Goal: Communication & Community: Answer question/provide support

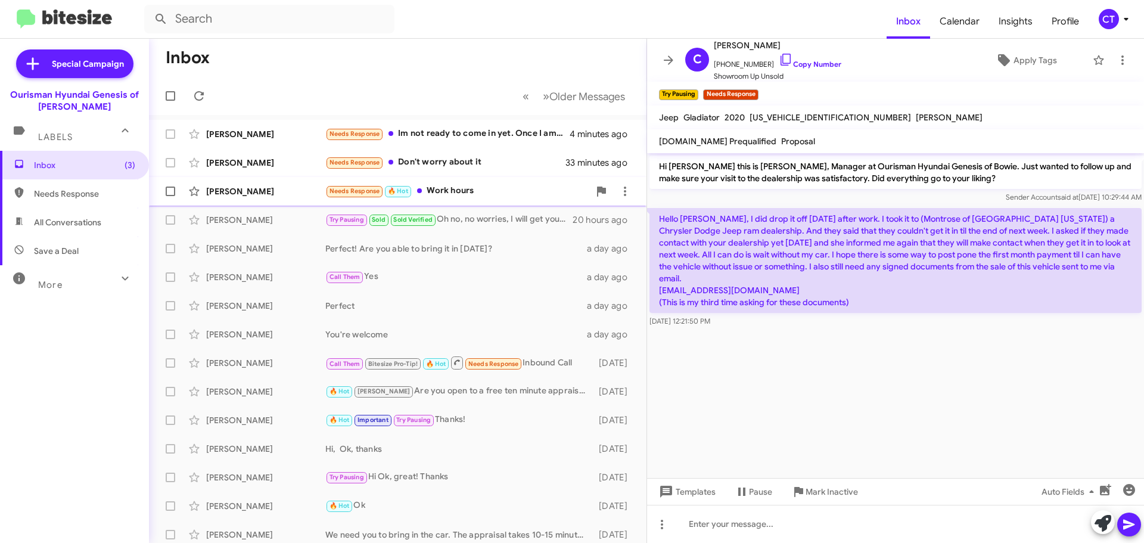
click at [424, 186] on div "Needs Response 🔥 Hot Work hours" at bounding box center [457, 191] width 264 height 14
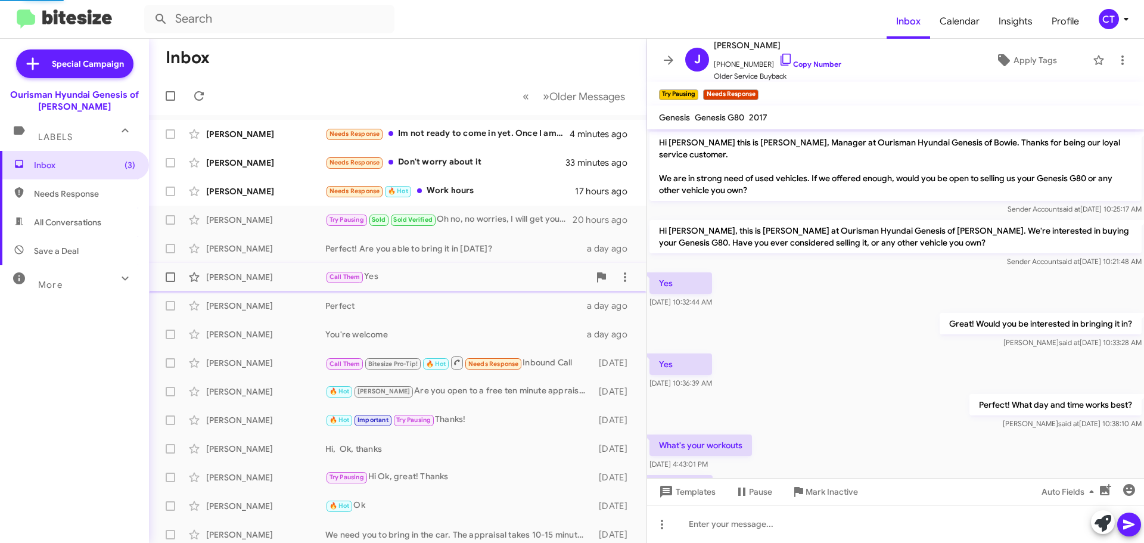
scroll to position [59, 0]
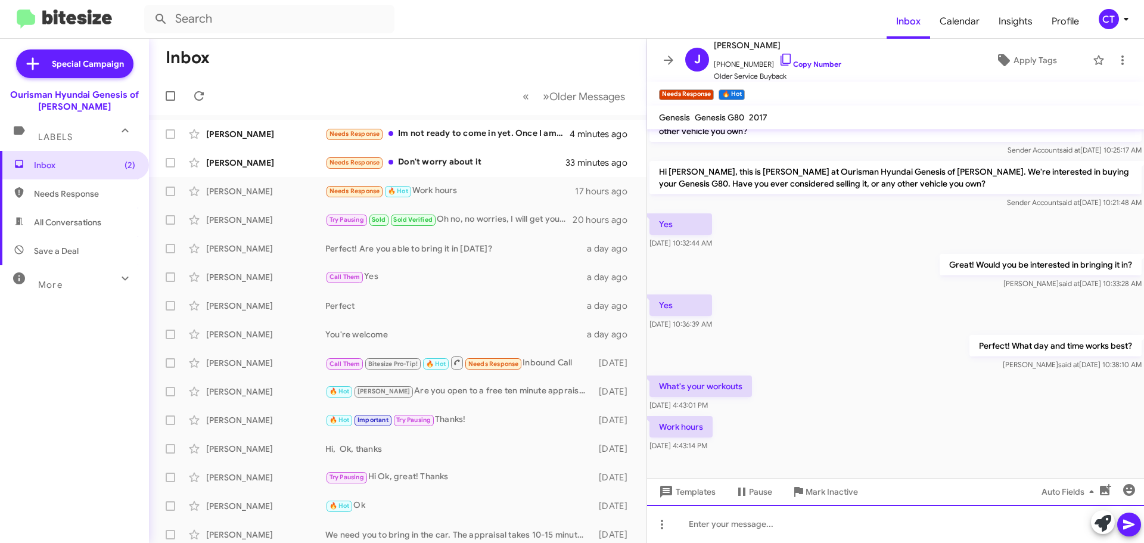
click at [748, 532] on div at bounding box center [895, 524] width 497 height 38
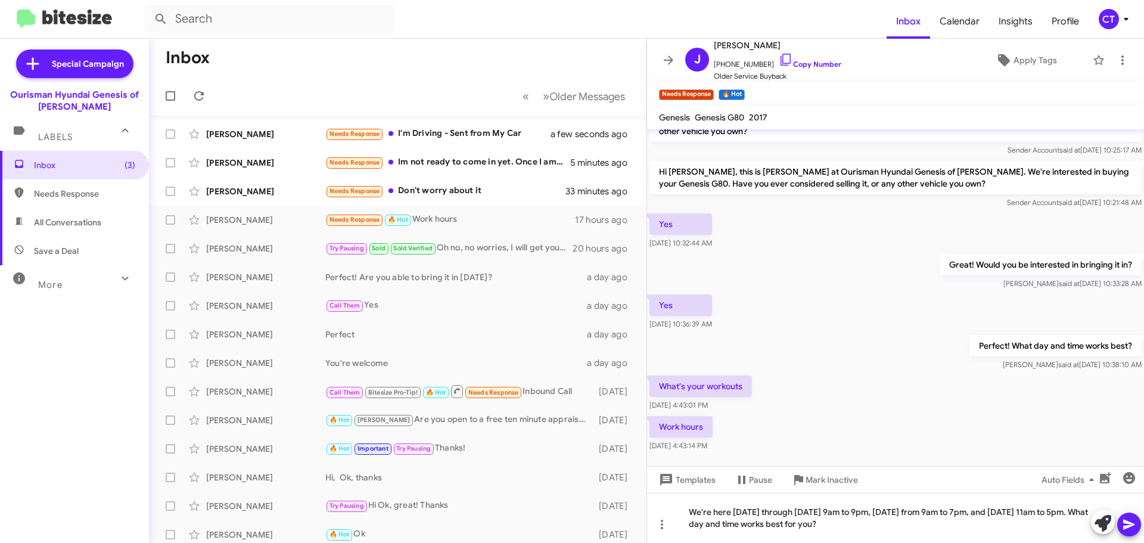
click at [1124, 528] on icon at bounding box center [1128, 525] width 11 height 10
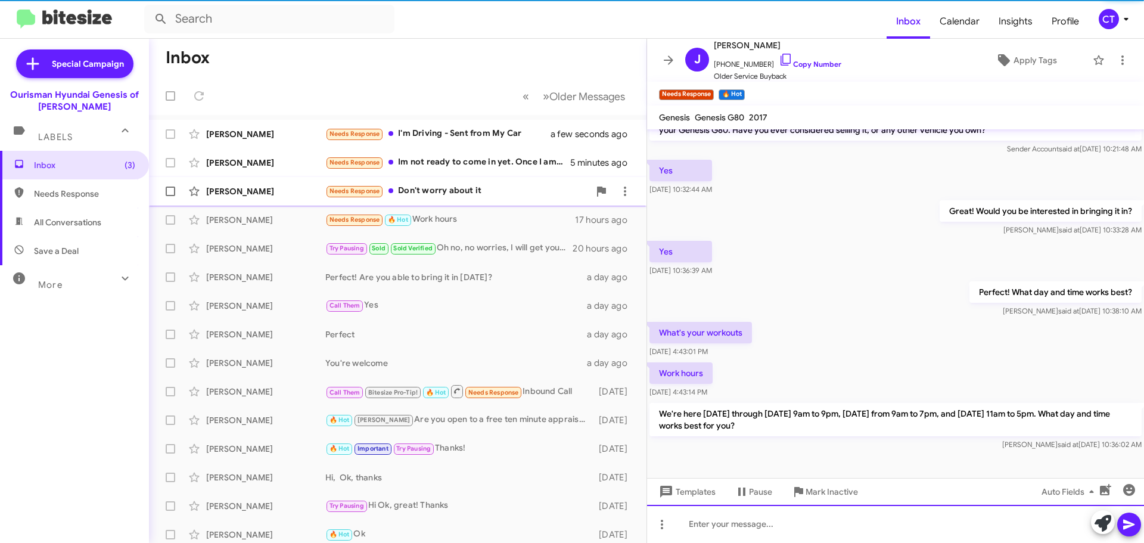
scroll to position [114, 0]
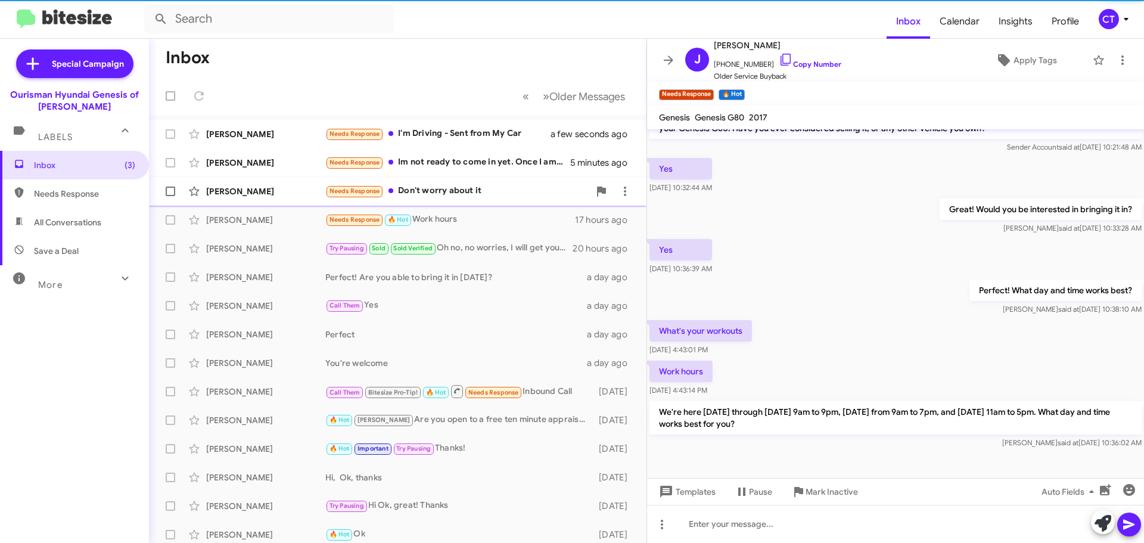
click at [445, 202] on div "Winn Amir Needs Response Don't worry about it 33 minutes ago" at bounding box center [397, 191] width 478 height 24
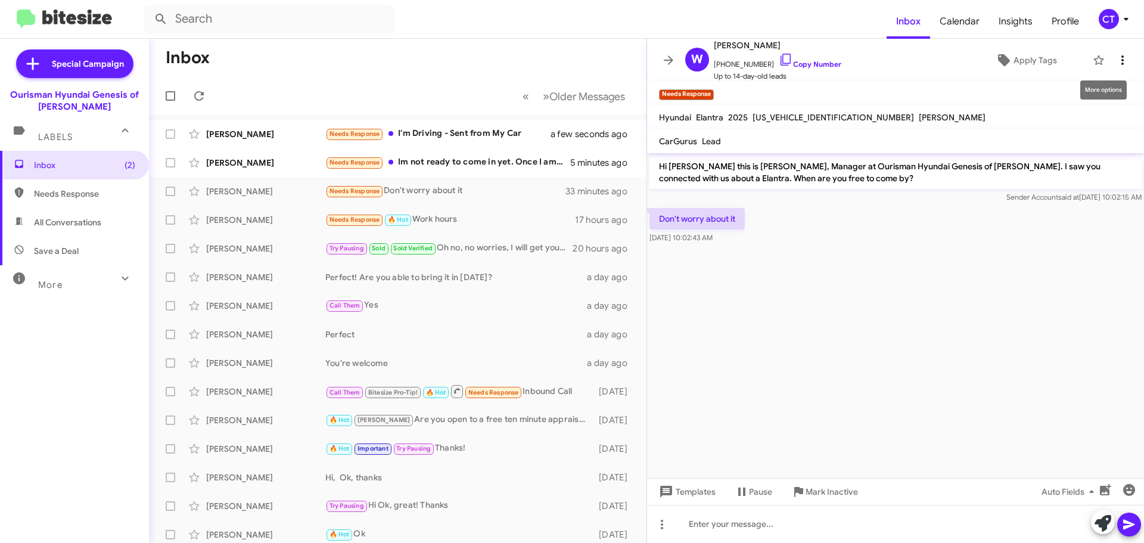
click at [1116, 58] on icon at bounding box center [1122, 60] width 14 height 14
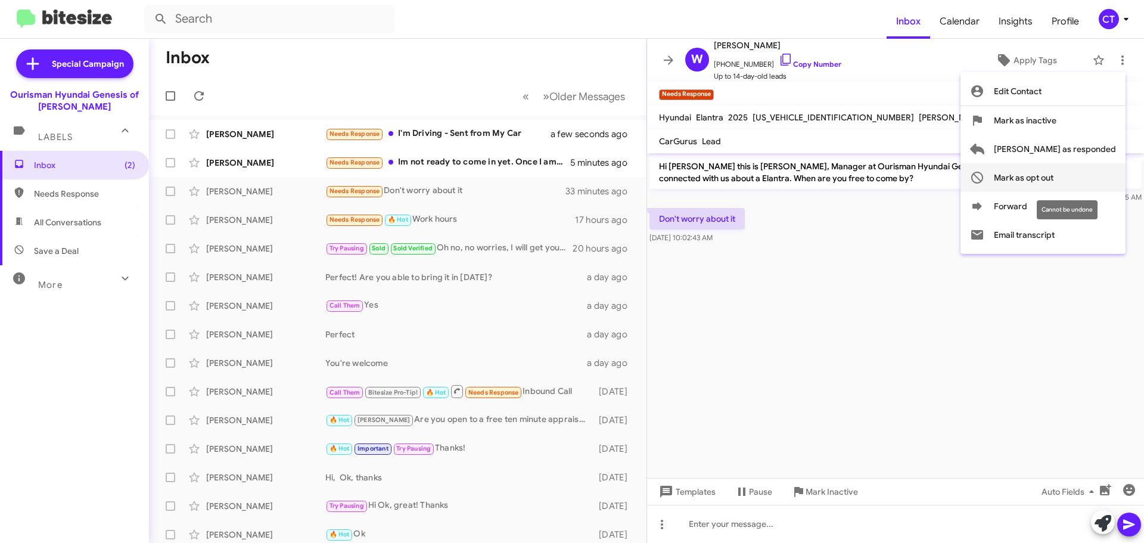
click at [1053, 175] on span "Mark as opt out" at bounding box center [1024, 177] width 60 height 29
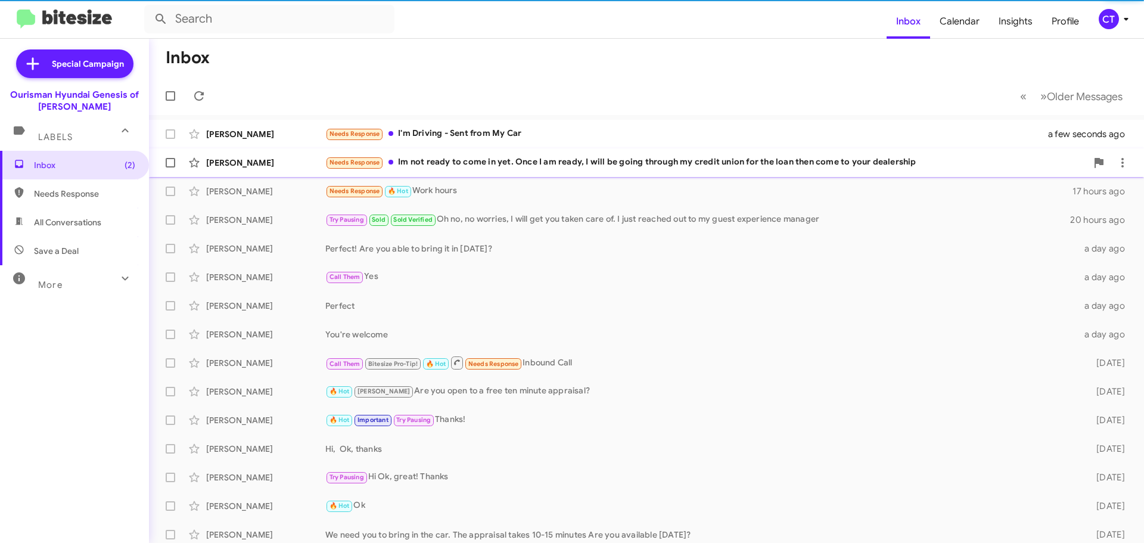
click at [441, 167] on div "Needs Response Im not ready to come in yet. Once I am ready, I will be going th…" at bounding box center [705, 163] width 761 height 14
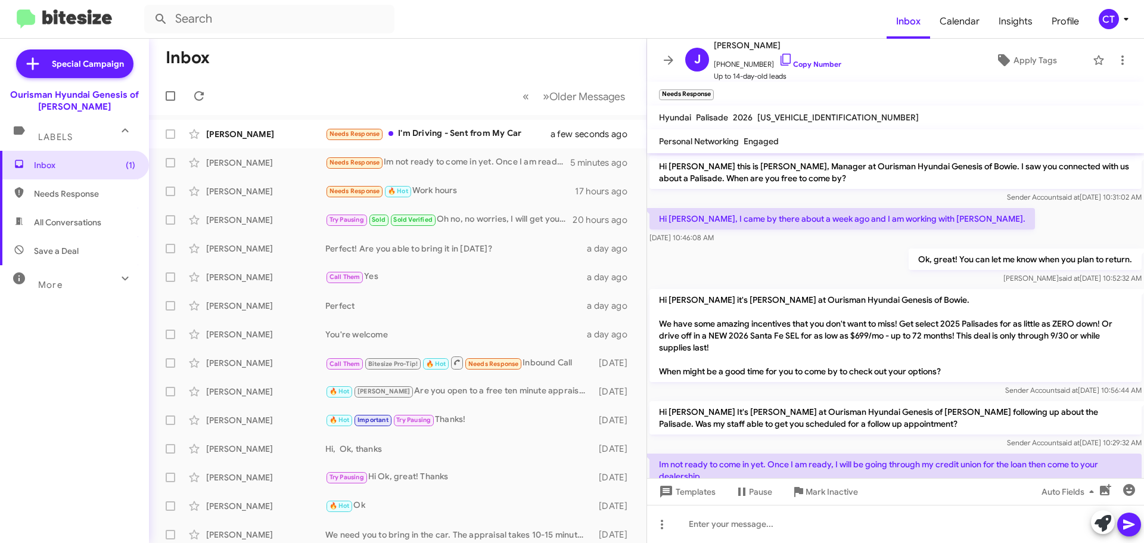
scroll to position [43, 0]
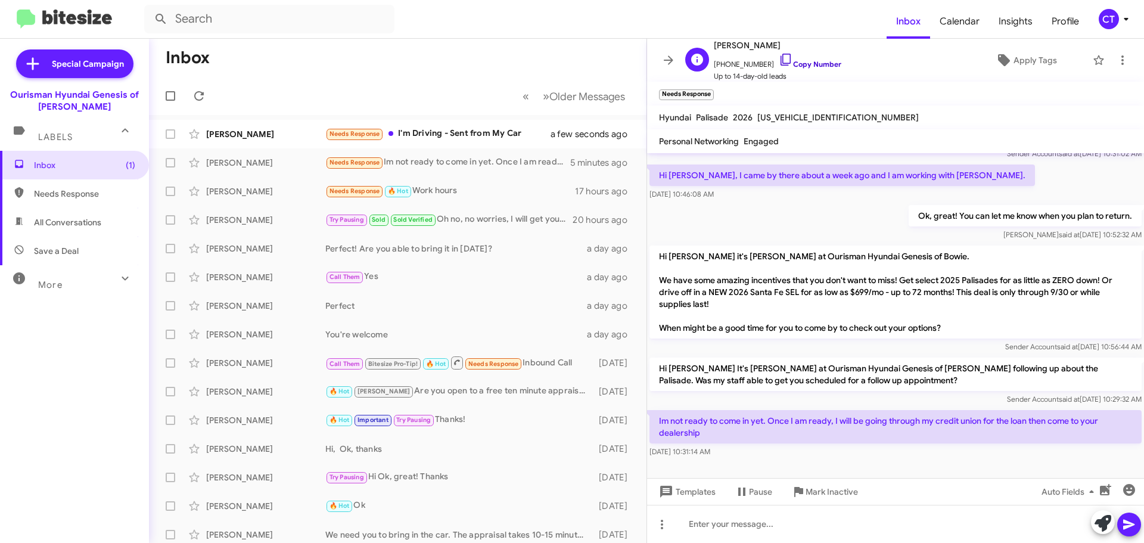
click at [779, 59] on icon at bounding box center [786, 59] width 14 height 14
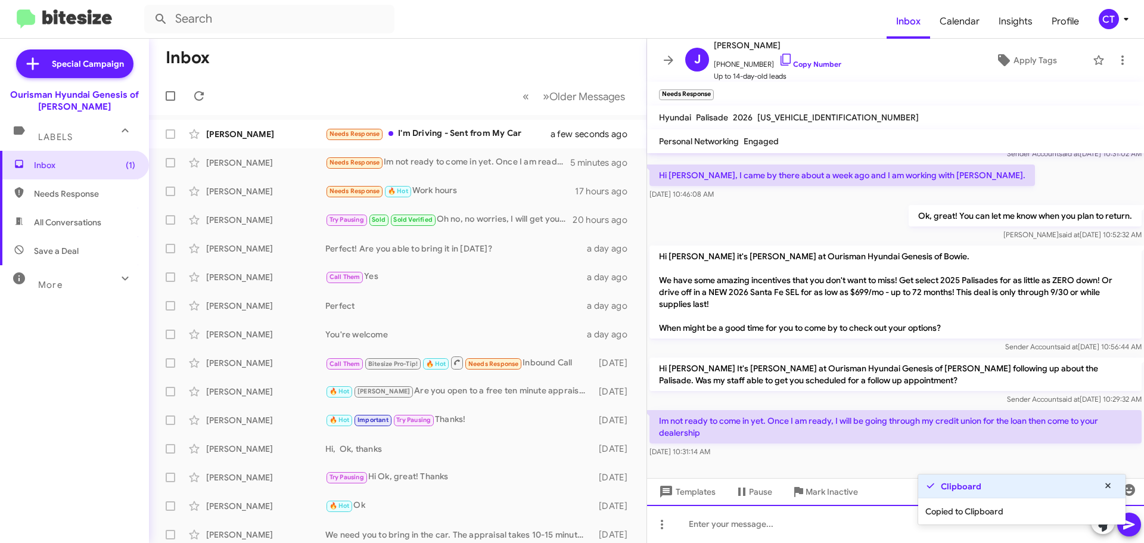
drag, startPoint x: 816, startPoint y: 532, endPoint x: 799, endPoint y: 529, distance: 17.6
click at [815, 531] on div at bounding box center [895, 524] width 497 height 38
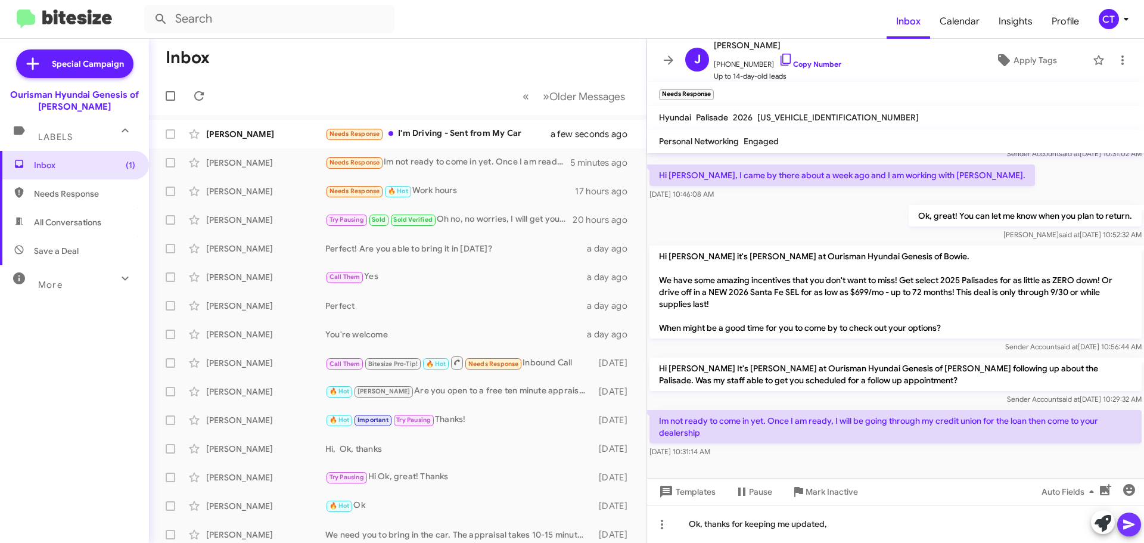
drag, startPoint x: 1124, startPoint y: 531, endPoint x: 1114, endPoint y: 531, distance: 10.1
click at [1125, 531] on icon at bounding box center [1129, 524] width 14 height 14
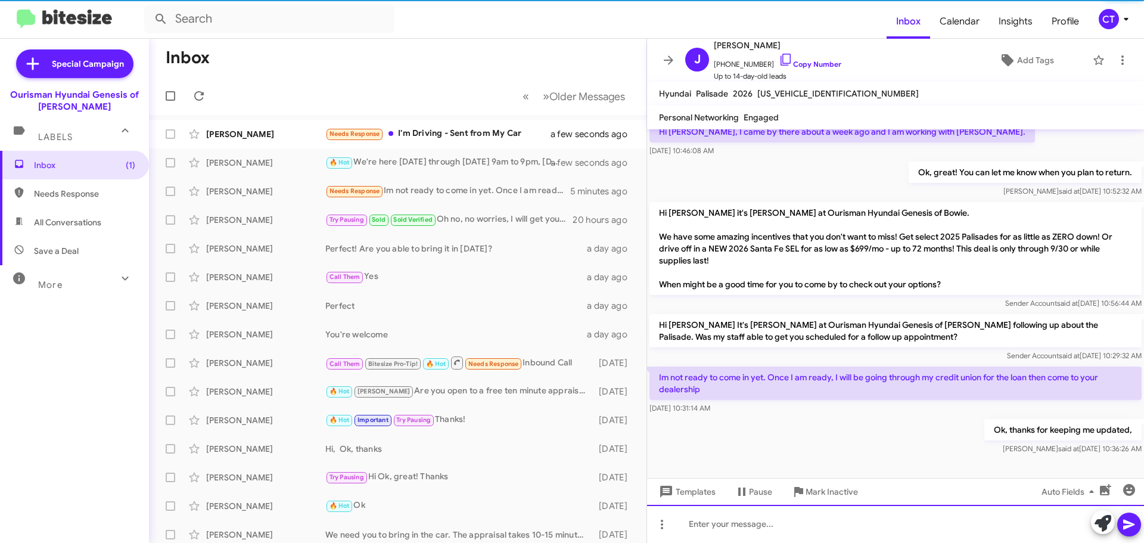
scroll to position [63, 0]
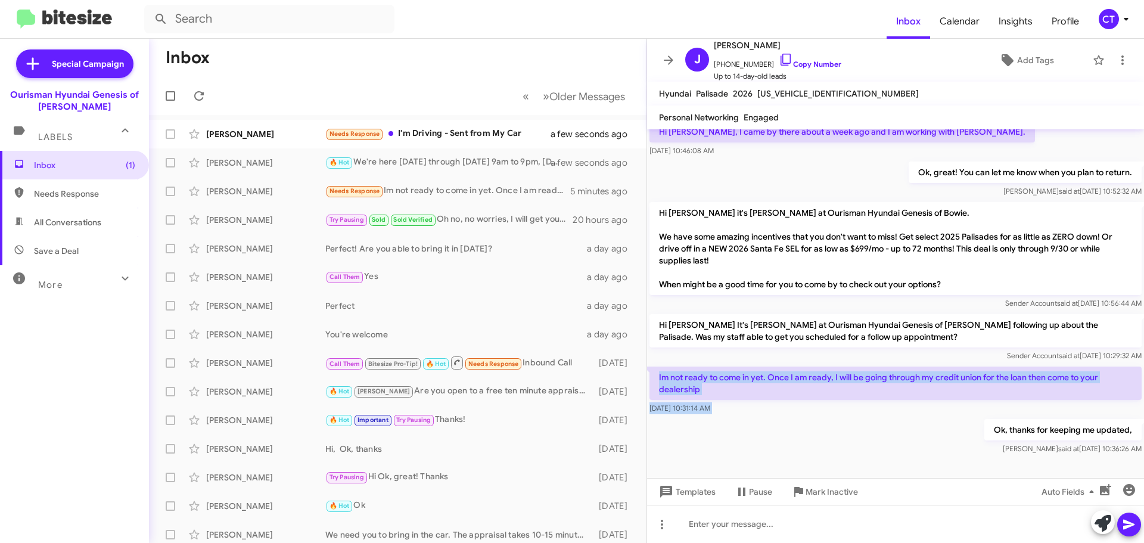
drag, startPoint x: 654, startPoint y: 375, endPoint x: 711, endPoint y: 406, distance: 64.2
click at [725, 428] on div "Hi Janene this is Ciara Taylor, Manager at Ourisman Hyundai Genesis of Bowie. I…" at bounding box center [895, 261] width 497 height 391
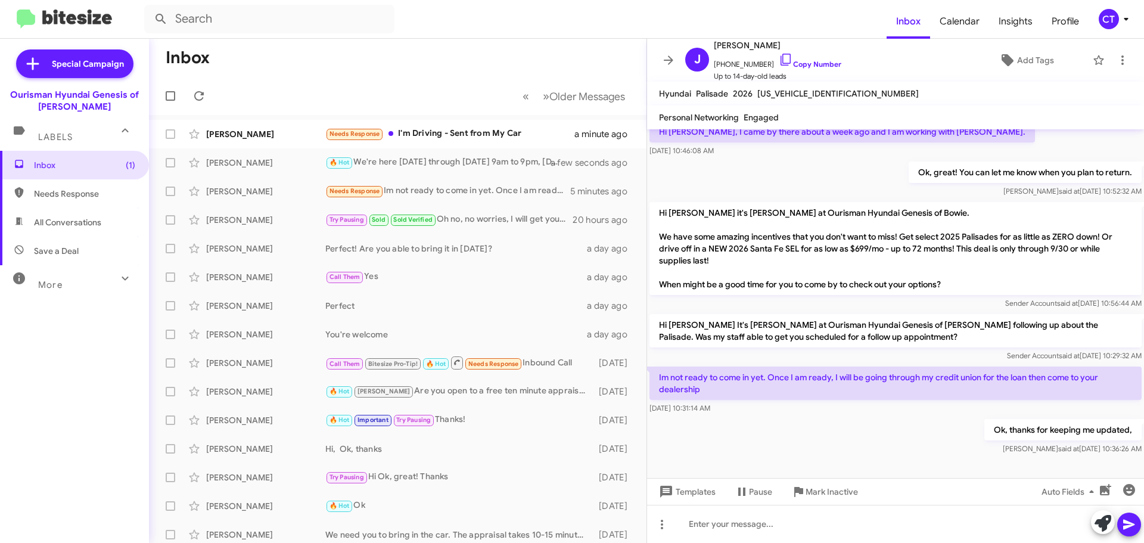
drag, startPoint x: 717, startPoint y: 361, endPoint x: 783, endPoint y: 422, distance: 90.2
click at [813, 421] on div "Ok, thanks for keeping me updated, Ciara said at Sep 18, 2025, 10:36:26 AM" at bounding box center [895, 436] width 497 height 41
drag, startPoint x: 651, startPoint y: 373, endPoint x: 736, endPoint y: 406, distance: 91.5
click at [736, 406] on div "Im not ready to come in yet. Once I am ready, I will be going through my credit…" at bounding box center [895, 390] width 492 height 48
copy div "Im not ready to come in yet. Once I am ready, I will be going through my credit…"
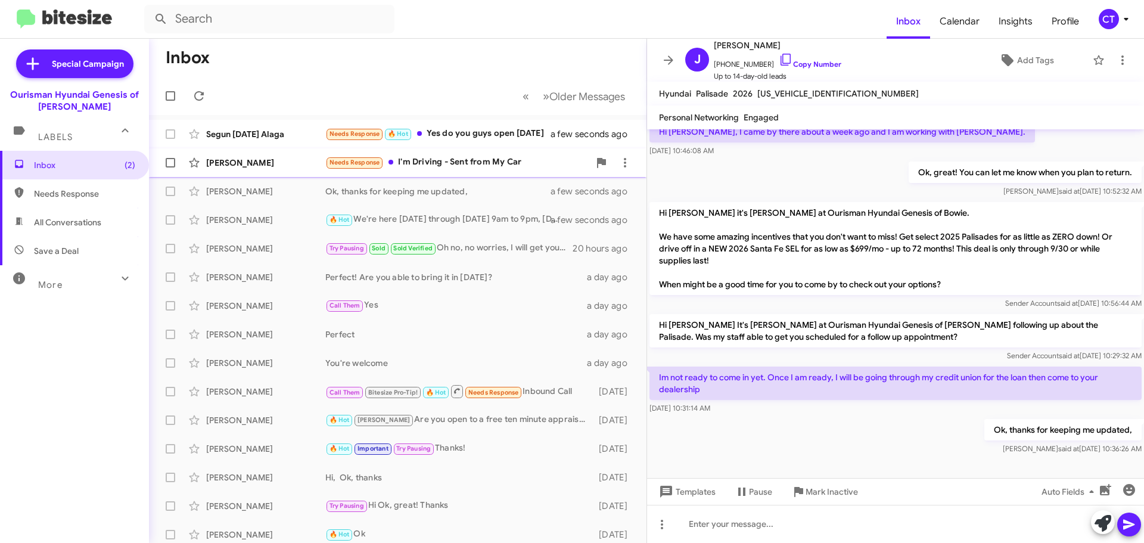
click at [435, 155] on div "Jose Perez Needs Response I'm Driving - Sent from My Car a minute ago" at bounding box center [397, 163] width 478 height 24
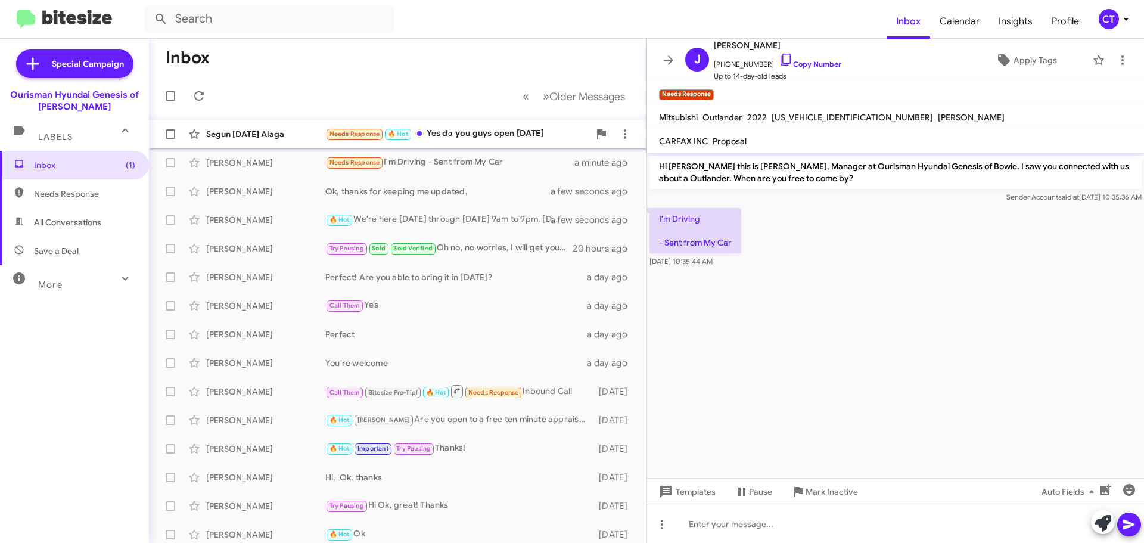
click at [502, 130] on div "Needs Response 🔥 Hot Yes do you guys open on Sunday" at bounding box center [457, 134] width 264 height 14
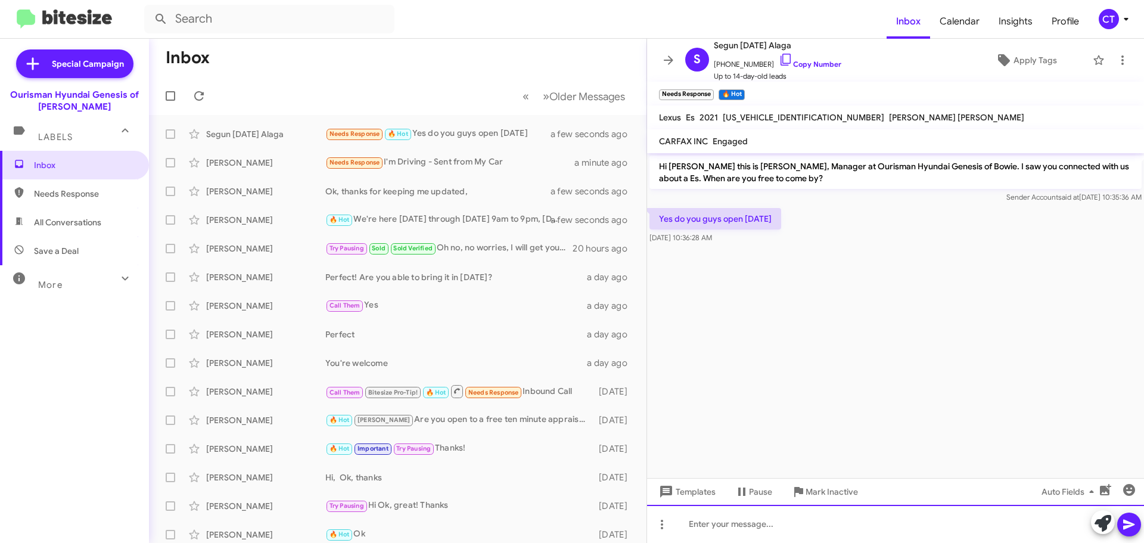
click at [779, 527] on div at bounding box center [895, 524] width 497 height 38
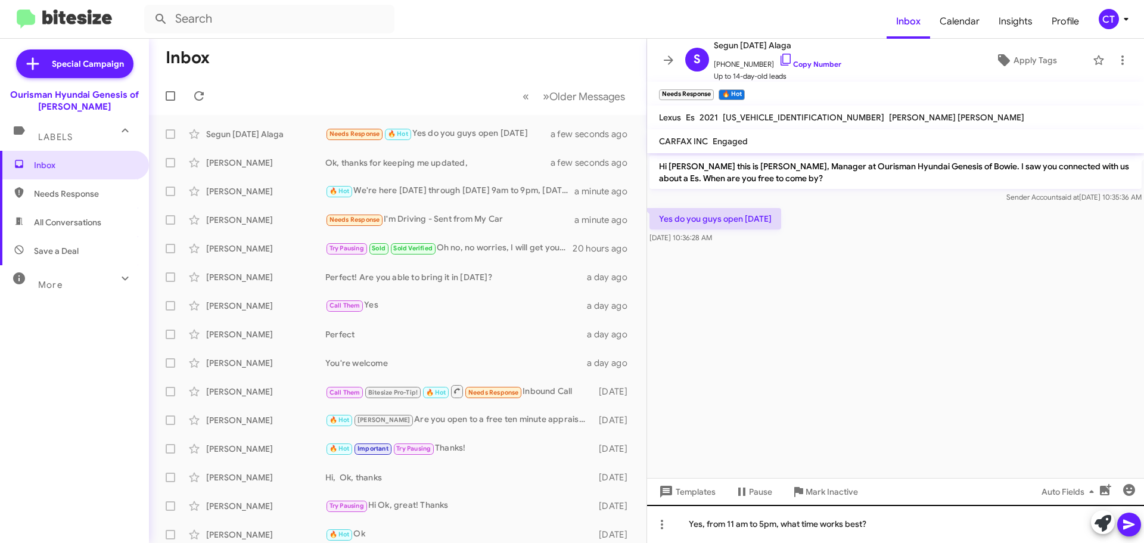
drag, startPoint x: 1122, startPoint y: 524, endPoint x: 1053, endPoint y: 519, distance: 68.7
click at [1123, 524] on icon at bounding box center [1129, 524] width 14 height 14
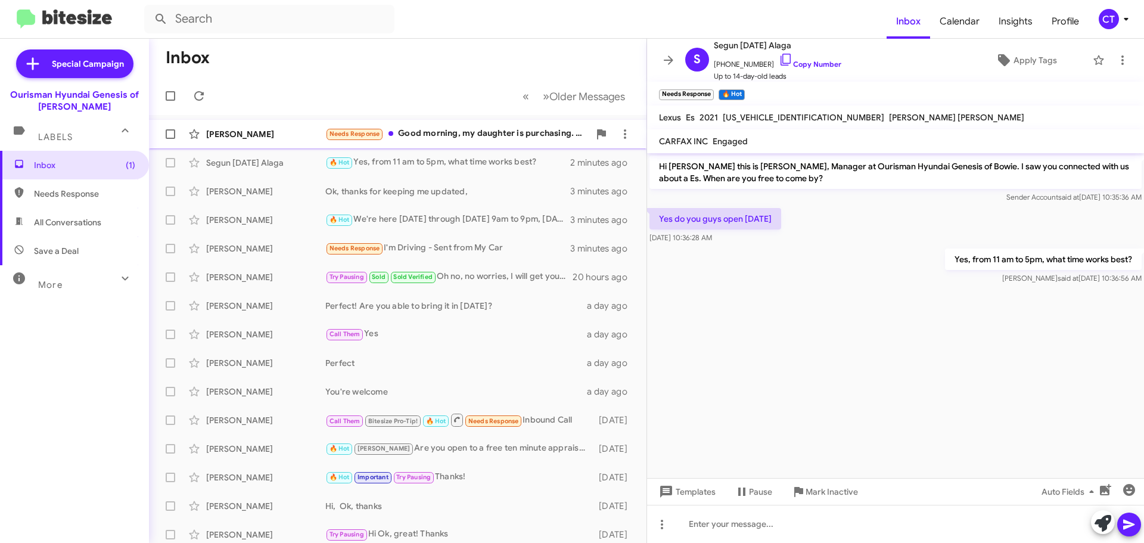
click at [482, 136] on div "Needs Response Good morning, my daughter is purchasing. Her number is 443-345-6…" at bounding box center [457, 134] width 264 height 14
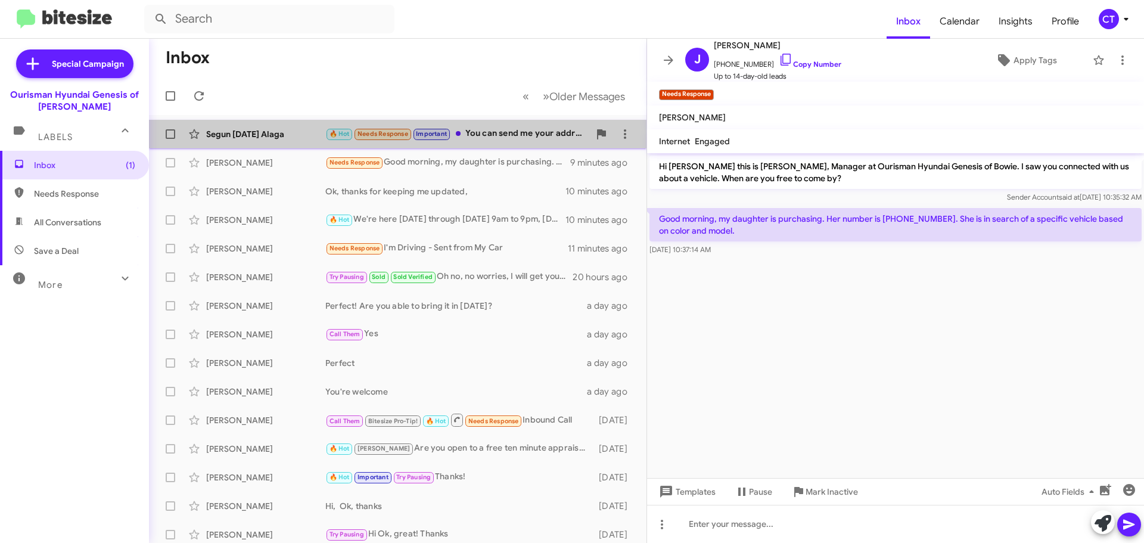
click at [515, 131] on div "🔥 Hot Needs Response Important You can send me your address and more details ab…" at bounding box center [457, 134] width 264 height 14
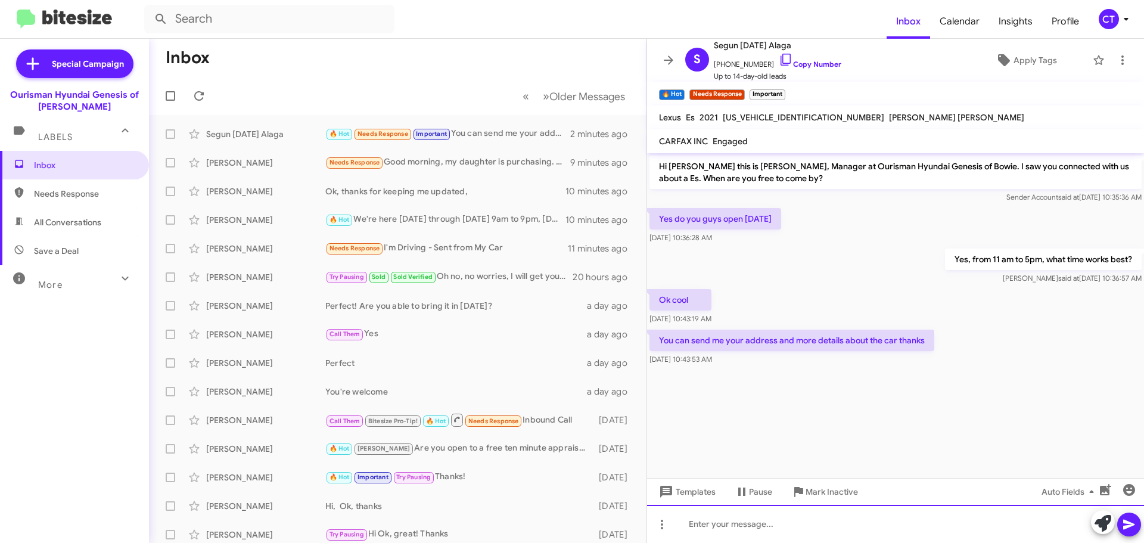
click at [775, 530] on div at bounding box center [895, 524] width 497 height 38
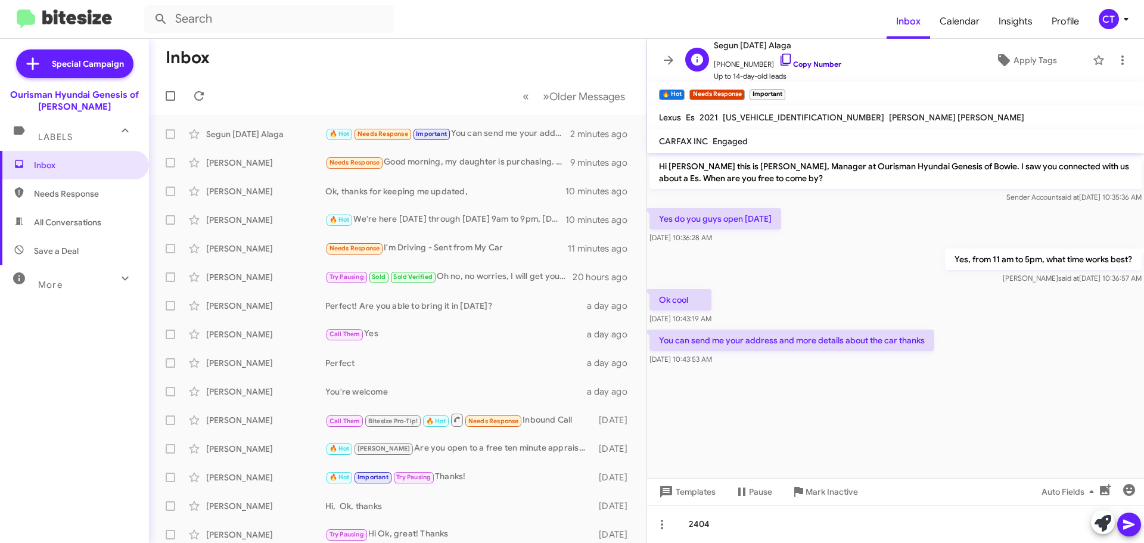
click at [779, 60] on icon at bounding box center [786, 59] width 14 height 14
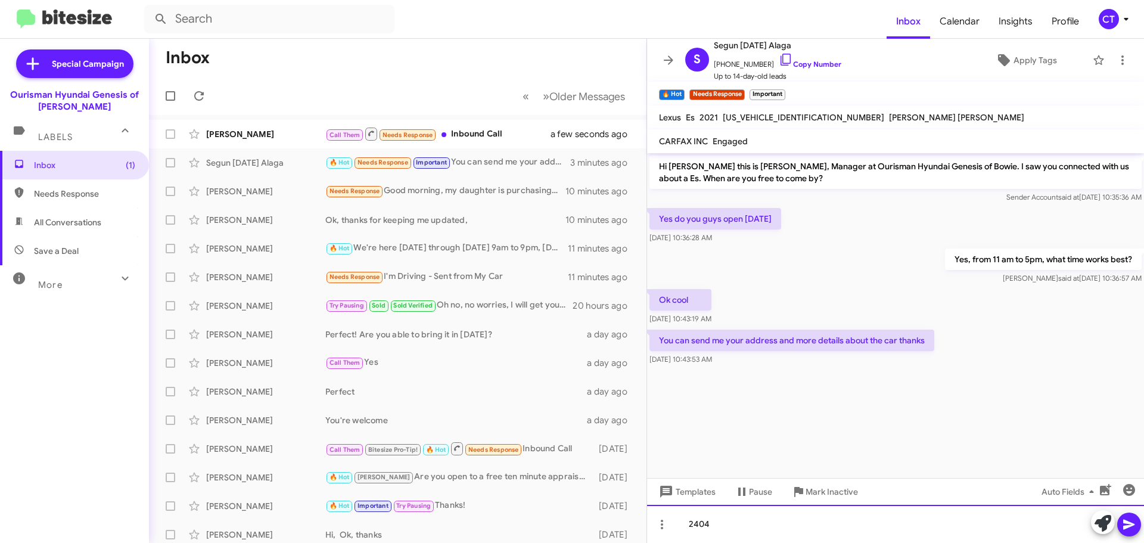
click at [720, 523] on div "2404" at bounding box center [895, 524] width 497 height 38
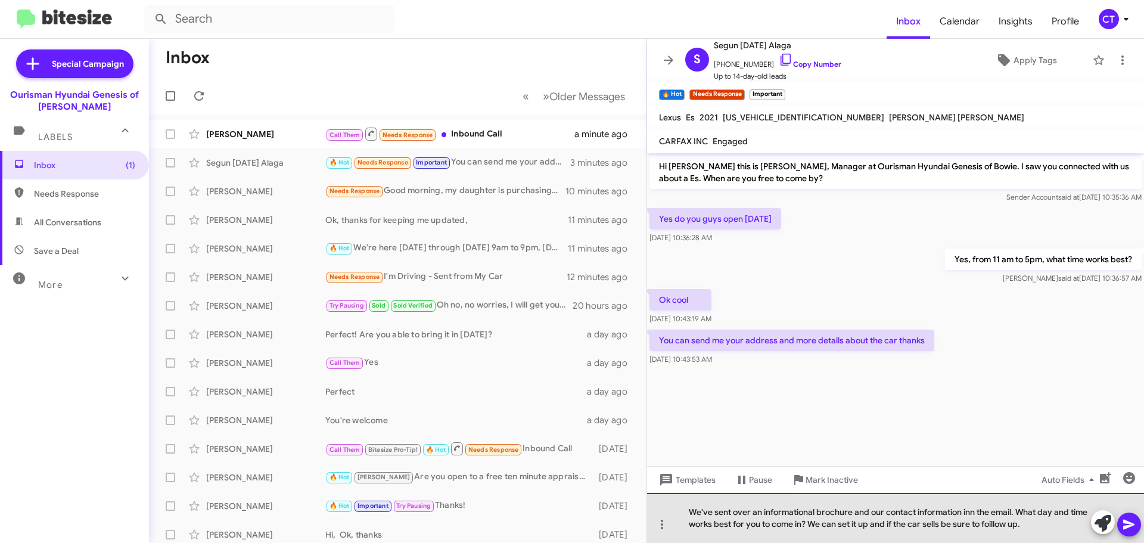
click at [994, 526] on div "We've sent over an informational brochure and our contact information inn the e…" at bounding box center [895, 518] width 497 height 50
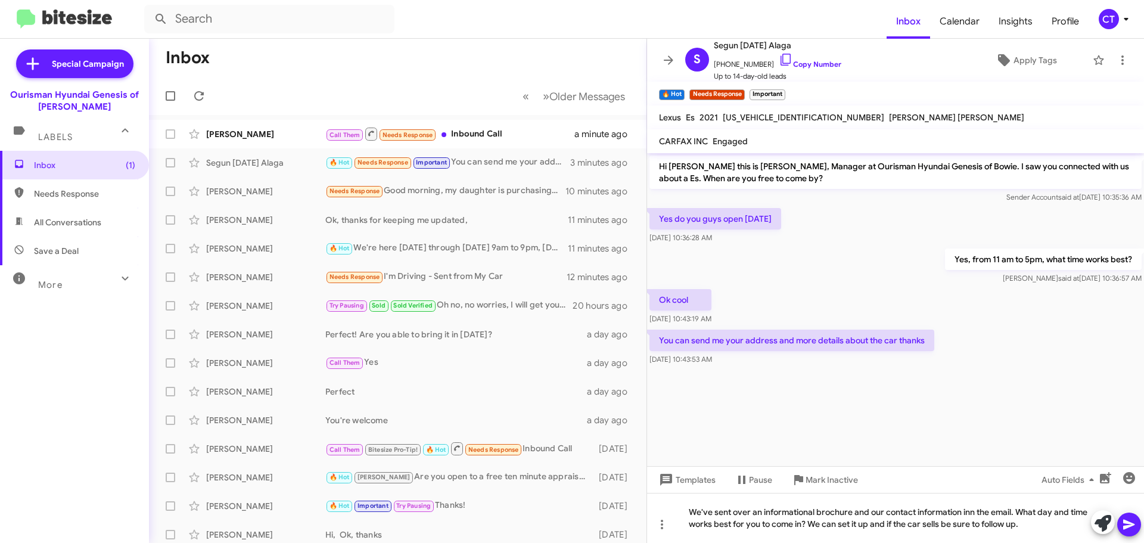
click at [1129, 529] on icon at bounding box center [1129, 524] width 14 height 14
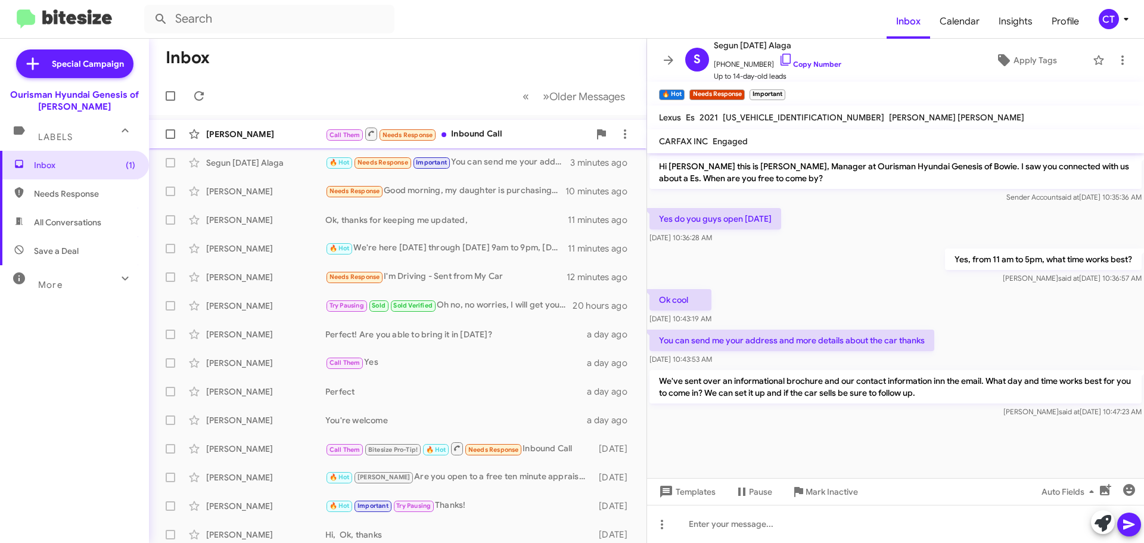
click at [467, 144] on div "Aki Asrat Call Them Needs Response Inbound Call a minute ago" at bounding box center [397, 134] width 478 height 24
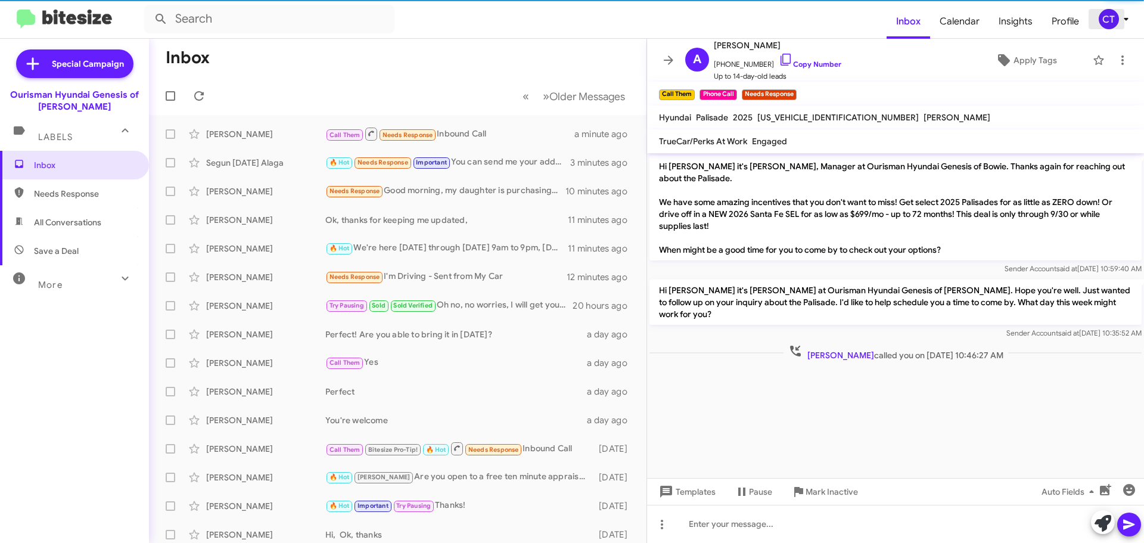
click at [1122, 23] on icon at bounding box center [1126, 19] width 14 height 14
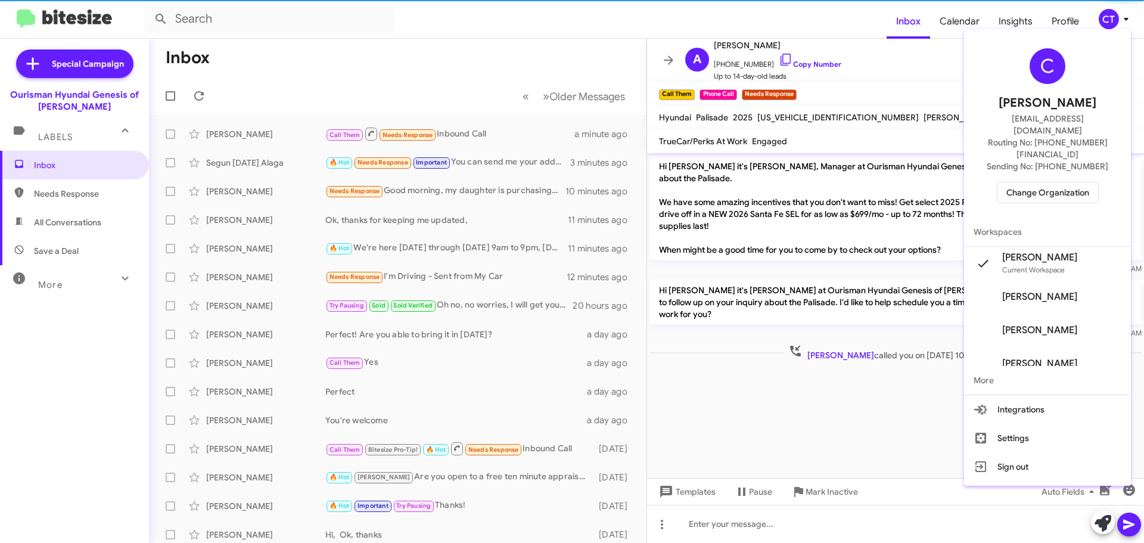
click at [1052, 182] on span "Change Organization" at bounding box center [1047, 192] width 83 height 20
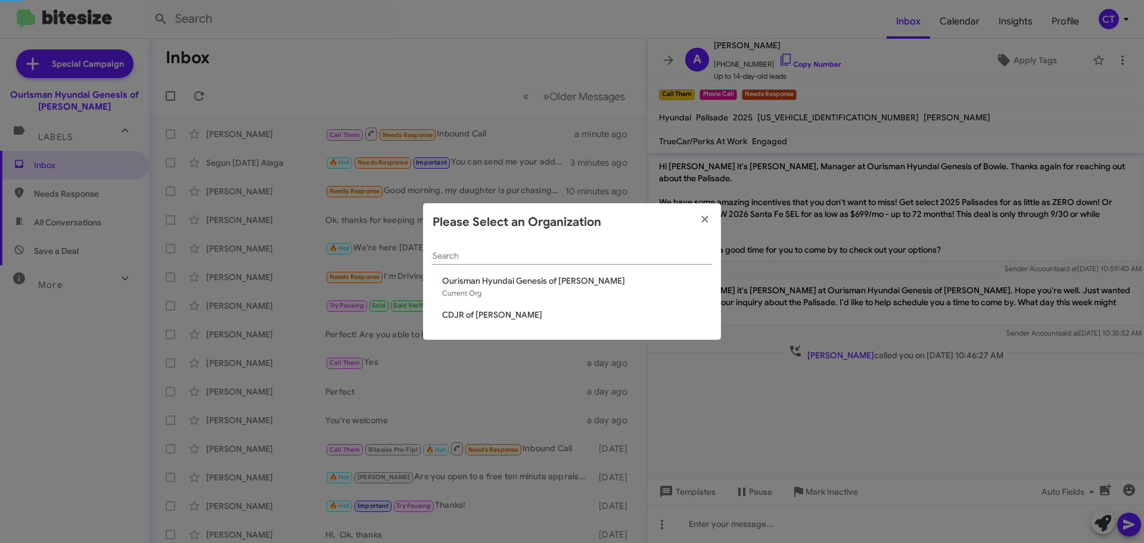
click at [500, 309] on span "CDJR of [PERSON_NAME]" at bounding box center [576, 315] width 269 height 12
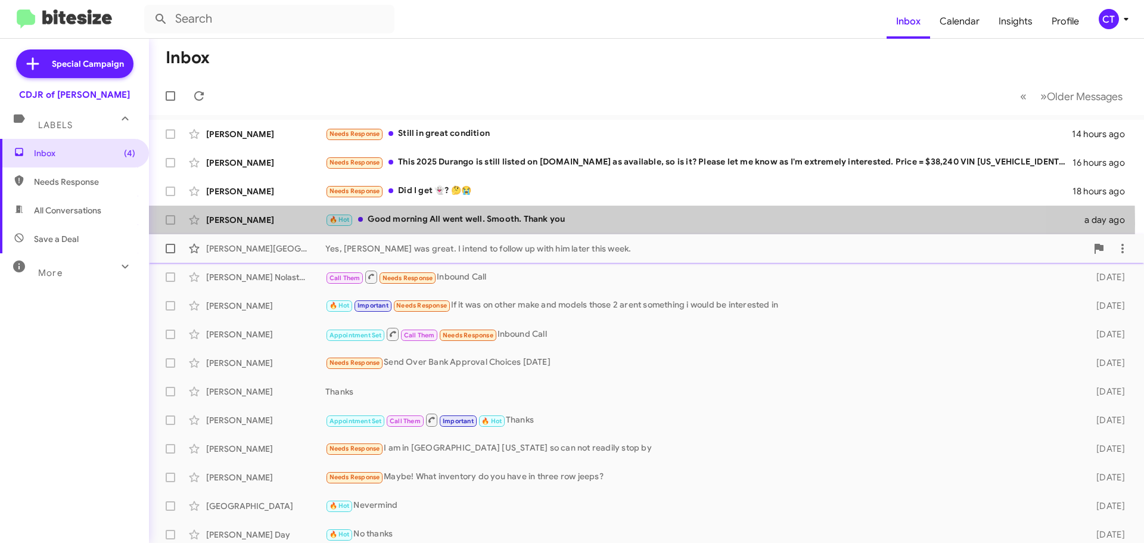
drag, startPoint x: 485, startPoint y: 223, endPoint x: 465, endPoint y: 242, distance: 27.0
click at [484, 225] on div "🔥 Hot Good morning All went well. Smooth. Thank you" at bounding box center [701, 220] width 752 height 14
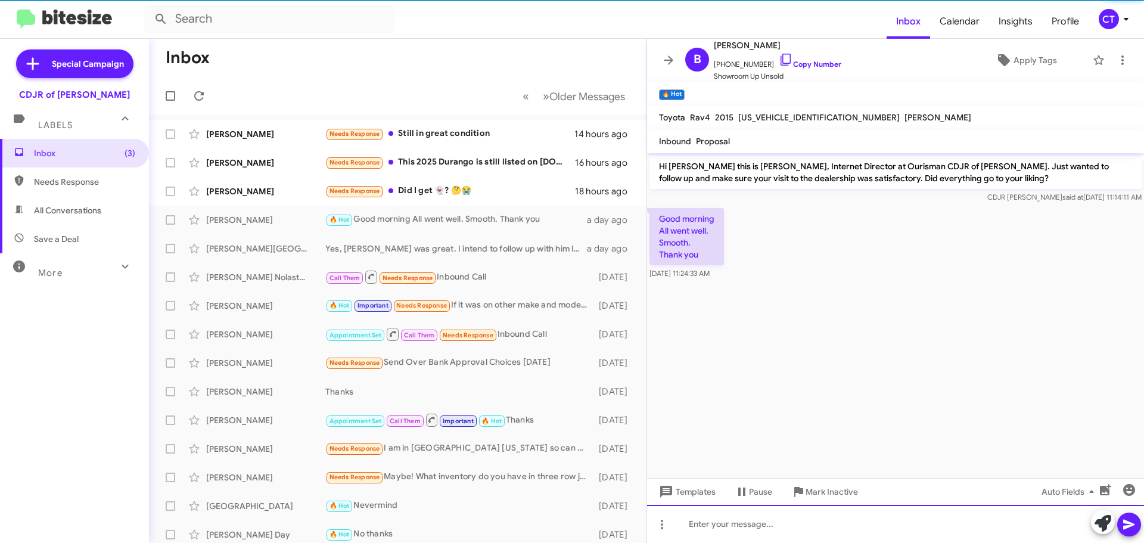
click at [756, 528] on div at bounding box center [895, 524] width 497 height 38
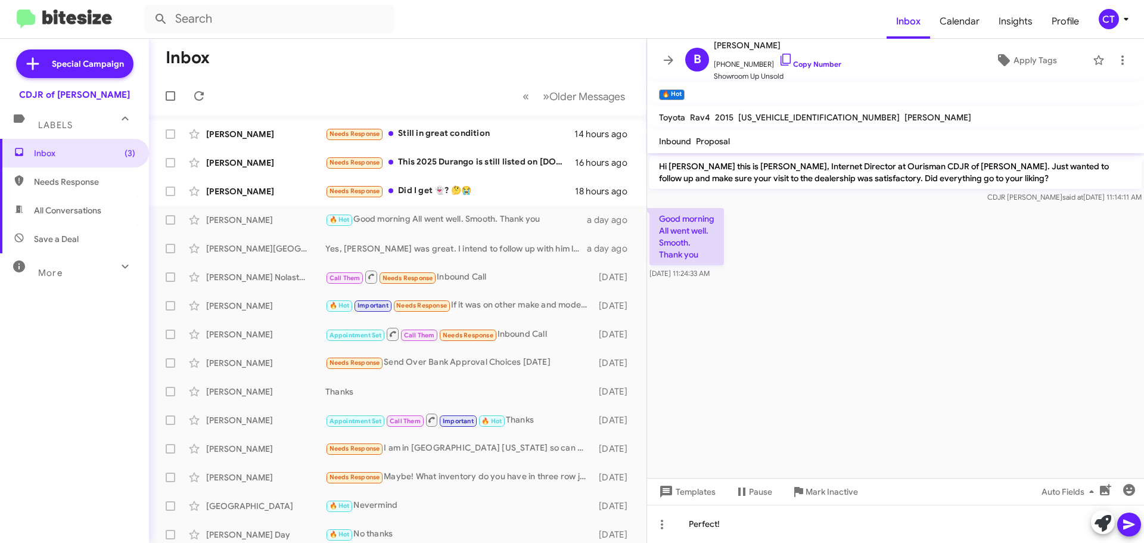
click at [1124, 524] on icon at bounding box center [1129, 524] width 14 height 14
click at [400, 188] on div "Needs Response Did I get 👻? 🤔😭" at bounding box center [457, 191] width 264 height 14
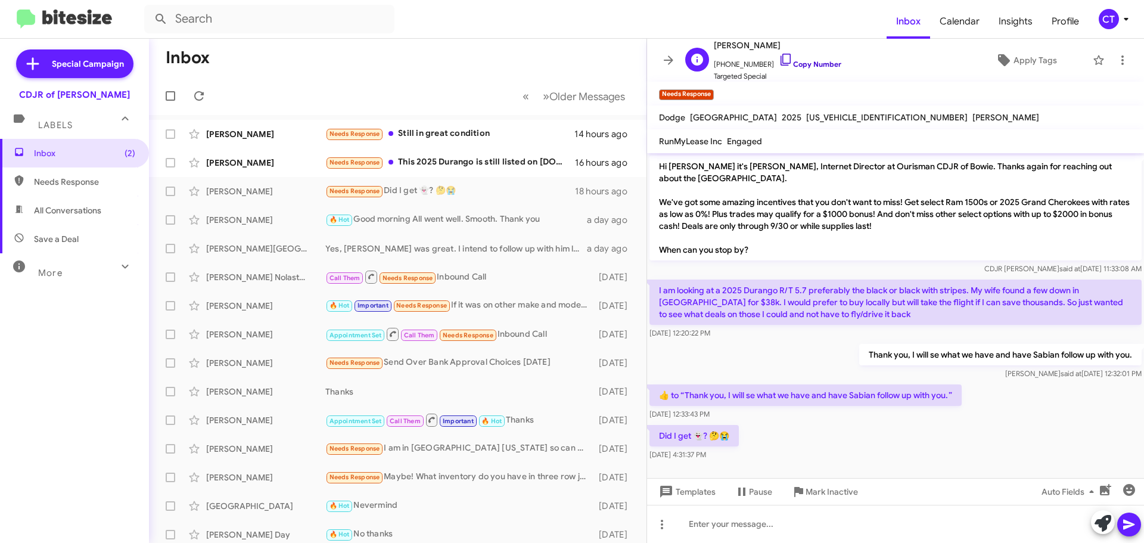
click at [779, 57] on icon at bounding box center [786, 59] width 14 height 14
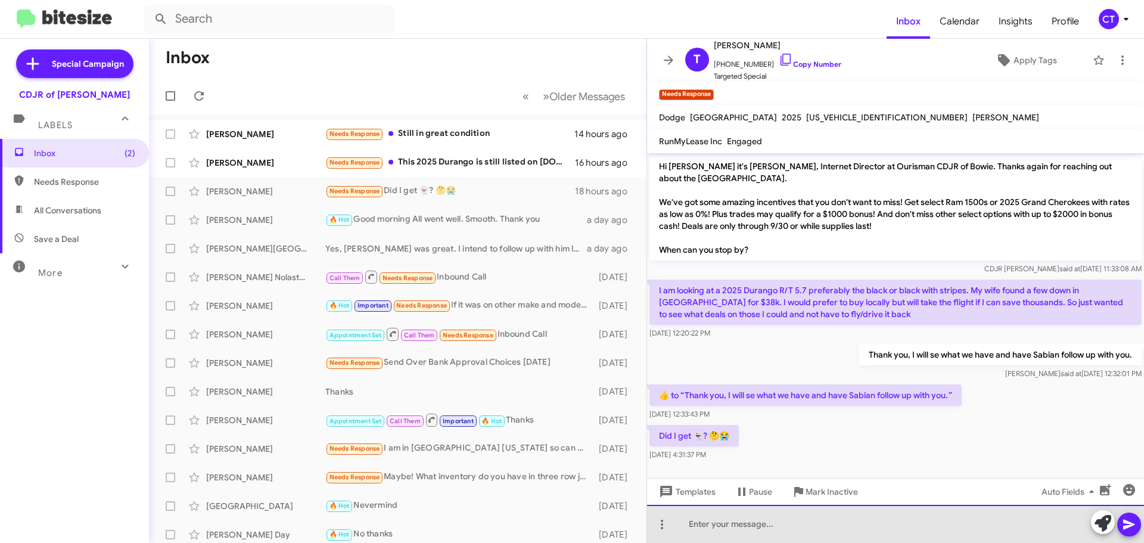
click at [781, 530] on div at bounding box center [895, 524] width 497 height 38
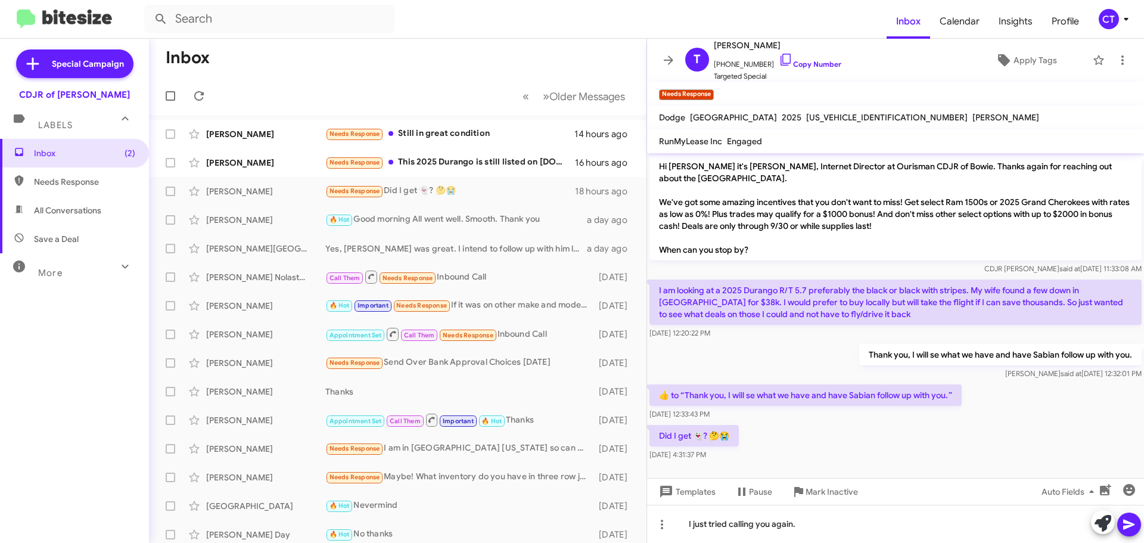
click at [1139, 524] on button at bounding box center [1129, 524] width 24 height 24
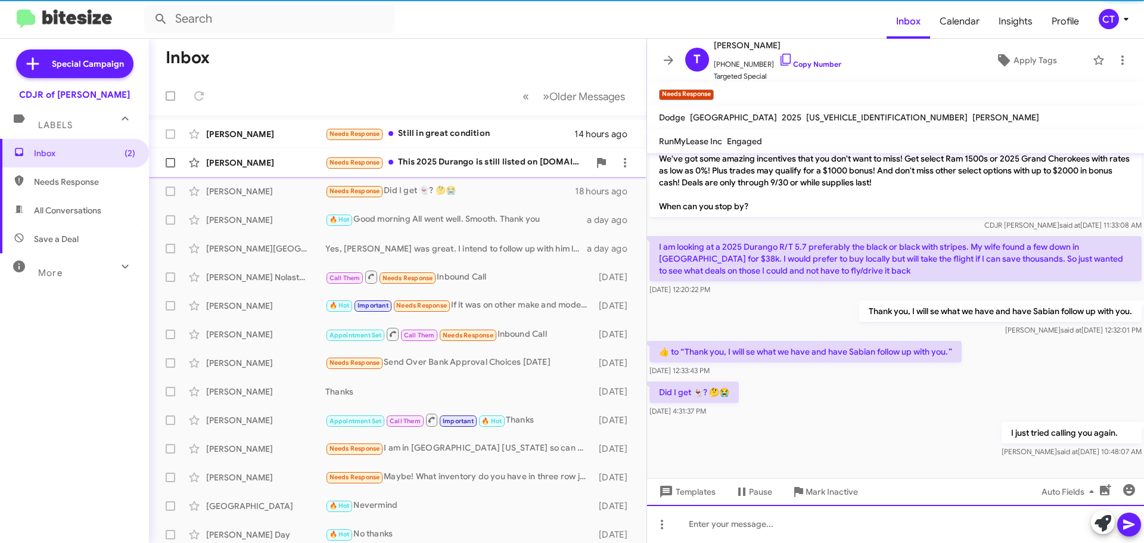
scroll to position [20, 0]
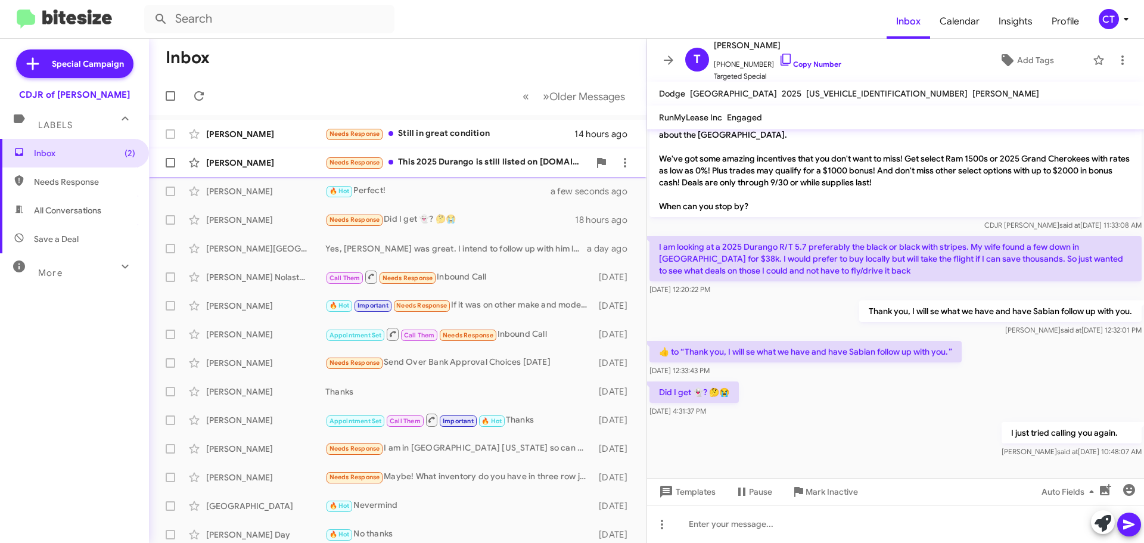
click at [478, 167] on div "Needs Response This 2025 Durango is still listed on Cars.com as available, so i…" at bounding box center [457, 163] width 264 height 14
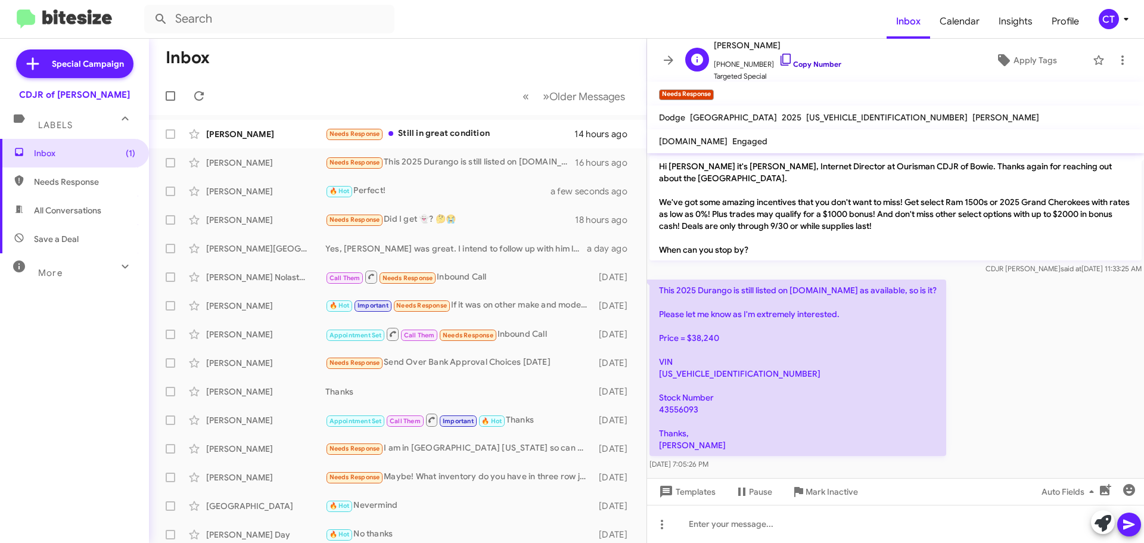
click at [779, 61] on icon at bounding box center [786, 59] width 14 height 14
click at [1120, 23] on icon at bounding box center [1126, 19] width 14 height 14
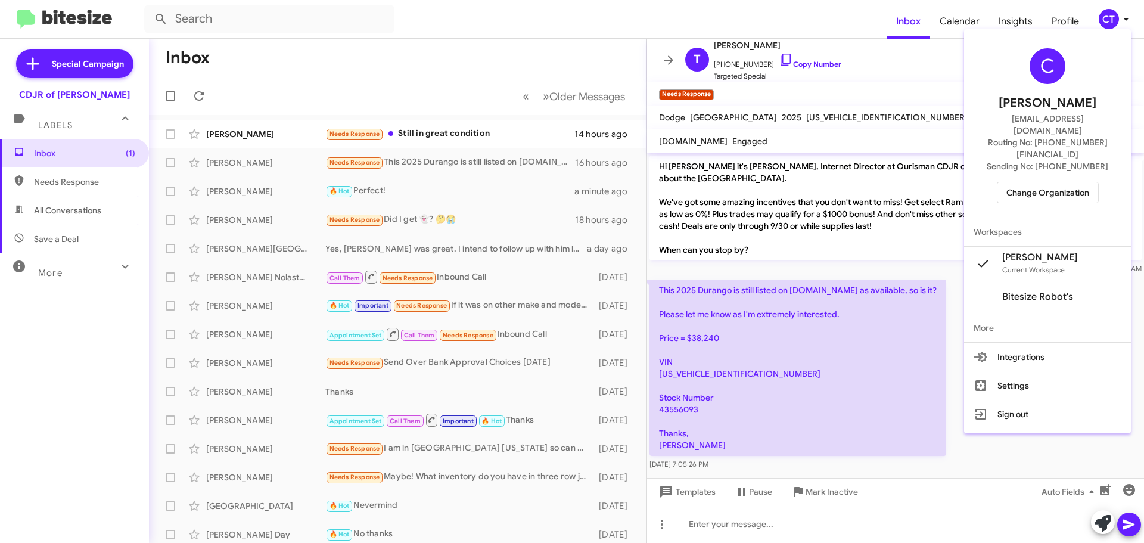
click at [1062, 182] on span "Change Organization" at bounding box center [1047, 192] width 83 height 20
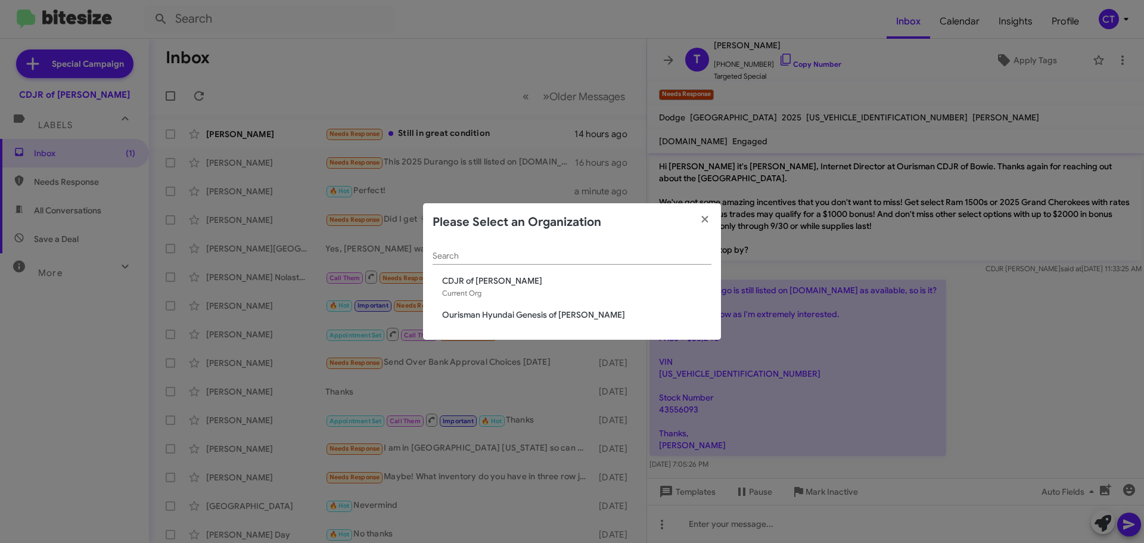
click at [469, 320] on span "Ourisman Hyundai Genesis of [PERSON_NAME]" at bounding box center [576, 315] width 269 height 12
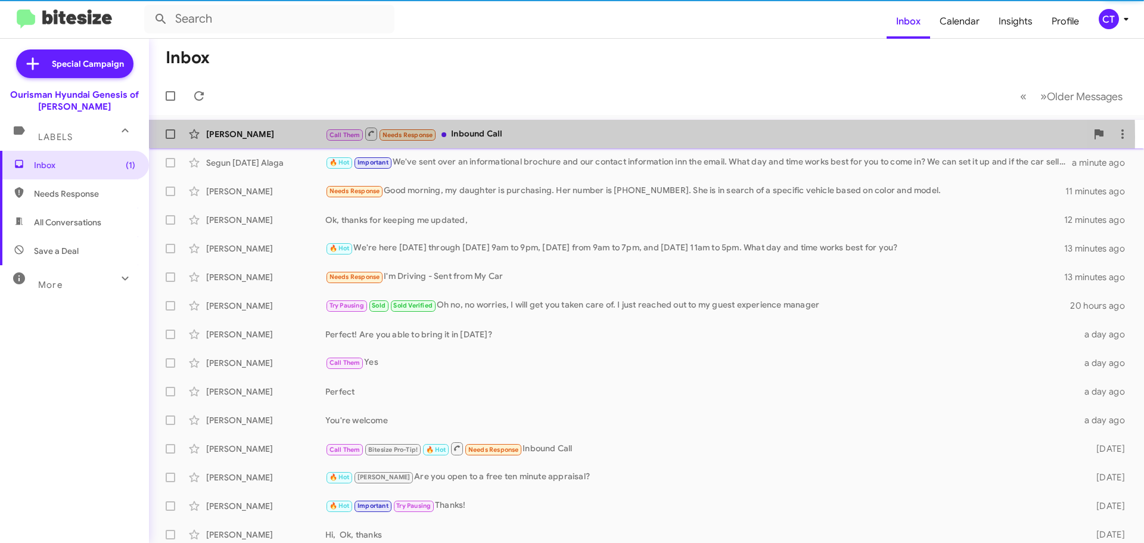
click at [505, 137] on div "Call Them Needs Response Inbound Call" at bounding box center [705, 133] width 761 height 15
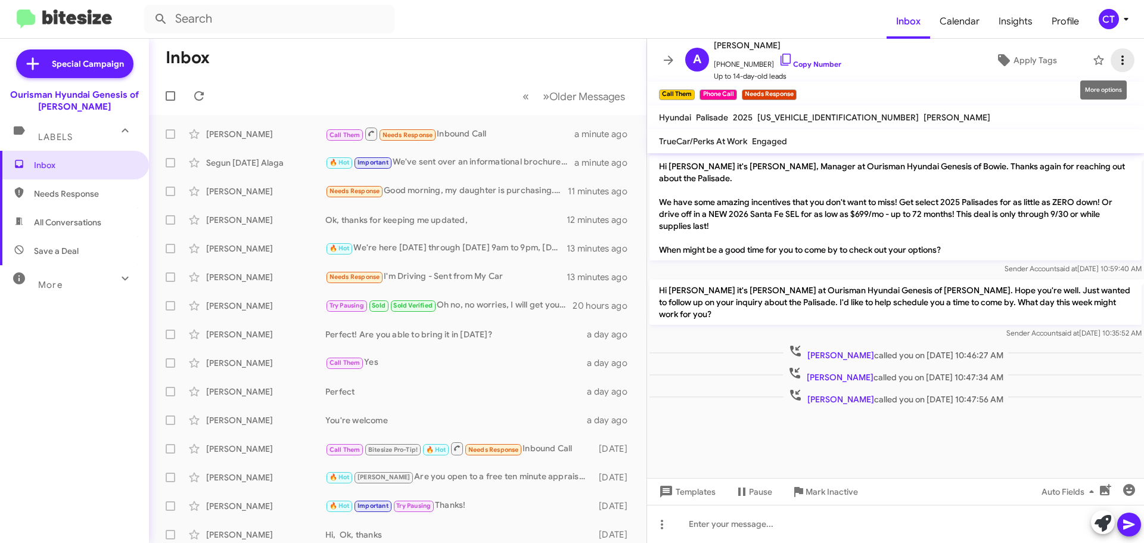
click at [1115, 59] on icon at bounding box center [1122, 60] width 14 height 14
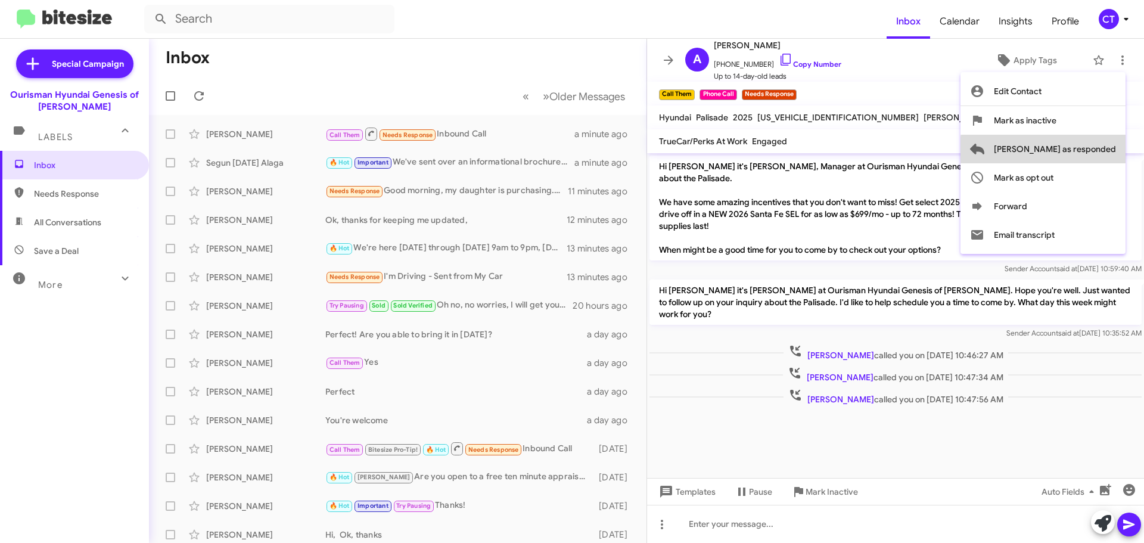
click at [1108, 152] on span "Mark as responded" at bounding box center [1055, 149] width 122 height 29
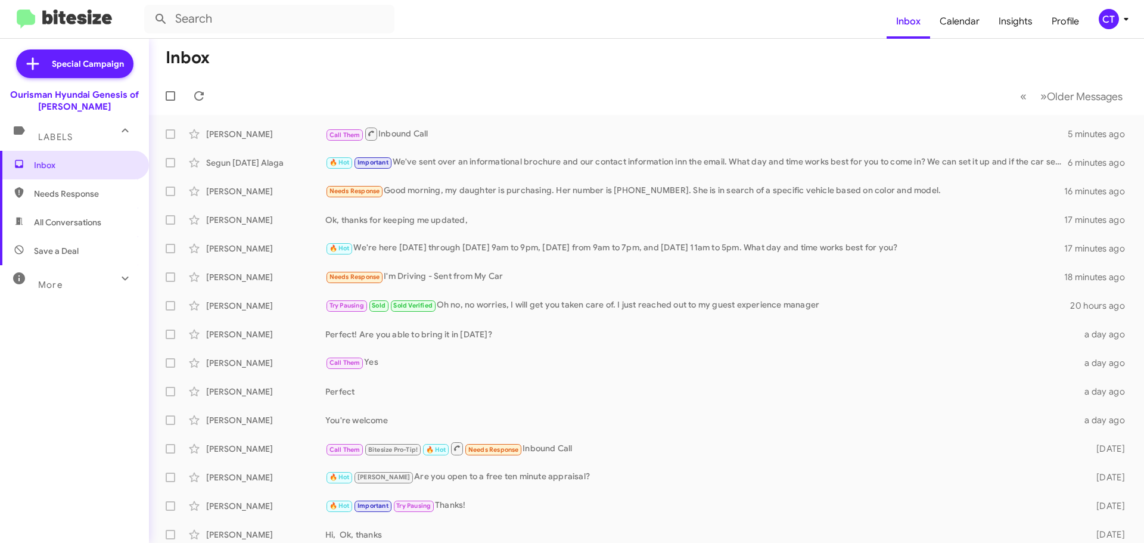
click at [1120, 20] on icon at bounding box center [1126, 19] width 14 height 14
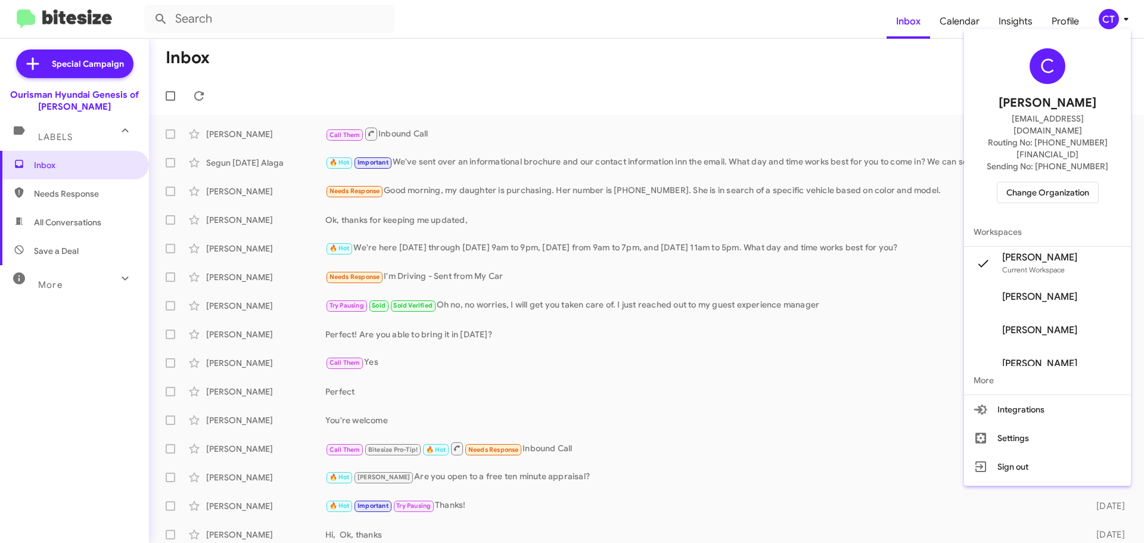
click at [1043, 182] on span "Change Organization" at bounding box center [1047, 192] width 83 height 20
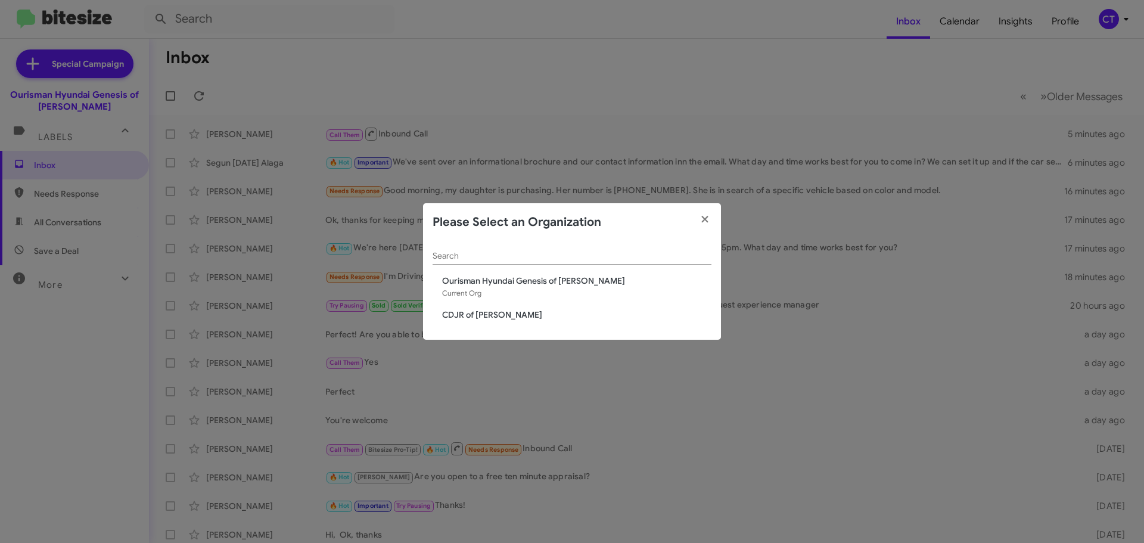
click at [465, 313] on span "CDJR of [PERSON_NAME]" at bounding box center [576, 315] width 269 height 12
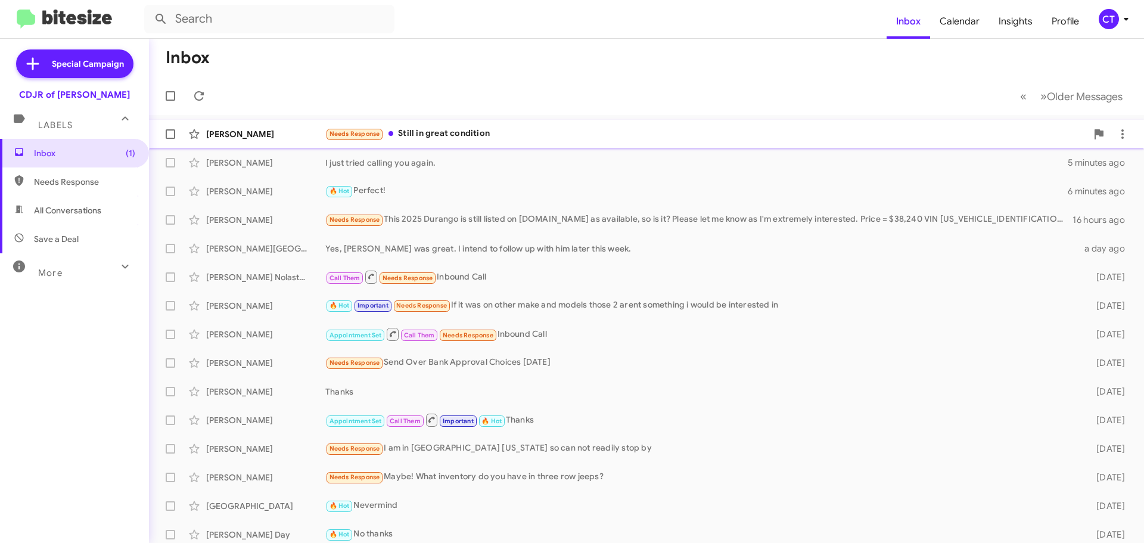
click at [447, 141] on div "Travis Reynolds Needs Response Still in great condition 14 hours ago" at bounding box center [646, 134] width 976 height 24
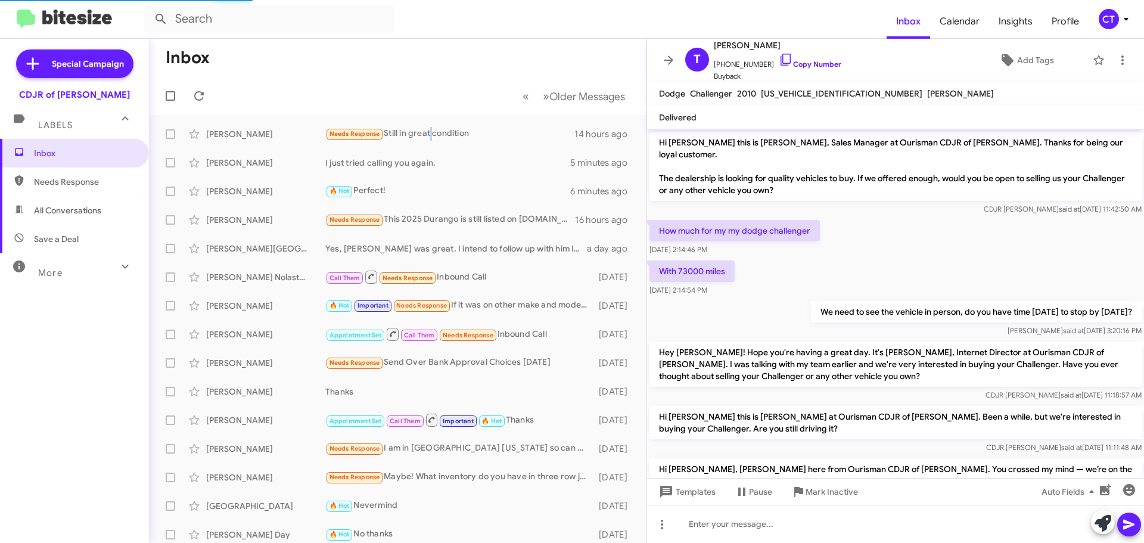
scroll to position [126, 0]
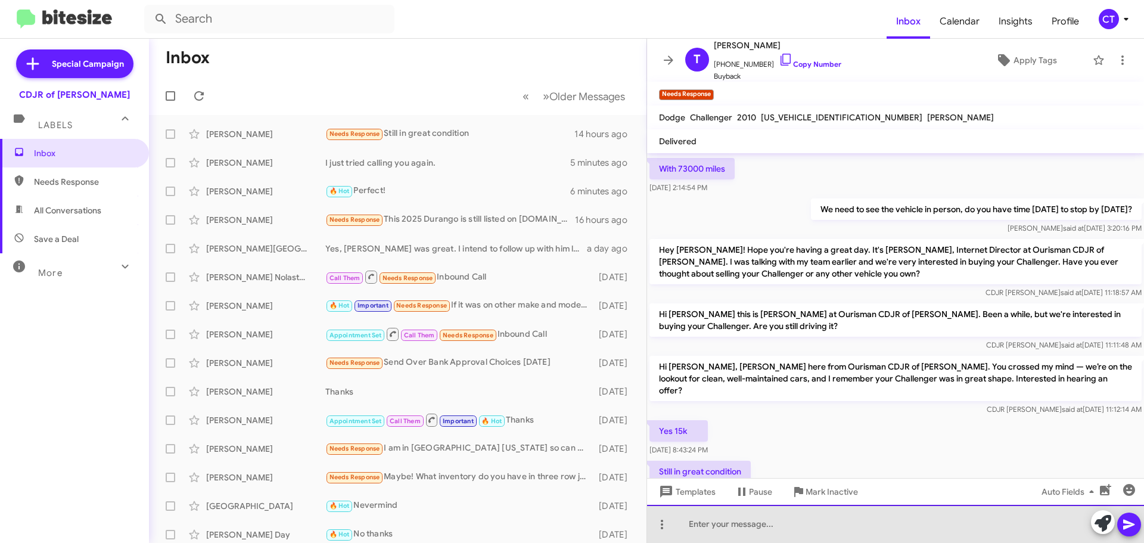
click at [735, 527] on div at bounding box center [895, 524] width 497 height 38
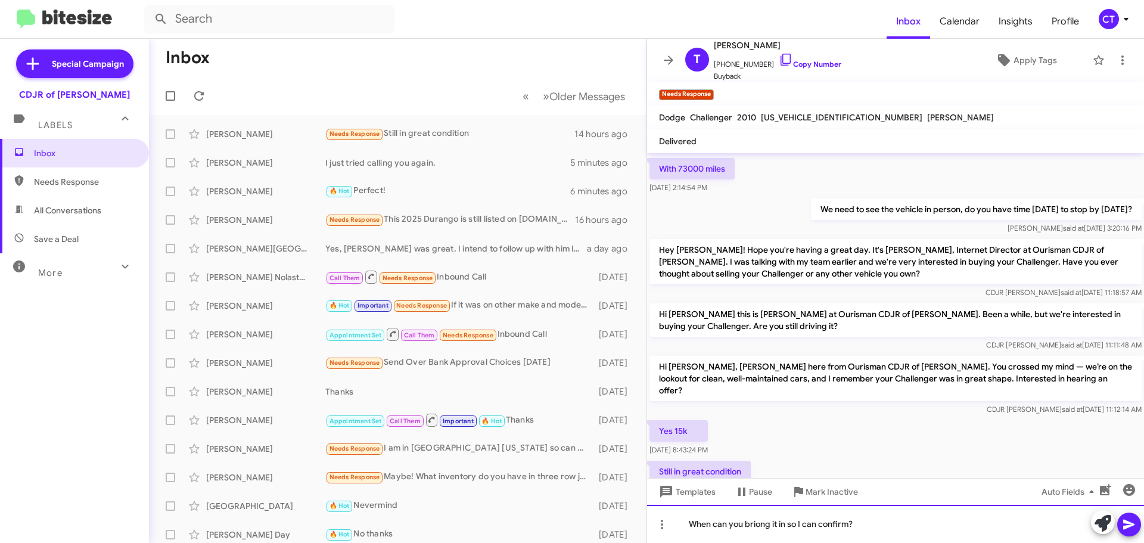
click at [759, 526] on div "When can you briong it in so I can confirm?" at bounding box center [895, 524] width 497 height 38
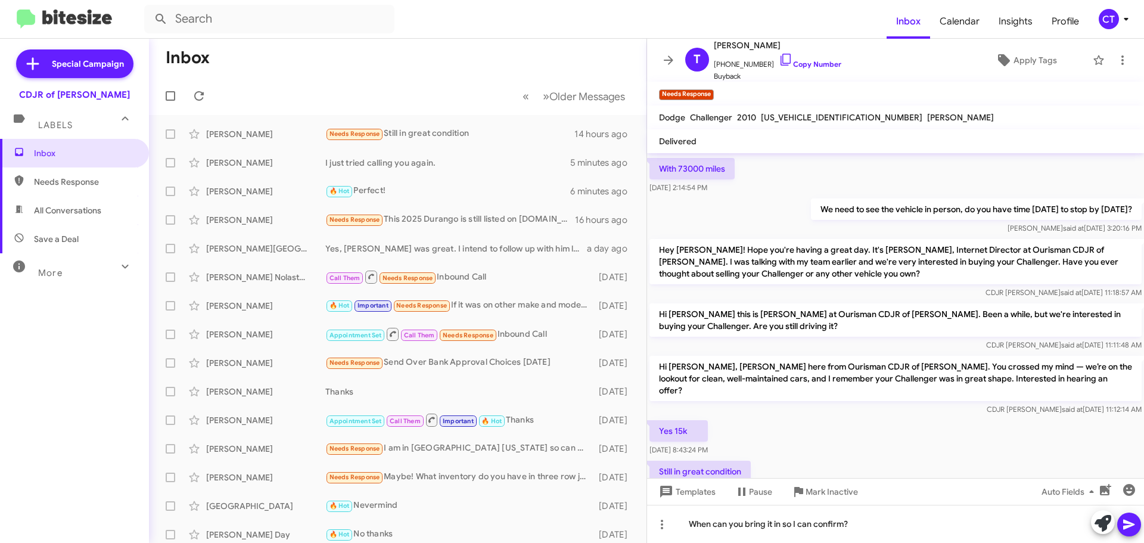
click at [1132, 526] on icon at bounding box center [1129, 524] width 14 height 14
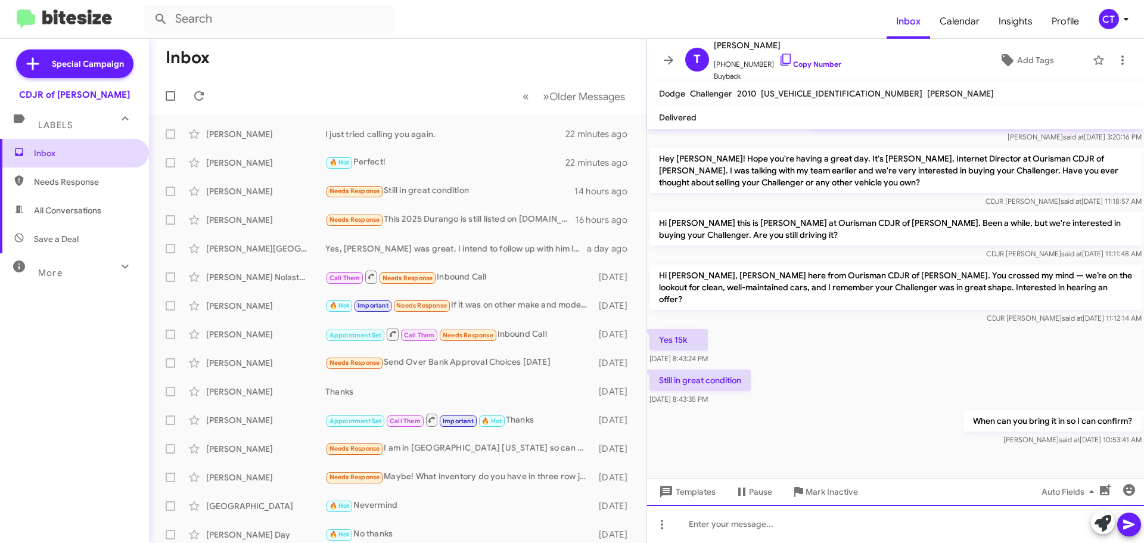
scroll to position [170, 0]
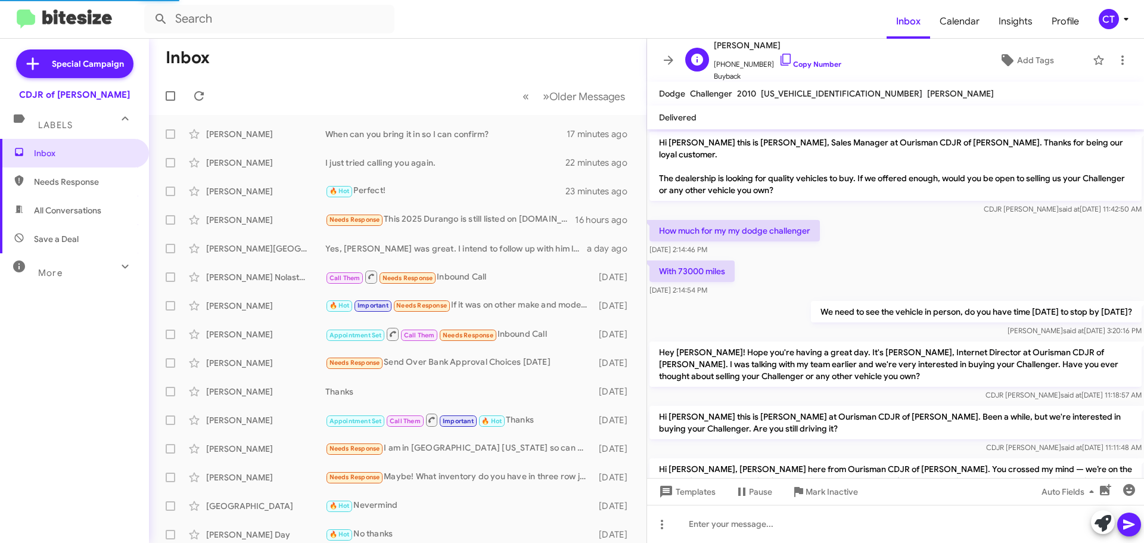
scroll to position [170, 0]
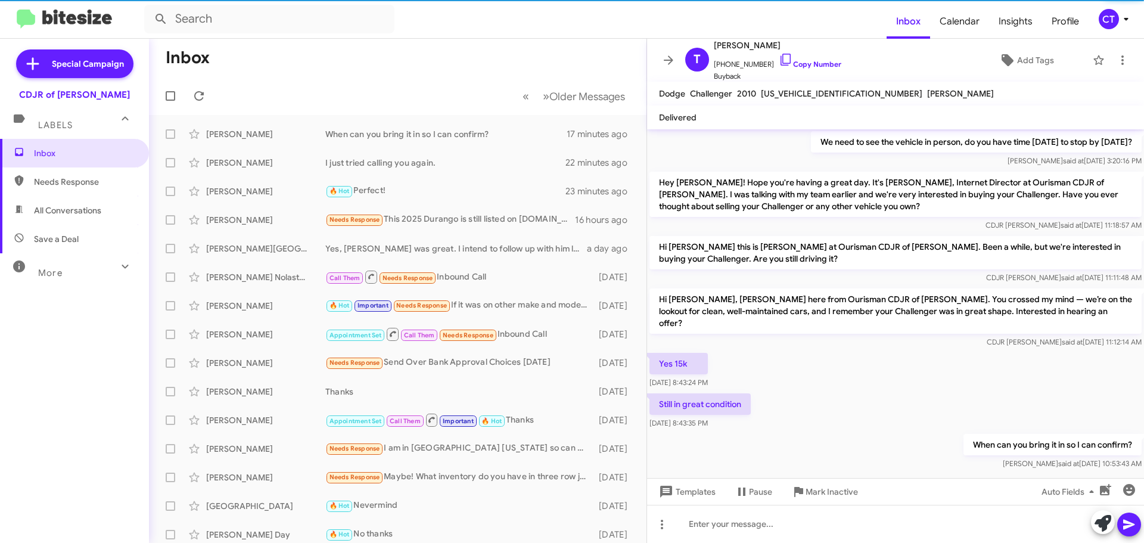
drag, startPoint x: 1126, startPoint y: 20, endPoint x: 1125, endPoint y: 27, distance: 6.7
click at [1126, 20] on icon at bounding box center [1126, 19] width 4 height 3
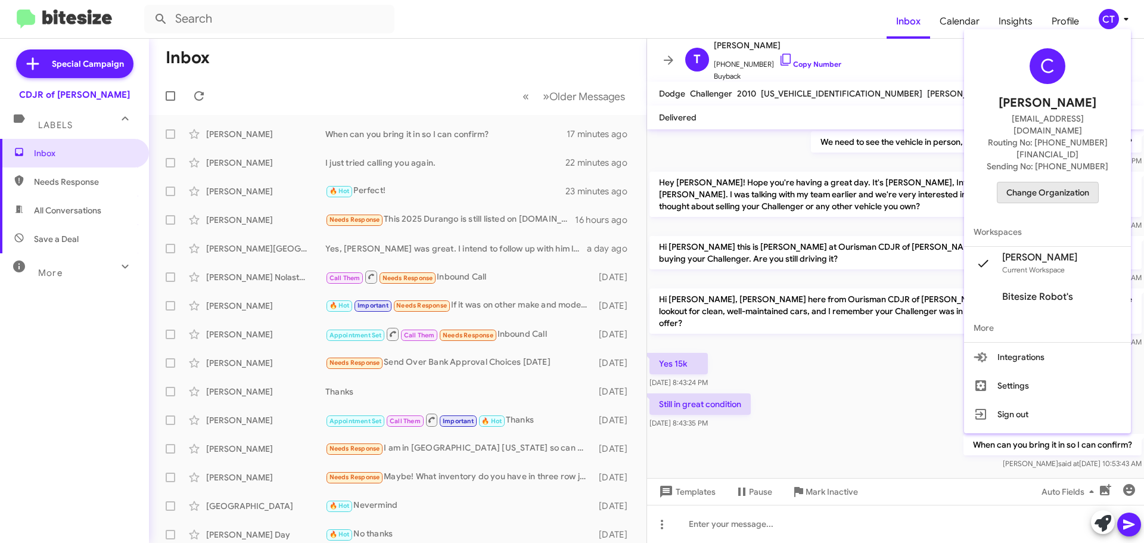
click at [1052, 182] on span "Change Organization" at bounding box center [1047, 192] width 83 height 20
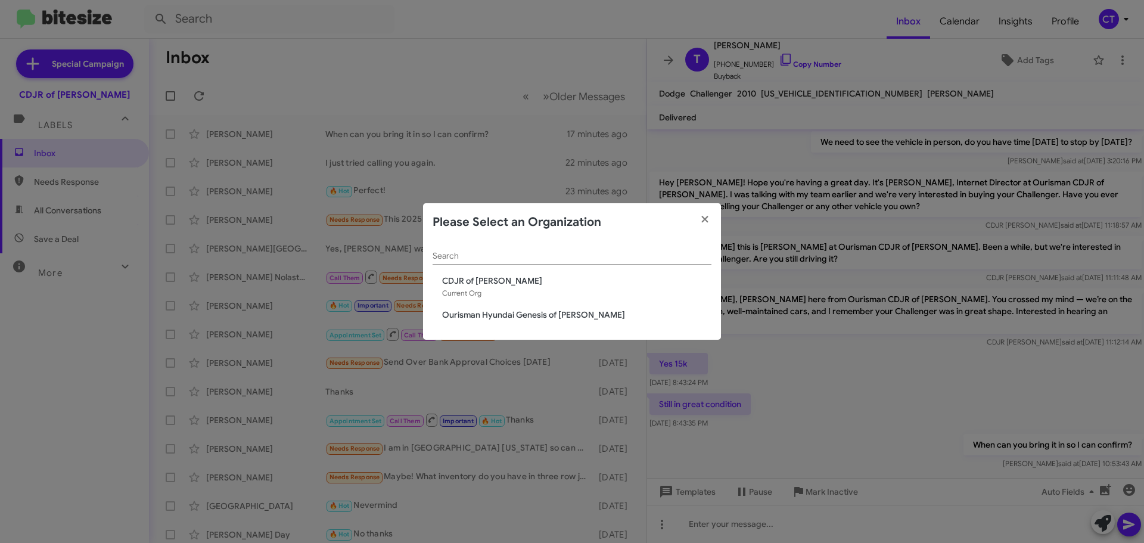
click at [515, 315] on span "Ourisman Hyundai Genesis of [PERSON_NAME]" at bounding box center [576, 315] width 269 height 12
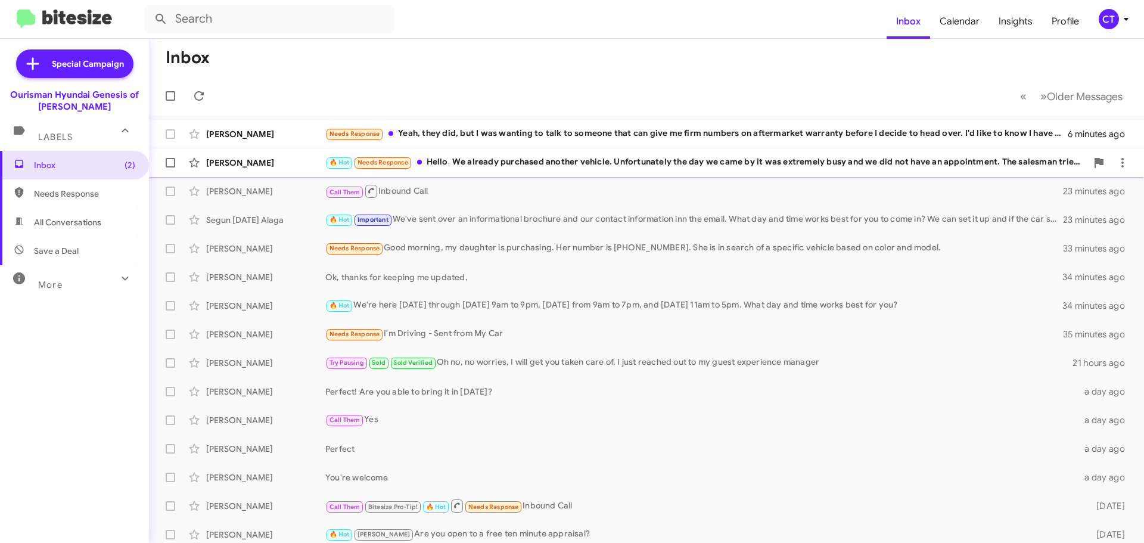
click at [557, 167] on div "🔥 Hot Needs Response Hello. We already purchased another vehicle. Unfortunately…" at bounding box center [705, 163] width 761 height 14
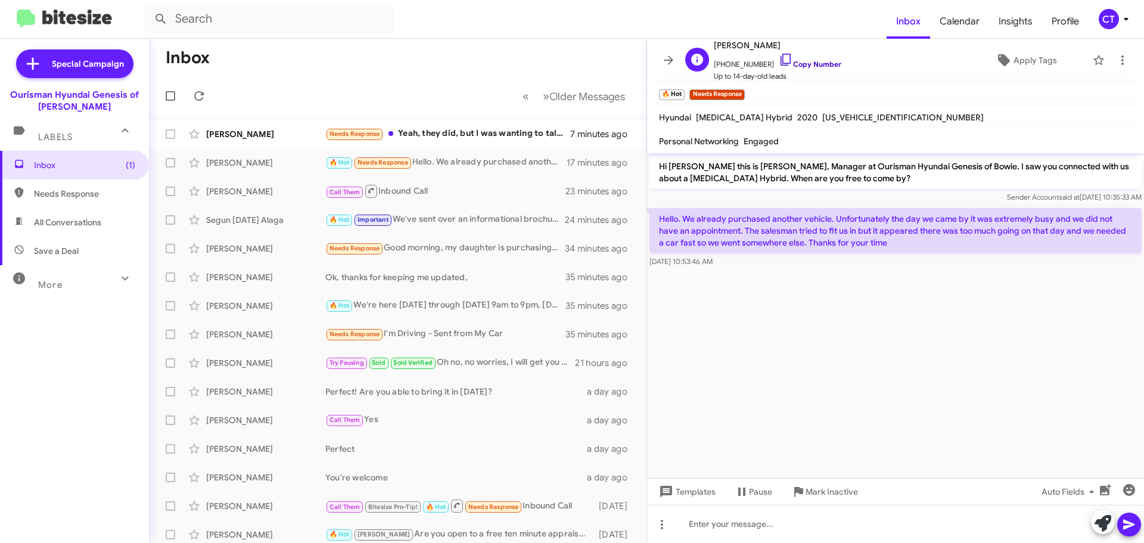
click at [779, 57] on icon at bounding box center [786, 59] width 14 height 14
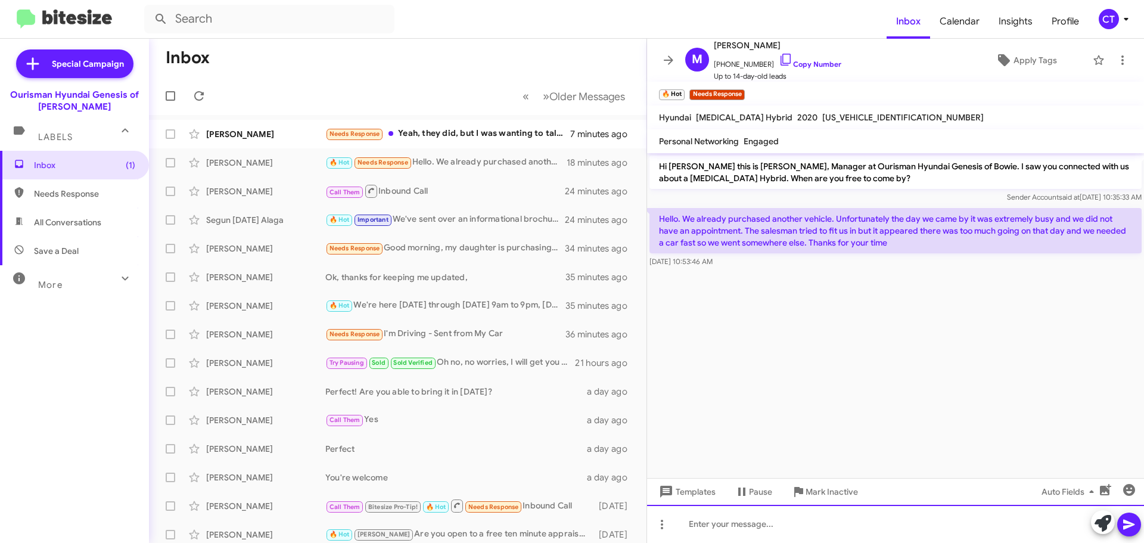
click at [787, 534] on div at bounding box center [895, 524] width 497 height 38
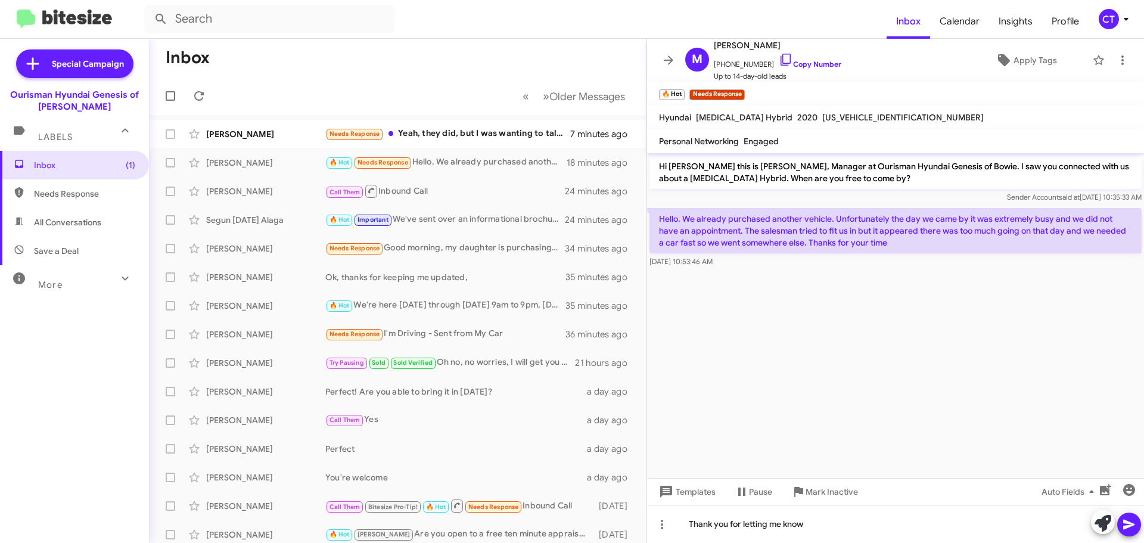
click at [1128, 527] on icon at bounding box center [1129, 524] width 14 height 14
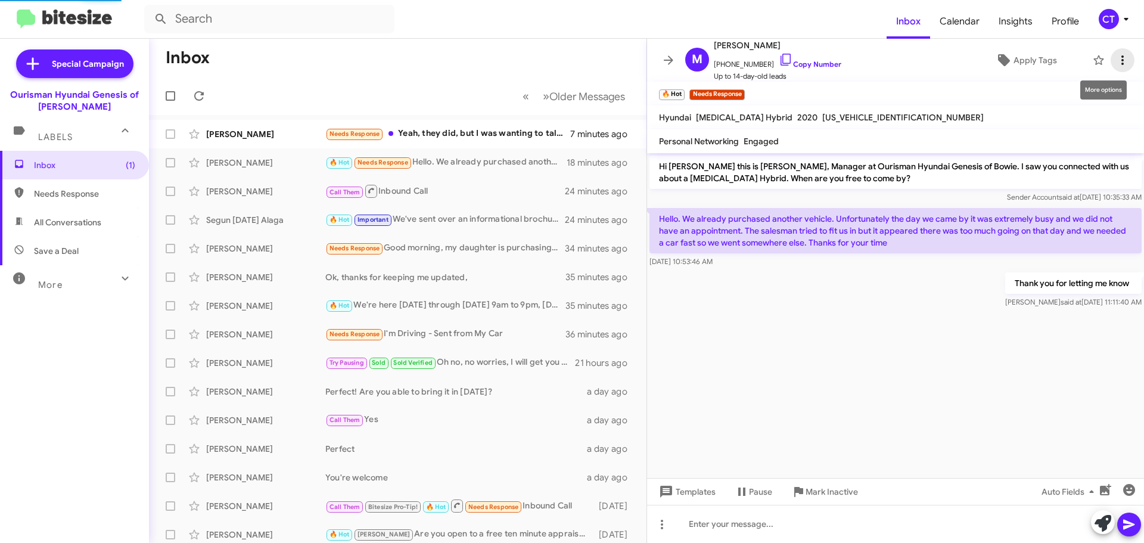
click at [1115, 59] on icon at bounding box center [1122, 60] width 14 height 14
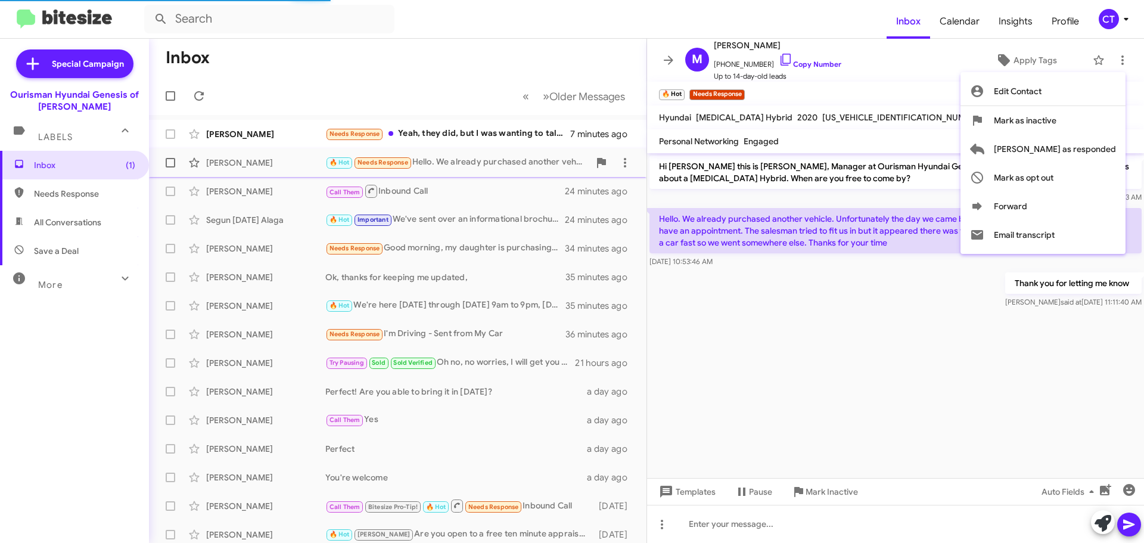
drag, startPoint x: 1075, startPoint y: 144, endPoint x: 1059, endPoint y: 153, distance: 18.1
click at [1074, 145] on span "Mark as responded" at bounding box center [1055, 149] width 122 height 29
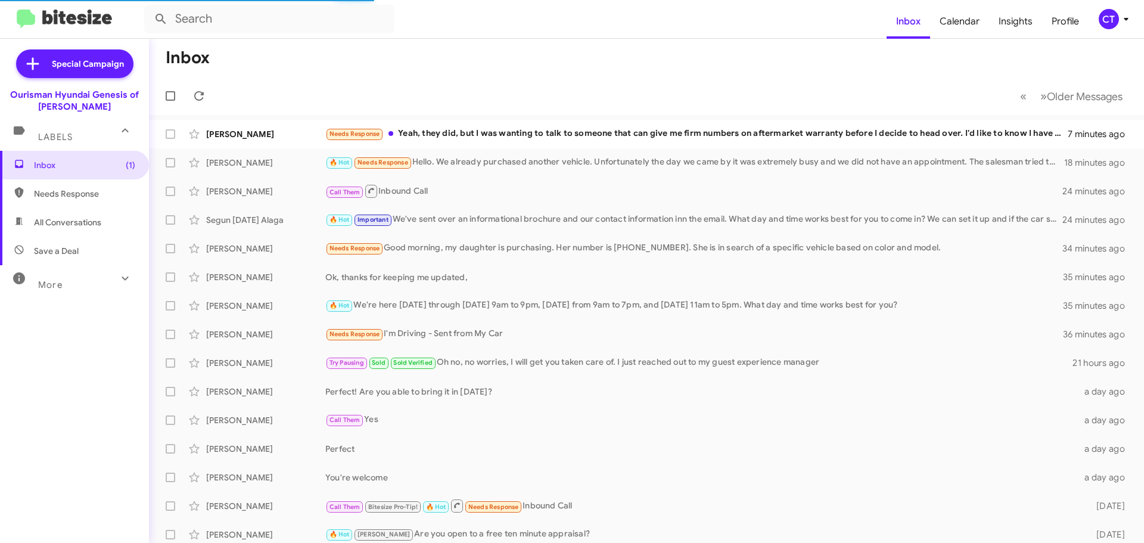
click at [530, 117] on mat-action-list "Travis Sorenson Needs Response Yeah, they did, but I was wanting to talk to som…" at bounding box center [646, 403] width 995 height 577
click at [508, 135] on div "Needs Response Yeah, they did, but I was wanting to talk to someone that can gi…" at bounding box center [705, 134] width 761 height 14
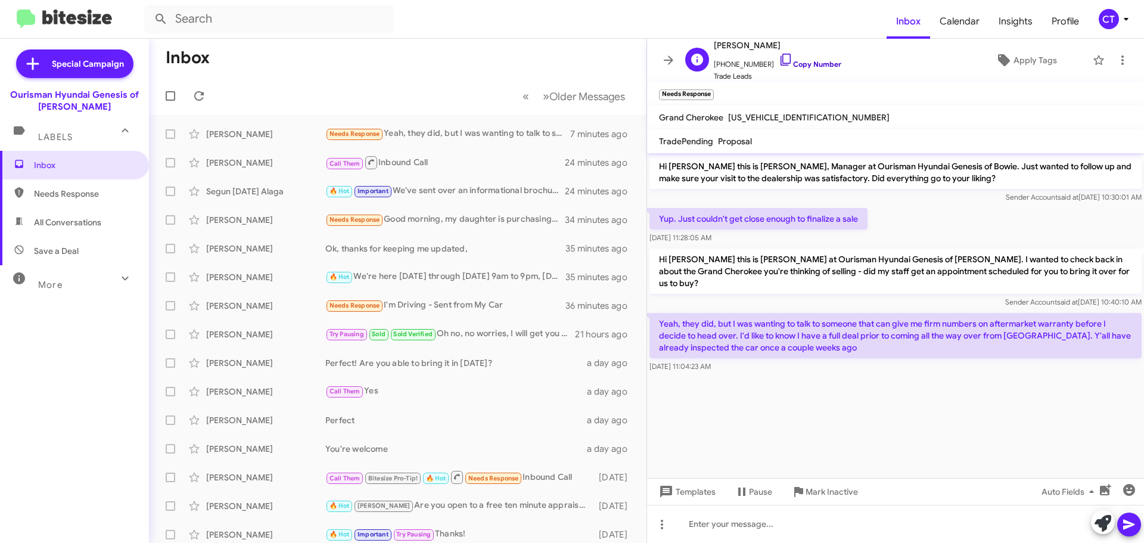
click at [781, 57] on icon at bounding box center [786, 60] width 10 height 12
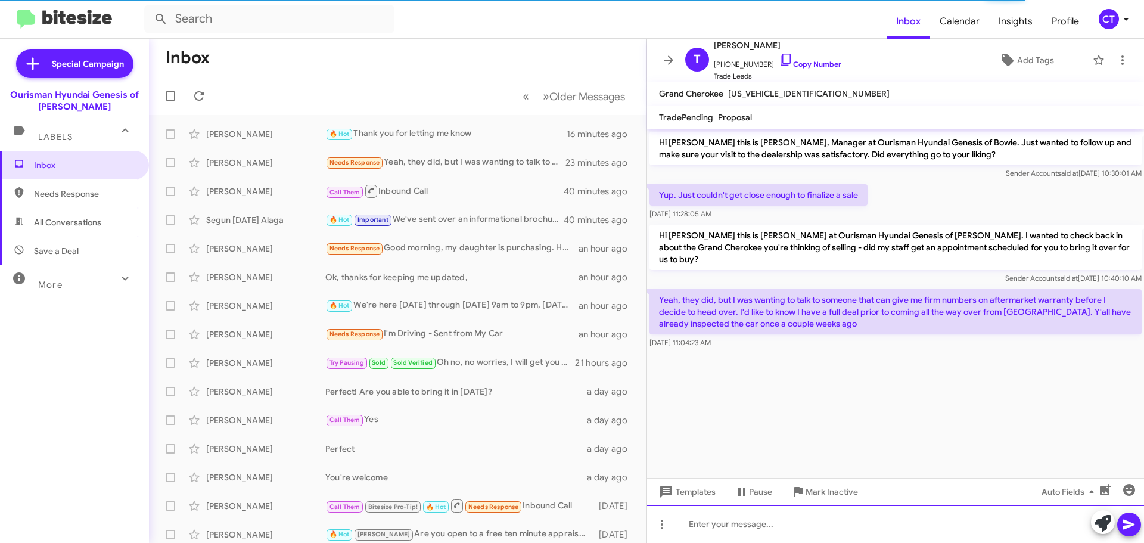
click at [771, 526] on div at bounding box center [895, 524] width 497 height 38
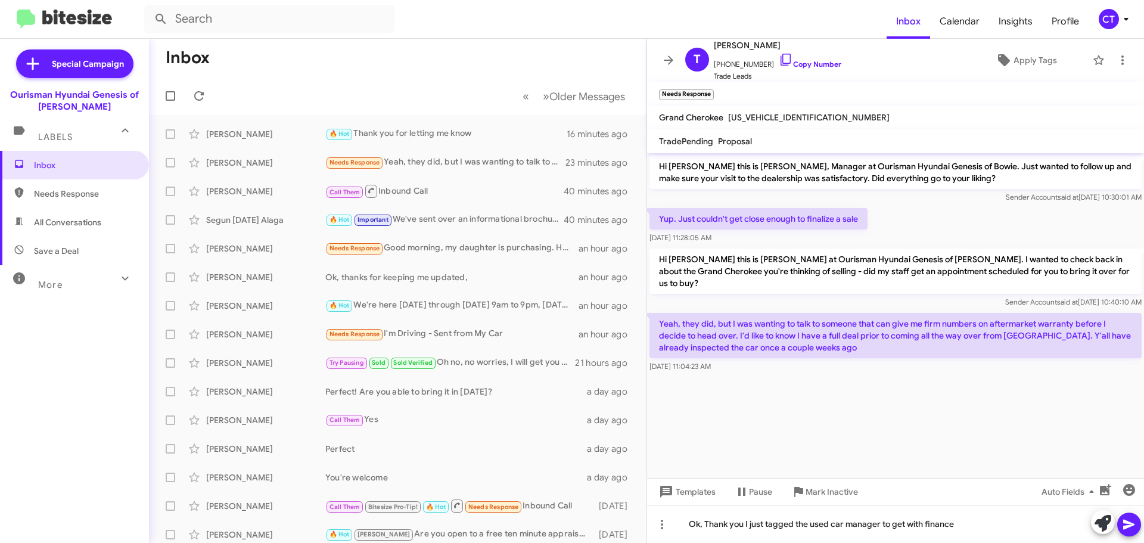
click at [1129, 535] on span at bounding box center [1129, 524] width 14 height 24
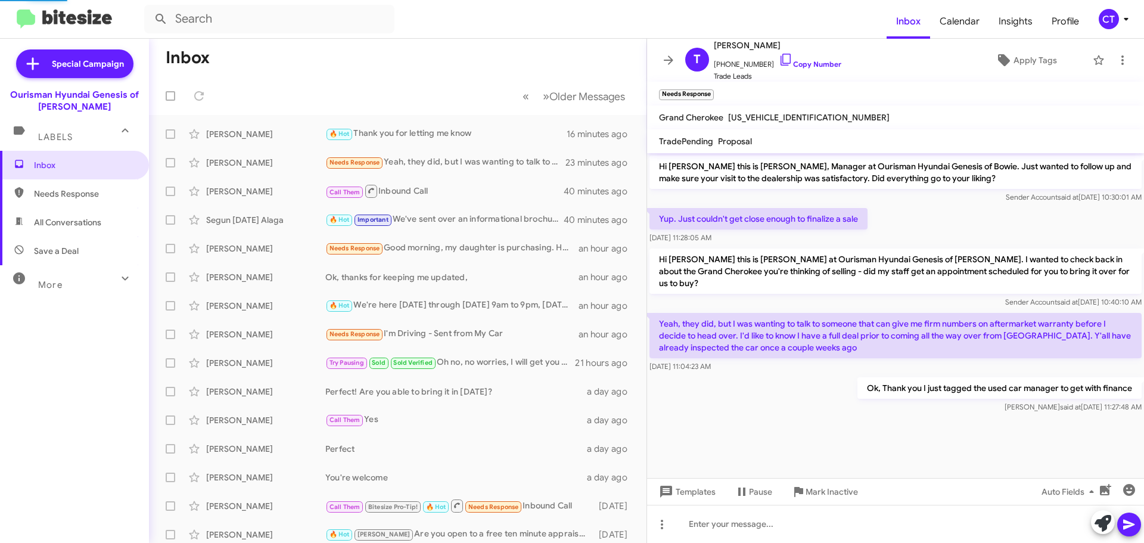
click at [1118, 17] on div "CT" at bounding box center [1109, 19] width 20 height 20
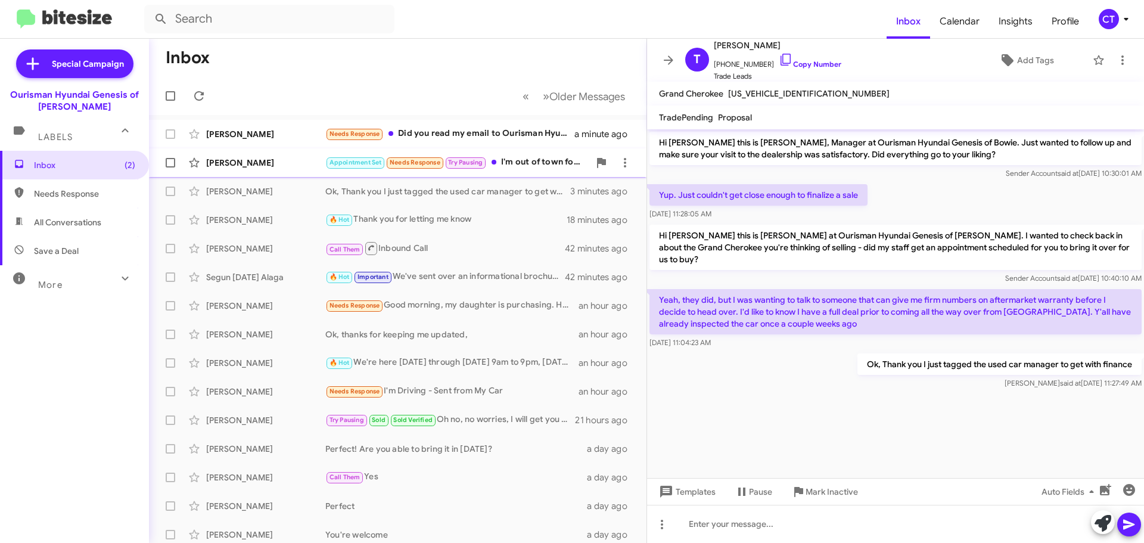
click at [275, 163] on div "[PERSON_NAME]" at bounding box center [265, 163] width 119 height 12
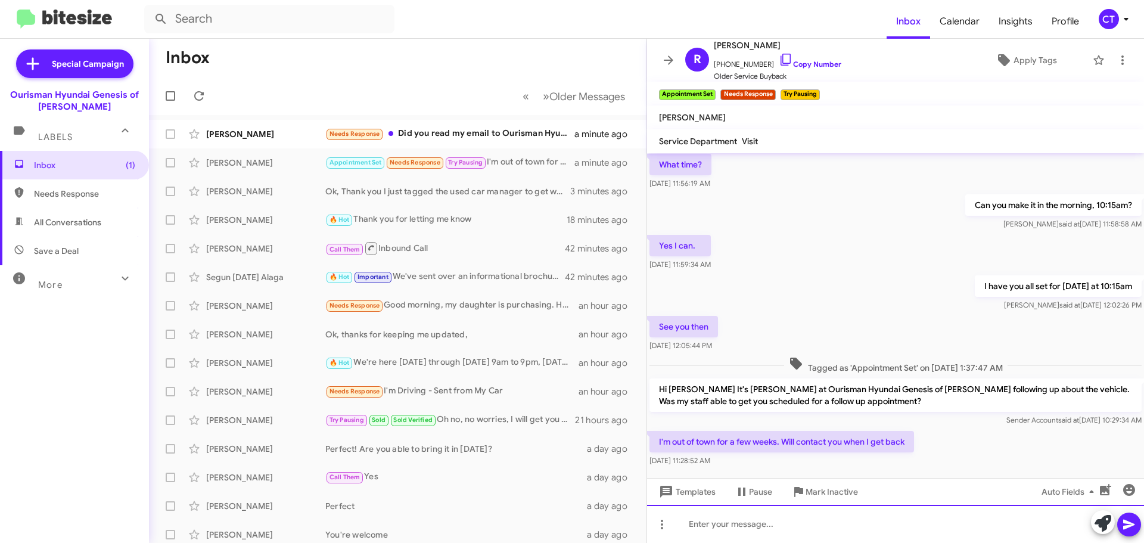
click at [804, 528] on div at bounding box center [895, 524] width 497 height 38
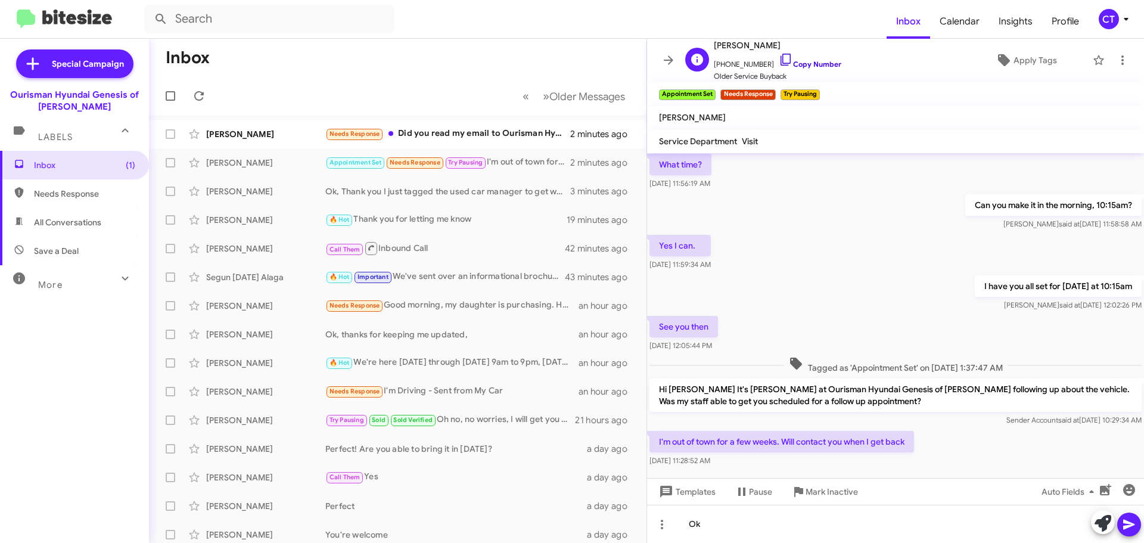
click at [779, 58] on icon at bounding box center [786, 59] width 14 height 14
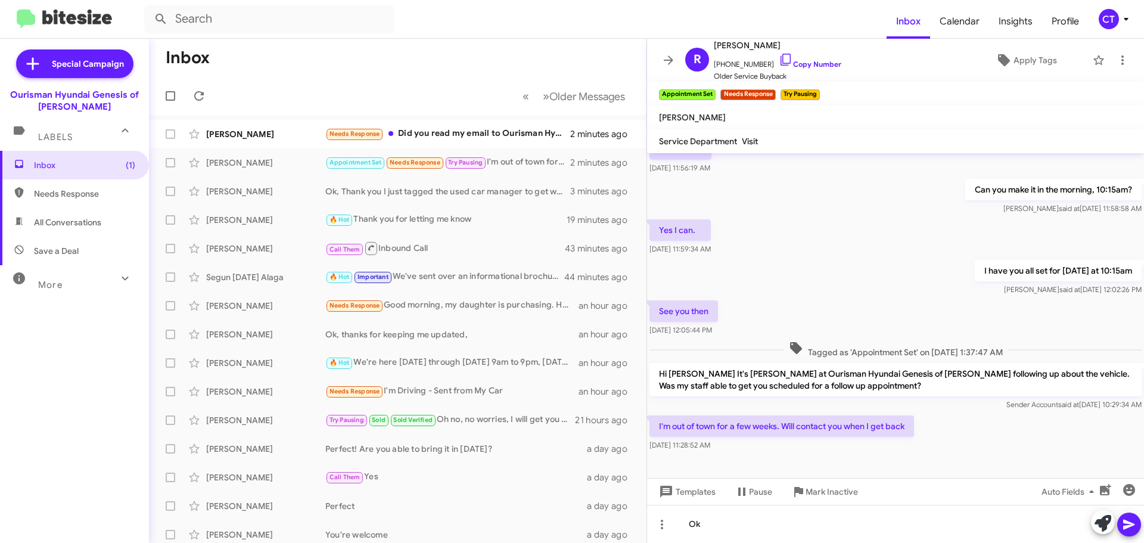
scroll to position [195, 0]
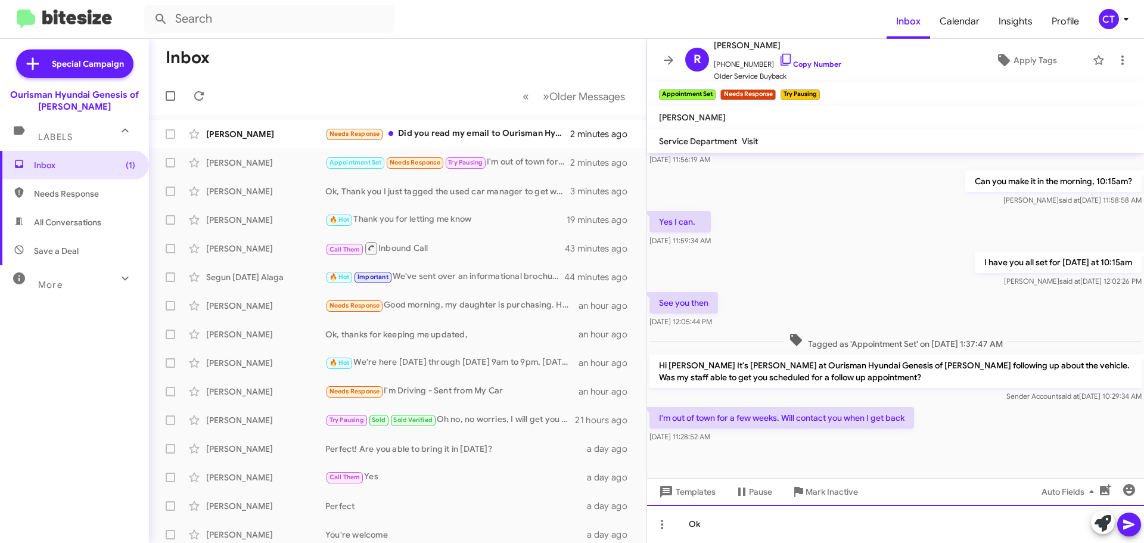
click at [742, 521] on div "Ok" at bounding box center [895, 524] width 497 height 38
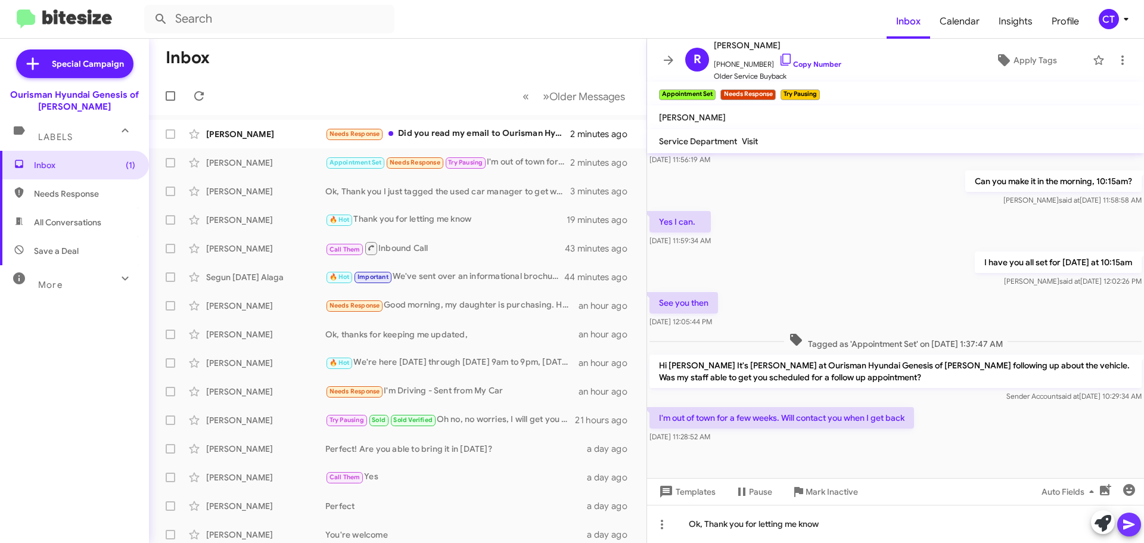
click at [1136, 526] on icon at bounding box center [1129, 524] width 14 height 14
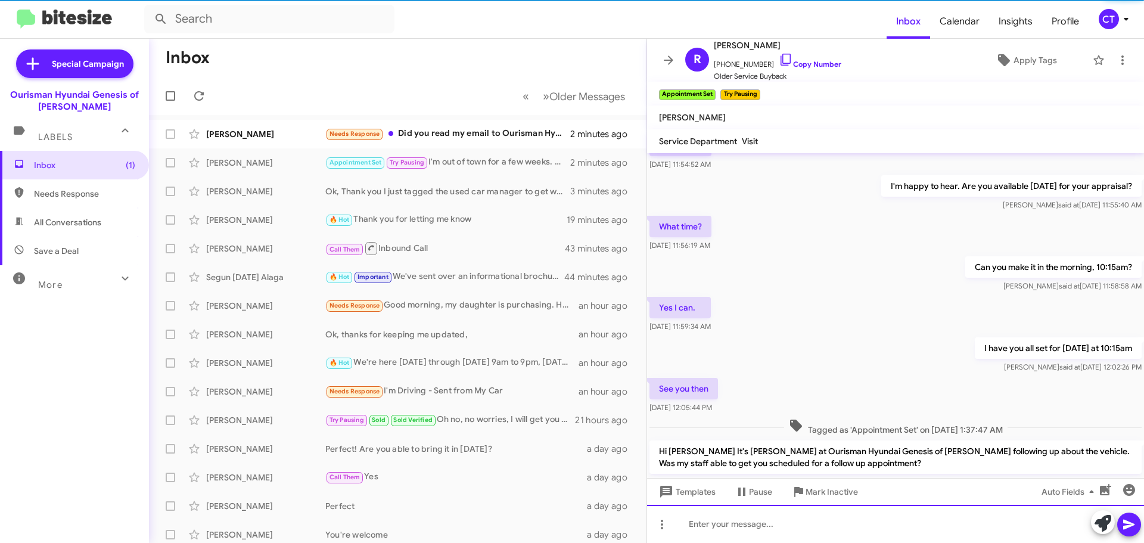
scroll to position [238, 0]
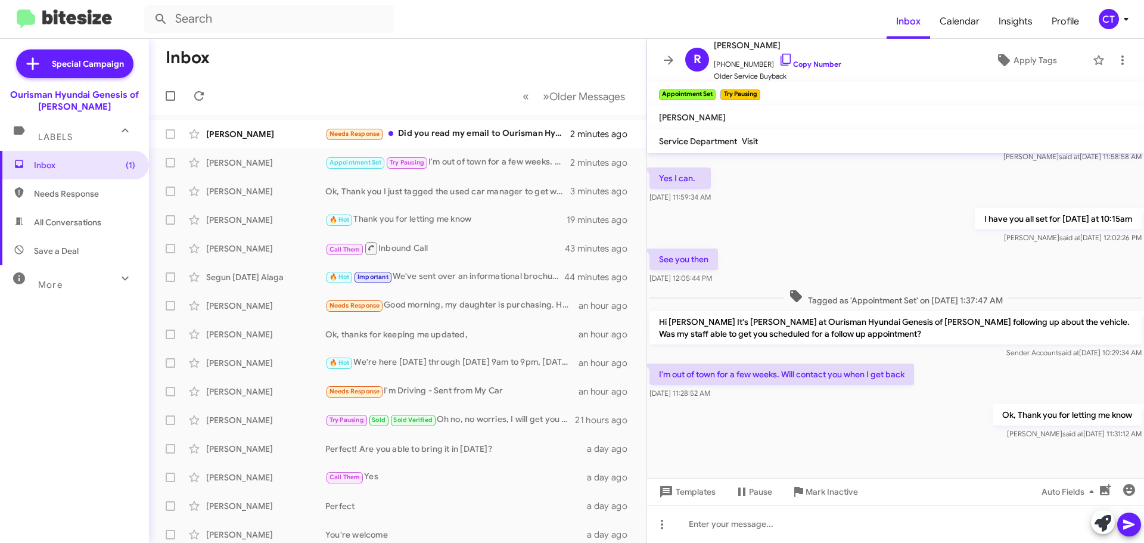
drag, startPoint x: 658, startPoint y: 367, endPoint x: 740, endPoint y: 389, distance: 84.6
click at [740, 389] on div "I'm out of town for a few weeks. Will contact you when I get back [DATE] 11:28:…" at bounding box center [781, 381] width 265 height 36
copy div "I'm out of town for a few weeks. Will contact you when I get back [DATE] 11:28:…"
click at [1117, 60] on icon at bounding box center [1122, 60] width 14 height 14
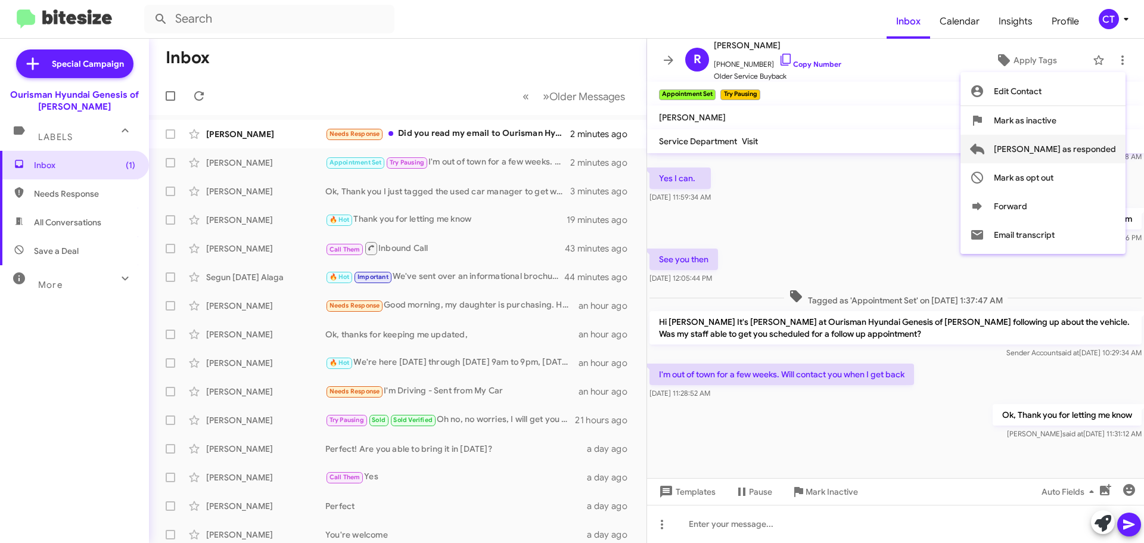
click at [1074, 153] on span "[PERSON_NAME] as responded" at bounding box center [1055, 149] width 122 height 29
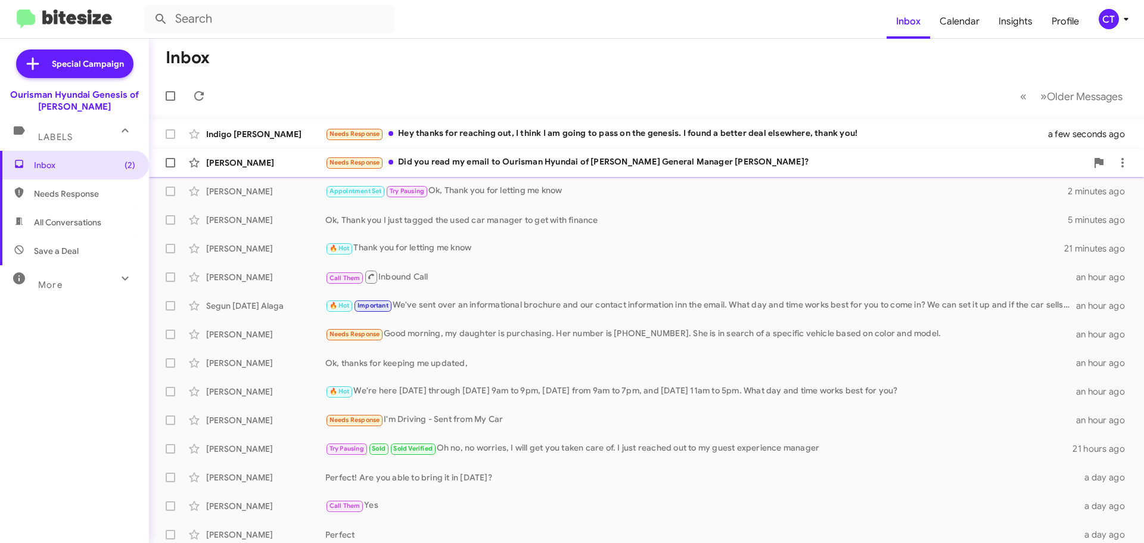
drag, startPoint x: 583, startPoint y: 166, endPoint x: 575, endPoint y: 165, distance: 7.8
click at [583, 165] on div "Needs Response Did you read my email to Ourisman Hyundai of [PERSON_NAME] Gener…" at bounding box center [705, 163] width 761 height 14
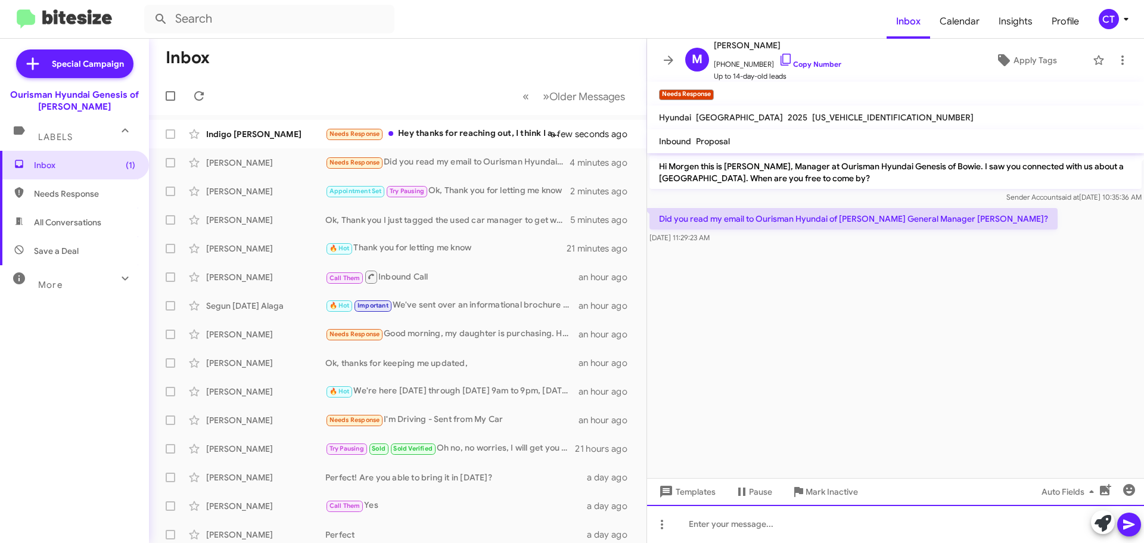
click at [770, 529] on div at bounding box center [895, 524] width 497 height 38
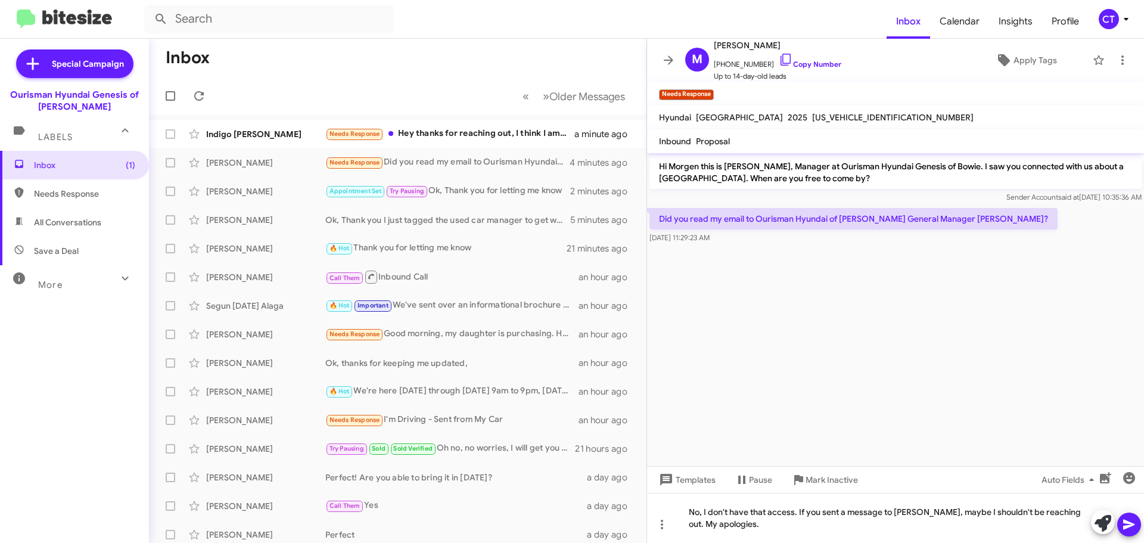
click at [1134, 526] on icon at bounding box center [1129, 524] width 14 height 14
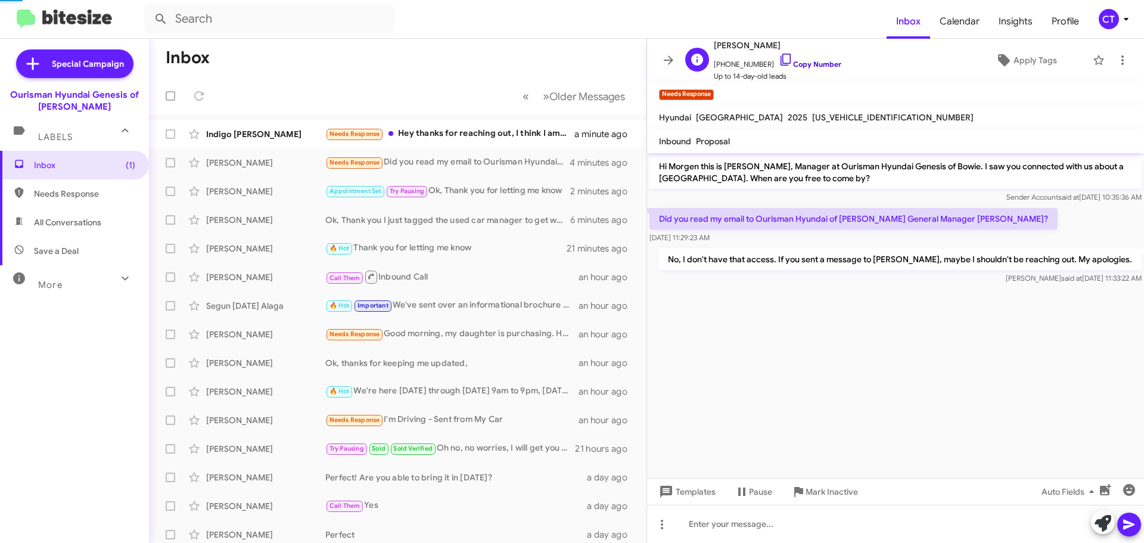
click at [779, 60] on icon at bounding box center [786, 59] width 14 height 14
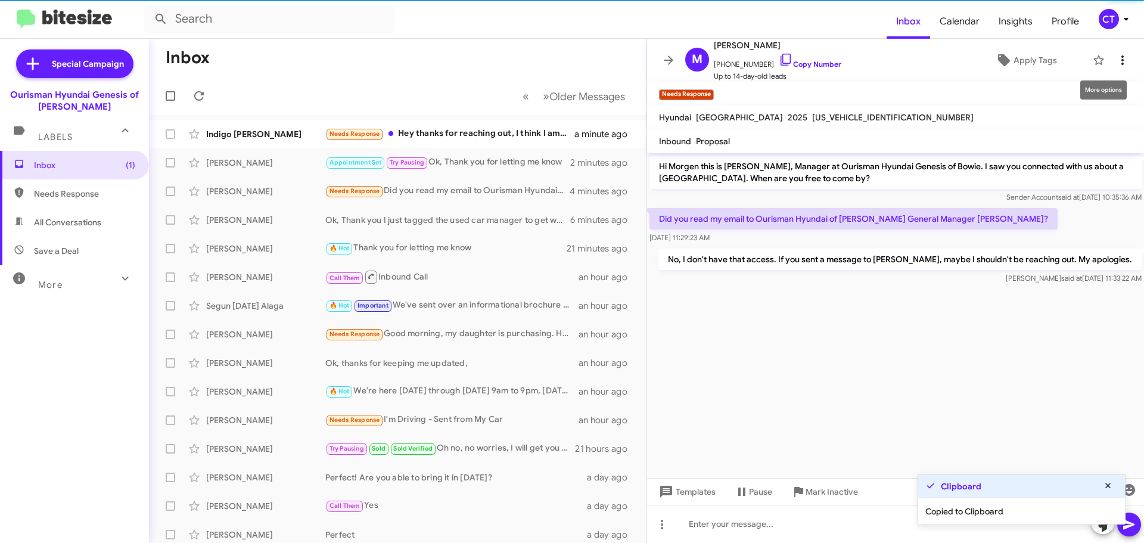
click at [1121, 60] on icon at bounding box center [1122, 60] width 2 height 10
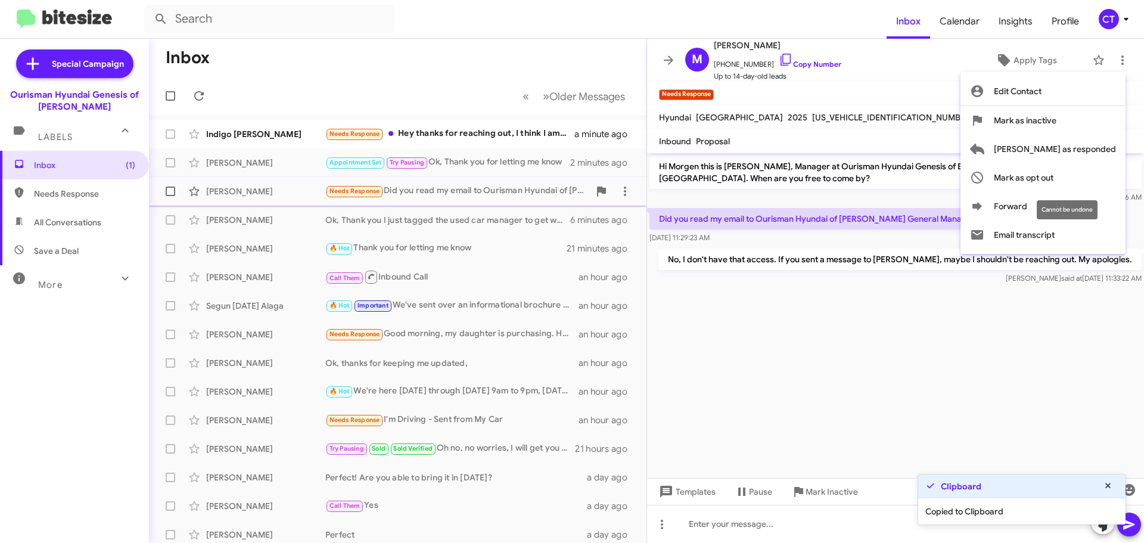
click at [1053, 180] on span "Mark as opt out" at bounding box center [1024, 177] width 60 height 29
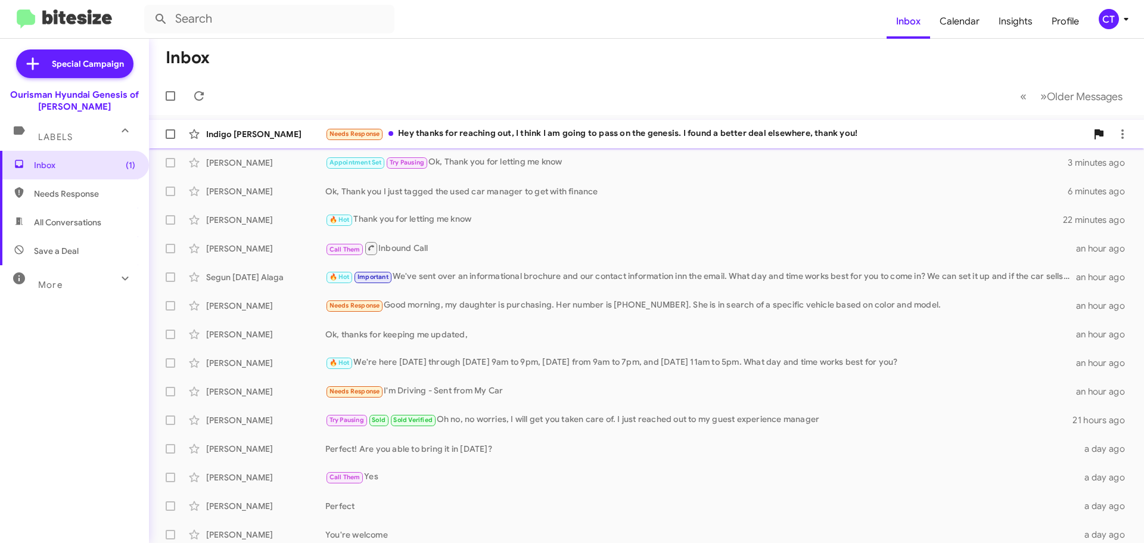
click at [598, 135] on div "Needs Response Hey thanks for reaching out, I think I am going to pass on the g…" at bounding box center [705, 134] width 761 height 14
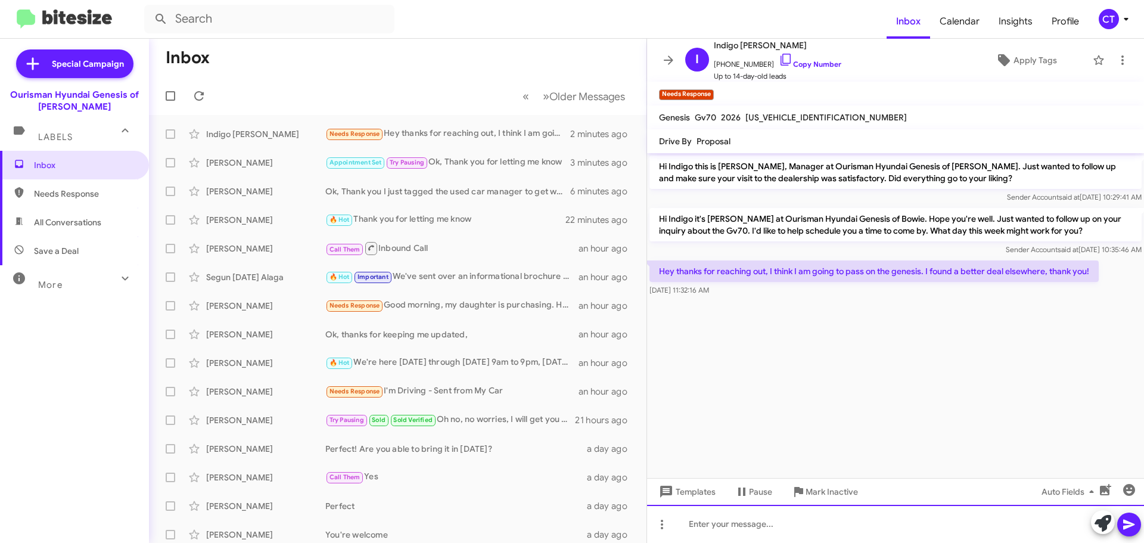
click at [775, 531] on div at bounding box center [895, 524] width 497 height 38
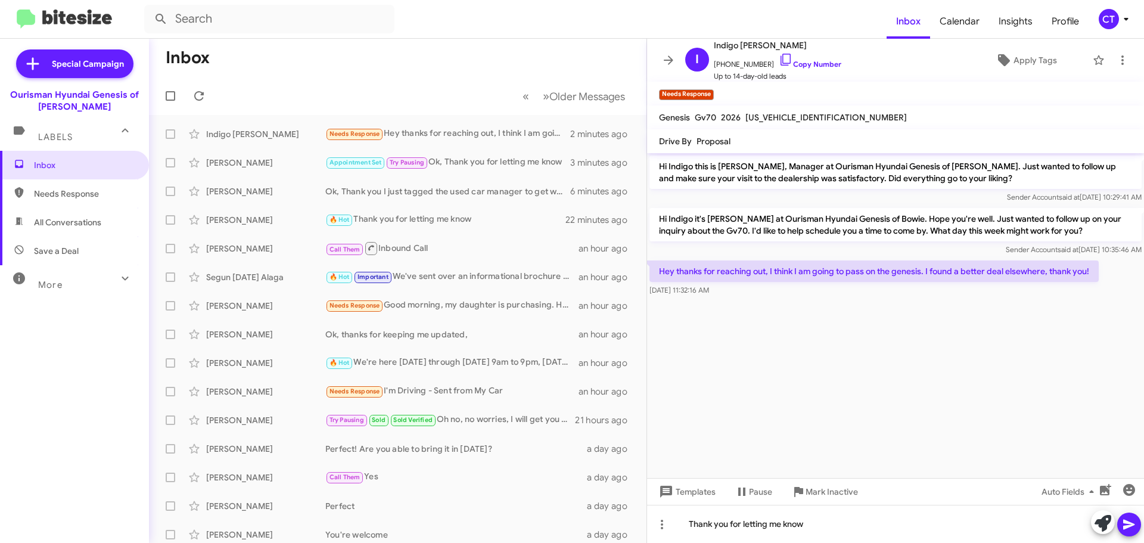
click at [1124, 521] on icon at bounding box center [1128, 525] width 11 height 10
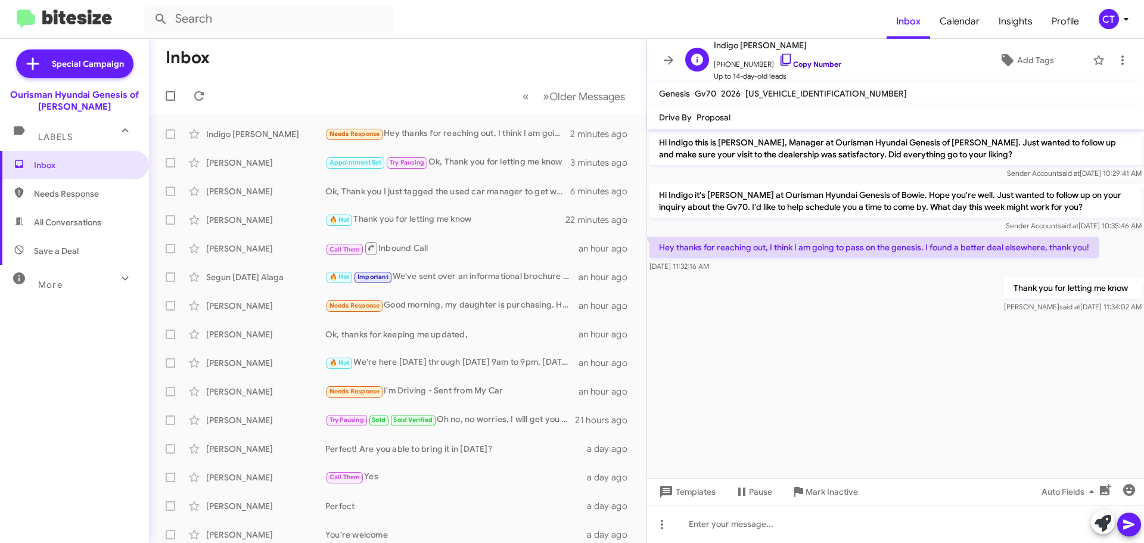
click at [779, 58] on icon at bounding box center [786, 59] width 14 height 14
click at [1120, 19] on icon at bounding box center [1126, 19] width 14 height 14
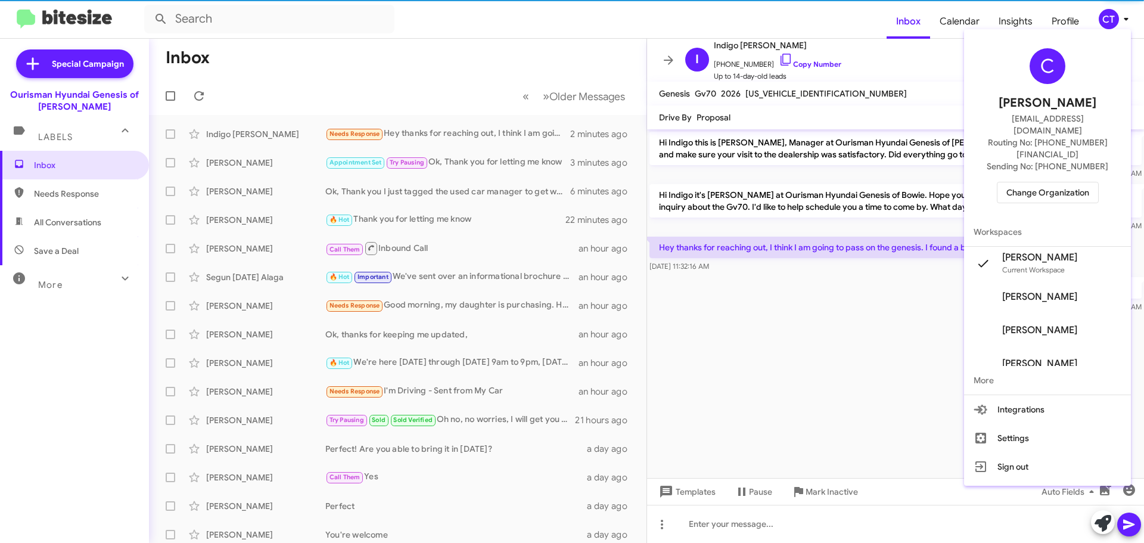
click at [1035, 182] on span "Change Organization" at bounding box center [1047, 192] width 83 height 20
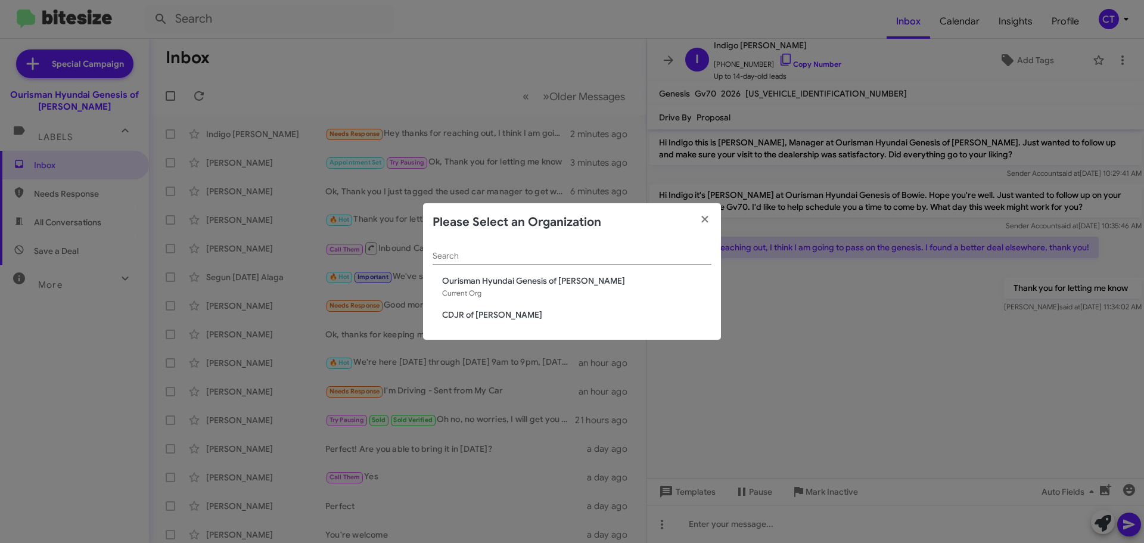
click at [443, 319] on span "CDJR of [PERSON_NAME]" at bounding box center [576, 315] width 269 height 12
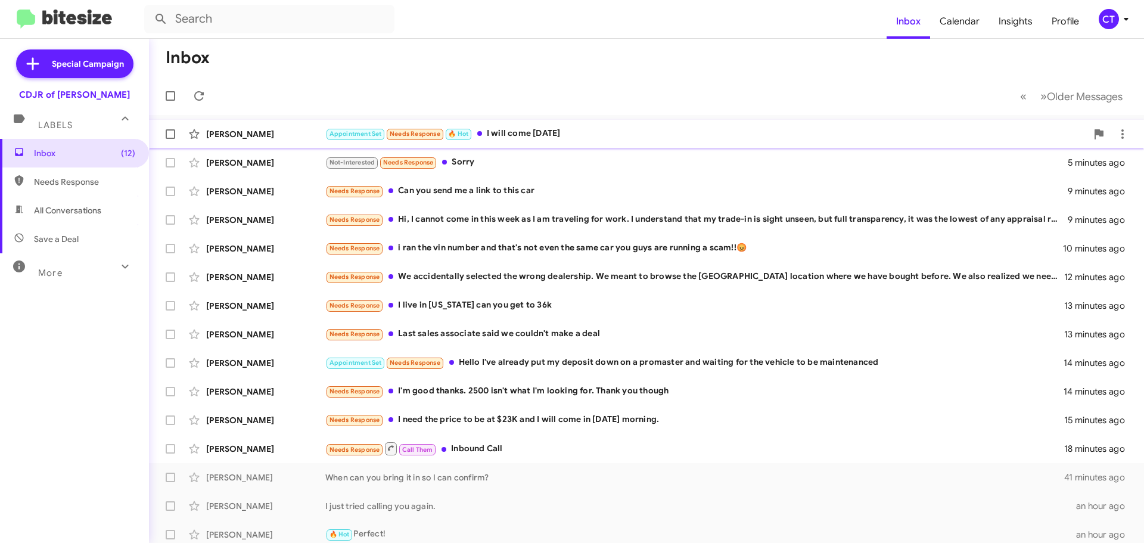
click at [540, 141] on div "[PERSON_NAME] Appointment Set Needs Response 🔥 Hot I will come [DATE] a few sec…" at bounding box center [646, 134] width 976 height 24
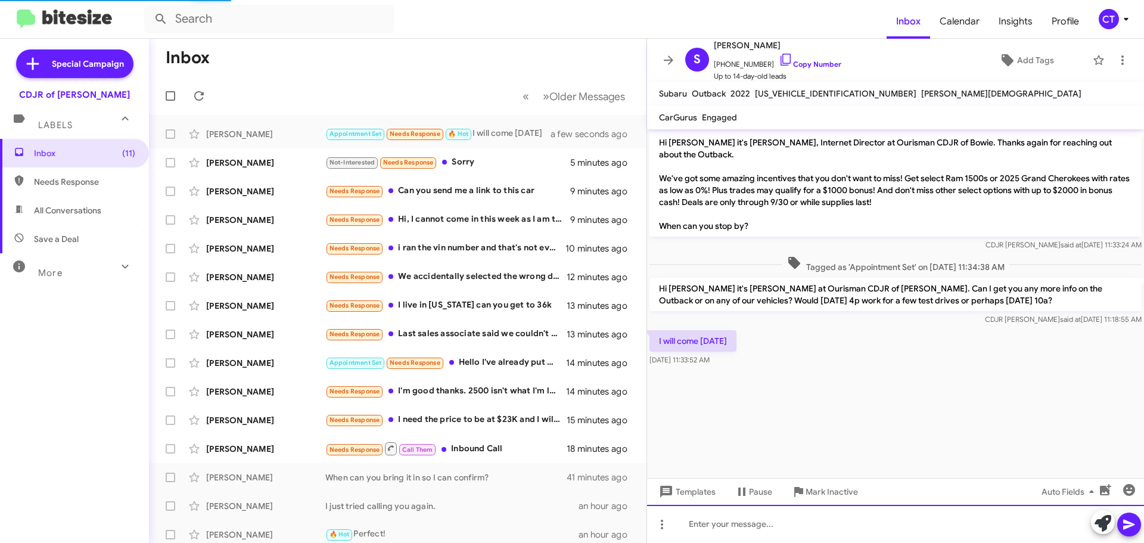
click at [745, 526] on div at bounding box center [895, 524] width 497 height 38
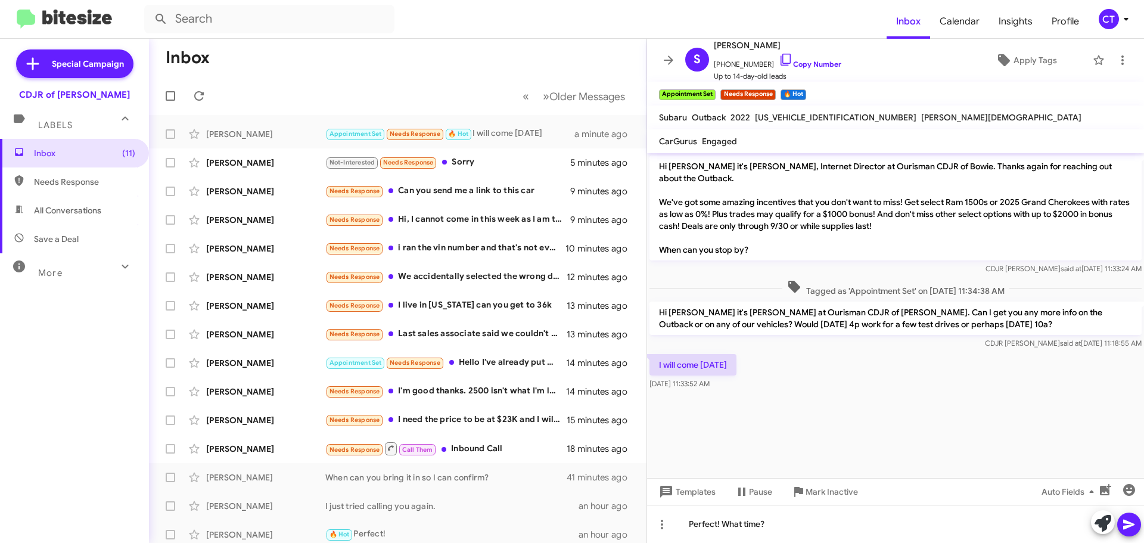
click at [1134, 524] on icon at bounding box center [1128, 525] width 11 height 10
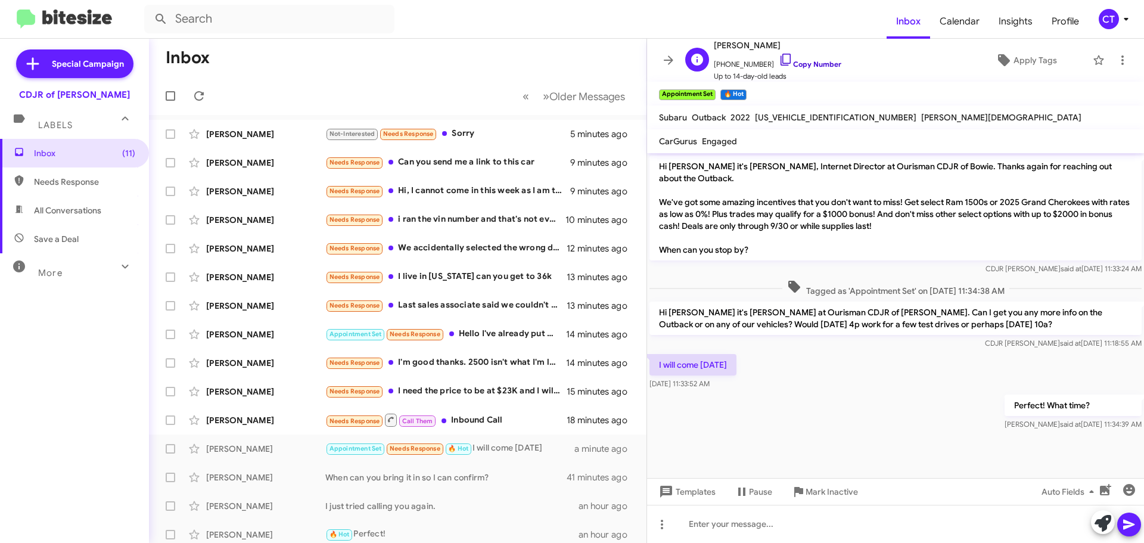
click at [779, 57] on icon at bounding box center [786, 59] width 14 height 14
click at [478, 159] on div "Needs Response Can you send me a link to this car" at bounding box center [457, 163] width 264 height 14
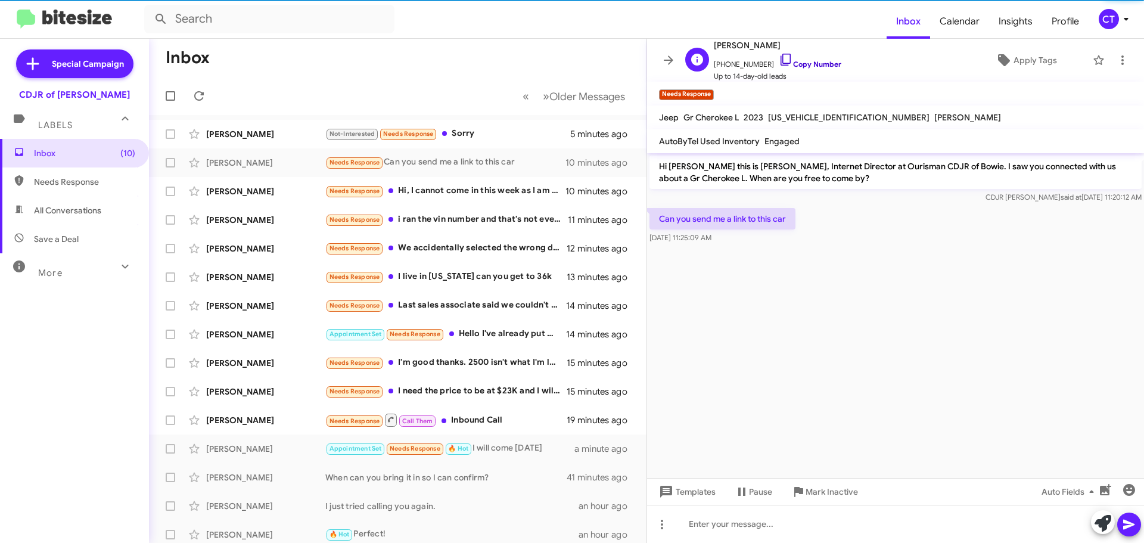
click at [781, 64] on link "Copy Number" at bounding box center [810, 64] width 63 height 9
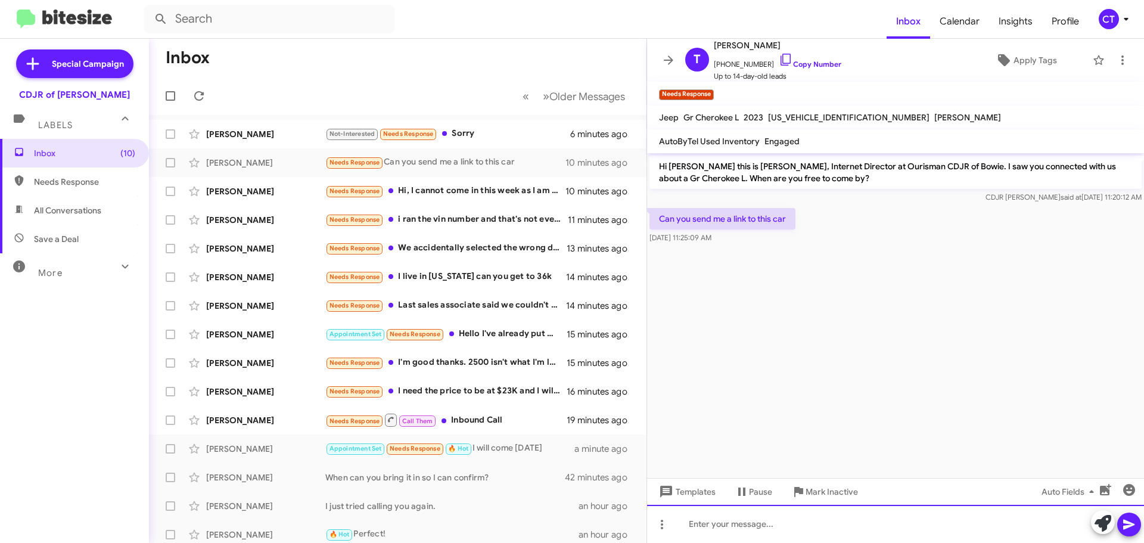
drag, startPoint x: 825, startPoint y: 518, endPoint x: 824, endPoint y: 512, distance: 6.7
click at [825, 518] on div at bounding box center [895, 524] width 497 height 38
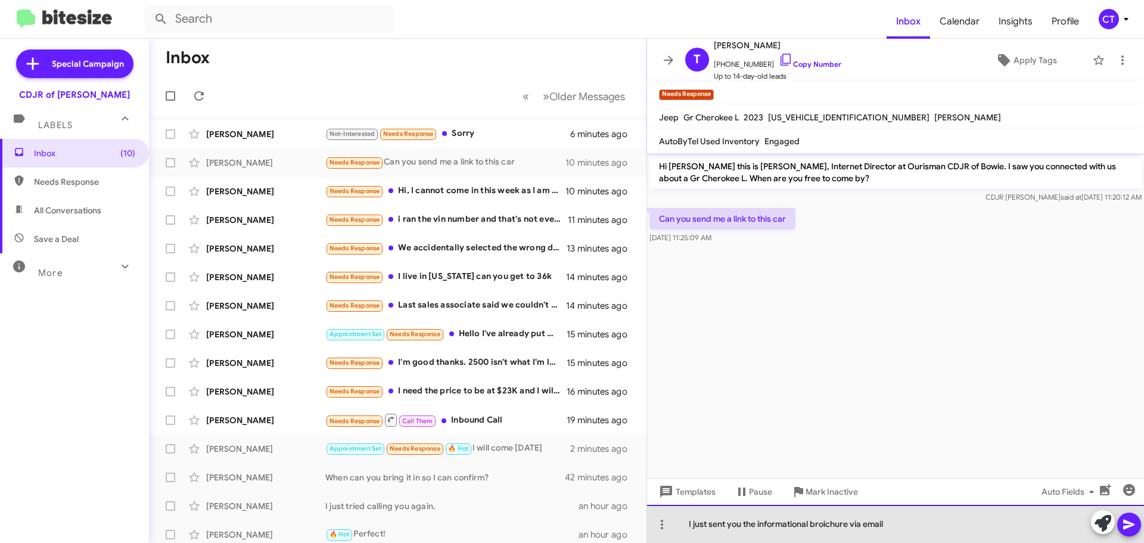
click at [831, 524] on div "I just sent you the informational broichure via email" at bounding box center [895, 524] width 497 height 38
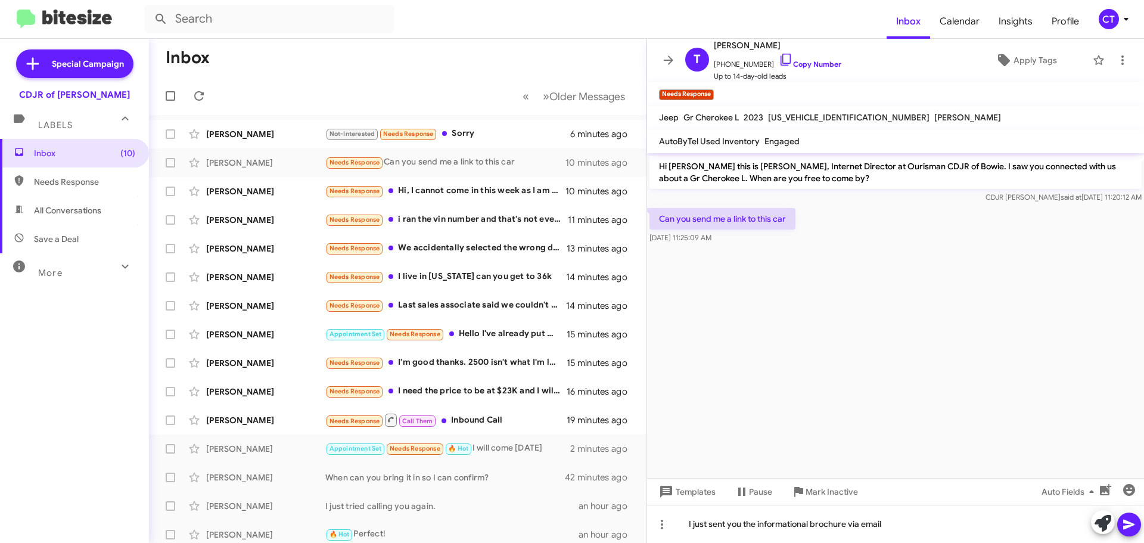
click at [1131, 529] on icon at bounding box center [1129, 524] width 14 height 14
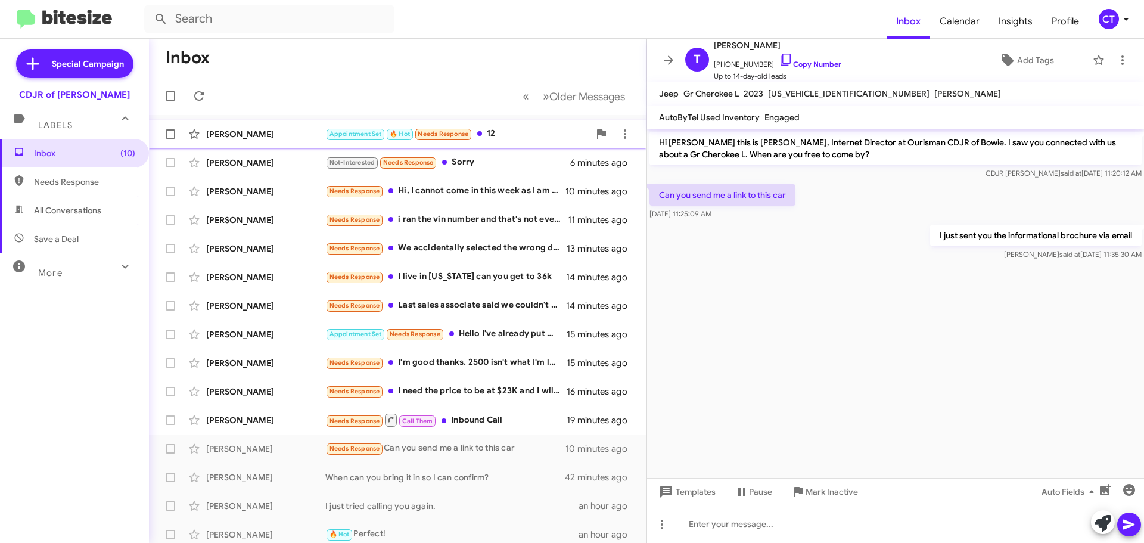
click at [524, 126] on div "Samuel Mcghee Appointment Set 🔥 Hot Needs Response 12 a minute ago" at bounding box center [397, 134] width 478 height 24
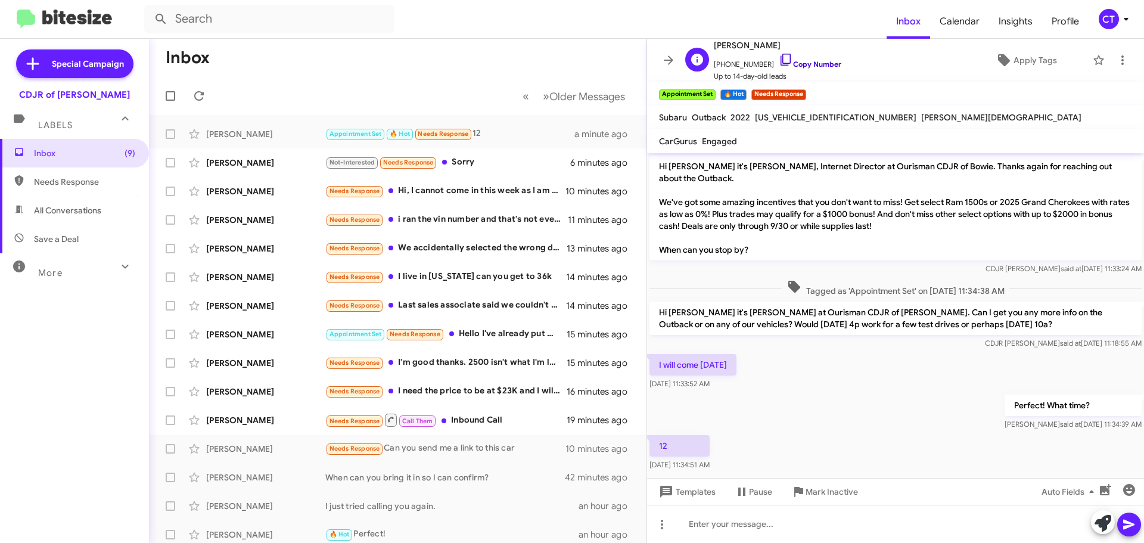
click at [779, 58] on icon at bounding box center [786, 59] width 14 height 14
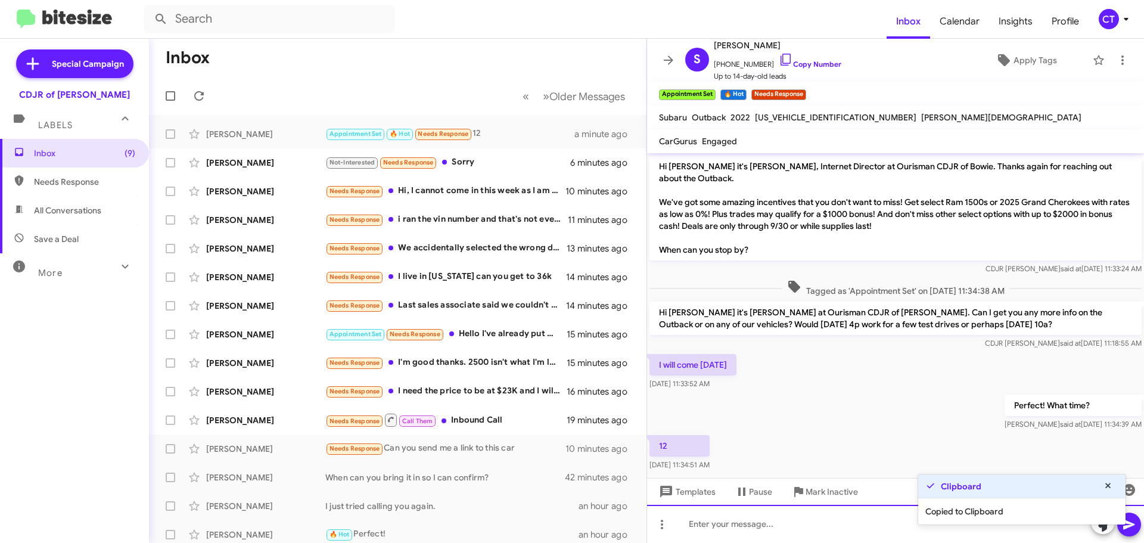
click at [733, 527] on div at bounding box center [895, 524] width 497 height 38
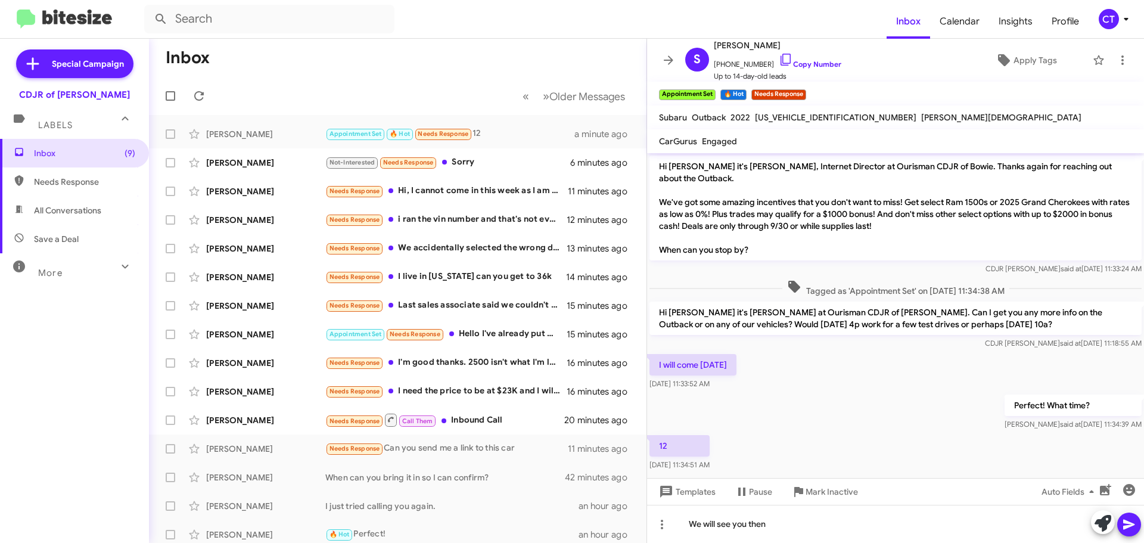
click at [1128, 527] on icon at bounding box center [1128, 525] width 11 height 10
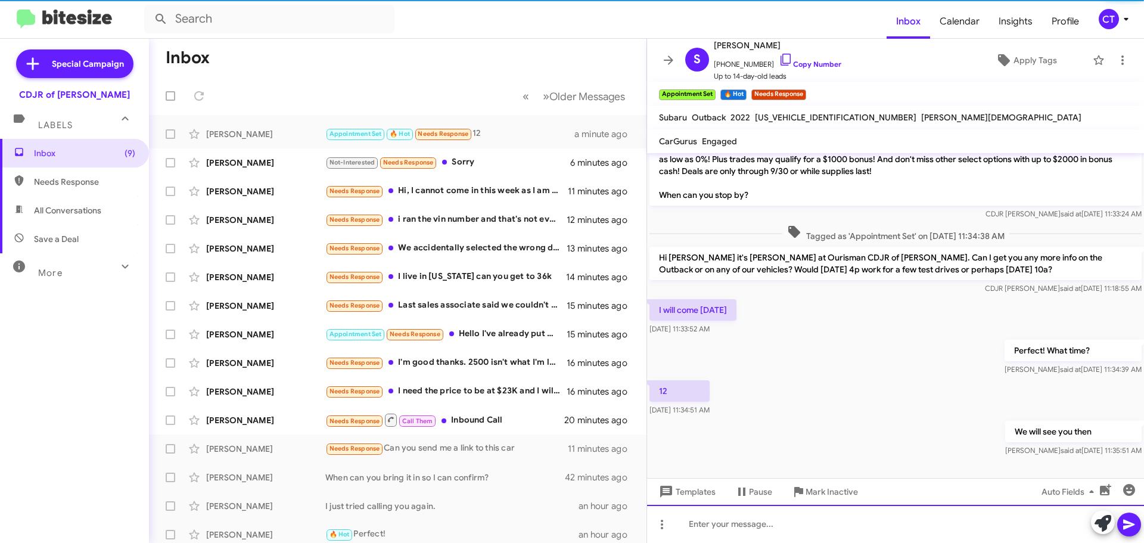
scroll to position [57, 0]
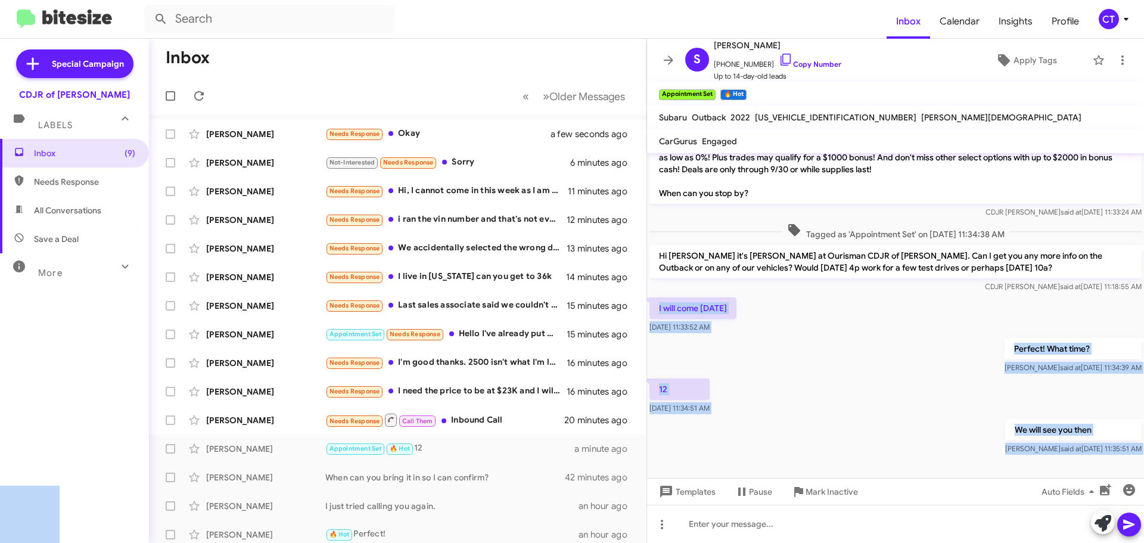
drag, startPoint x: 650, startPoint y: 302, endPoint x: 657, endPoint y: 299, distance: 7.7
copy body "I will come monday Sep 18, 2025, 11:33:52 AM Perfect! What time? Ciara said at …"
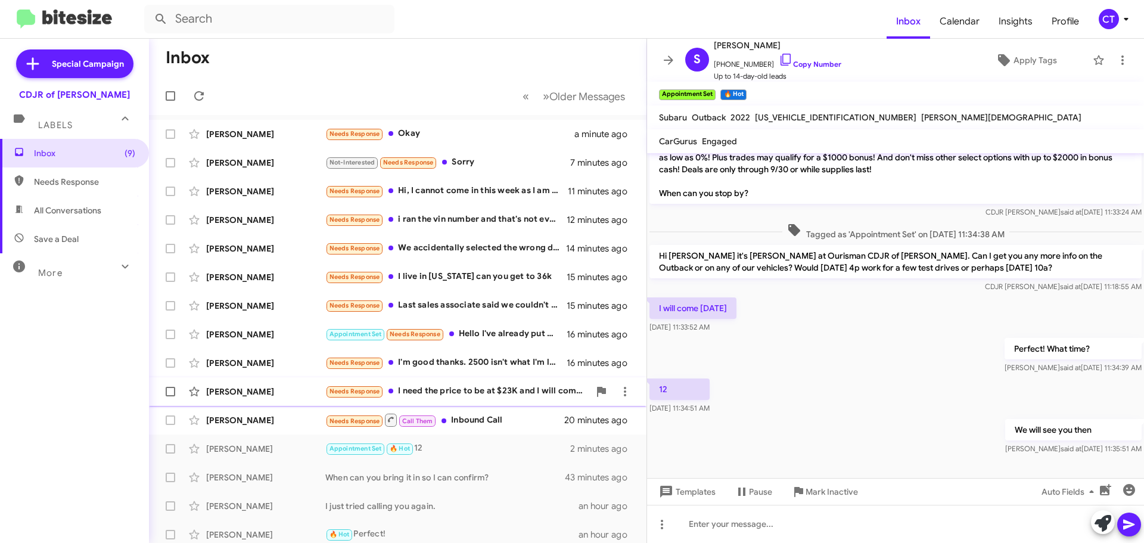
click at [492, 396] on div "Needs Response I need the price to be at $23K and I will come in tomorrow morni…" at bounding box center [457, 391] width 264 height 14
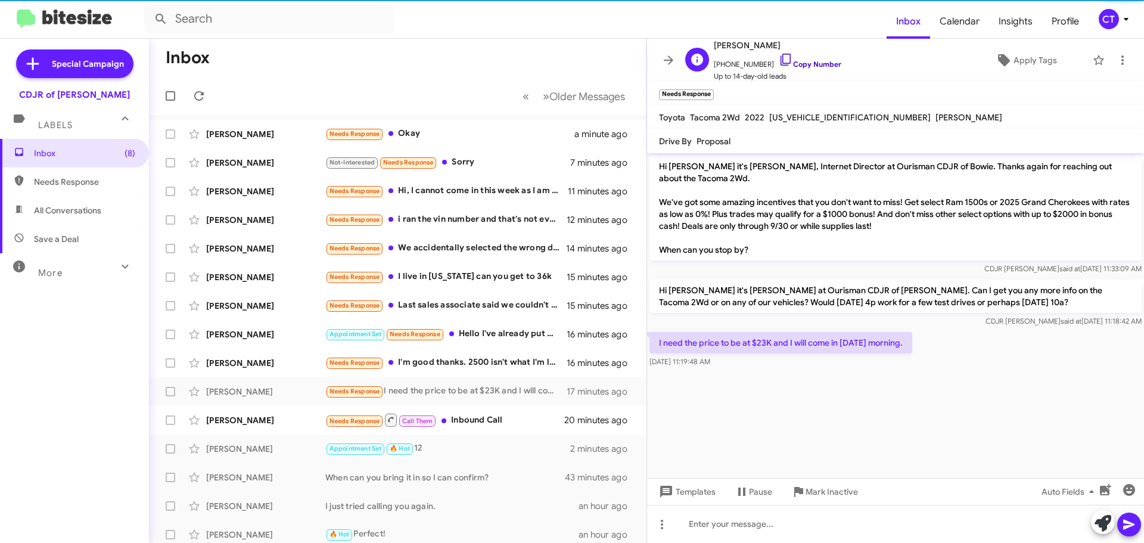
click at [779, 59] on icon at bounding box center [786, 59] width 14 height 14
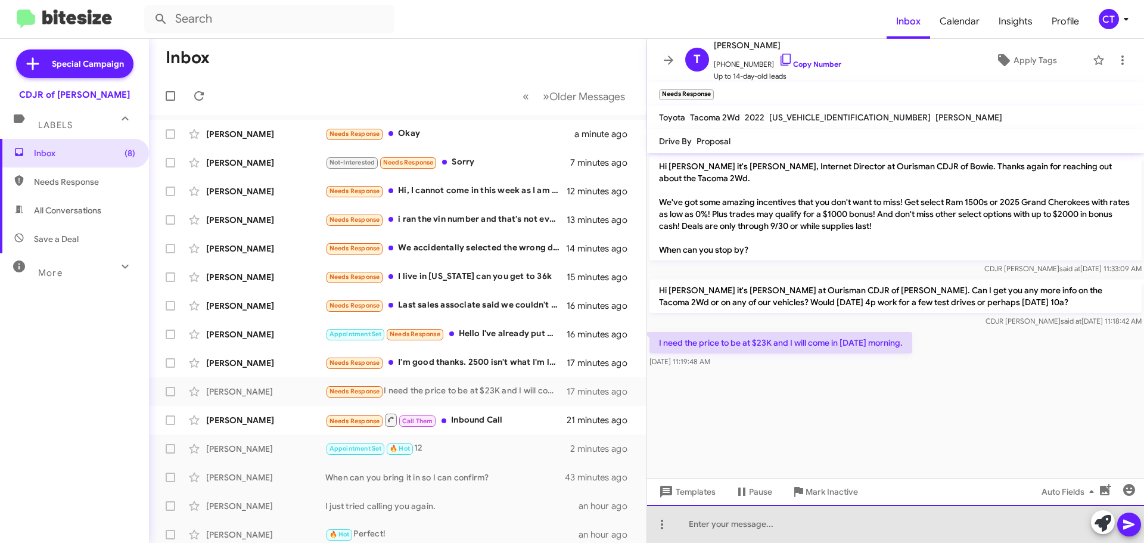
click at [728, 517] on div at bounding box center [895, 524] width 497 height 38
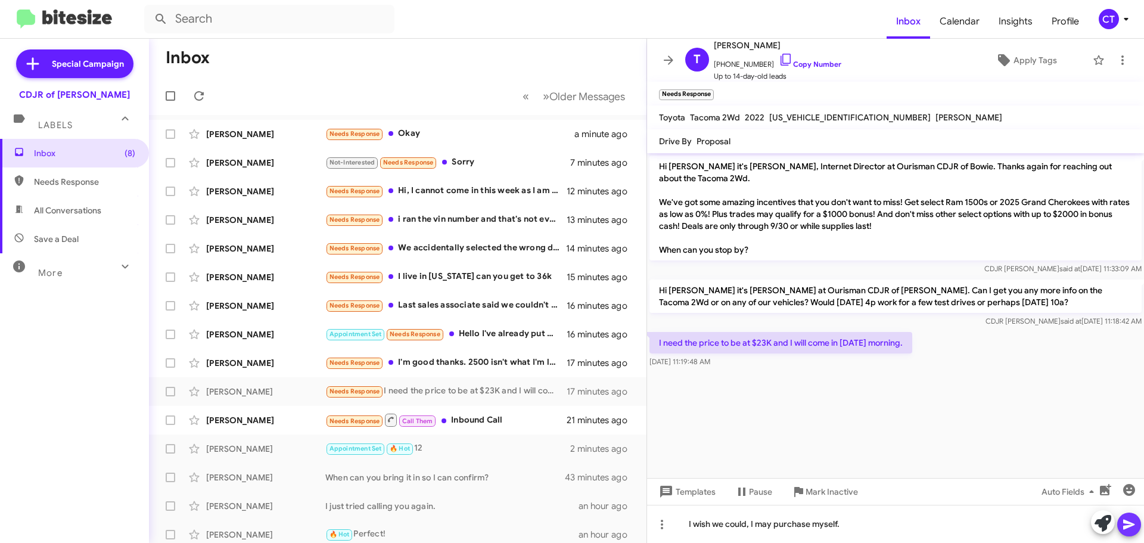
click at [1127, 531] on span at bounding box center [1129, 524] width 14 height 24
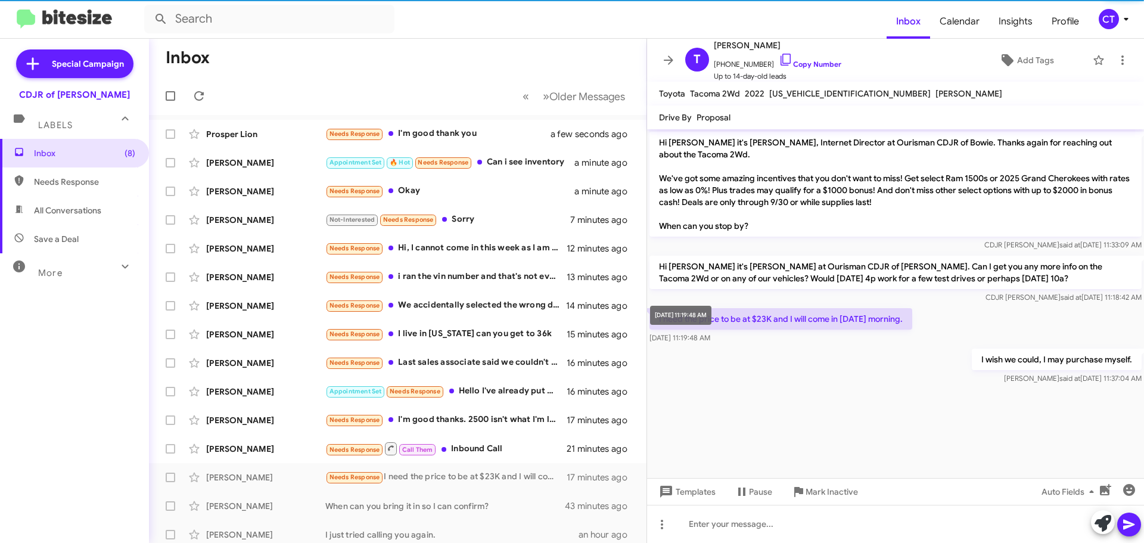
click at [657, 337] on span "Sep 18, 2025, 11:19:48 AM" at bounding box center [679, 337] width 61 height 9
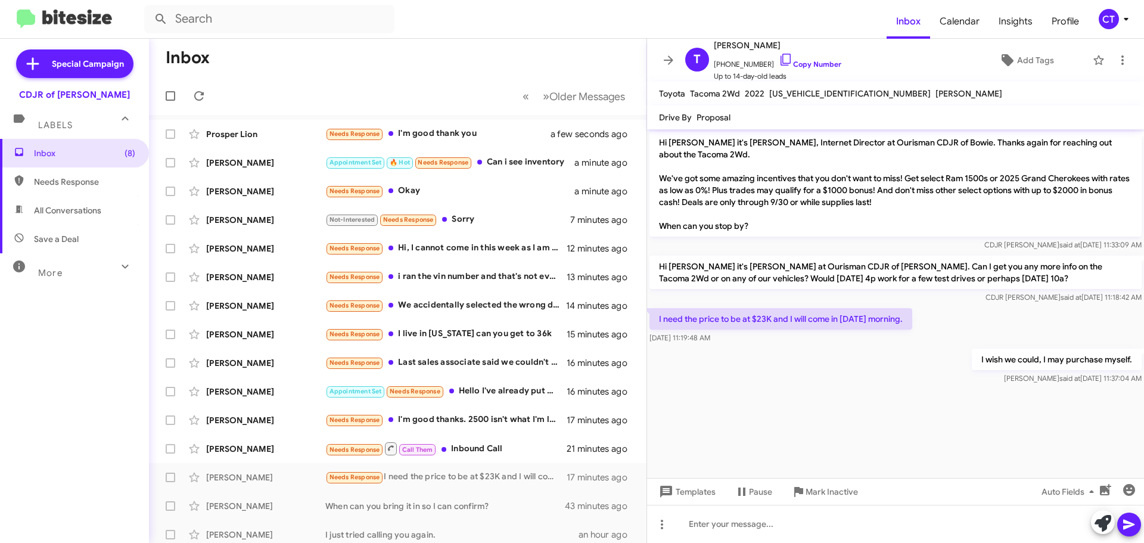
drag, startPoint x: 652, startPoint y: 314, endPoint x: 742, endPoint y: 338, distance: 93.7
click at [742, 338] on div "I need the price to be at $23K and I will come in tomorrow morning. Sep 18, 202…" at bounding box center [780, 326] width 263 height 36
copy div "I need the price to be at $23K and I will come in tomorrow morning. Sep 18, 202…"
click at [497, 244] on div "Needs Response Hi, I cannot come in this week as I am traveling for work. I und…" at bounding box center [457, 248] width 264 height 14
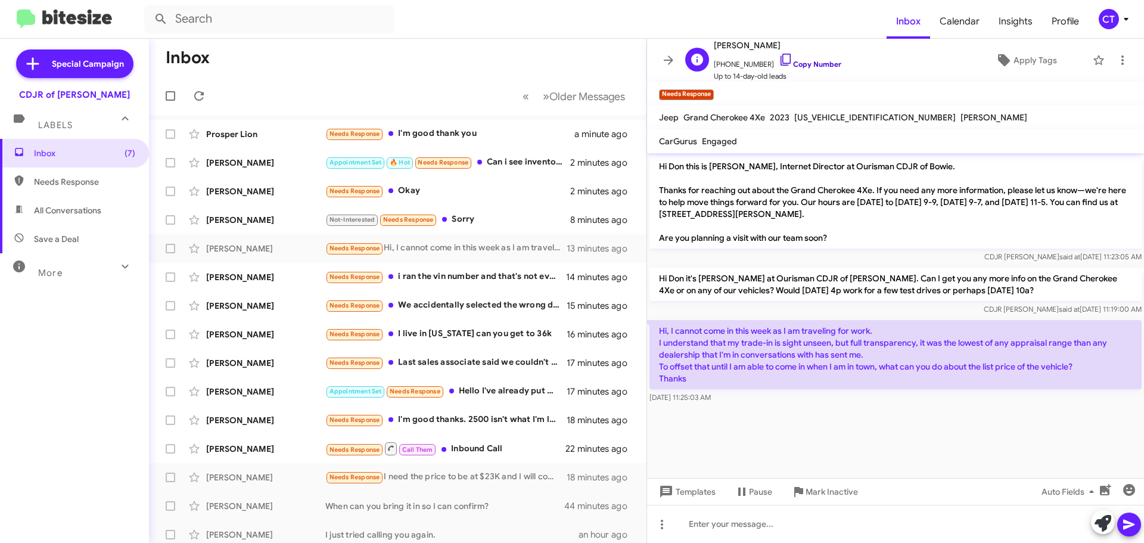
click at [779, 61] on icon at bounding box center [786, 59] width 14 height 14
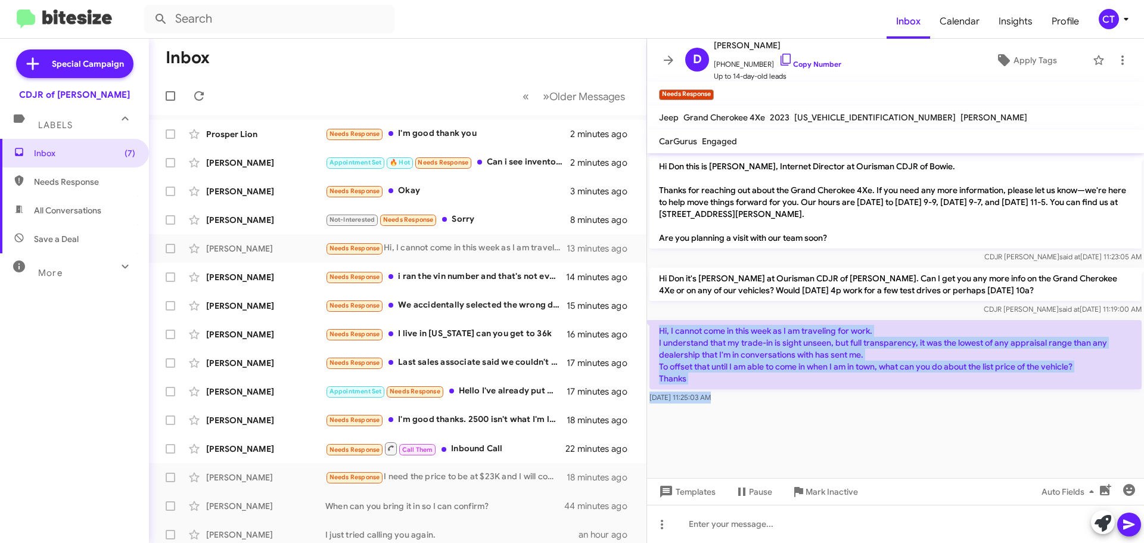
drag, startPoint x: 657, startPoint y: 325, endPoint x: 731, endPoint y: 407, distance: 110.1
click at [731, 407] on cdk-virtual-scroll-viewport "Hi Don this is Ciara Taylor, Internet Director at Ourisman CDJR of Bowie. Thank…" at bounding box center [895, 315] width 497 height 325
copy div "Hi, I cannot come in this week as I am traveling for work. I understand that my…"
click at [761, 415] on cdk-virtual-scroll-viewport "Hi Don this is Ciara Taylor, Internet Director at Ourisman CDJR of Bowie. Thank…" at bounding box center [895, 315] width 497 height 325
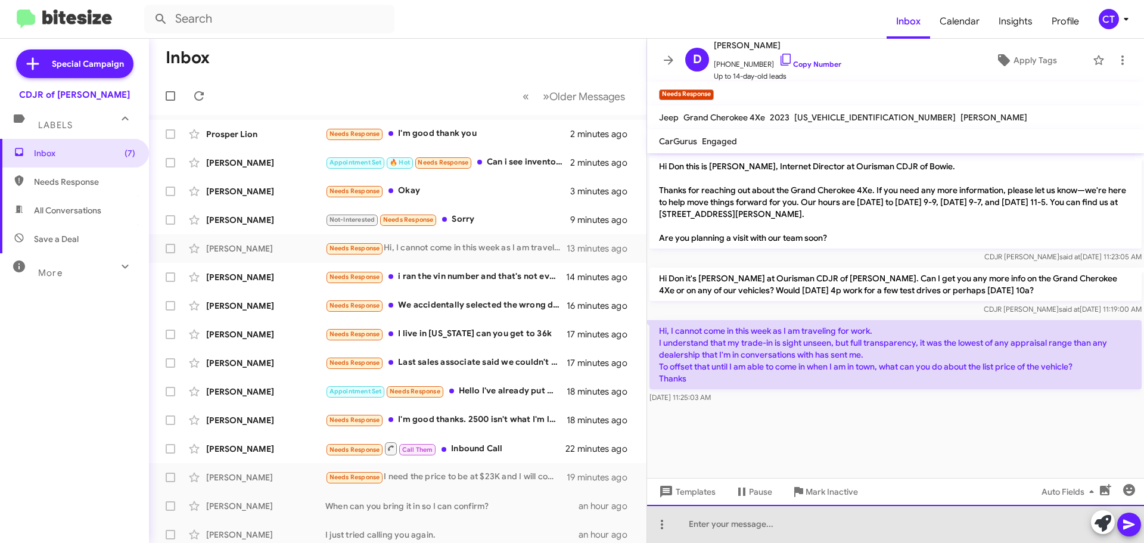
click at [731, 536] on div at bounding box center [895, 524] width 497 height 38
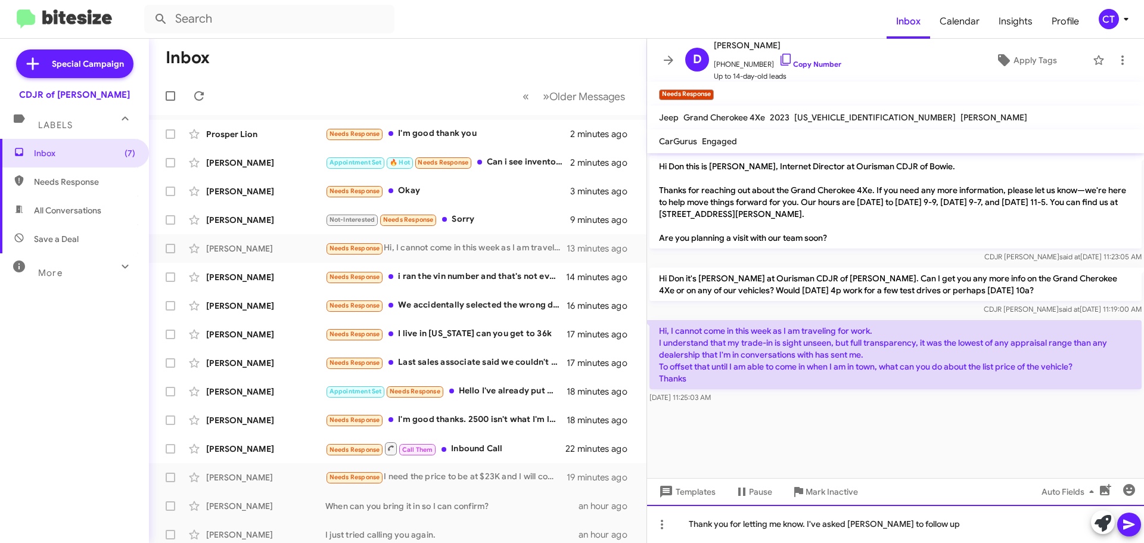
click at [1142, 527] on div "Thank you for letting me know. I've asked Sam to follow up" at bounding box center [895, 524] width 497 height 38
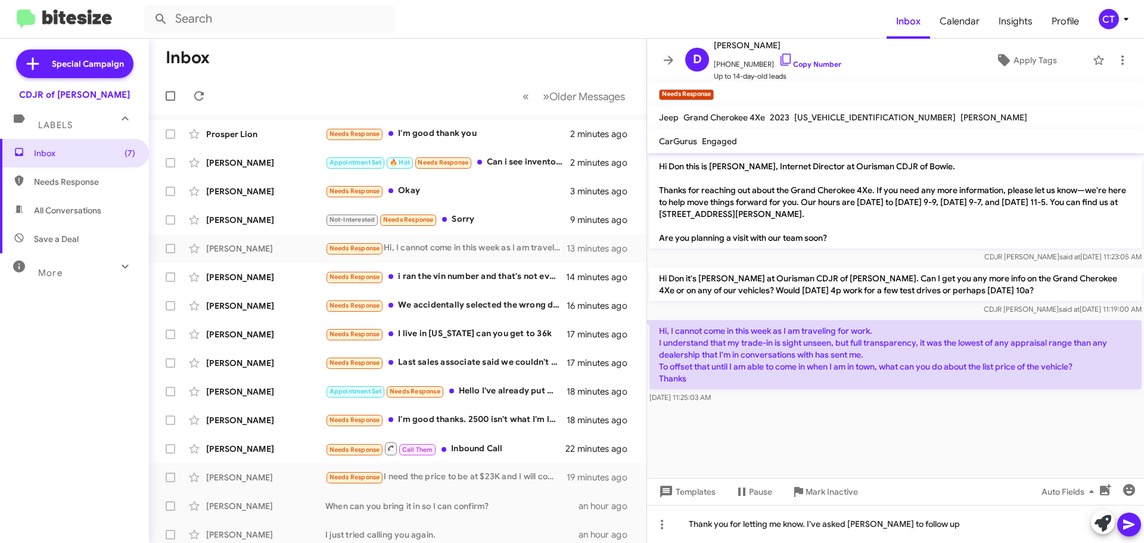
click at [1136, 526] on icon at bounding box center [1129, 524] width 14 height 14
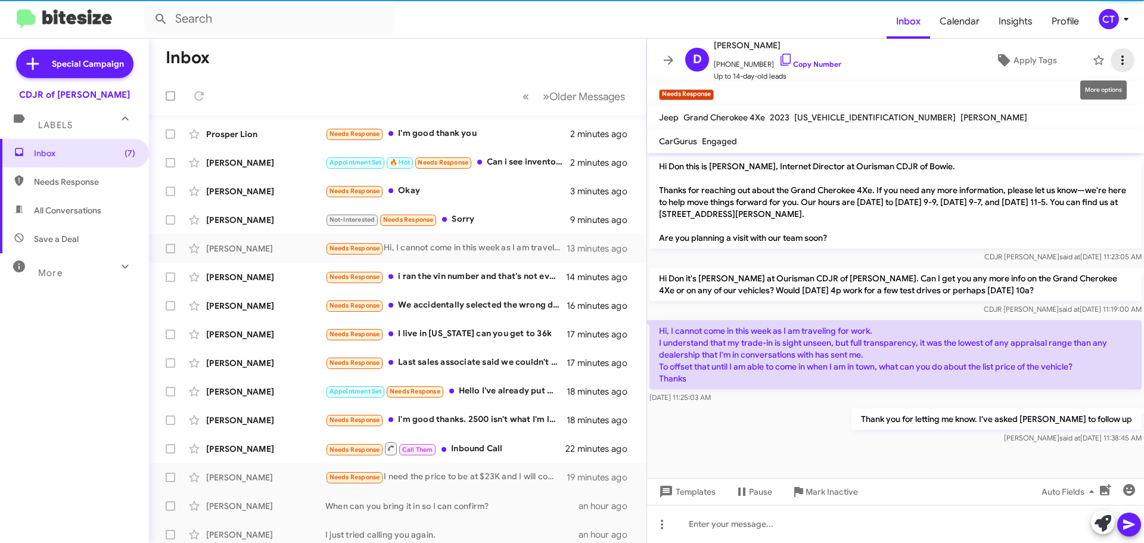
click at [1115, 61] on icon at bounding box center [1122, 60] width 14 height 14
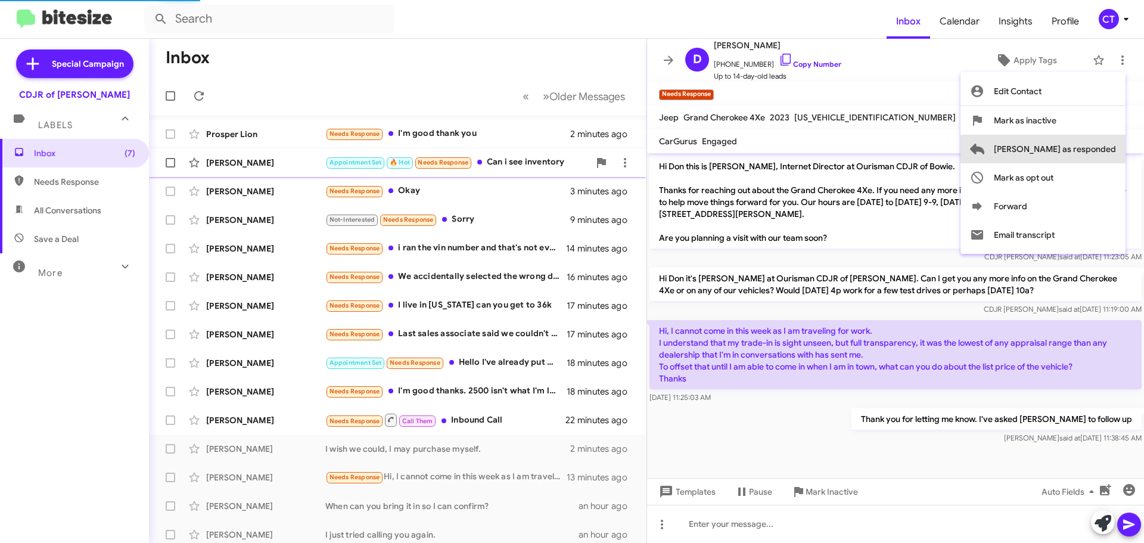
click at [1095, 155] on span "Mark as responded" at bounding box center [1055, 149] width 122 height 29
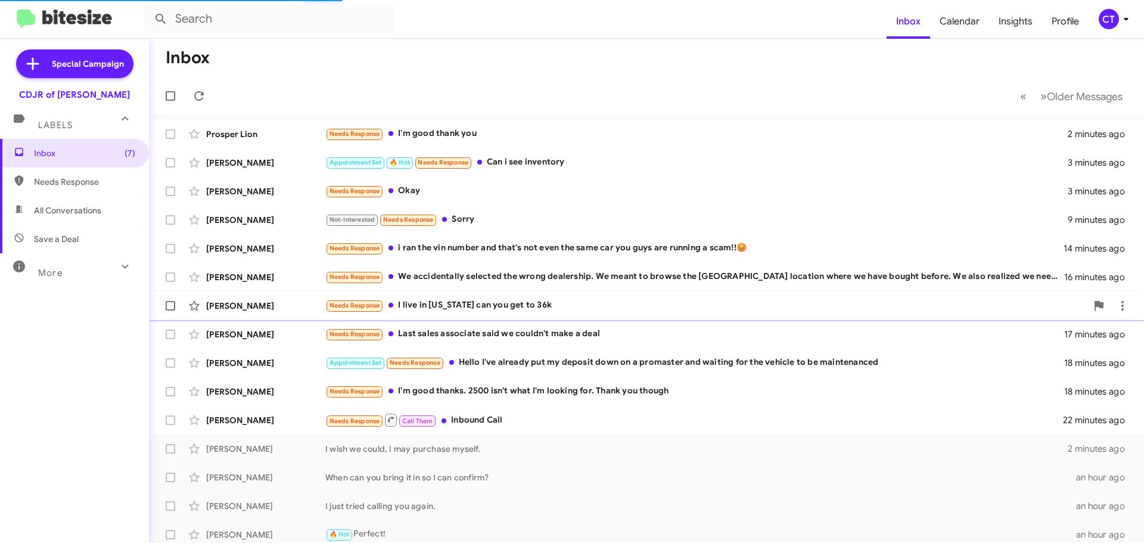
click at [483, 296] on div "Larry Hamrick Needs Response I live in Delaware can you get to 36k 17 minutes a…" at bounding box center [646, 306] width 976 height 24
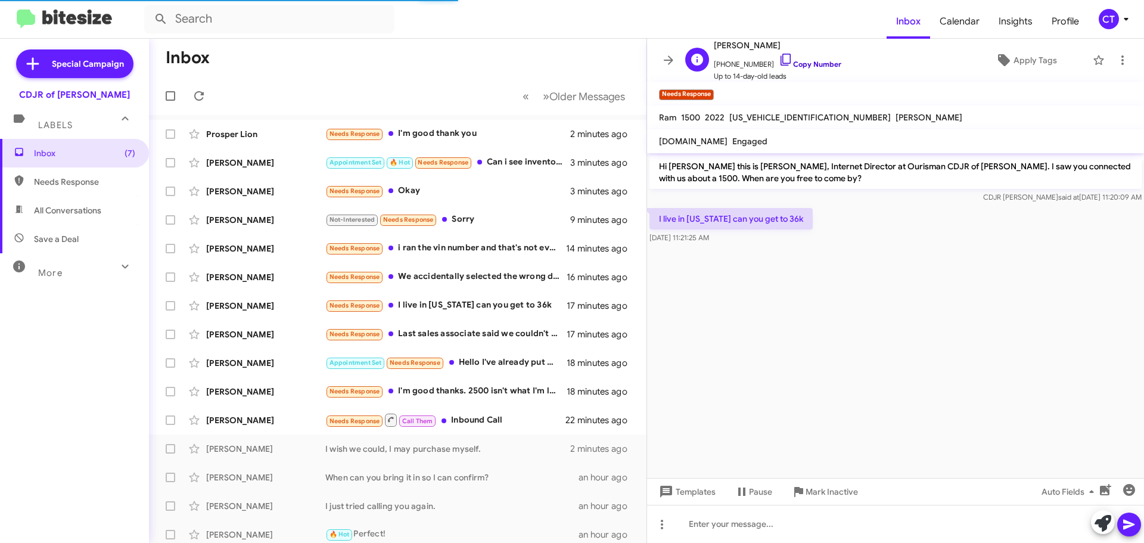
click at [779, 58] on icon at bounding box center [786, 59] width 14 height 14
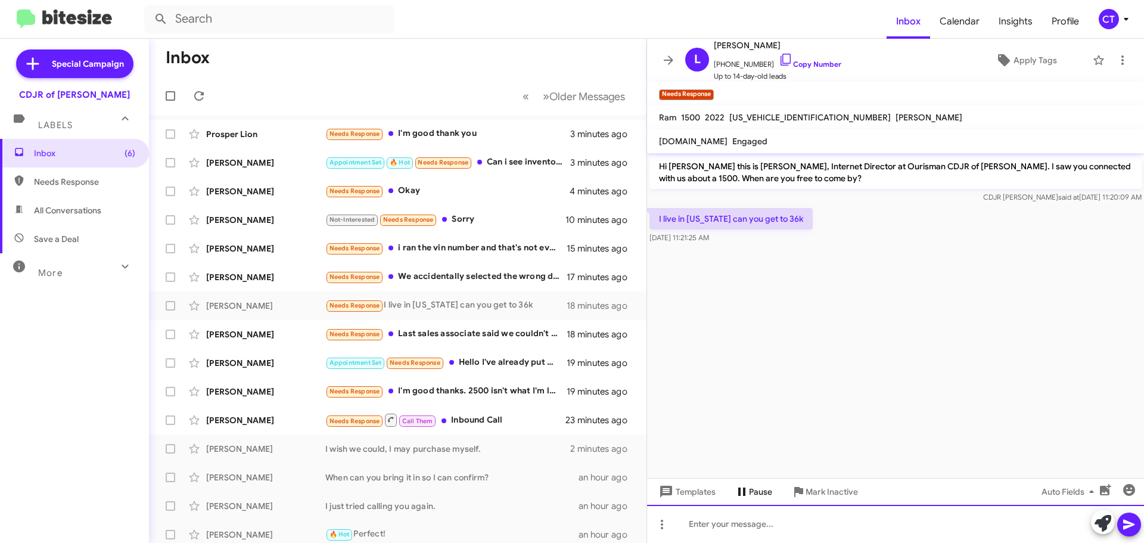
drag, startPoint x: 735, startPoint y: 526, endPoint x: 727, endPoint y: 498, distance: 29.1
click at [736, 526] on div at bounding box center [895, 524] width 497 height 38
click at [989, 531] on div "We're priced very aggressive. Unfortunately, we can't drop the price" at bounding box center [895, 524] width 497 height 38
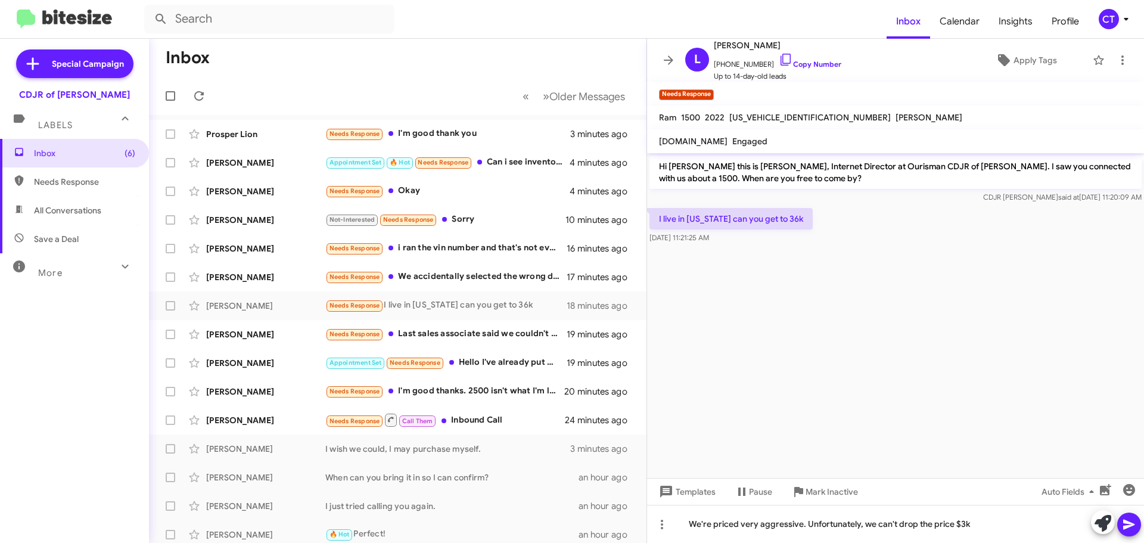
click at [1133, 523] on icon at bounding box center [1129, 524] width 14 height 14
drag, startPoint x: 651, startPoint y: 213, endPoint x: 792, endPoint y: 238, distance: 143.4
click at [792, 238] on div "I live in Delaware can you get to 36k Sep 18, 2025, 11:21:25 AM" at bounding box center [730, 226] width 163 height 36
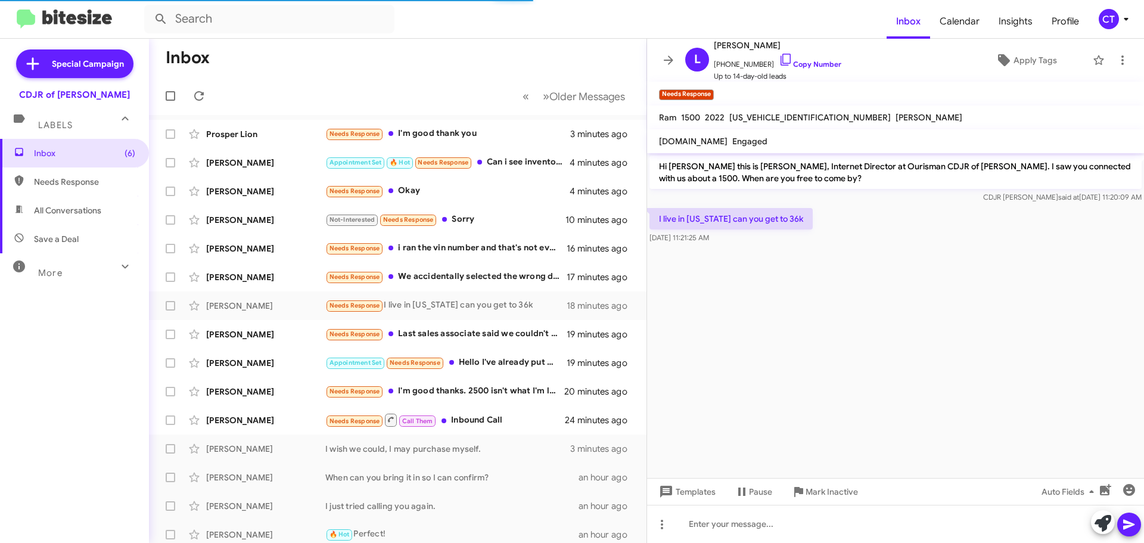
copy div "I live in Delaware can you get to 36k Sep 18, 2025, 11:21:25 AM"
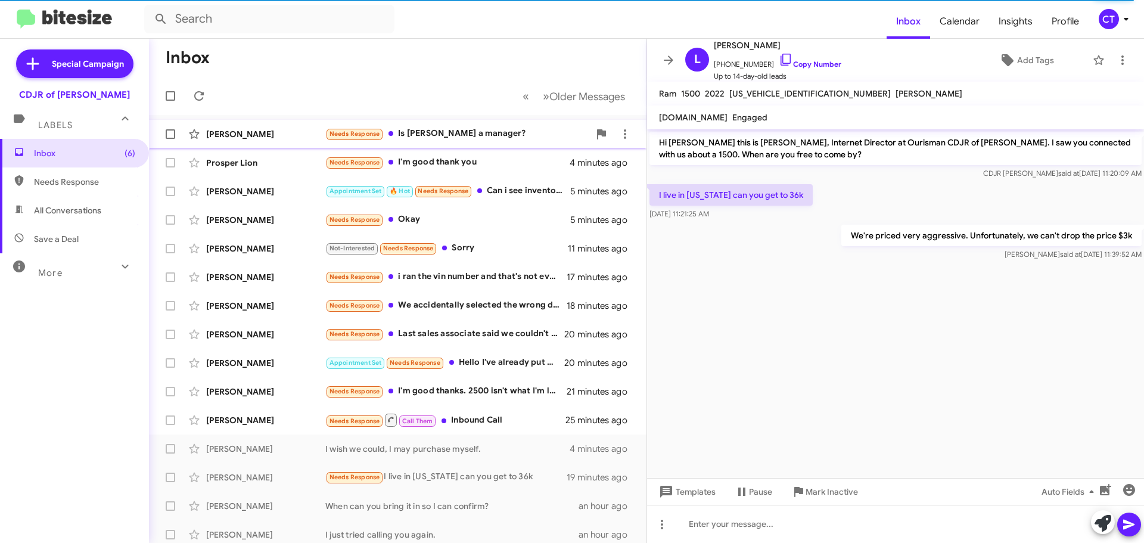
click at [413, 135] on div "Needs Response Is Sam a manager?" at bounding box center [457, 134] width 264 height 14
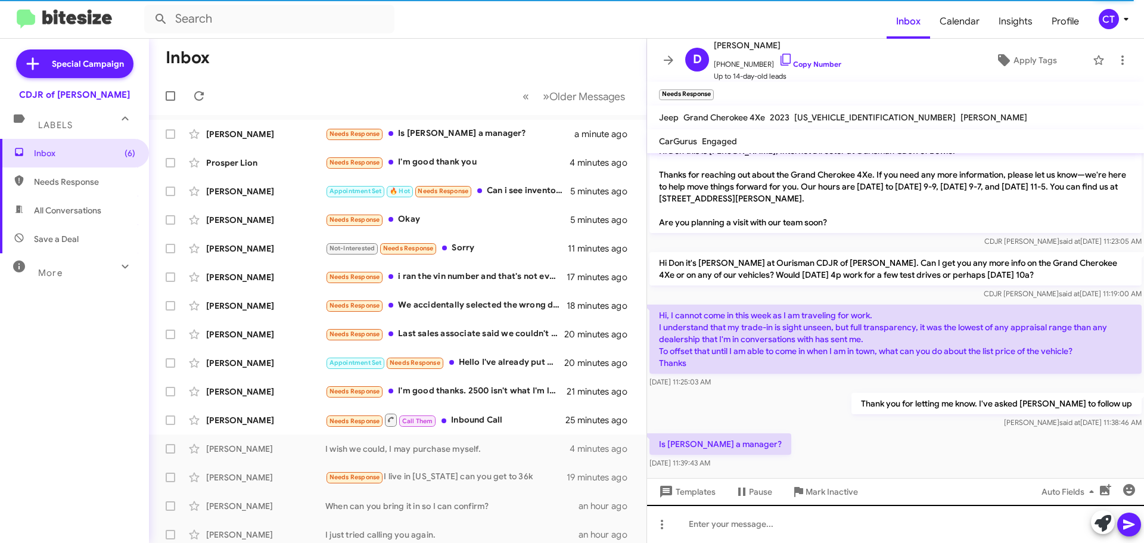
scroll to position [24, 0]
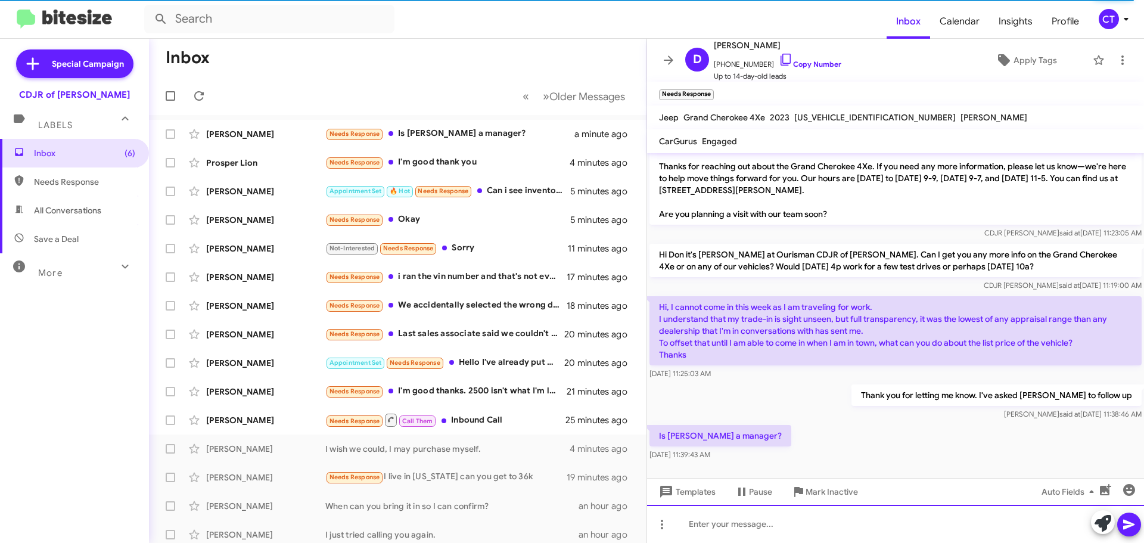
click at [741, 529] on div at bounding box center [895, 524] width 497 height 38
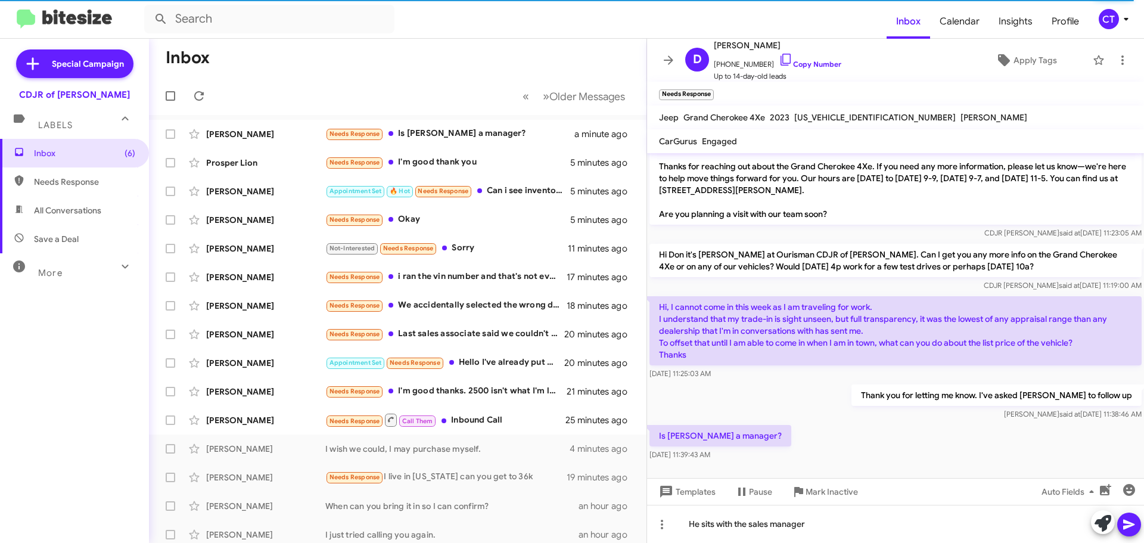
click at [1133, 529] on icon at bounding box center [1129, 524] width 14 height 14
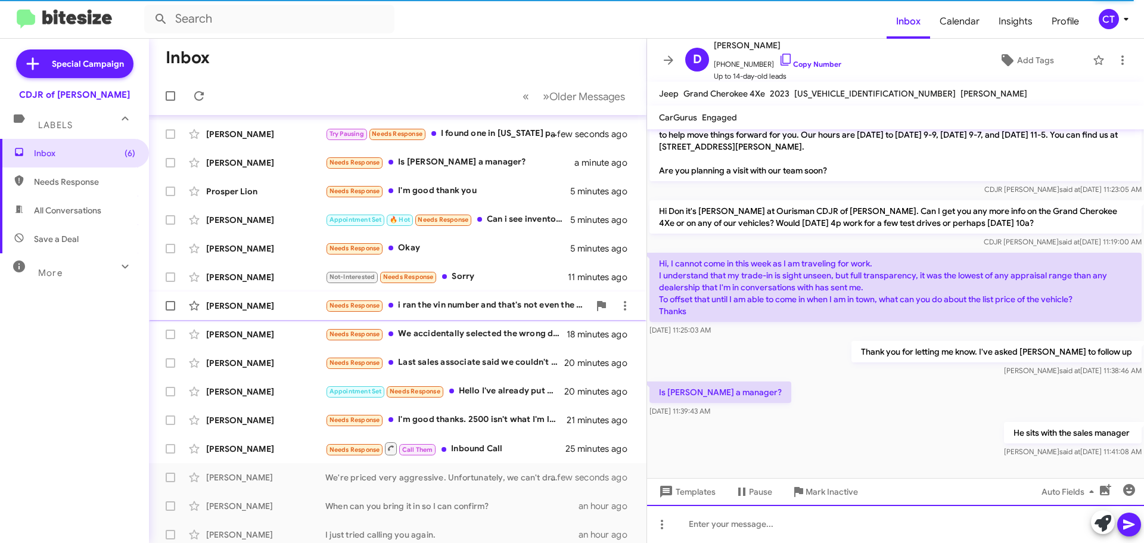
scroll to position [60, 0]
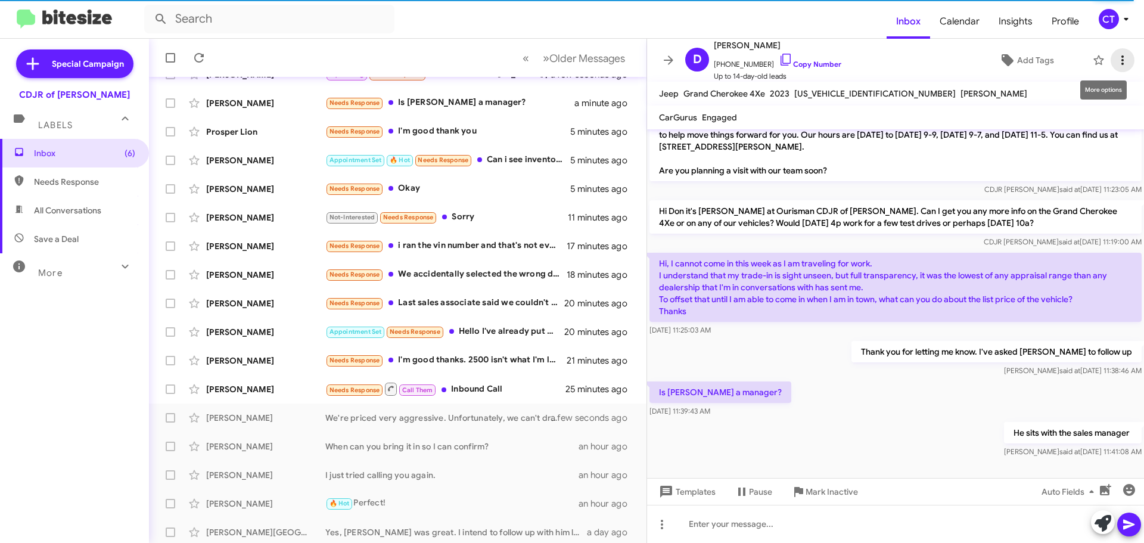
click at [1115, 58] on icon at bounding box center [1122, 60] width 14 height 14
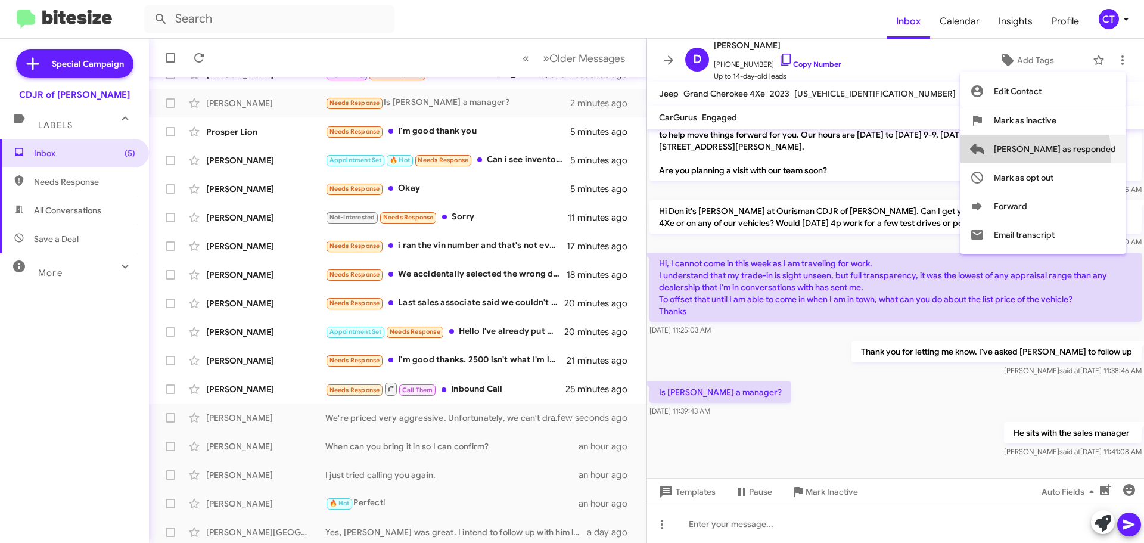
click at [1083, 154] on span "Mark as responded" at bounding box center [1055, 149] width 122 height 29
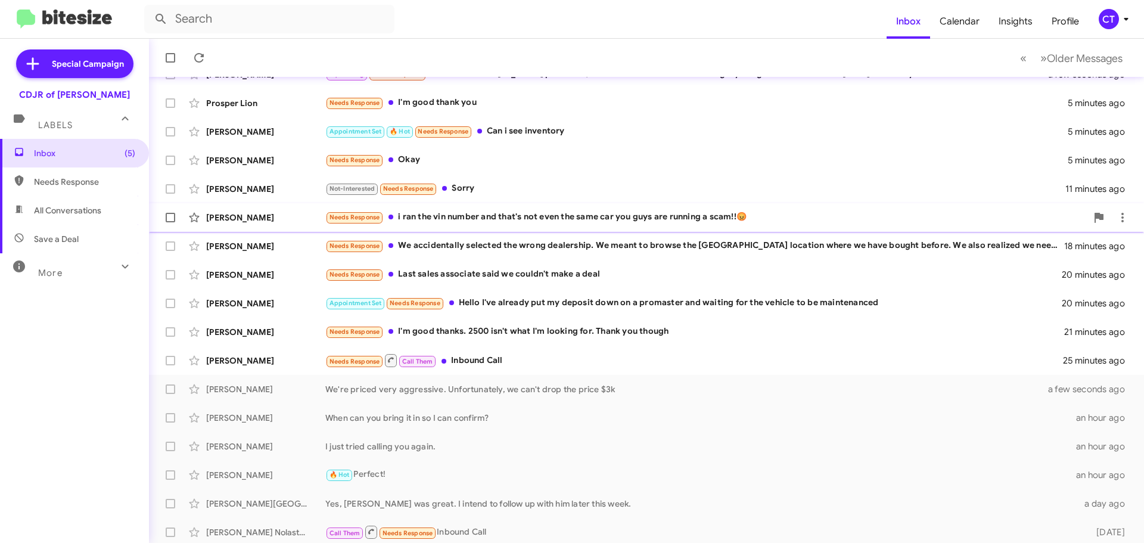
drag, startPoint x: 481, startPoint y: 214, endPoint x: 467, endPoint y: 233, distance: 23.8
click at [481, 213] on div "Needs Response i ran the vin number and that's not even the same car you guys a…" at bounding box center [705, 217] width 761 height 14
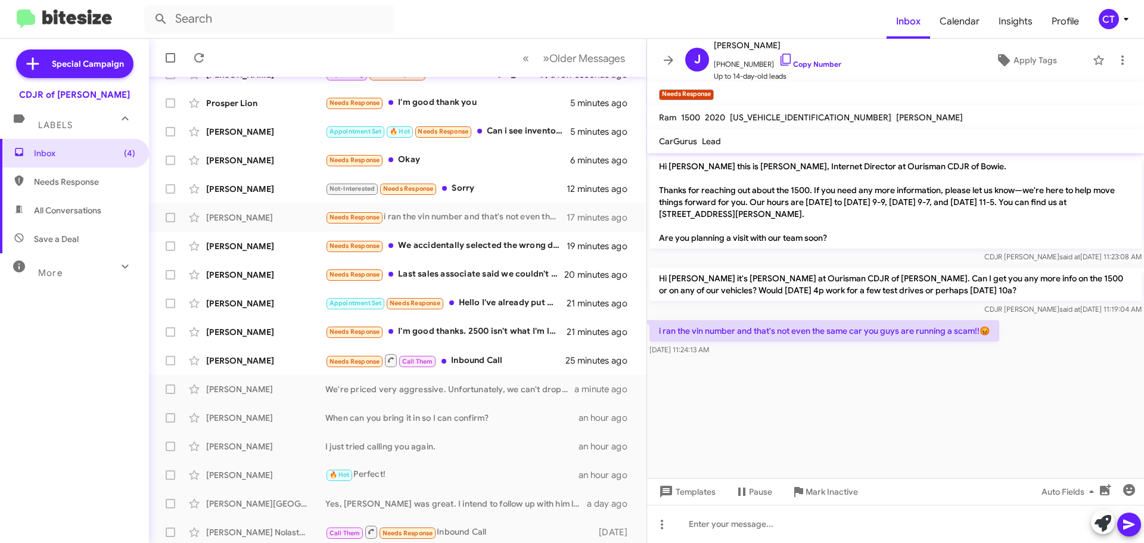
click at [779, 58] on icon at bounding box center [786, 59] width 14 height 14
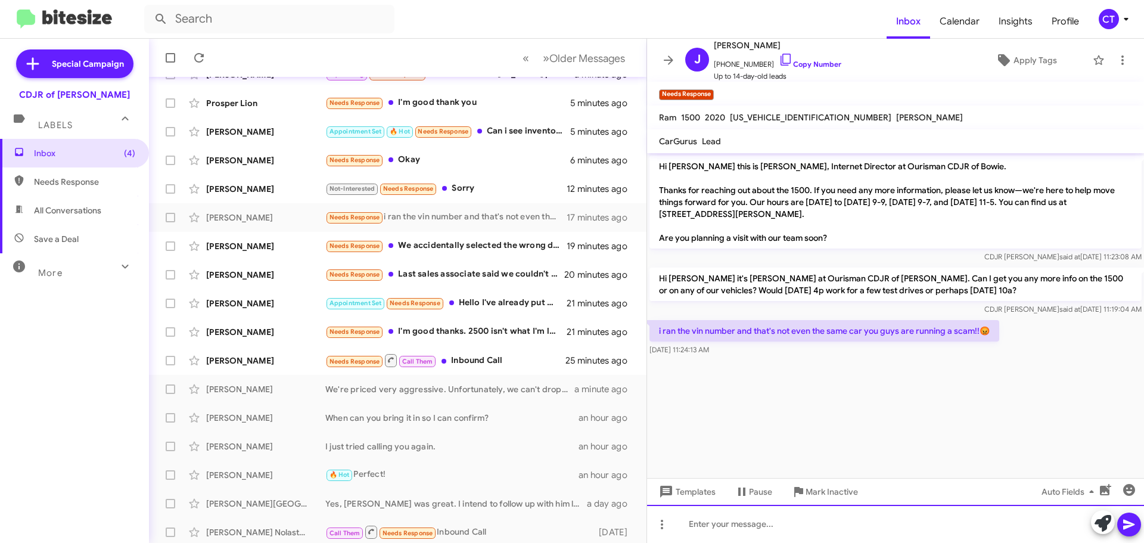
click at [725, 533] on div at bounding box center [895, 524] width 497 height 38
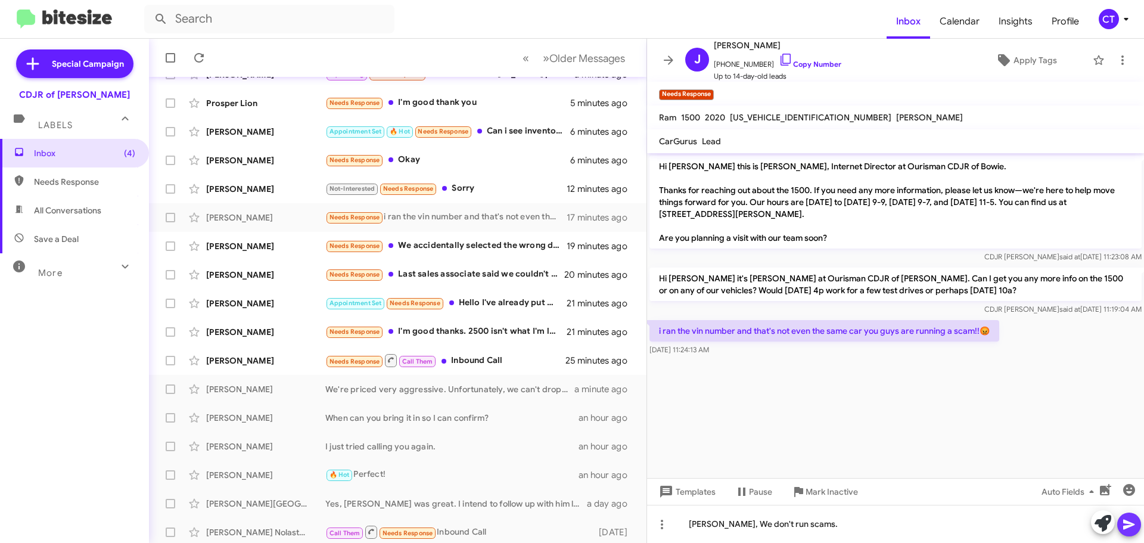
click at [1127, 529] on icon at bounding box center [1129, 524] width 14 height 14
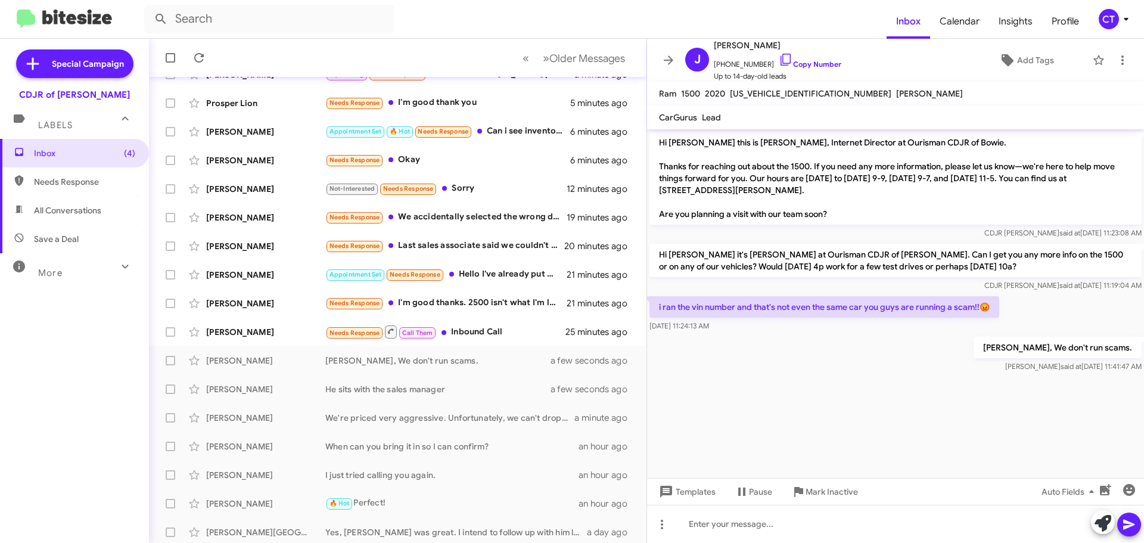
drag, startPoint x: 656, startPoint y: 303, endPoint x: 1143, endPoint y: 374, distance: 492.5
click at [1143, 374] on div "Hi Jeffrey this is Ciara Taylor, Internet Director at Ourisman CDJR of Bowie. T…" at bounding box center [895, 251] width 497 height 245
copy div "i ran the vin number and that's not even the same car you guys are running a sc…"
drag, startPoint x: 823, startPoint y: 386, endPoint x: 1143, endPoint y: 369, distance: 320.4
click at [823, 384] on div at bounding box center [895, 381] width 497 height 12
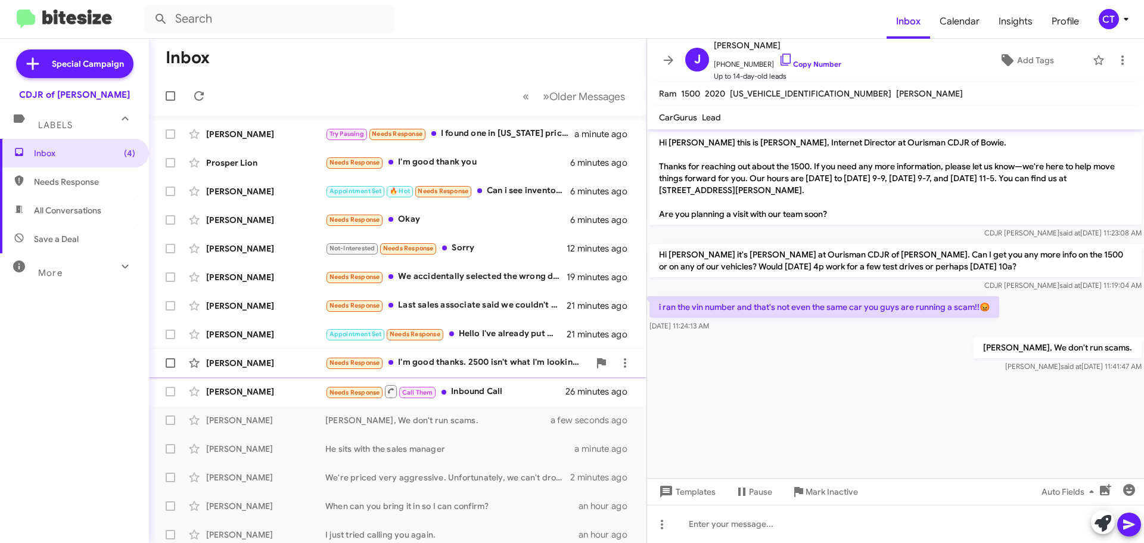
click at [484, 366] on div "Needs Response I'm good thanks. 2500 isn't what I'm looking for. Thank you thou…" at bounding box center [457, 363] width 264 height 14
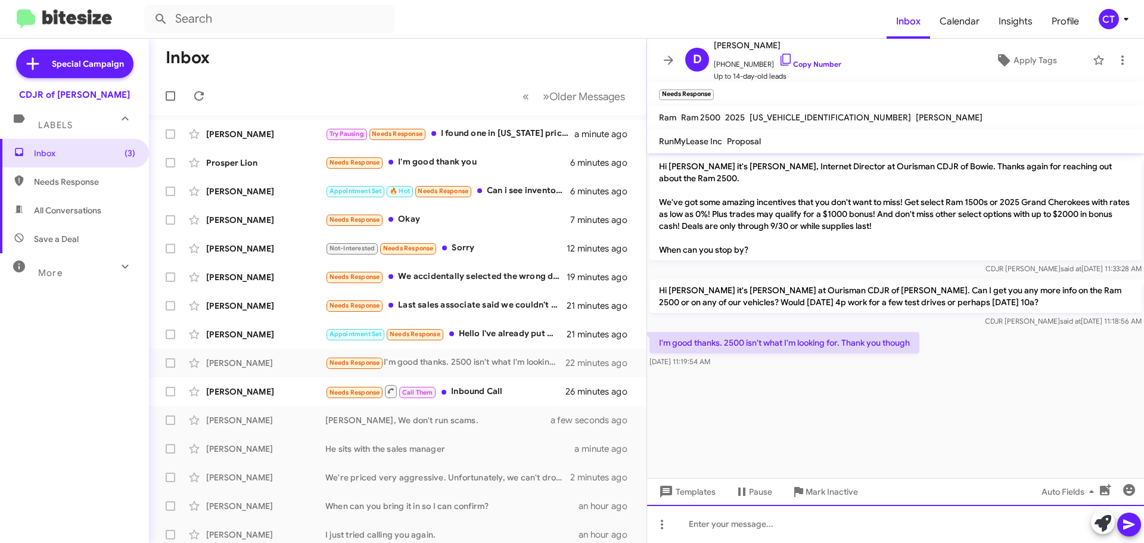
click at [779, 530] on div at bounding box center [895, 524] width 497 height 38
click at [891, 525] on div "I have a wide range of inventory. If you tell me what yu're looking for I might…" at bounding box center [895, 524] width 497 height 38
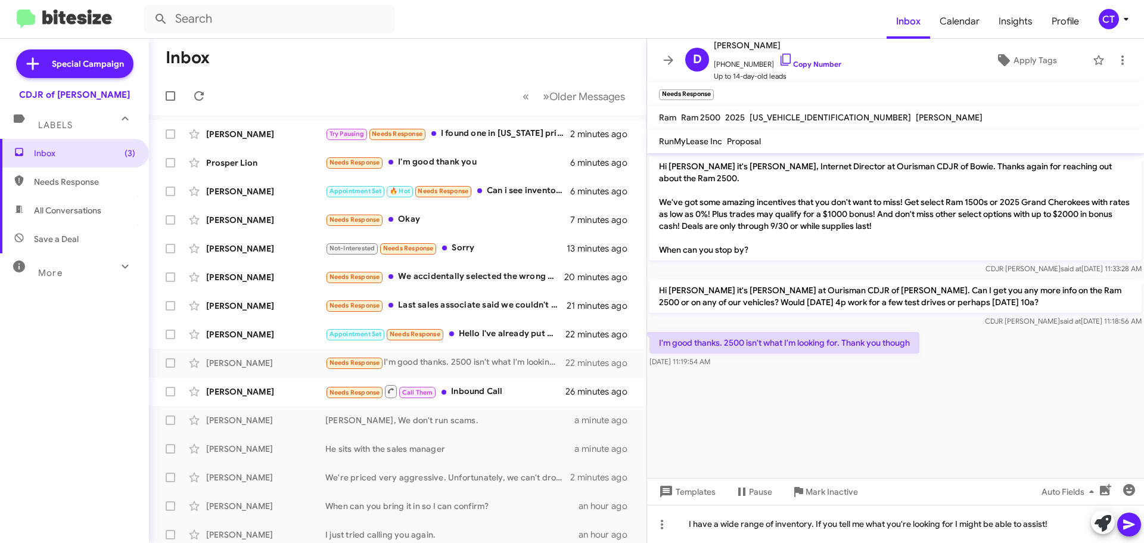
click at [1124, 528] on icon at bounding box center [1128, 525] width 11 height 10
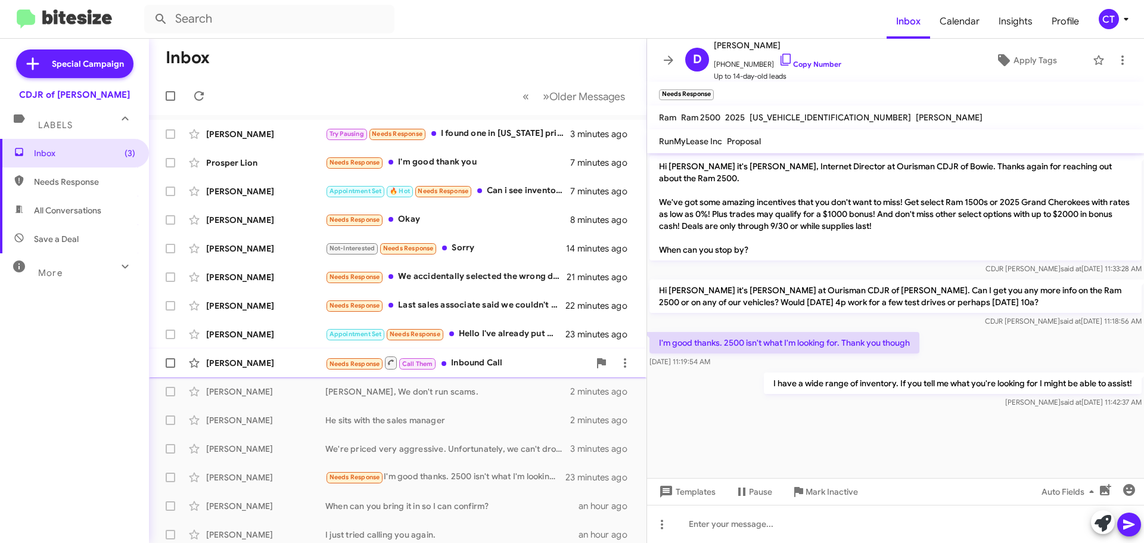
click at [476, 359] on div "Needs Response Call Them Inbound Call" at bounding box center [457, 362] width 264 height 15
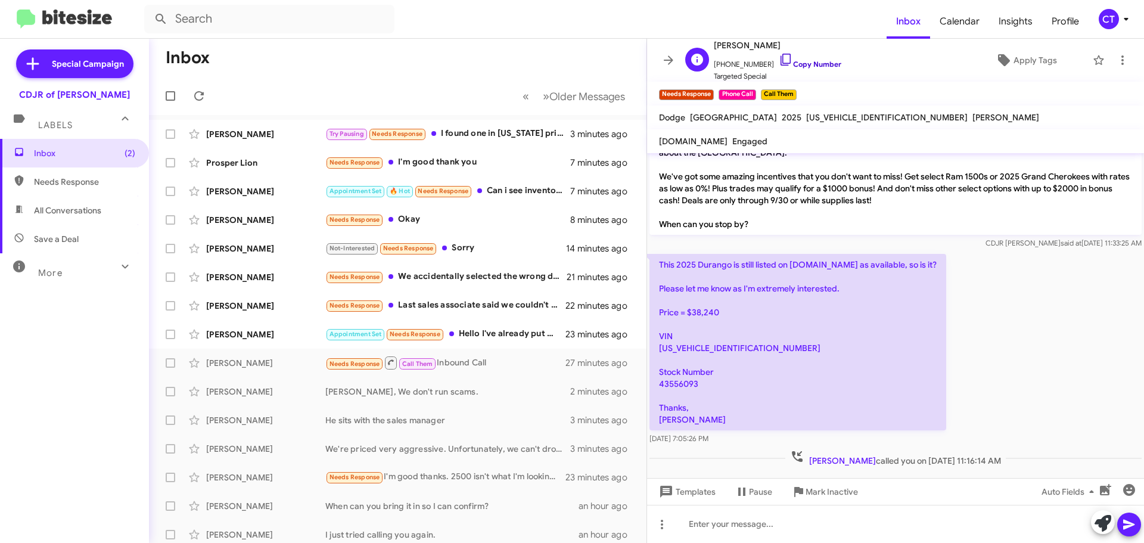
click at [779, 59] on icon at bounding box center [786, 59] width 14 height 14
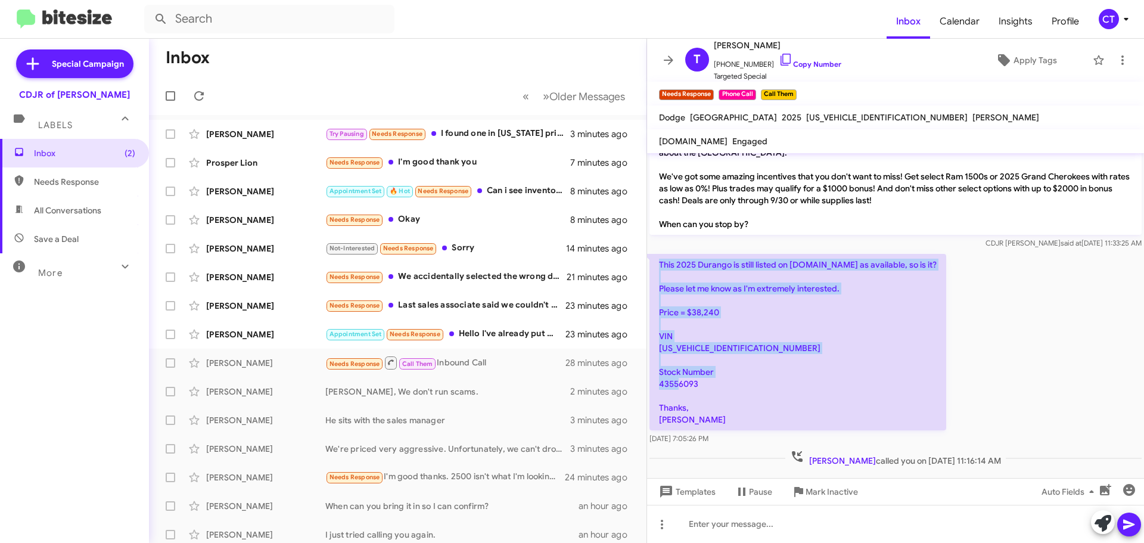
drag, startPoint x: 656, startPoint y: 259, endPoint x: 832, endPoint y: 425, distance: 242.3
click at [832, 425] on p "This 2025 Durango is still listed on Cars.com as available, so is it? Please le…" at bounding box center [797, 342] width 297 height 176
copy p "This 2025 Durango is still listed on Cars.com as available, so is it? Please le…"
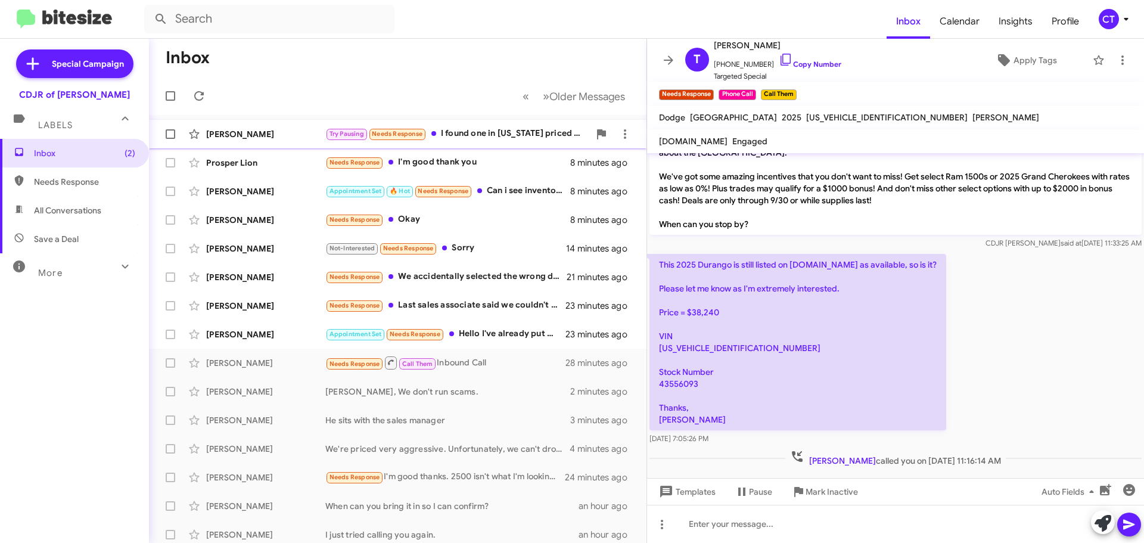
click at [508, 133] on div "Try Pausing Needs Response I found one in Virginia priced at $23K and has less …" at bounding box center [457, 134] width 264 height 14
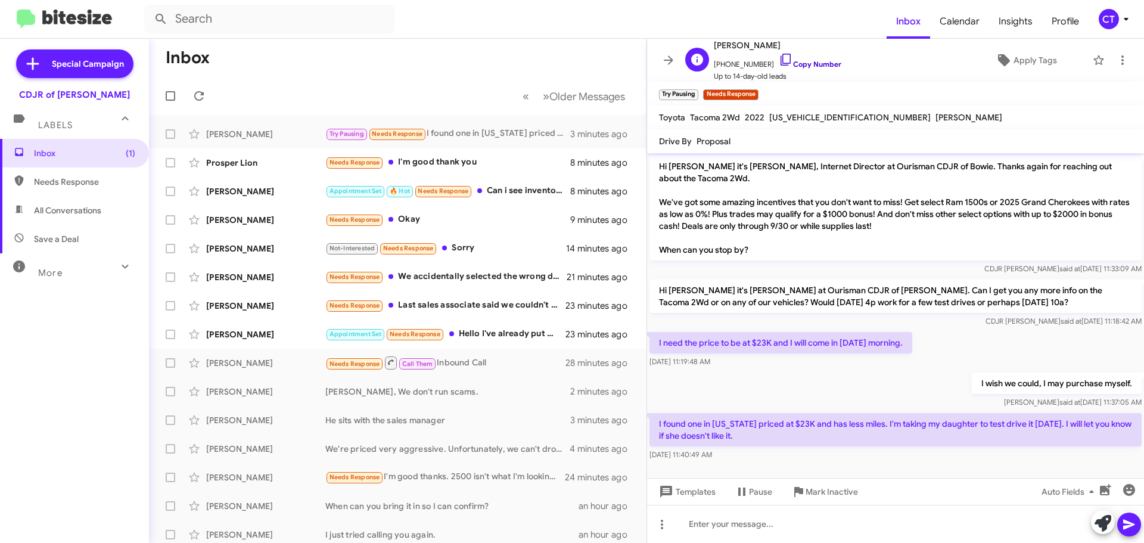
click at [779, 58] on icon at bounding box center [786, 59] width 14 height 14
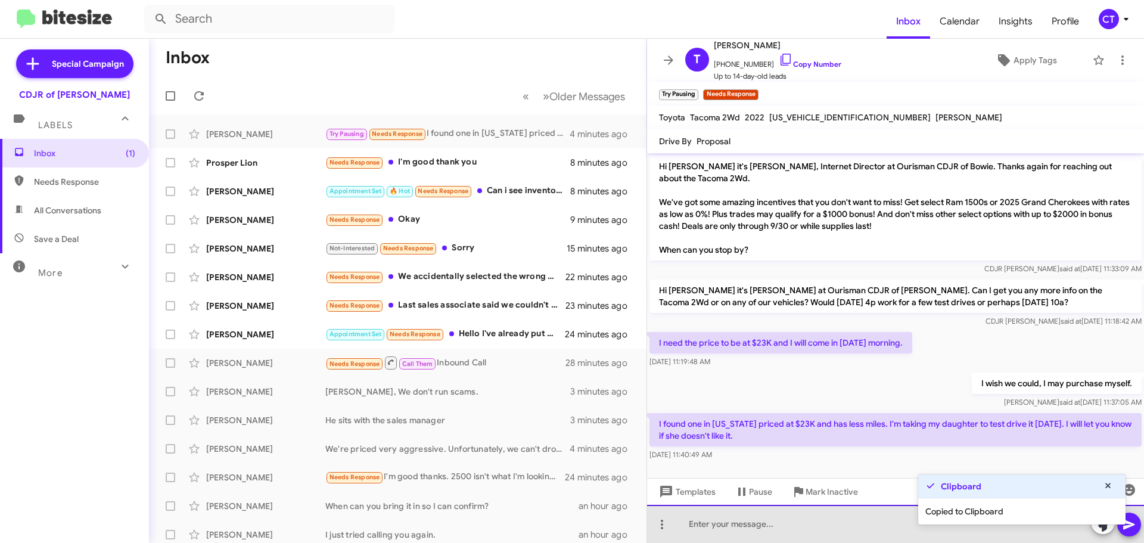
click at [724, 531] on div at bounding box center [895, 524] width 497 height 38
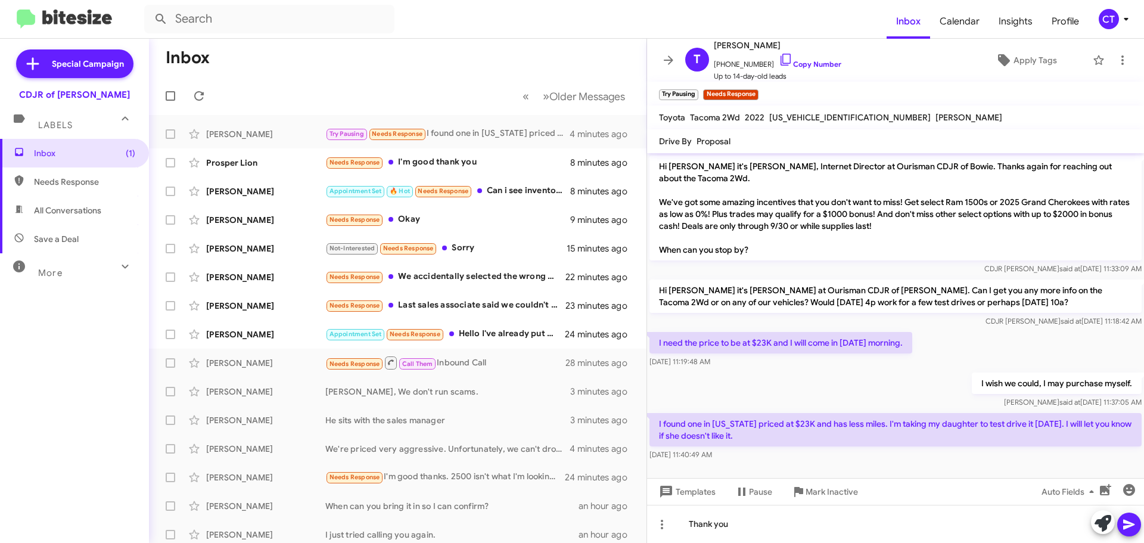
click at [1128, 527] on icon at bounding box center [1128, 525] width 11 height 10
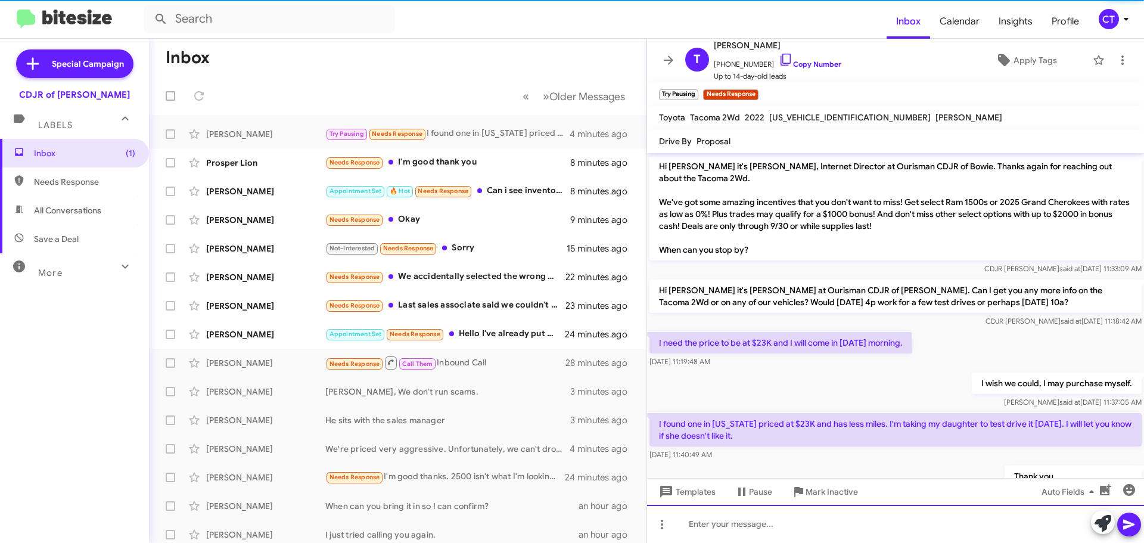
scroll to position [43, 0]
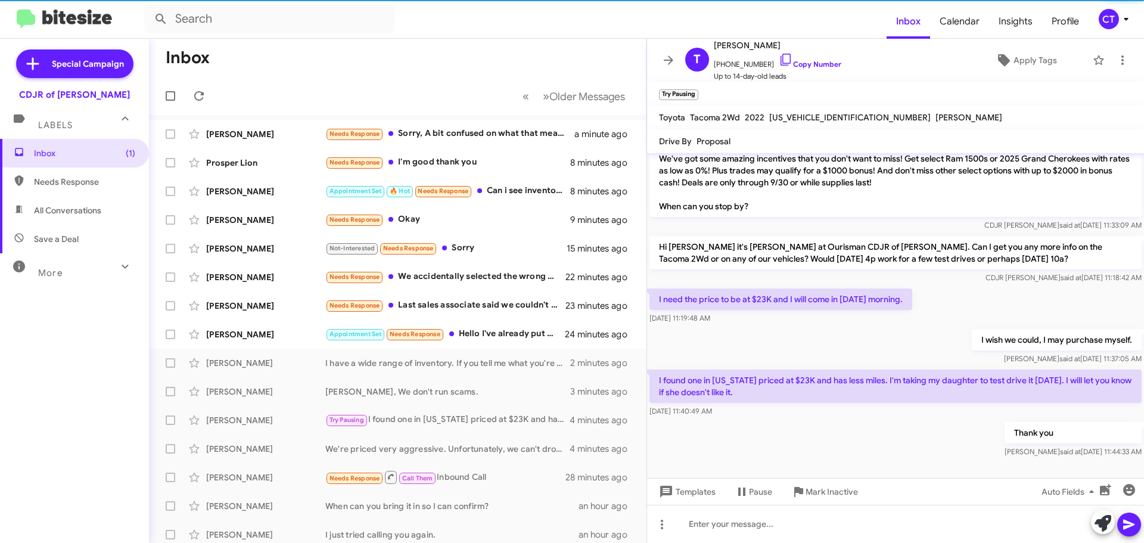
drag, startPoint x: 966, startPoint y: 337, endPoint x: 1099, endPoint y: 400, distance: 147.1
click at [1099, 400] on div "Hi Timothy it's Ciara Taylor, Internet Director at Ourisman CDJR of Bowie. Than…" at bounding box center [895, 285] width 497 height 350
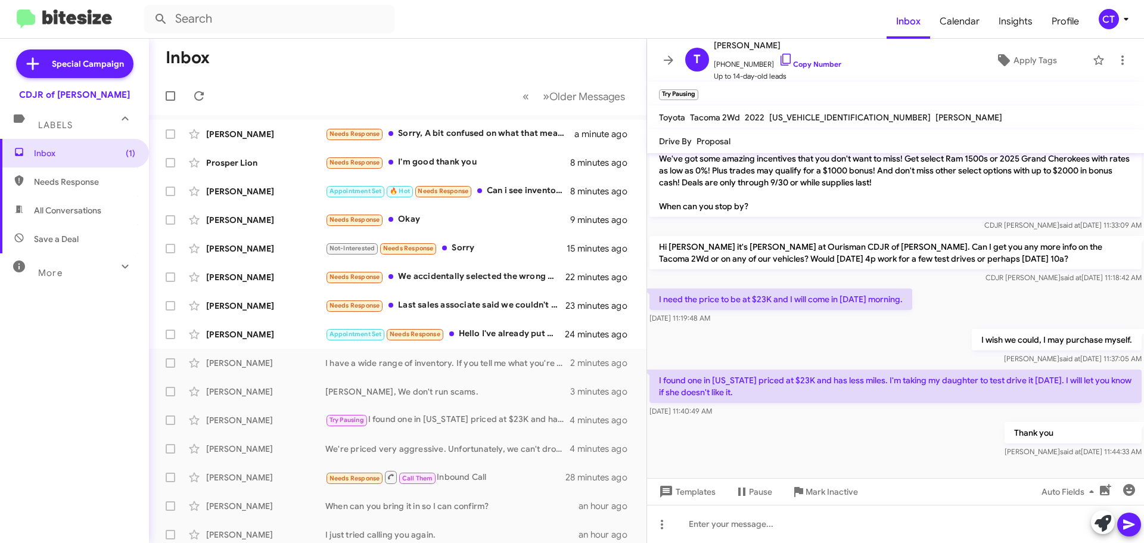
copy div "I wish we could, I may purchase myself. Ciara said at Sep 18, 2025, 11:37:05 AM…"
click at [1117, 64] on icon at bounding box center [1122, 60] width 14 height 14
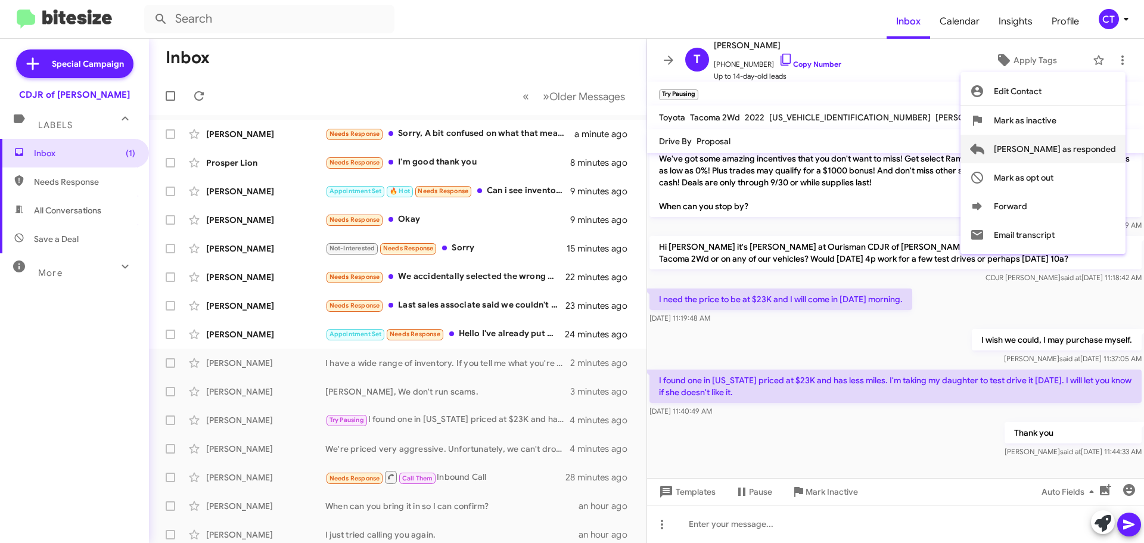
click at [1092, 146] on span "Mark as responded" at bounding box center [1055, 149] width 122 height 29
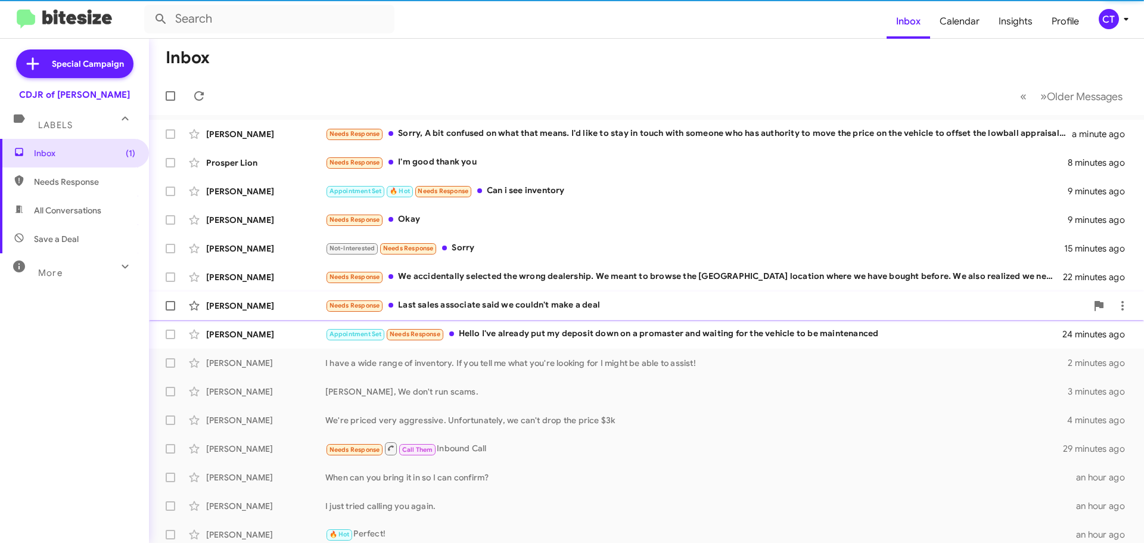
click at [545, 313] on div "Austin Long Needs Response Last sales associate said we couldn't make a deal 24…" at bounding box center [646, 306] width 976 height 24
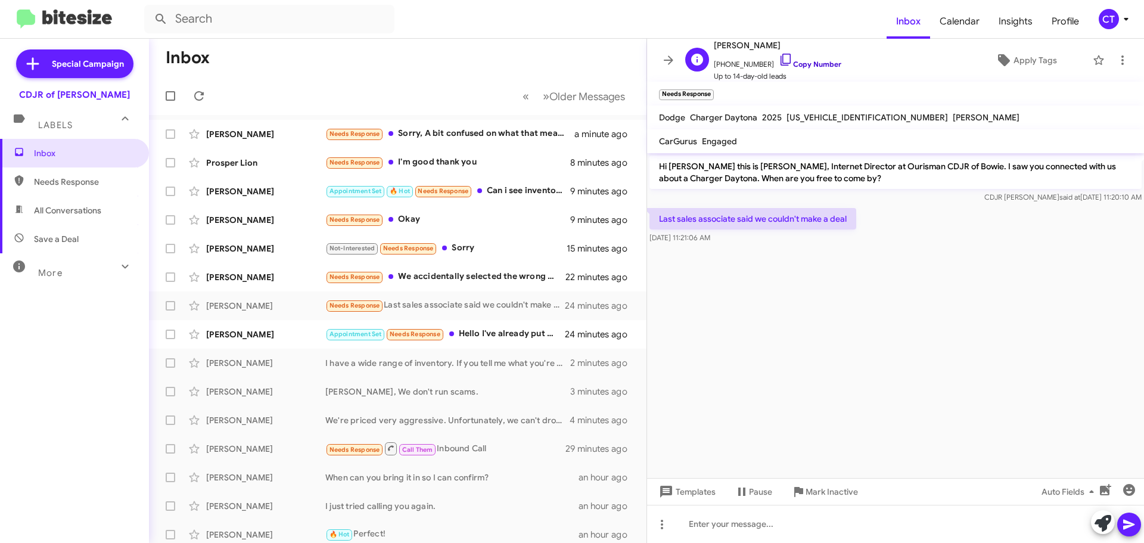
click at [779, 58] on icon at bounding box center [786, 59] width 14 height 14
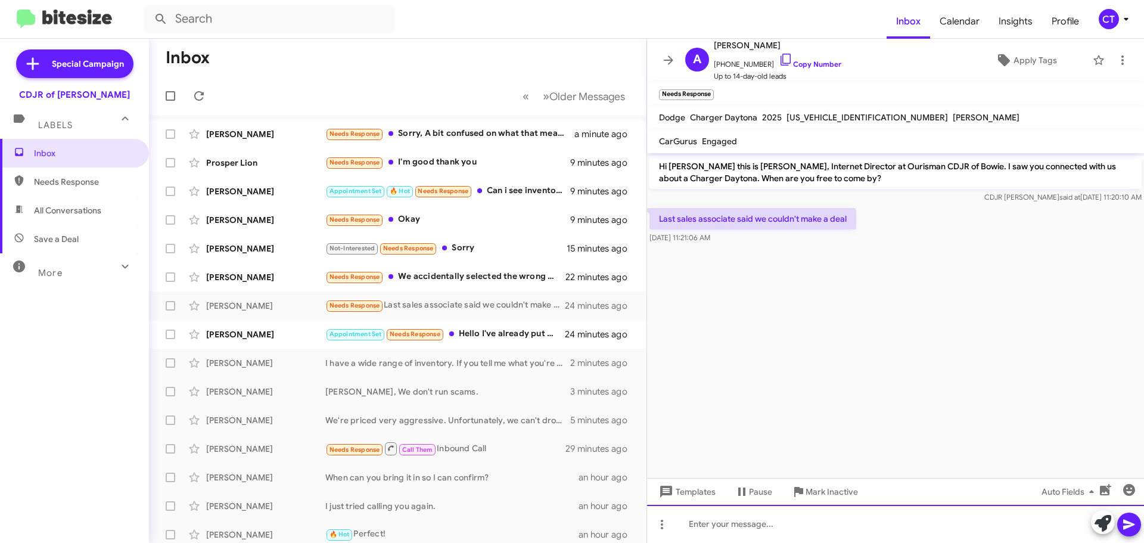
click at [857, 524] on div at bounding box center [895, 524] width 497 height 38
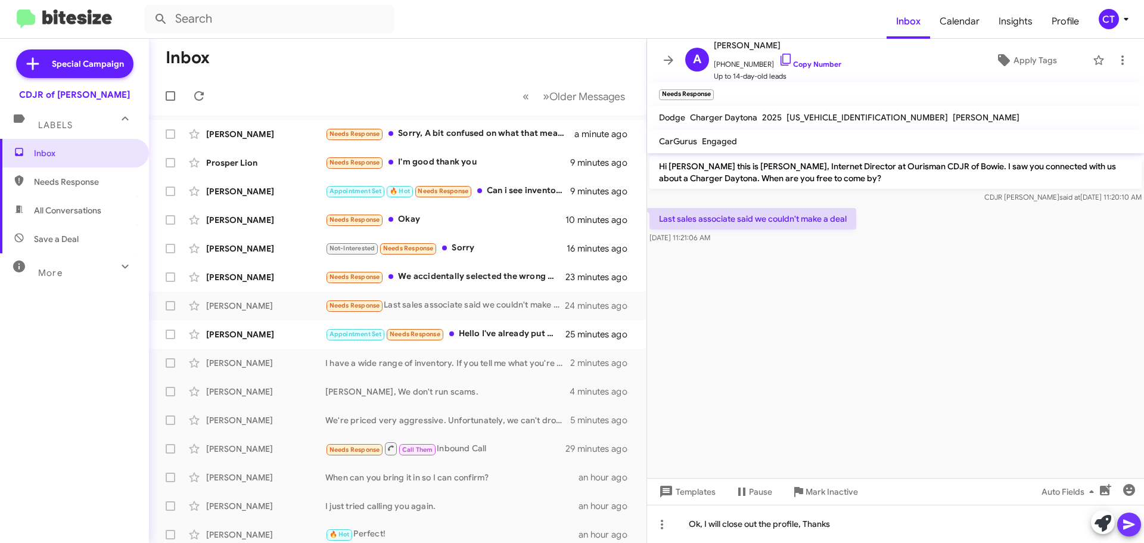
click at [1126, 526] on icon at bounding box center [1128, 525] width 11 height 10
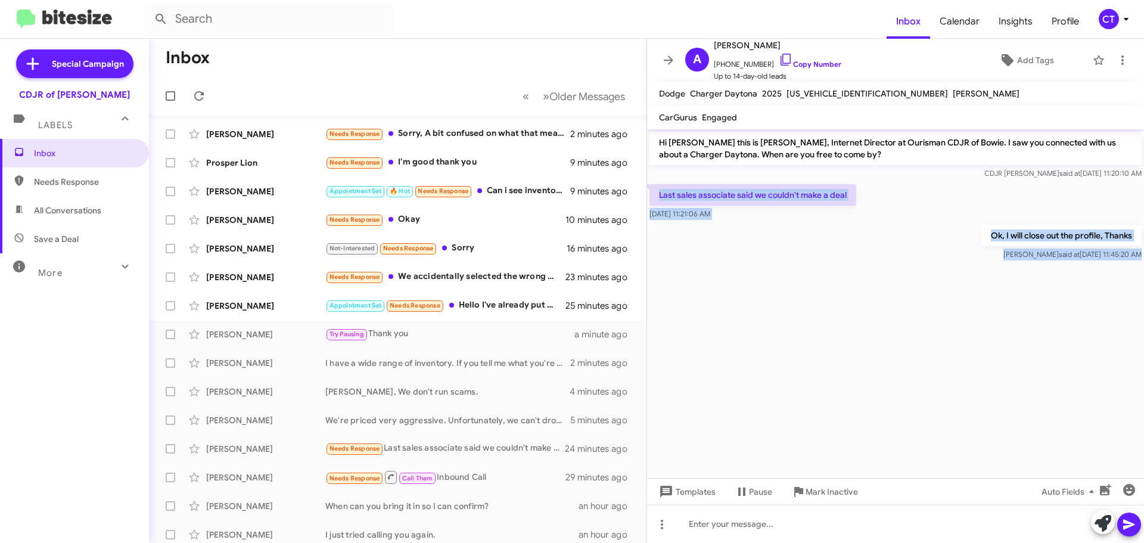
drag, startPoint x: 657, startPoint y: 192, endPoint x: 872, endPoint y: 269, distance: 228.6
click at [872, 269] on cdk-virtual-scroll-viewport "Hi Austin this is Ciara Taylor, Internet Director at Ourisman CDJR of Bowie. I …" at bounding box center [895, 303] width 497 height 349
copy div "Last sales associate said we couldn't make a deal Sep 18, 2025, 11:21:06 AM Ok,…"
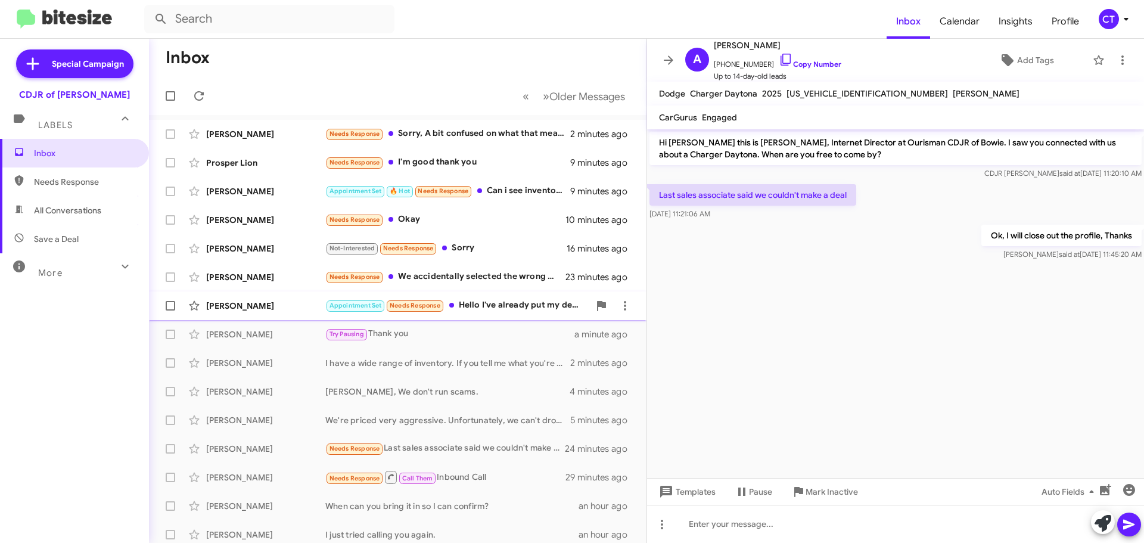
click at [489, 303] on div "Appointment Set Needs Response Hello I've already put my deposit down on a prom…" at bounding box center [457, 306] width 264 height 14
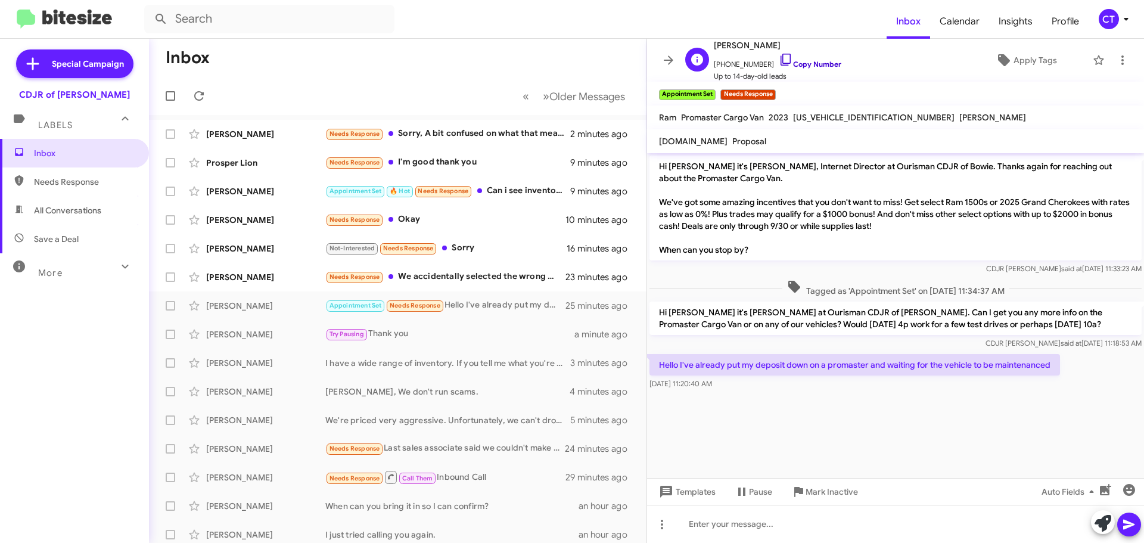
click at [779, 59] on icon at bounding box center [786, 59] width 14 height 14
click at [788, 414] on cdk-virtual-scroll-viewport "Hi Samilla it's Ciara Taylor, Internet Director at Ourisman CDJR of Bowie. Than…" at bounding box center [895, 315] width 497 height 325
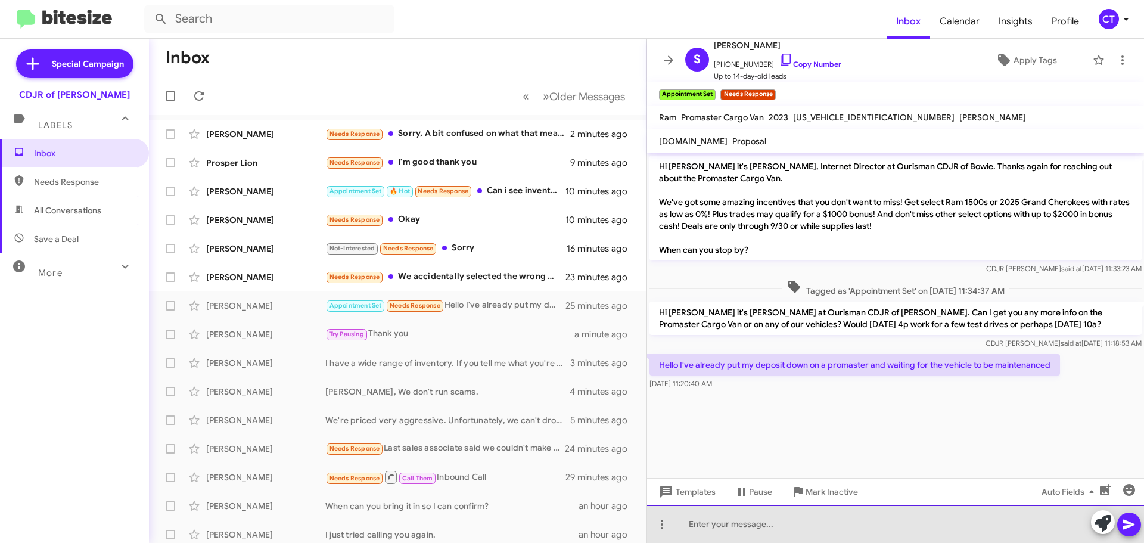
click at [701, 520] on div at bounding box center [895, 524] width 497 height 38
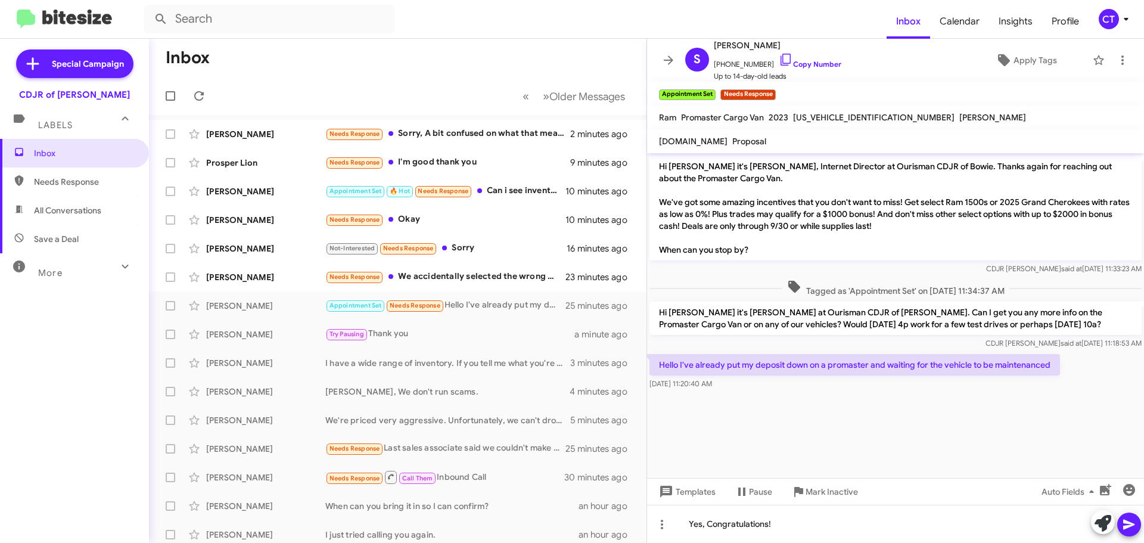
click at [1127, 533] on span at bounding box center [1129, 524] width 14 height 24
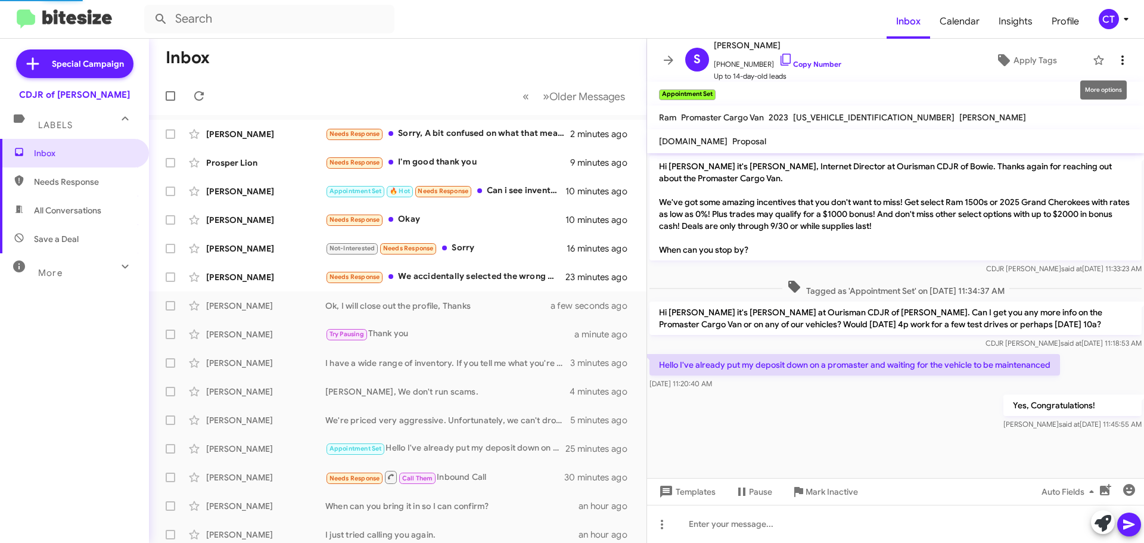
click at [1121, 61] on icon at bounding box center [1122, 60] width 2 height 10
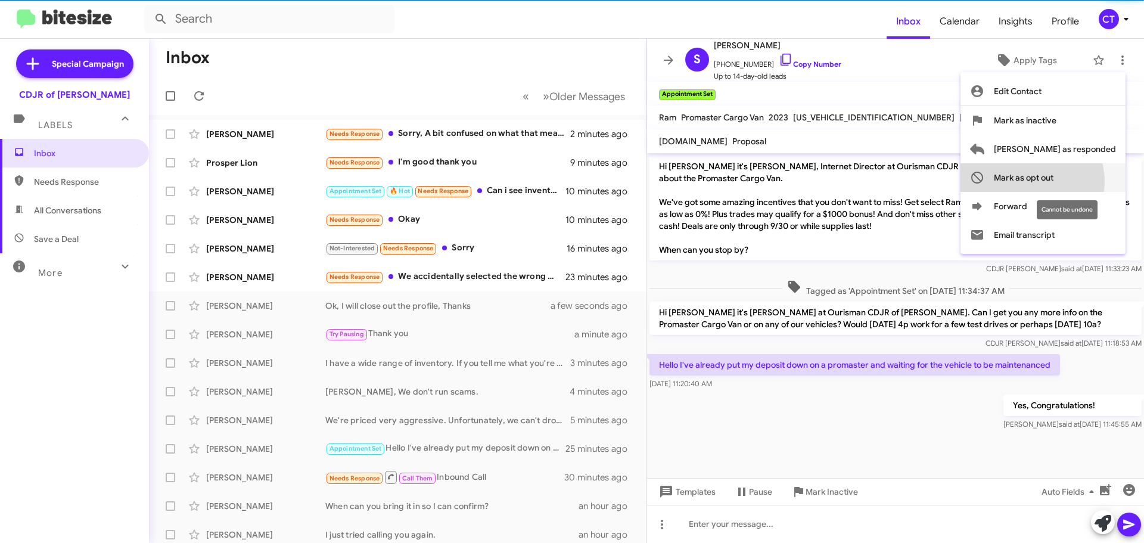
click at [1053, 181] on span "Mark as opt out" at bounding box center [1024, 177] width 60 height 29
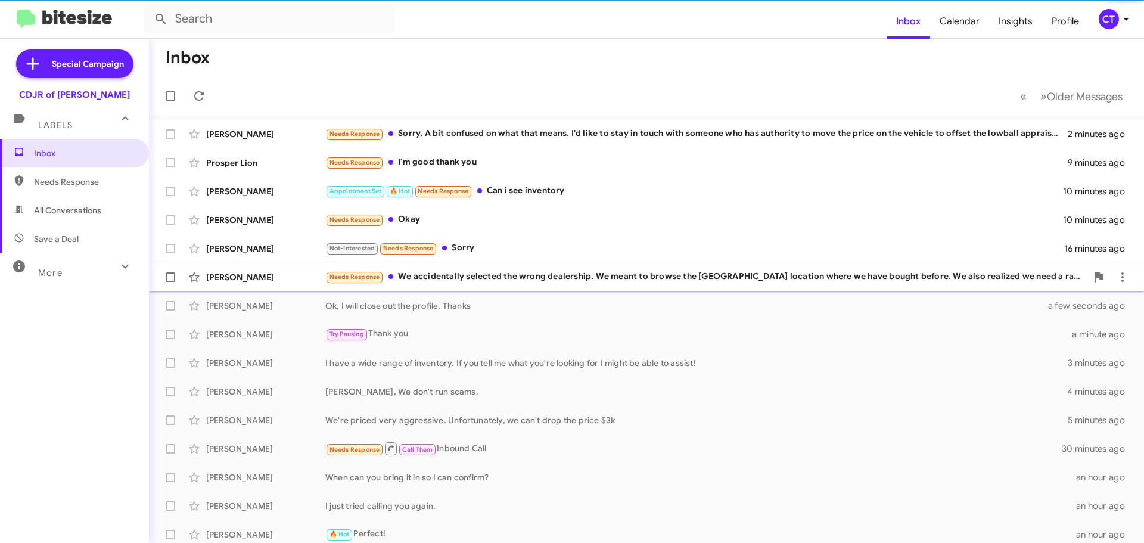
click at [540, 279] on div "Needs Response We accidentally selected the wrong dealership. We meant to brows…" at bounding box center [705, 277] width 761 height 14
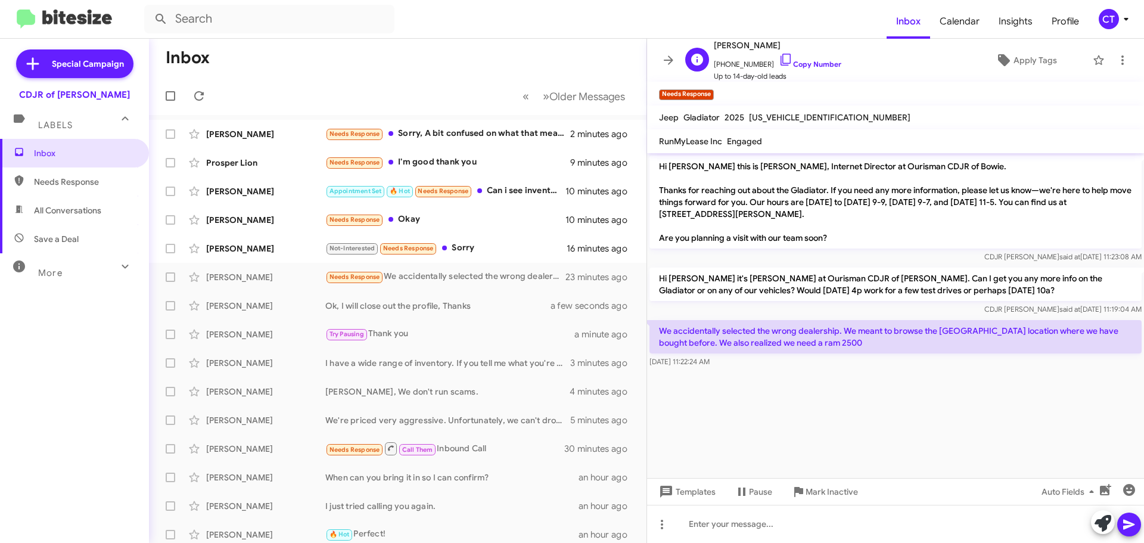
click at [779, 57] on icon at bounding box center [786, 59] width 14 height 14
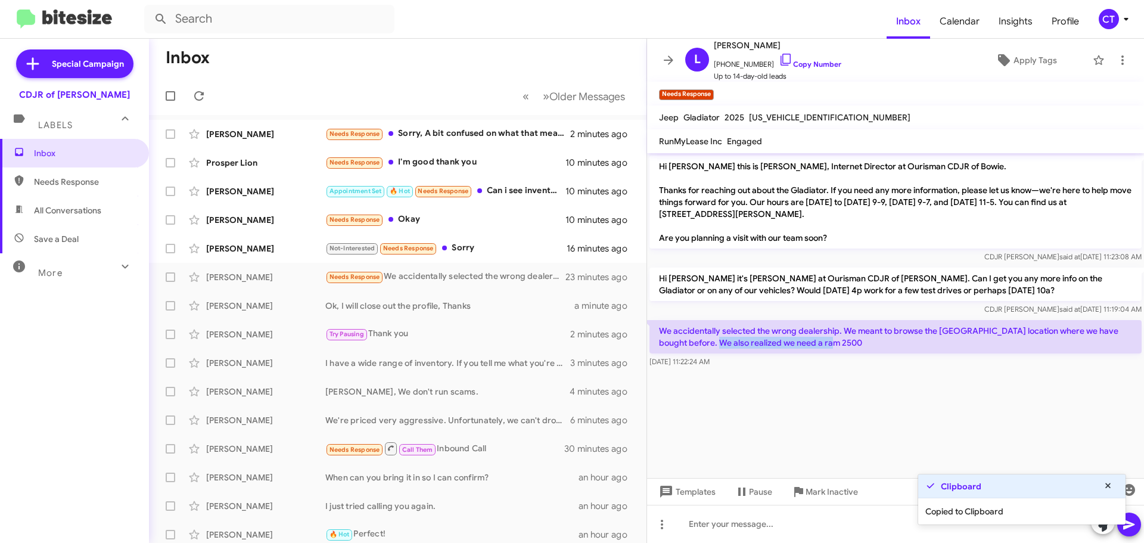
drag, startPoint x: 813, startPoint y: 337, endPoint x: 680, endPoint y: 337, distance: 132.9
click at [680, 337] on p "We accidentally selected the wrong dealership. We meant to browse the Clarksvil…" at bounding box center [895, 336] width 492 height 33
drag, startPoint x: 738, startPoint y: 362, endPoint x: 704, endPoint y: 326, distance: 50.2
click at [704, 326] on body "Inbox Calendar Insights Profile CT Special Campaign CDJR of Bowie Labels Inbox …" at bounding box center [572, 271] width 1144 height 543
click at [796, 388] on cdk-virtual-scroll-viewport "Hi Lea this is Ciara Taylor, Internet Director at Ourisman CDJR of Bowie. Thank…" at bounding box center [895, 315] width 497 height 325
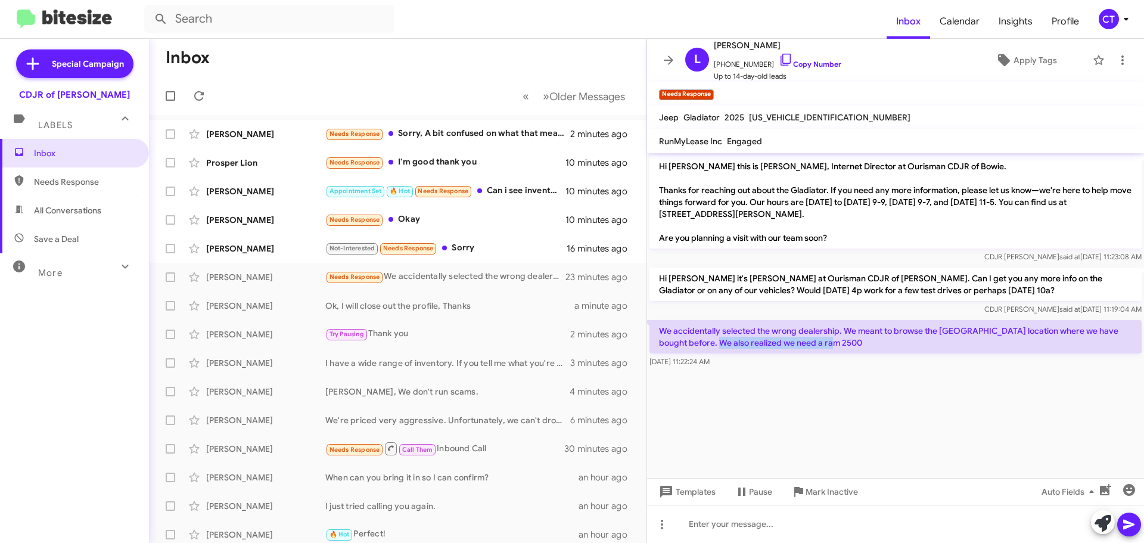
drag, startPoint x: 653, startPoint y: 322, endPoint x: 736, endPoint y: 364, distance: 93.5
click at [806, 412] on cdk-virtual-scroll-viewport "Hi Lea this is Ciara Taylor, Internet Director at Ourisman CDJR of Bowie. Thank…" at bounding box center [895, 315] width 497 height 325
drag, startPoint x: 655, startPoint y: 328, endPoint x: 747, endPoint y: 359, distance: 96.8
click at [747, 359] on div "We accidentally selected the wrong dealership. We meant to browse the Clarksvil…" at bounding box center [895, 344] width 492 height 48
copy div "We accidentally selected the wrong dealership. We meant to browse the Clarksvil…"
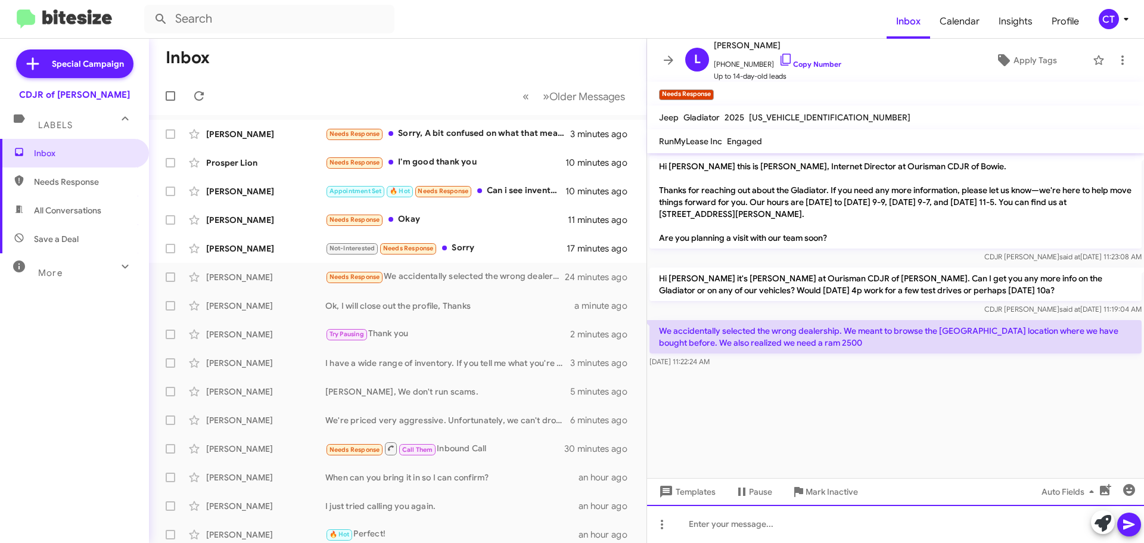
click at [781, 530] on div at bounding box center [895, 524] width 497 height 38
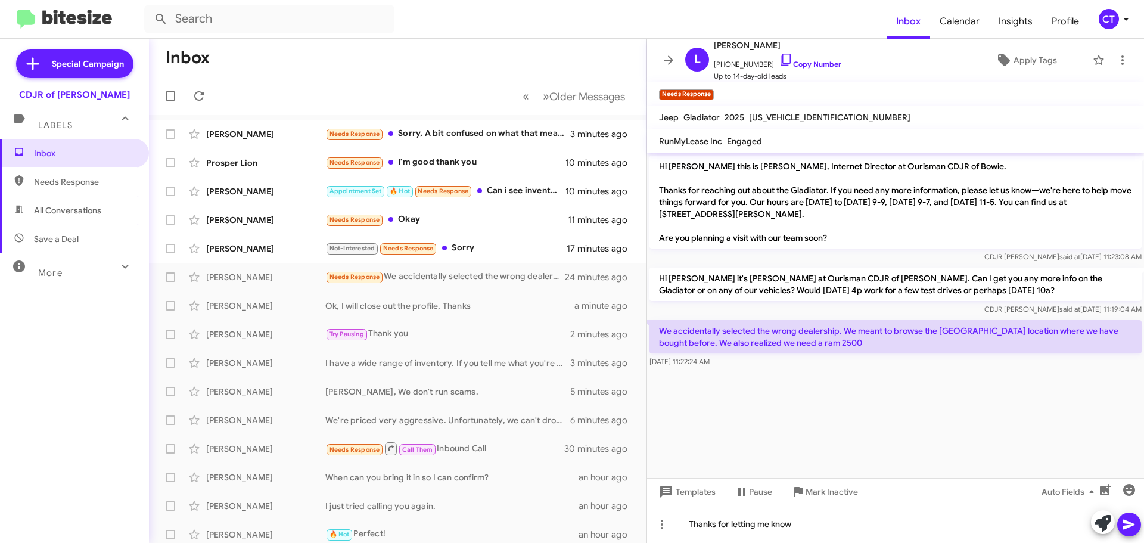
click at [1127, 521] on icon at bounding box center [1128, 525] width 11 height 10
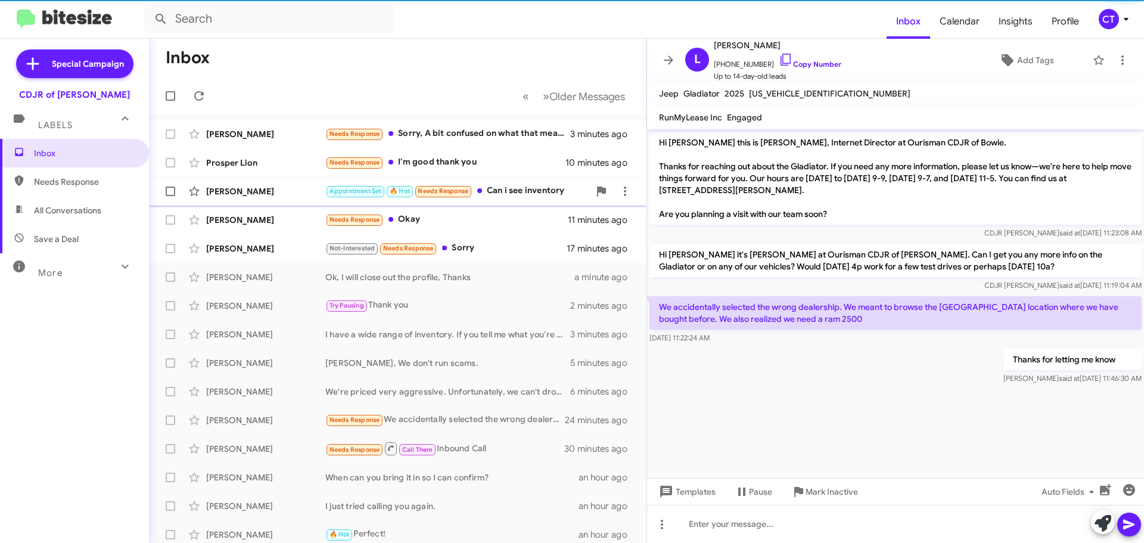
click at [498, 189] on div "Appointment Set 🔥 Hot Needs Response Can i see inventory" at bounding box center [457, 191] width 264 height 14
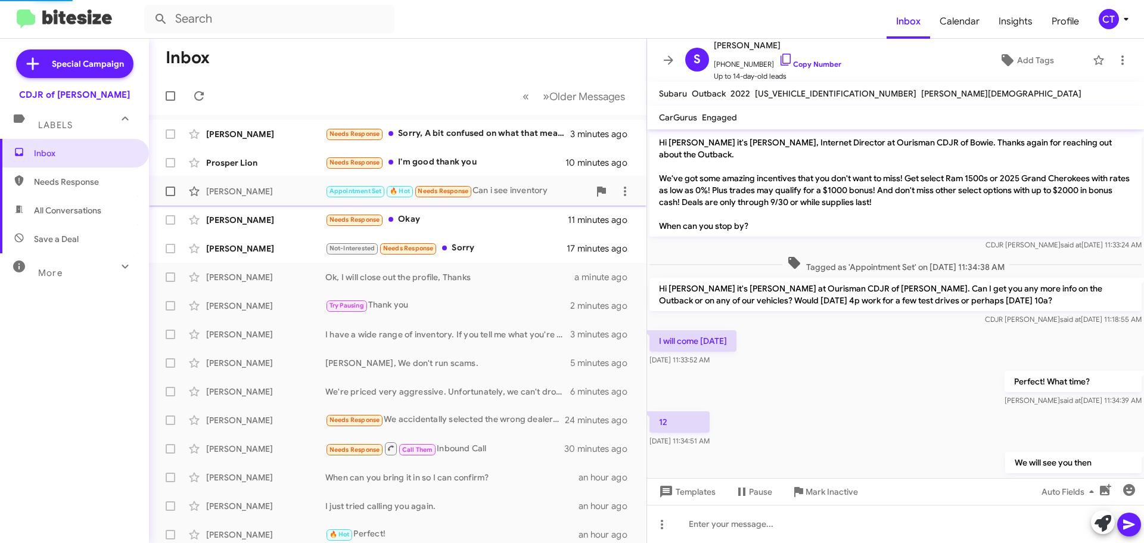
scroll to position [76, 0]
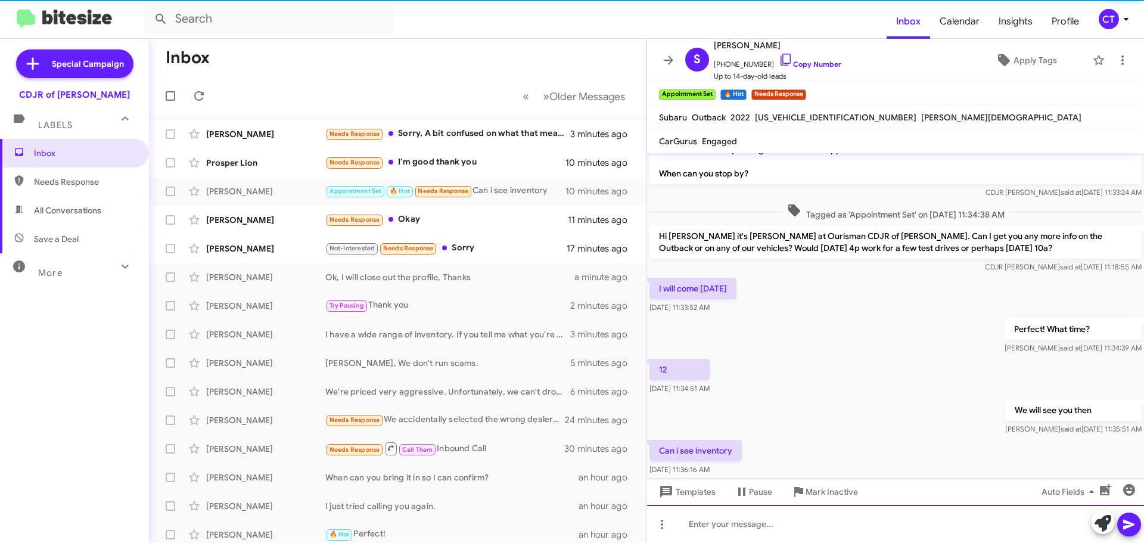
click at [731, 523] on div at bounding box center [895, 524] width 497 height 38
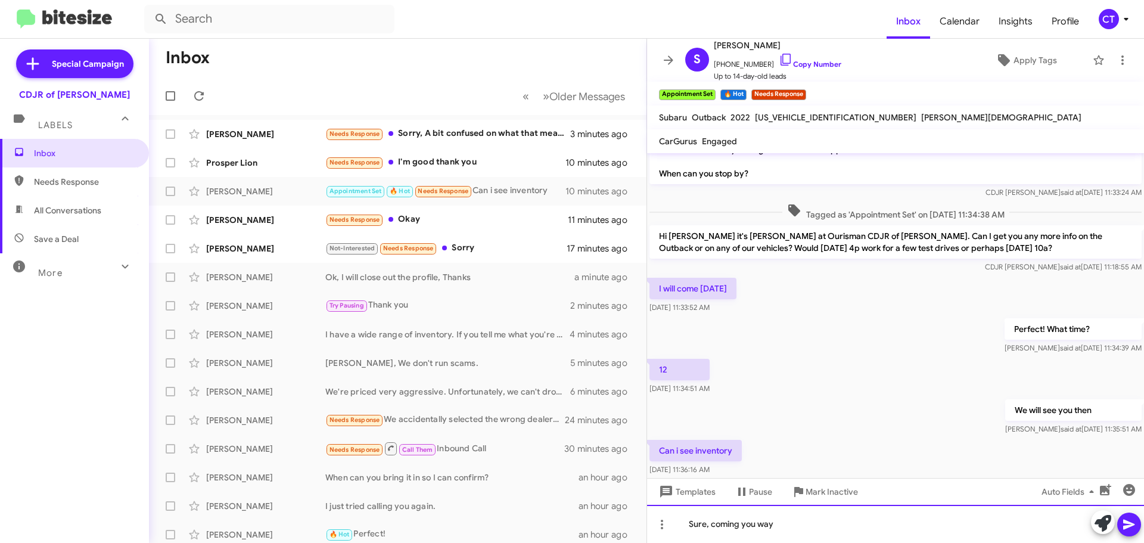
click at [754, 528] on div "Sure, coming you way" at bounding box center [895, 524] width 497 height 38
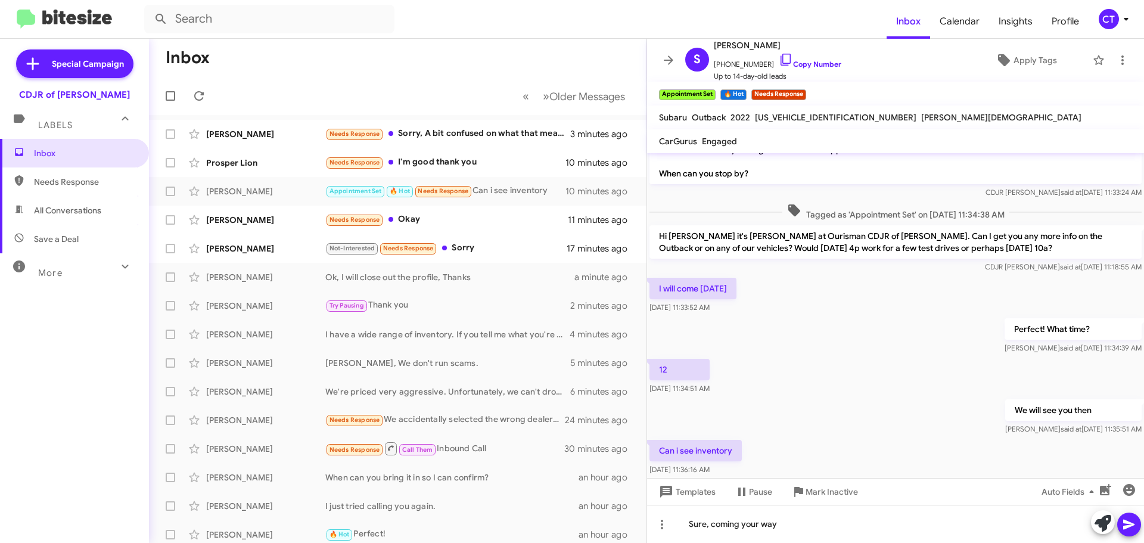
click at [1134, 518] on icon at bounding box center [1129, 524] width 14 height 14
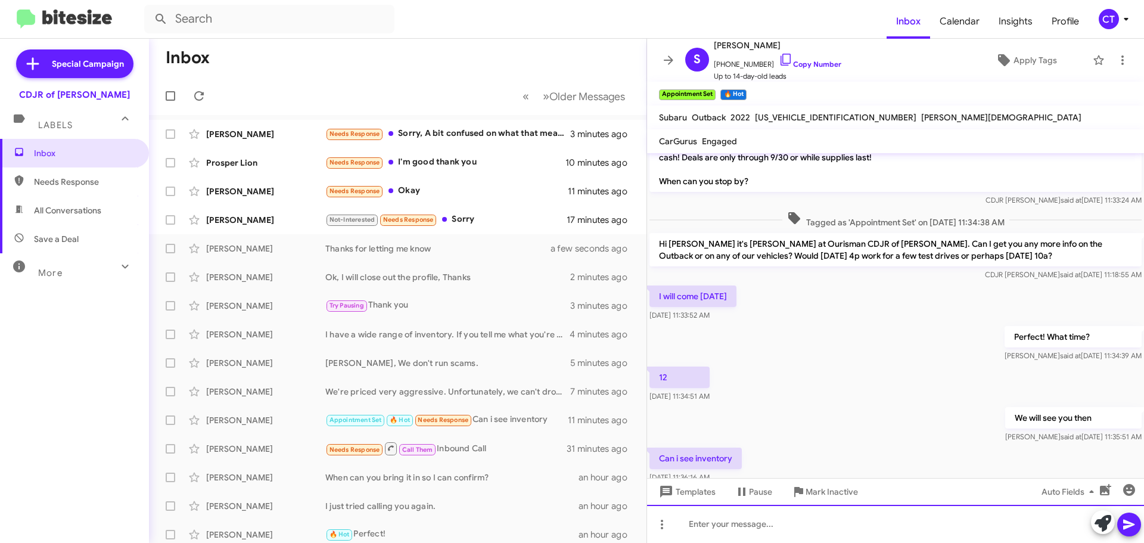
scroll to position [144, 0]
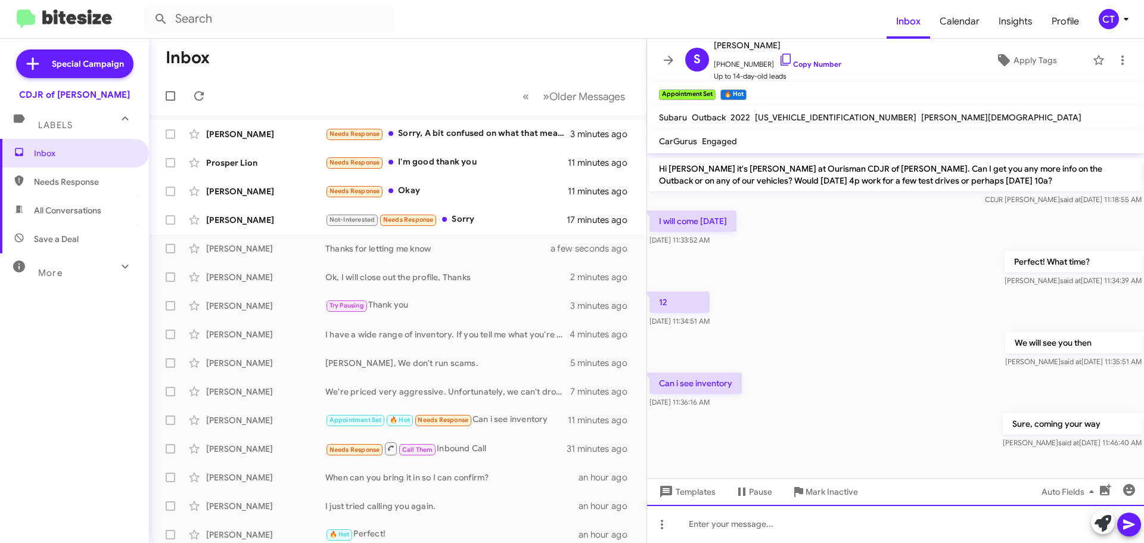
click at [746, 533] on div at bounding box center [895, 524] width 497 height 38
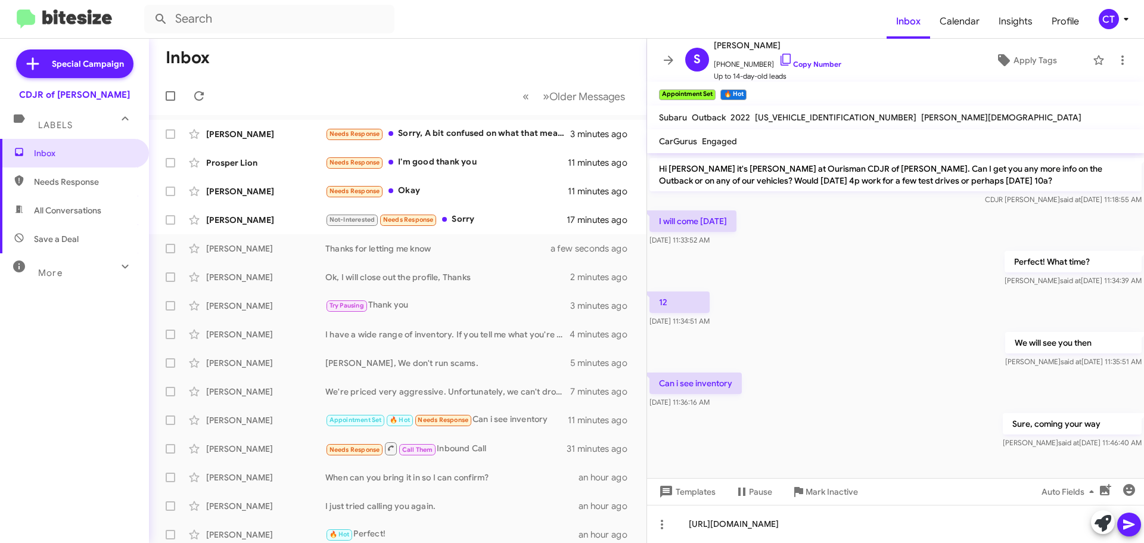
click at [1127, 527] on icon at bounding box center [1128, 525] width 11 height 10
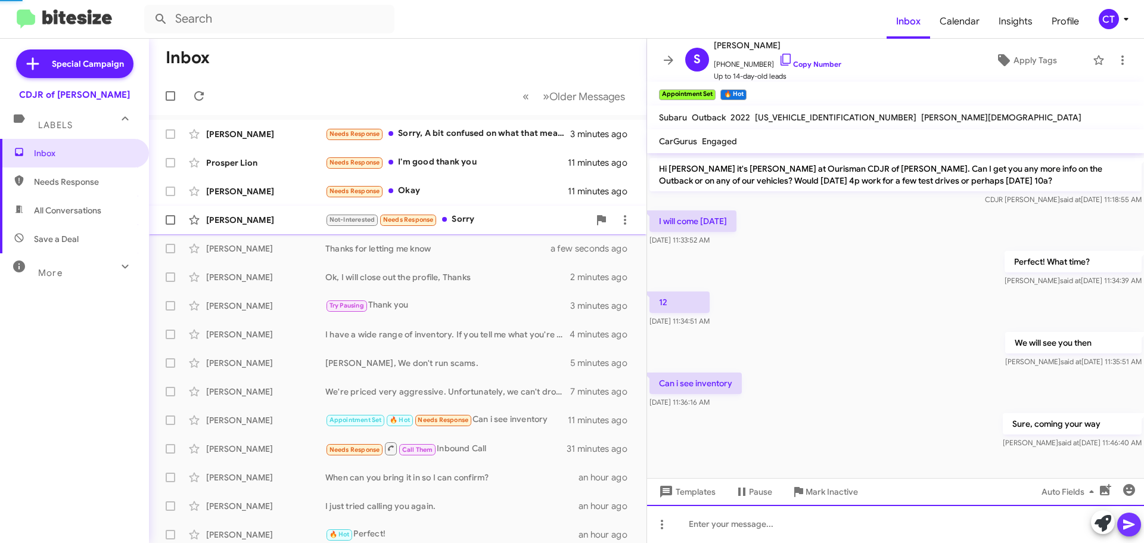
scroll to position [0, 0]
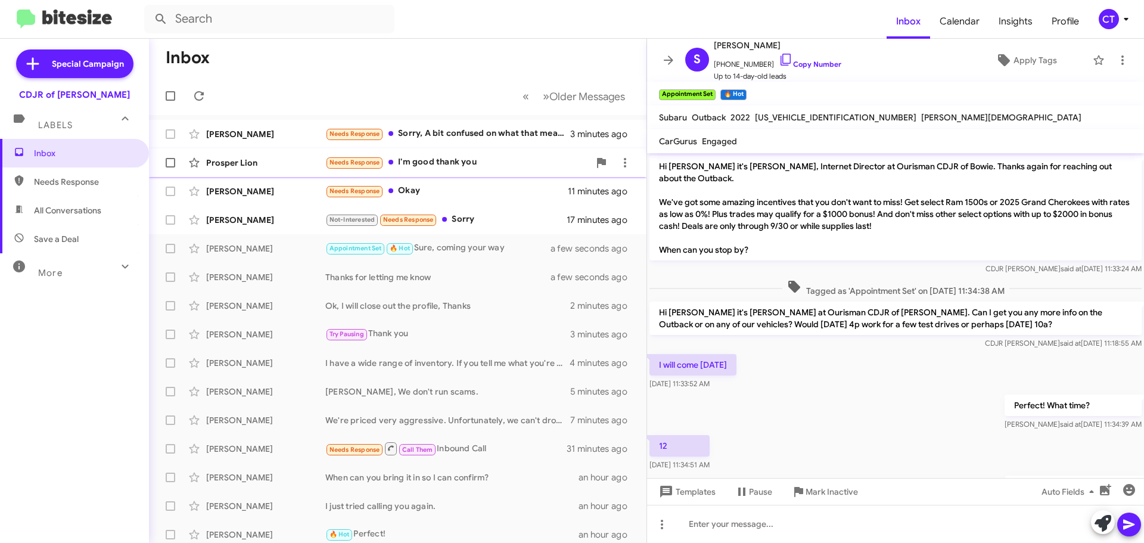
click at [444, 167] on div "Needs Response I'm good thank you" at bounding box center [457, 163] width 264 height 14
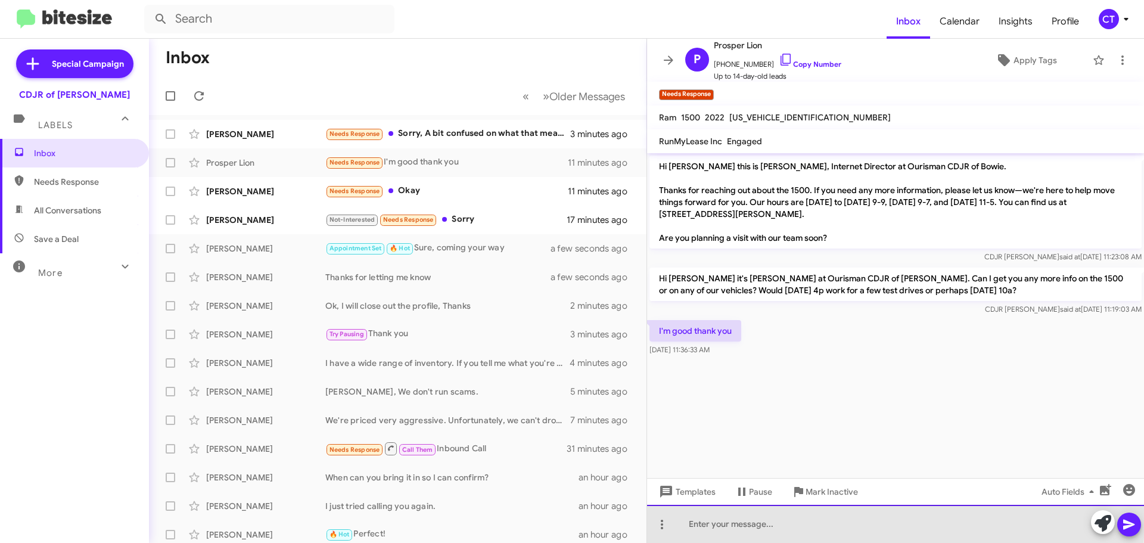
click at [719, 517] on div at bounding box center [895, 524] width 497 height 38
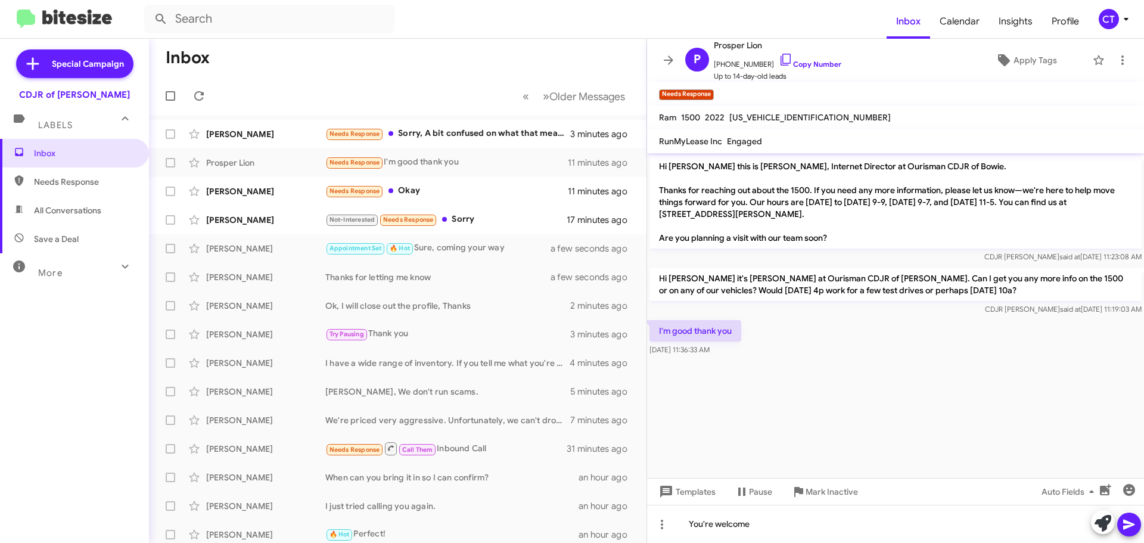
click at [1127, 529] on icon at bounding box center [1129, 524] width 14 height 14
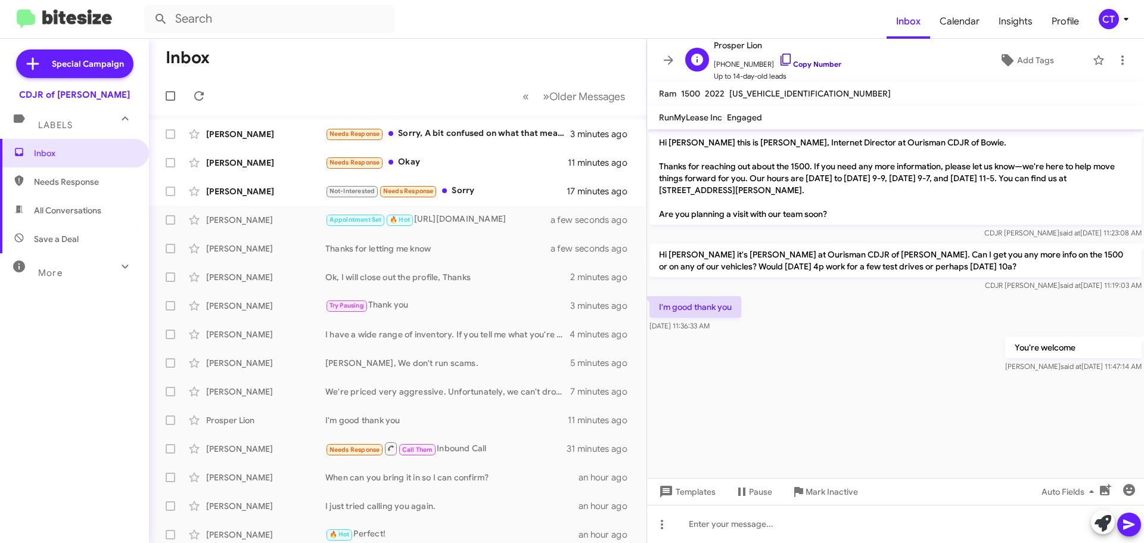
click at [779, 57] on icon at bounding box center [786, 59] width 14 height 14
click at [1117, 57] on icon at bounding box center [1122, 60] width 14 height 14
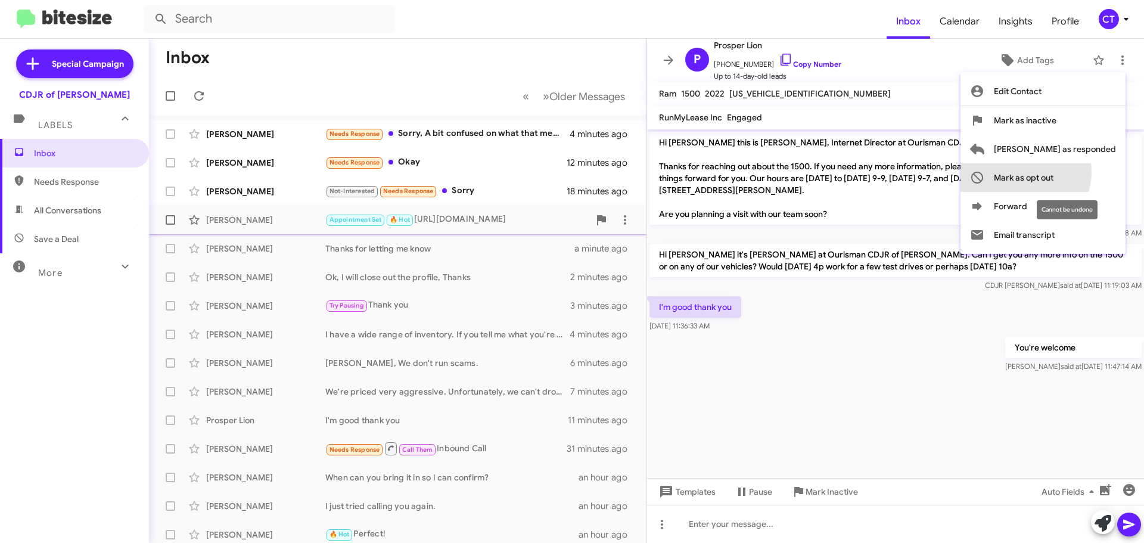
drag, startPoint x: 1073, startPoint y: 172, endPoint x: 470, endPoint y: 207, distance: 603.4
click at [1053, 172] on span "Mark as opt out" at bounding box center [1024, 177] width 60 height 29
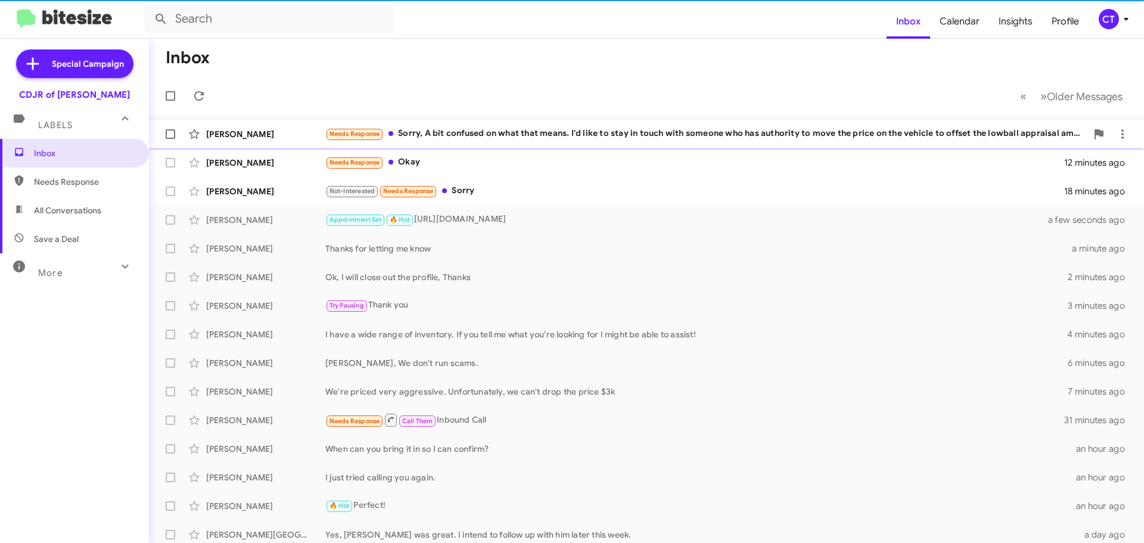
click at [450, 132] on div "Needs Response Sorry, A bit confused on what that means. I'd like to stay in to…" at bounding box center [705, 134] width 761 height 14
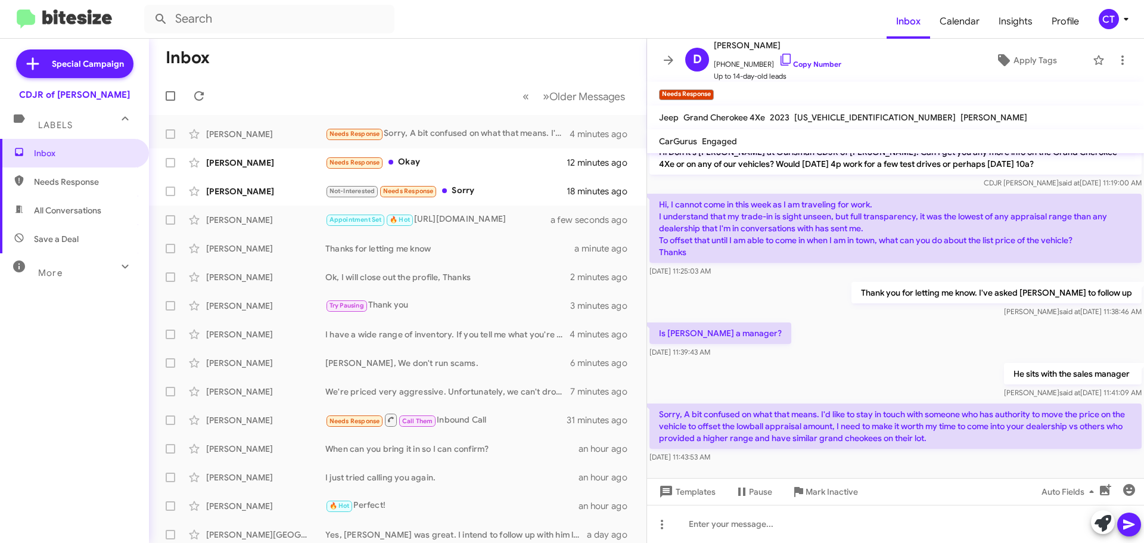
scroll to position [135, 0]
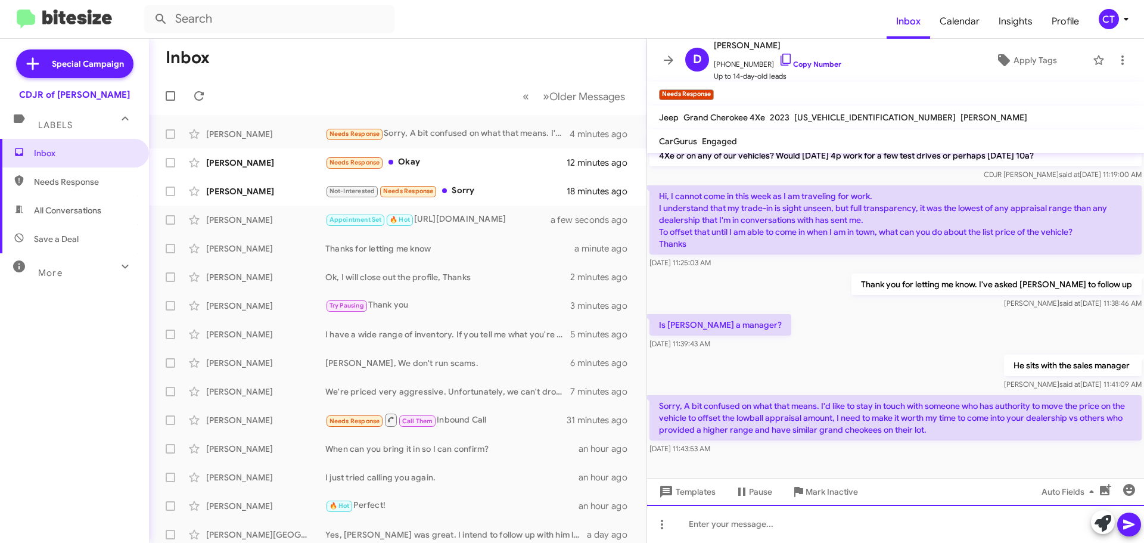
click at [745, 526] on div at bounding box center [895, 524] width 497 height 38
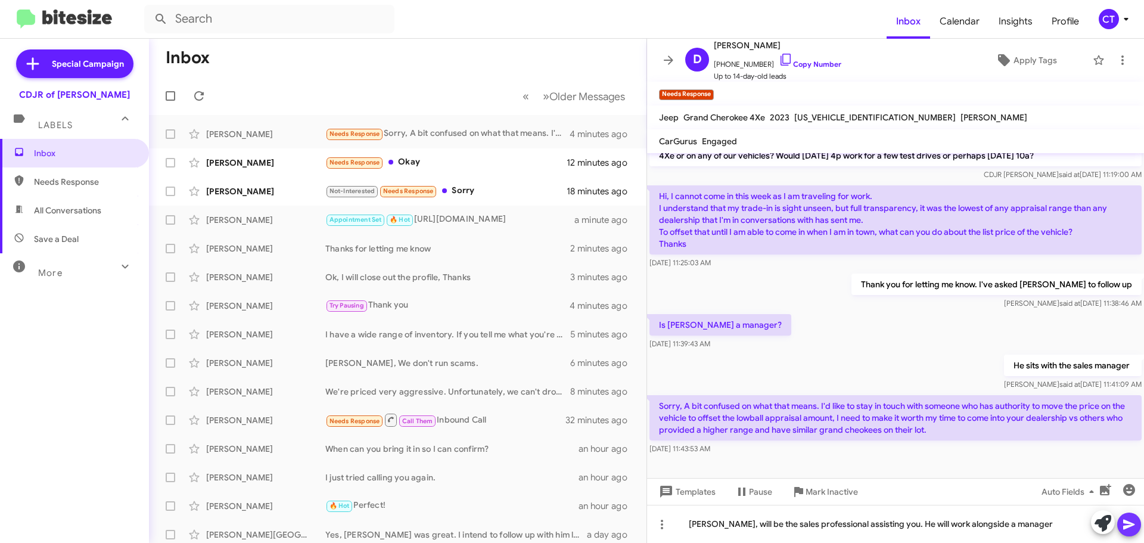
click at [1129, 525] on icon at bounding box center [1128, 525] width 11 height 10
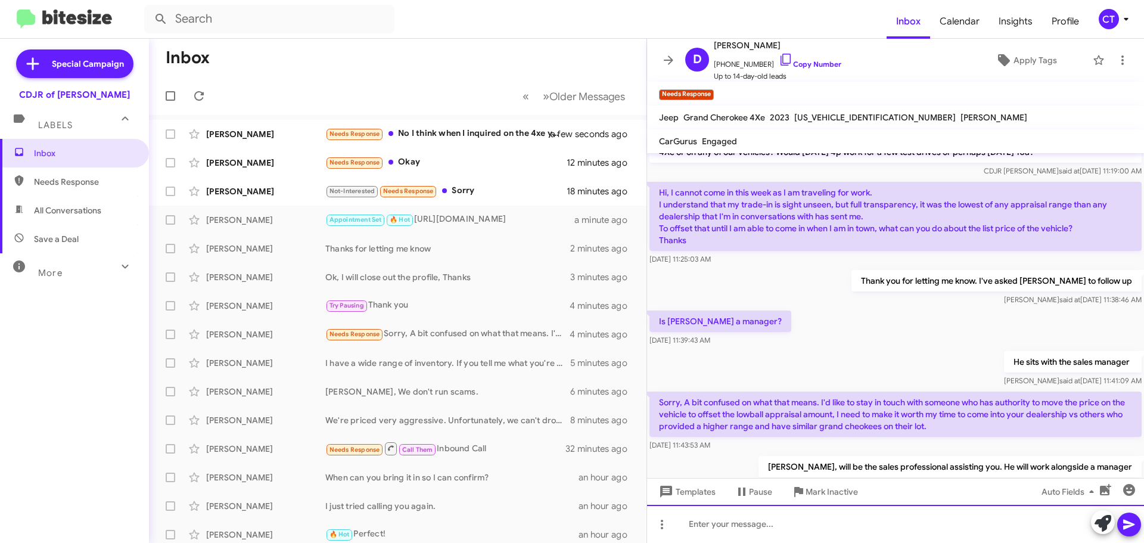
scroll to position [178, 0]
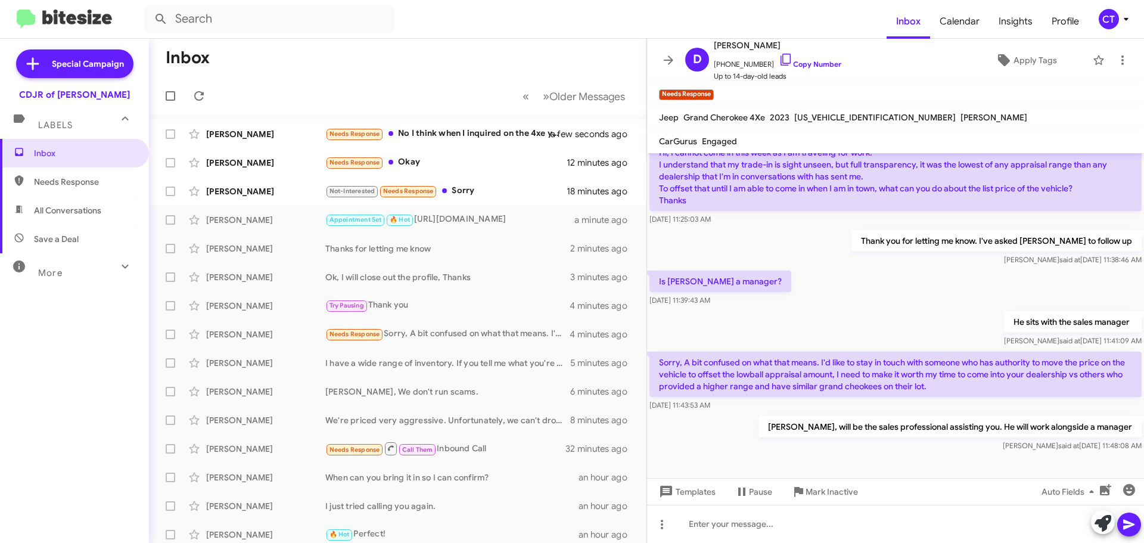
drag, startPoint x: 677, startPoint y: 358, endPoint x: 1137, endPoint y: 450, distance: 469.6
click at [1137, 450] on cdk-virtual-scroll-viewport "Hi Don this is Ciara Taylor, Internet Director at Ourisman CDJR of Bowie. Thank…" at bounding box center [895, 315] width 497 height 325
copy div "Sorry, A bit confused on what that means. I'd like to stay in touch with someon…"
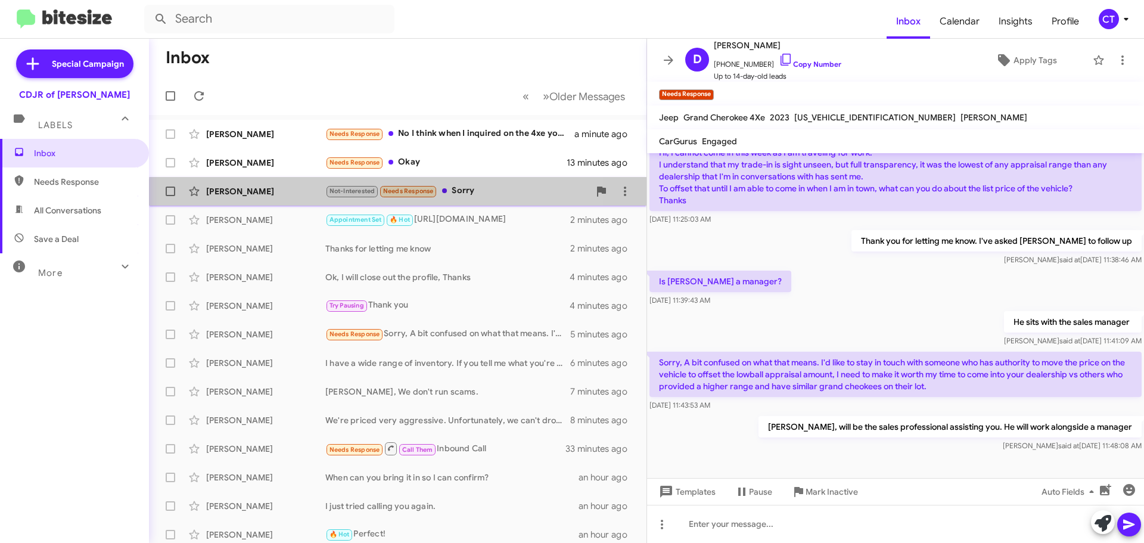
click at [463, 198] on div "Richard Johnson Not-Interested Needs Response Sorry 19 minutes ago" at bounding box center [397, 191] width 478 height 24
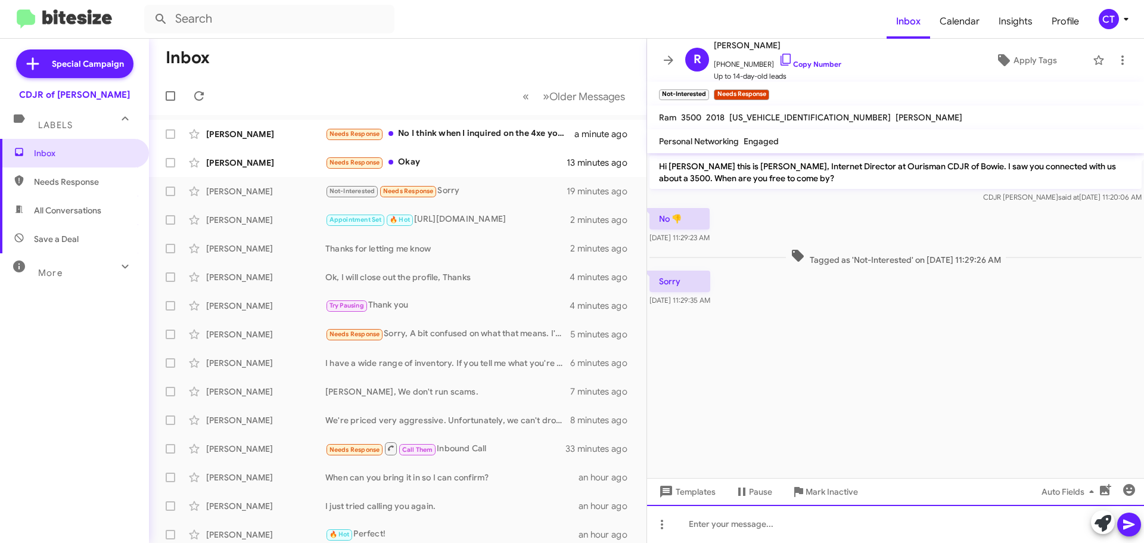
click at [749, 511] on div at bounding box center [895, 524] width 497 height 38
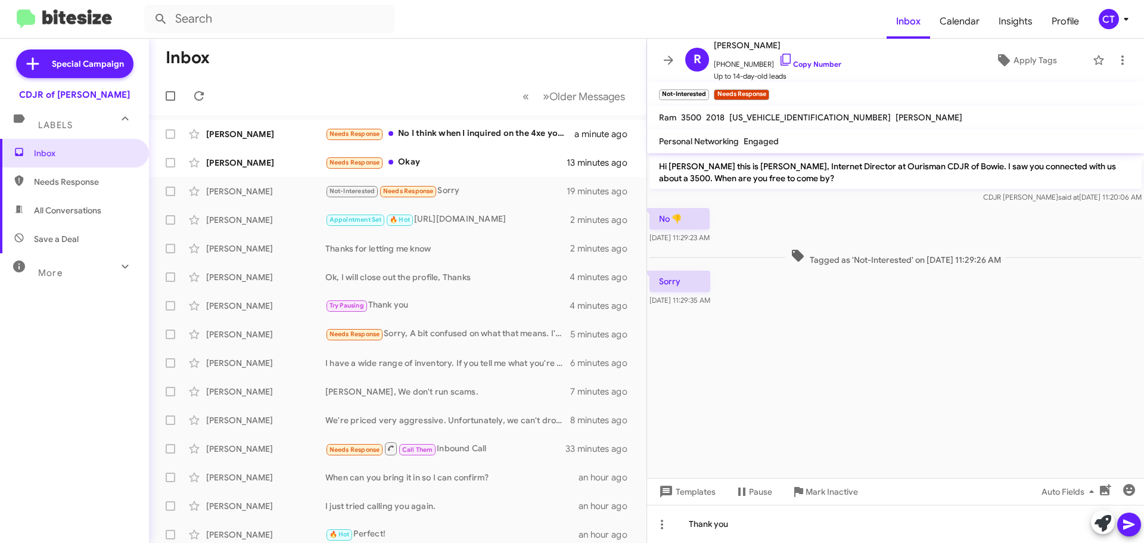
click at [1130, 527] on icon at bounding box center [1129, 524] width 14 height 14
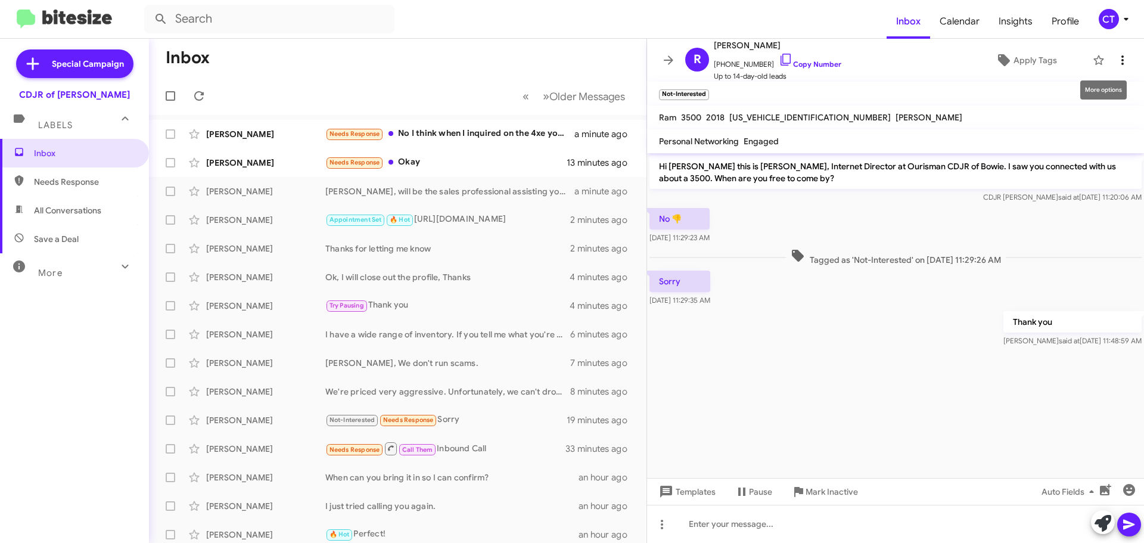
click at [1115, 58] on icon at bounding box center [1122, 60] width 14 height 14
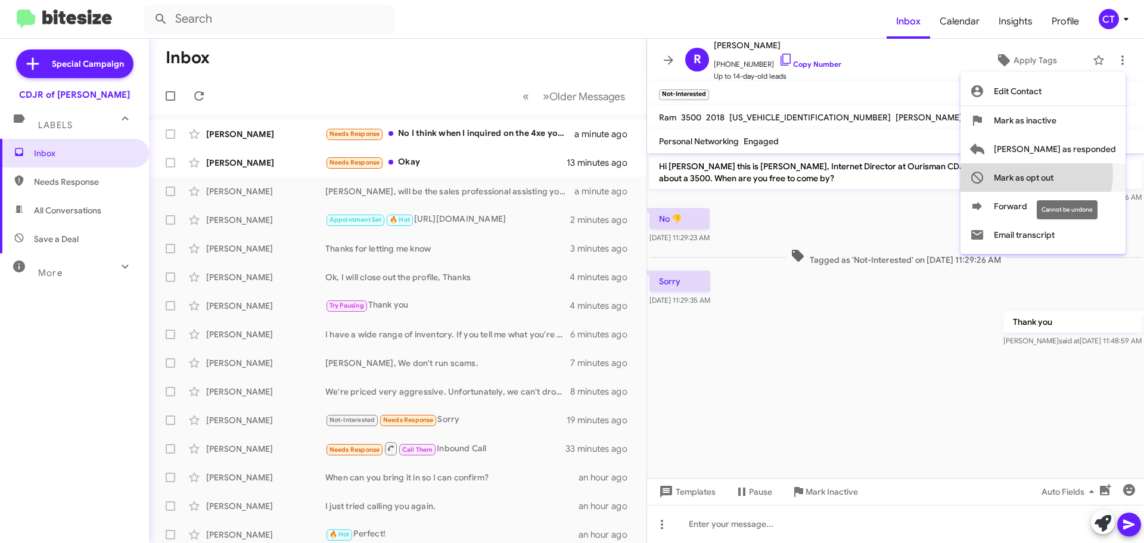
click at [1053, 174] on span "Mark as opt out" at bounding box center [1024, 177] width 60 height 29
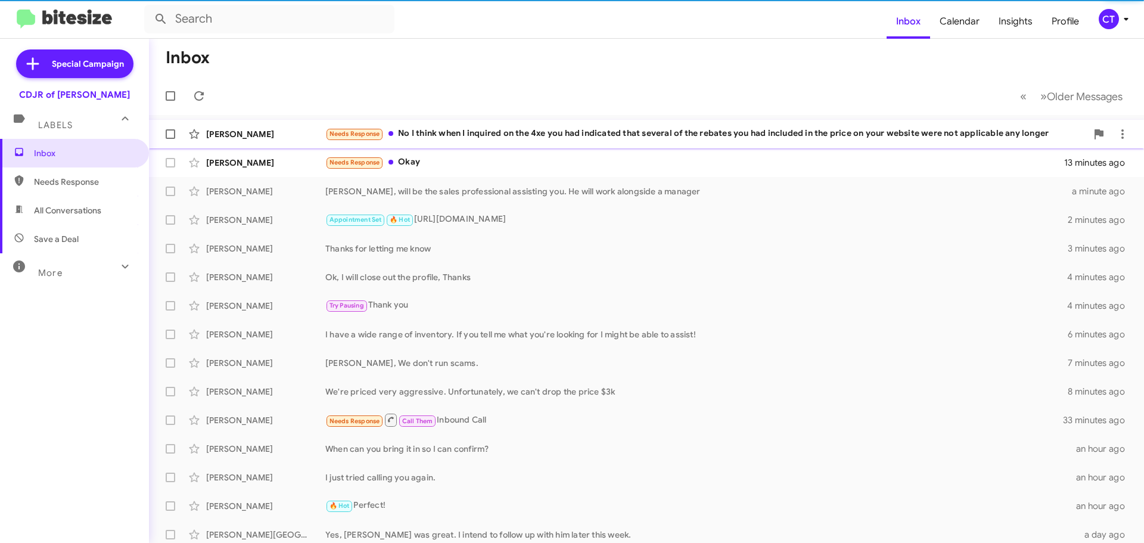
click at [468, 126] on div "John Nilles Needs Response No I think when I inquired on the 4xe you had indica…" at bounding box center [646, 134] width 976 height 24
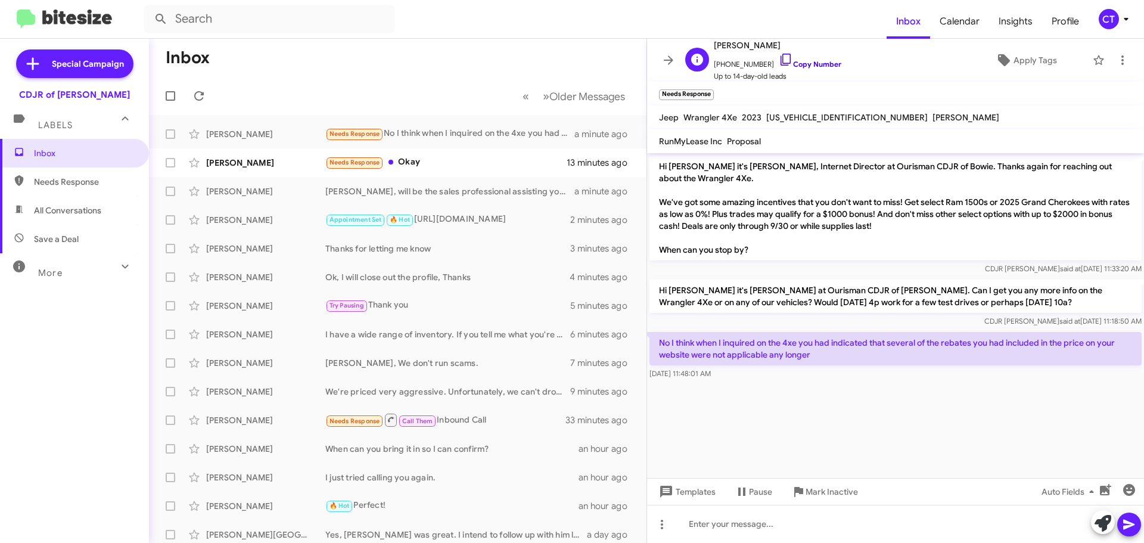
click at [779, 57] on icon at bounding box center [786, 59] width 14 height 14
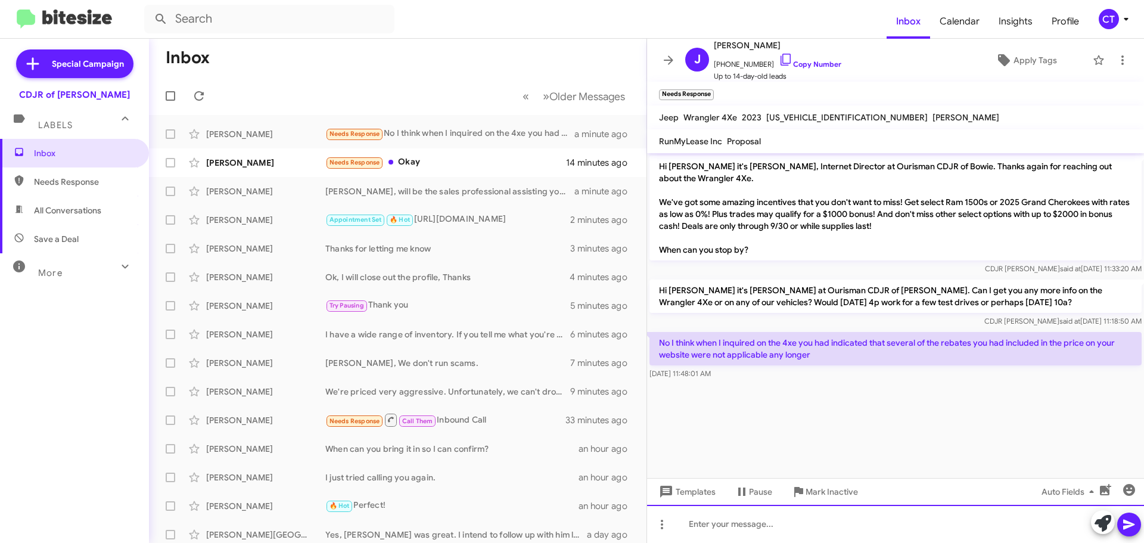
click at [750, 527] on div at bounding box center [895, 524] width 497 height 38
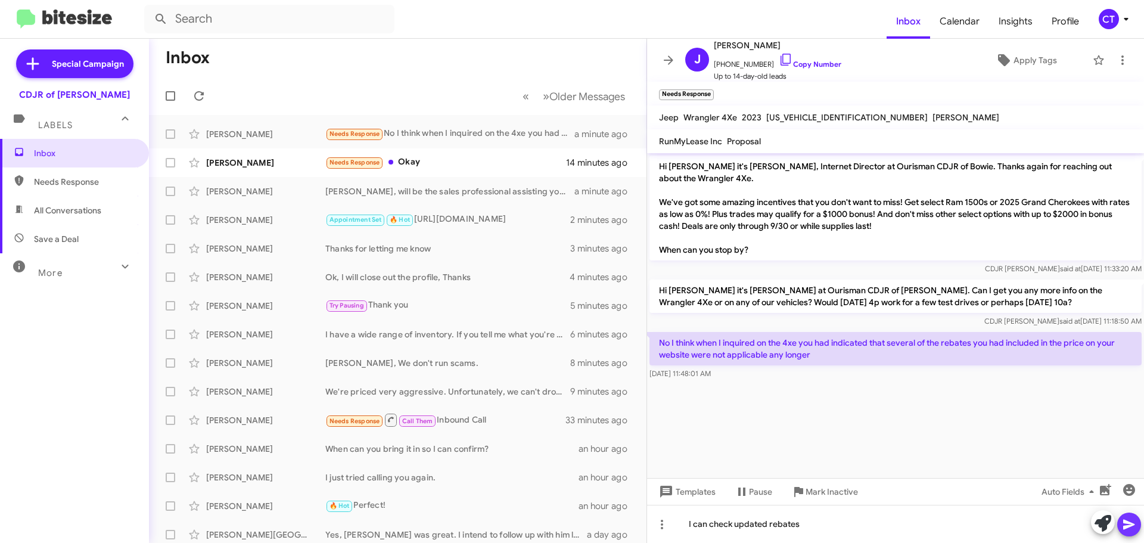
click at [1128, 526] on icon at bounding box center [1128, 525] width 11 height 10
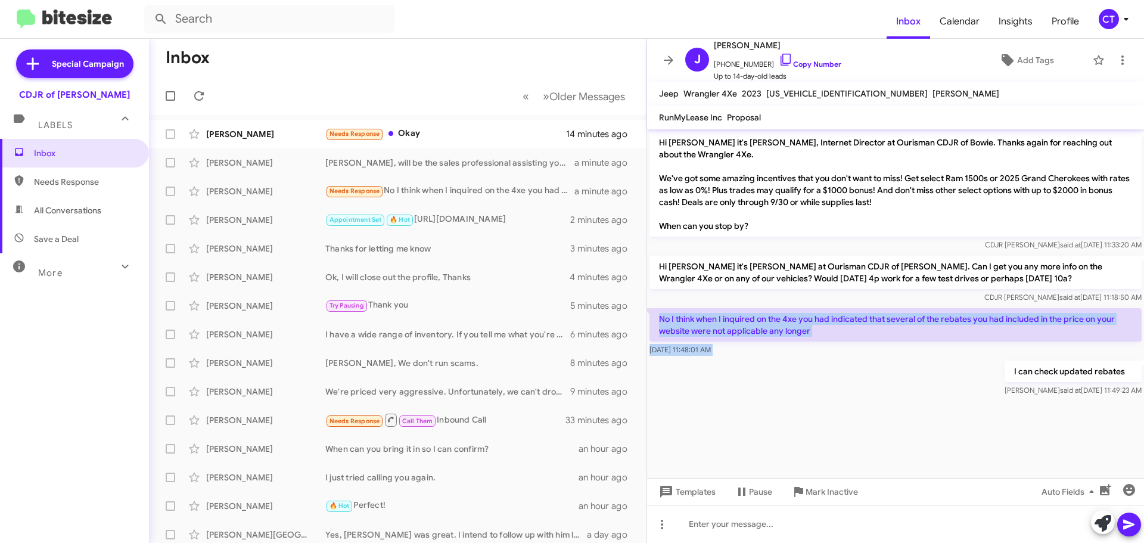
drag, startPoint x: 653, startPoint y: 314, endPoint x: 770, endPoint y: 362, distance: 126.4
click at [770, 362] on div "Hi John it's Ciara Taylor, Internet Director at Ourisman CDJR of Bowie. Thanks …" at bounding box center [895, 263] width 497 height 269
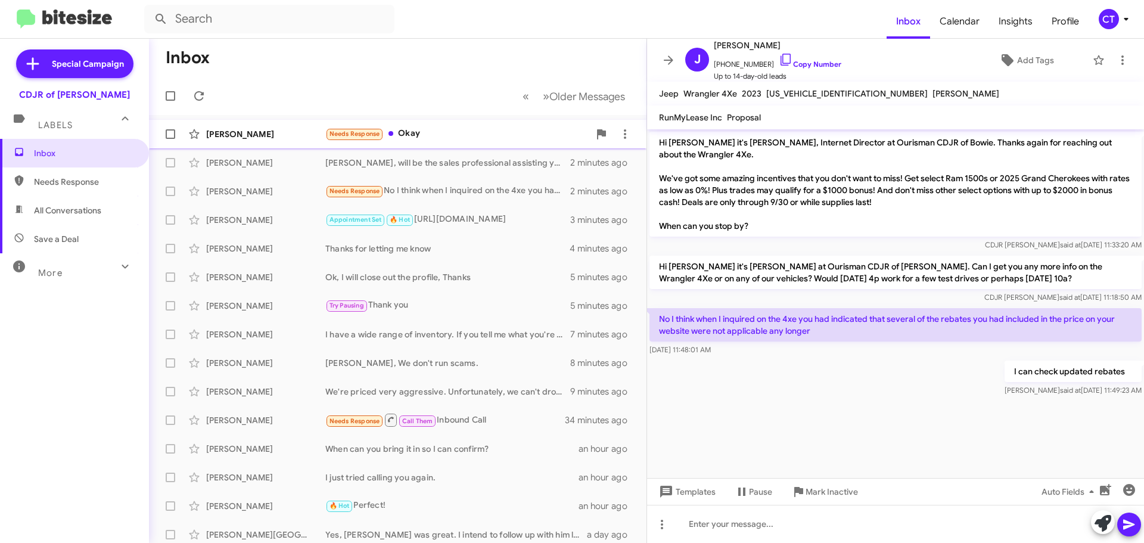
click at [442, 130] on div "Needs Response Okay" at bounding box center [457, 134] width 264 height 14
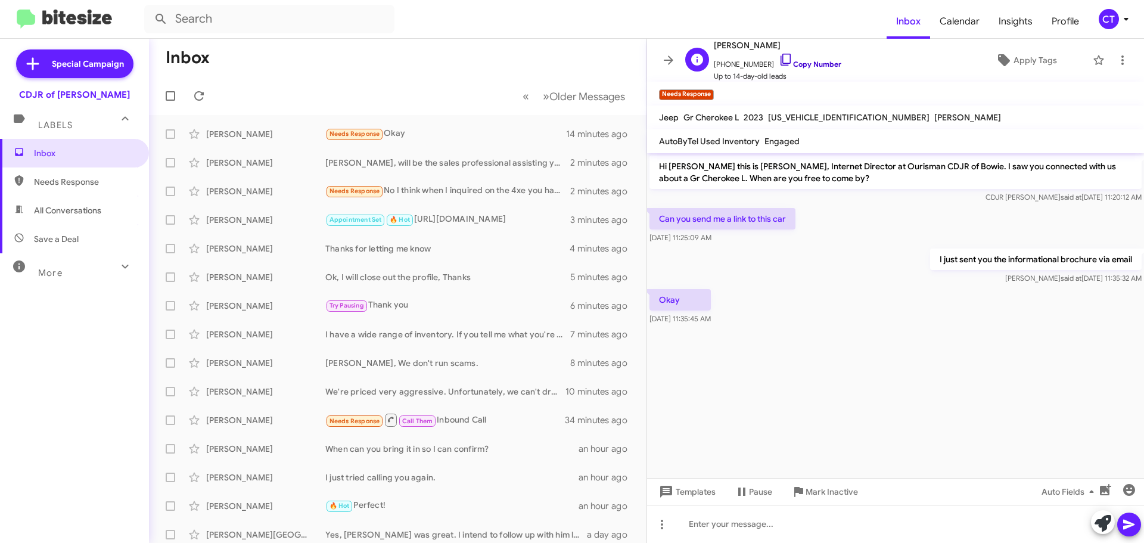
click at [779, 59] on icon at bounding box center [786, 59] width 14 height 14
click at [1113, 21] on div "CT" at bounding box center [1109, 19] width 20 height 20
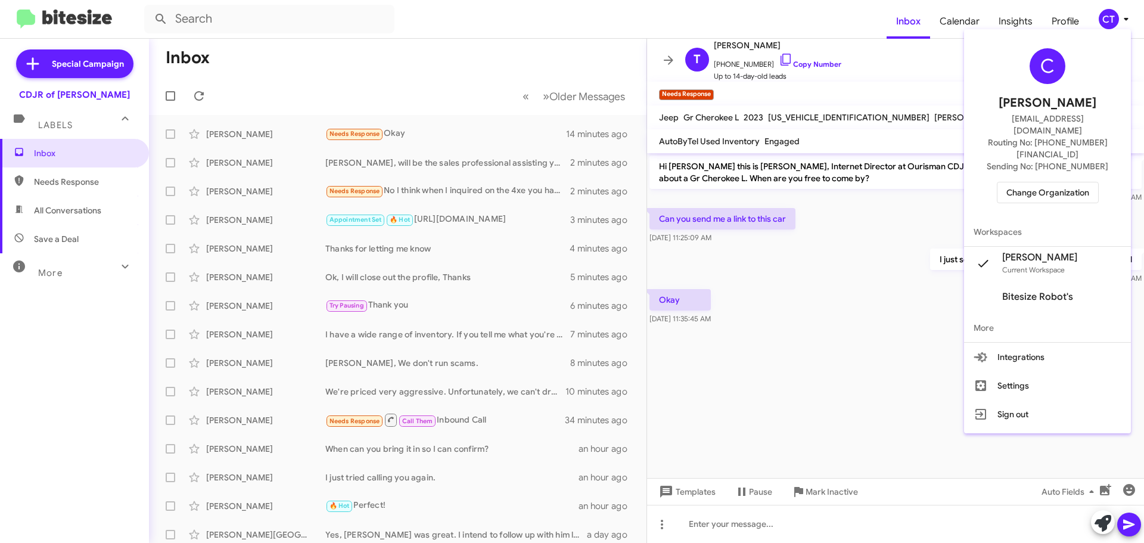
click at [1071, 182] on span "Change Organization" at bounding box center [1047, 192] width 83 height 20
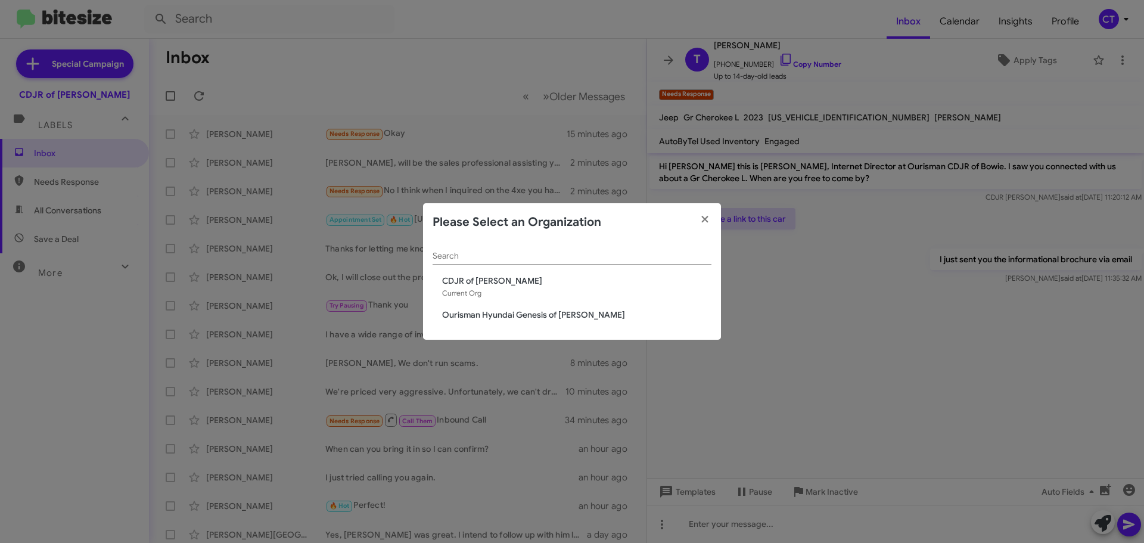
click at [523, 313] on span "Ourisman Hyundai Genesis of [PERSON_NAME]" at bounding box center [576, 315] width 269 height 12
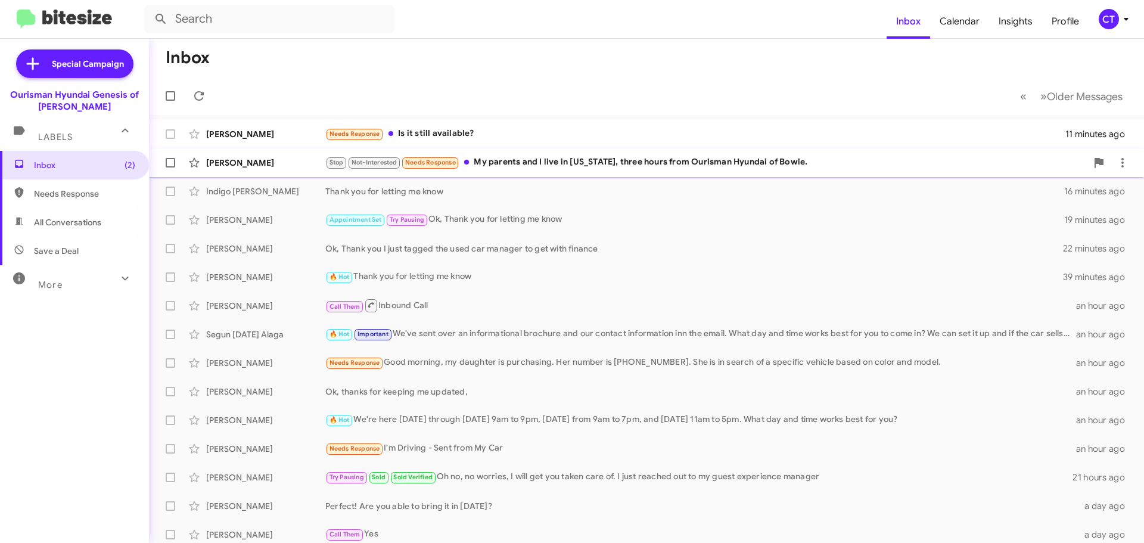
click at [502, 169] on div "Stop Not-Interested Needs Response My parents and I live in [US_STATE], three h…" at bounding box center [705, 163] width 761 height 14
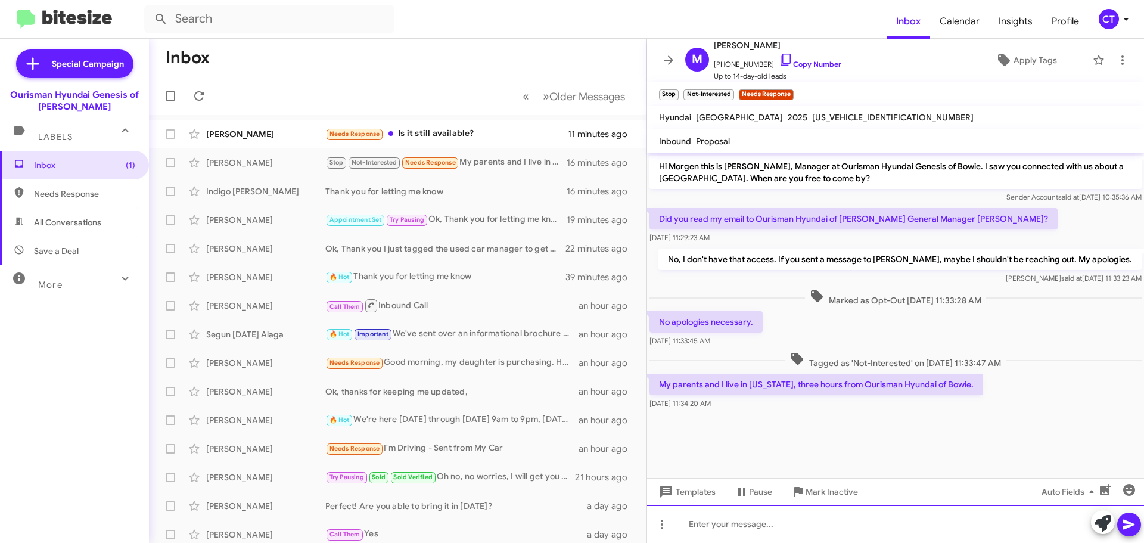
click at [866, 520] on div at bounding box center [895, 524] width 497 height 38
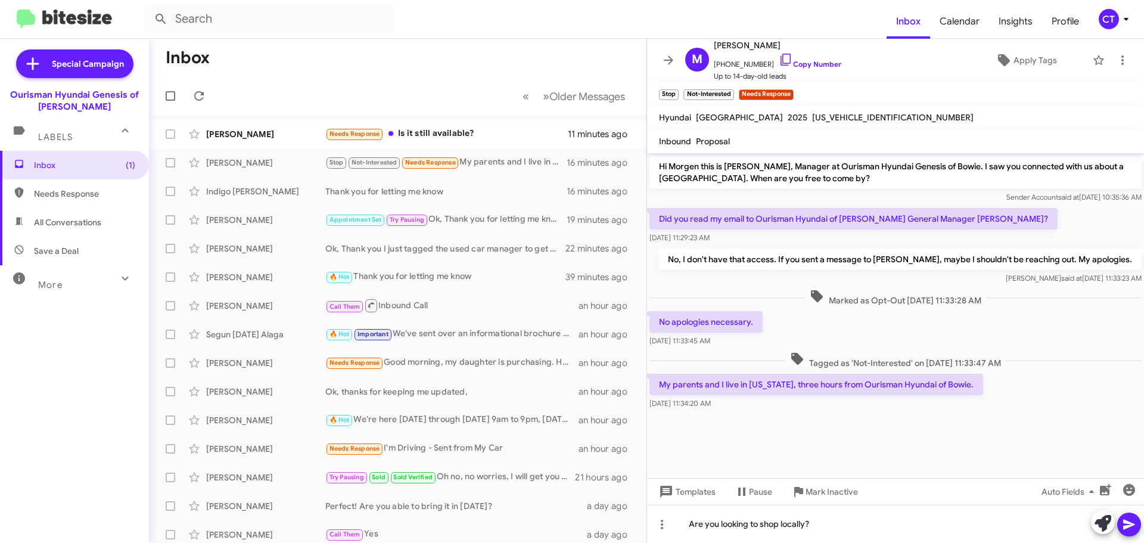
click at [1127, 533] on span at bounding box center [1129, 524] width 14 height 24
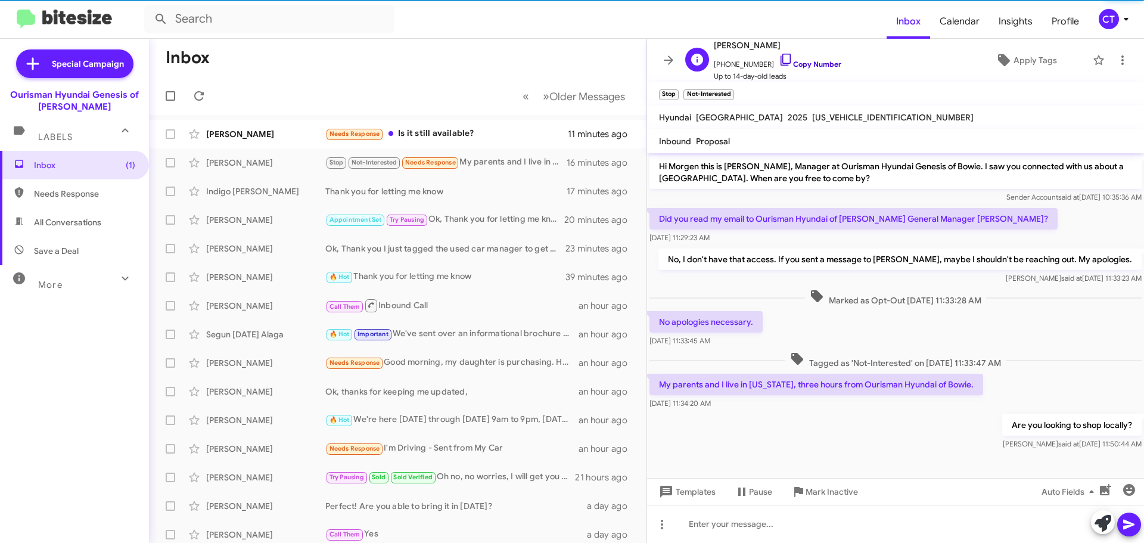
click at [779, 61] on icon at bounding box center [786, 59] width 14 height 14
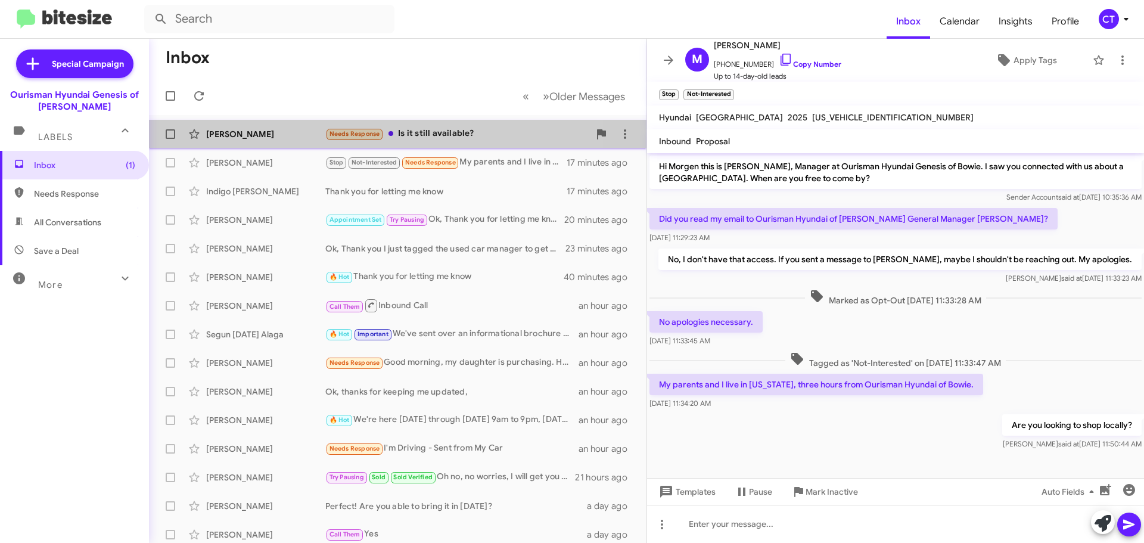
click at [456, 139] on div "Needs Response Is it still available?" at bounding box center [457, 134] width 264 height 14
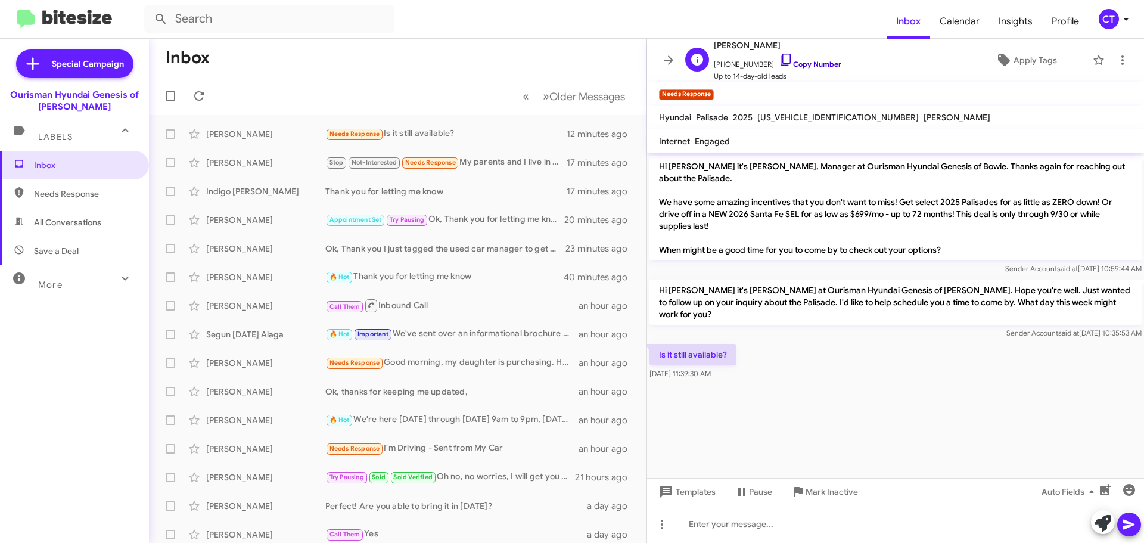
click at [779, 57] on icon at bounding box center [786, 59] width 14 height 14
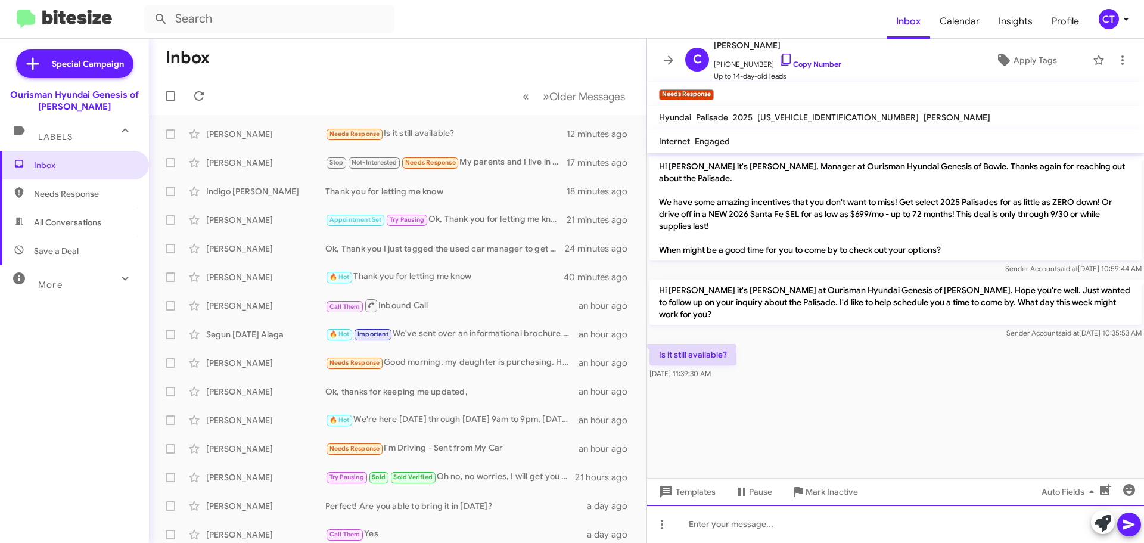
click at [739, 531] on div at bounding box center [895, 524] width 497 height 38
click at [714, 523] on div "The 26 Palisade?" at bounding box center [895, 524] width 497 height 38
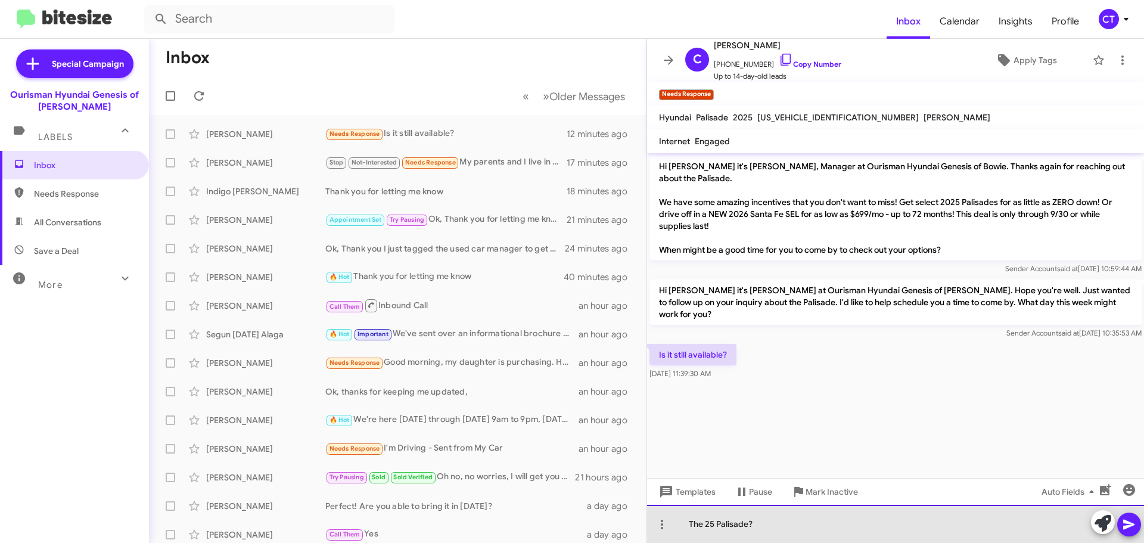
drag, startPoint x: 759, startPoint y: 525, endPoint x: 753, endPoint y: 523, distance: 6.8
click at [757, 523] on div "The 25 Palisade?" at bounding box center [895, 524] width 497 height 38
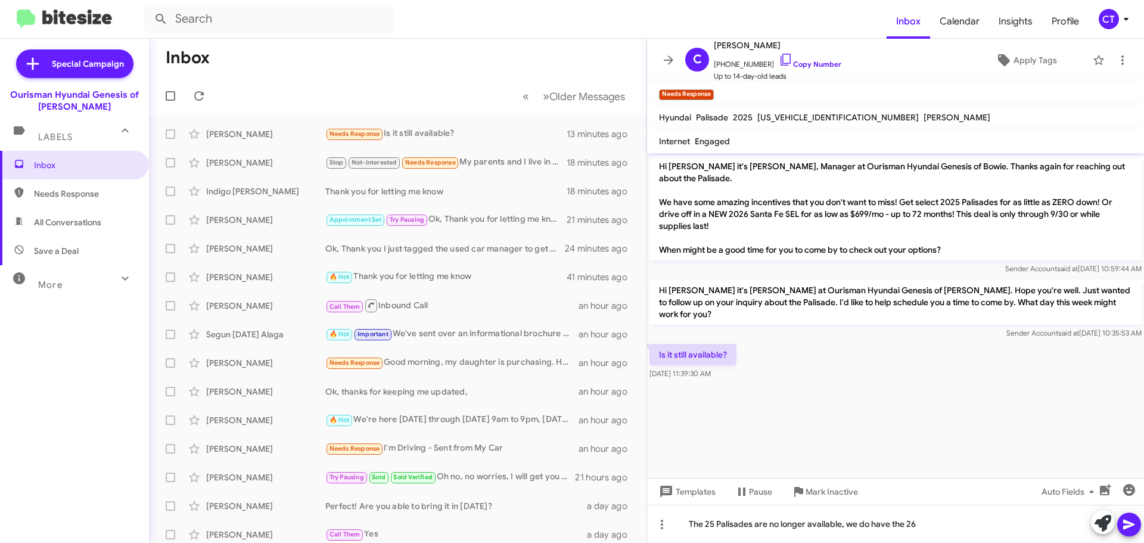
click at [1127, 520] on icon at bounding box center [1129, 524] width 14 height 14
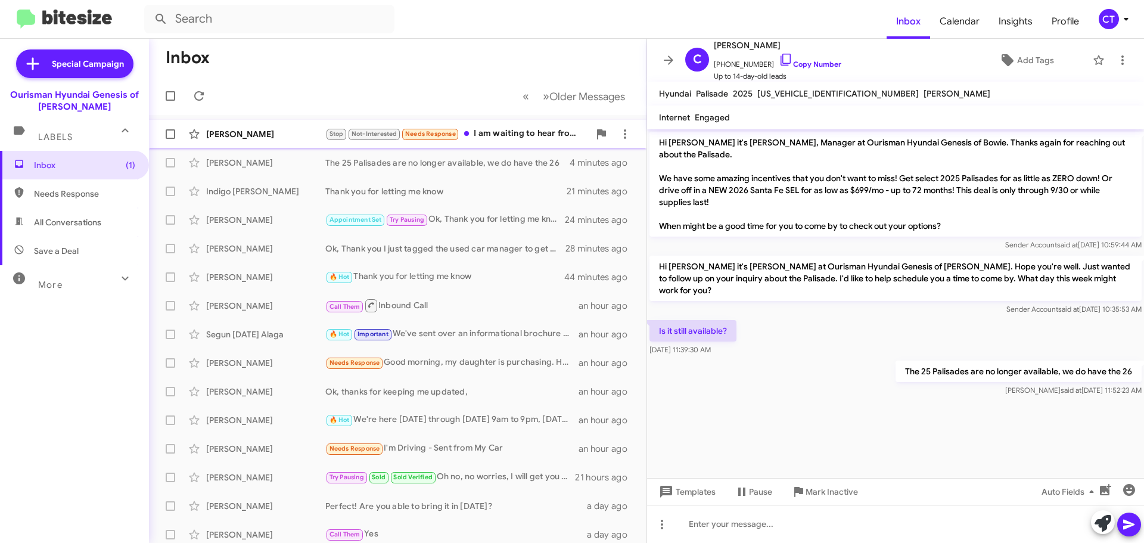
click at [511, 134] on div "Stop Not-Interested Needs Response I am waiting to hear from [PERSON_NAME] dire…" at bounding box center [457, 134] width 264 height 14
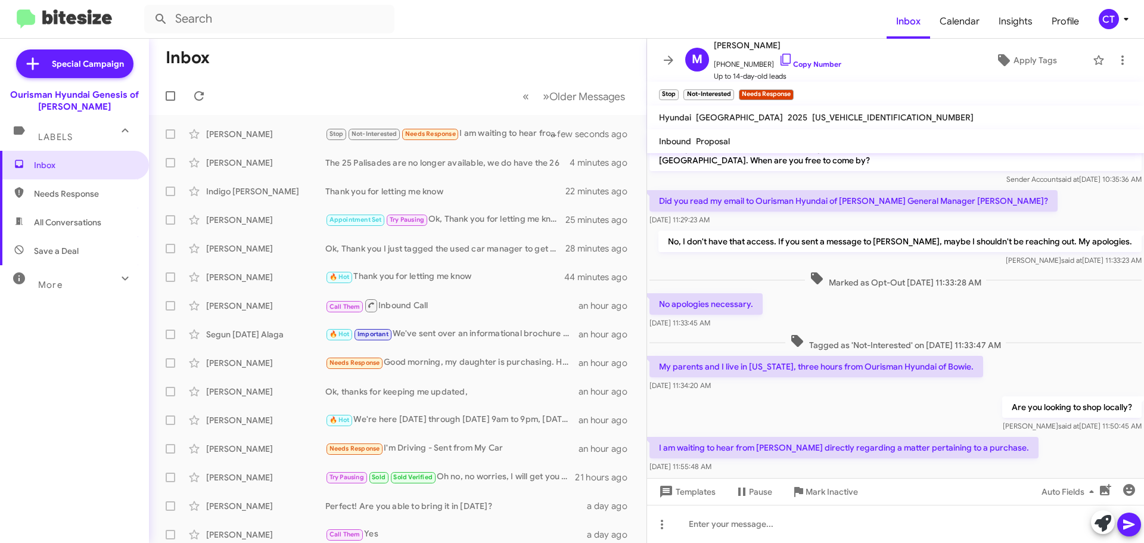
scroll to position [42, 0]
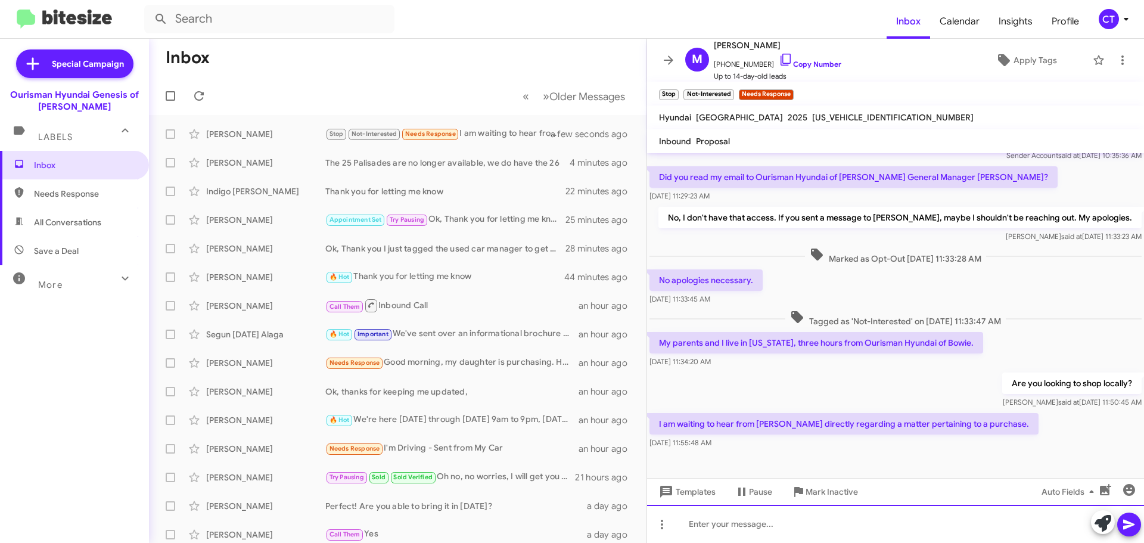
click at [789, 531] on div at bounding box center [895, 524] width 497 height 38
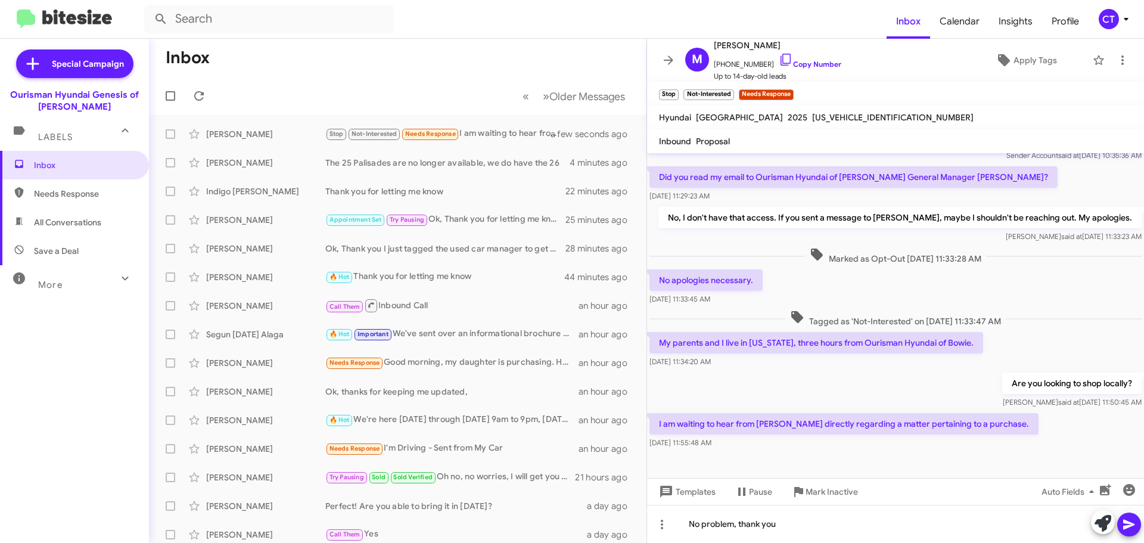
click at [1126, 534] on span at bounding box center [1129, 524] width 14 height 24
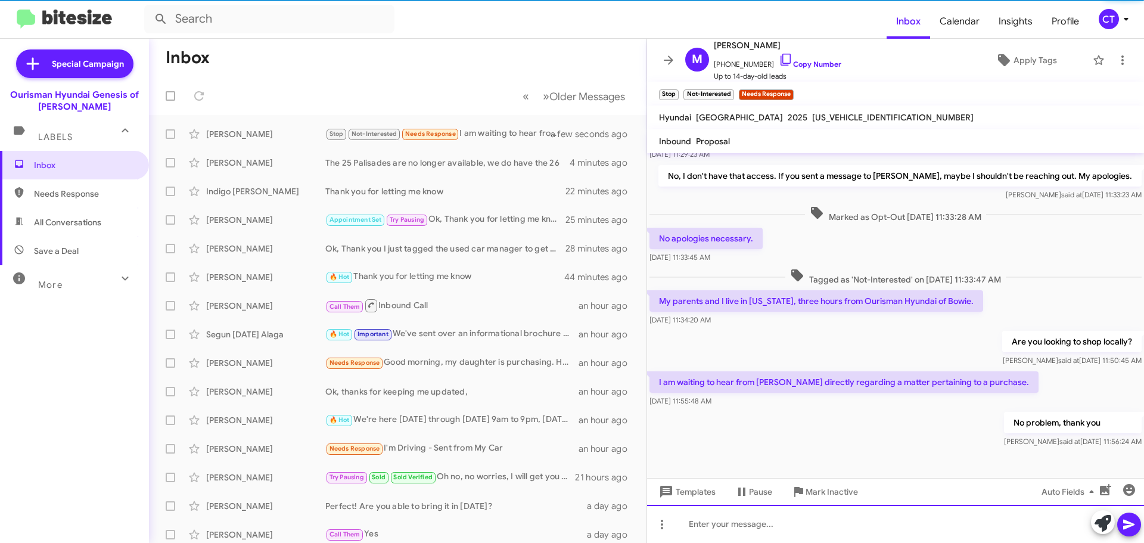
scroll to position [85, 0]
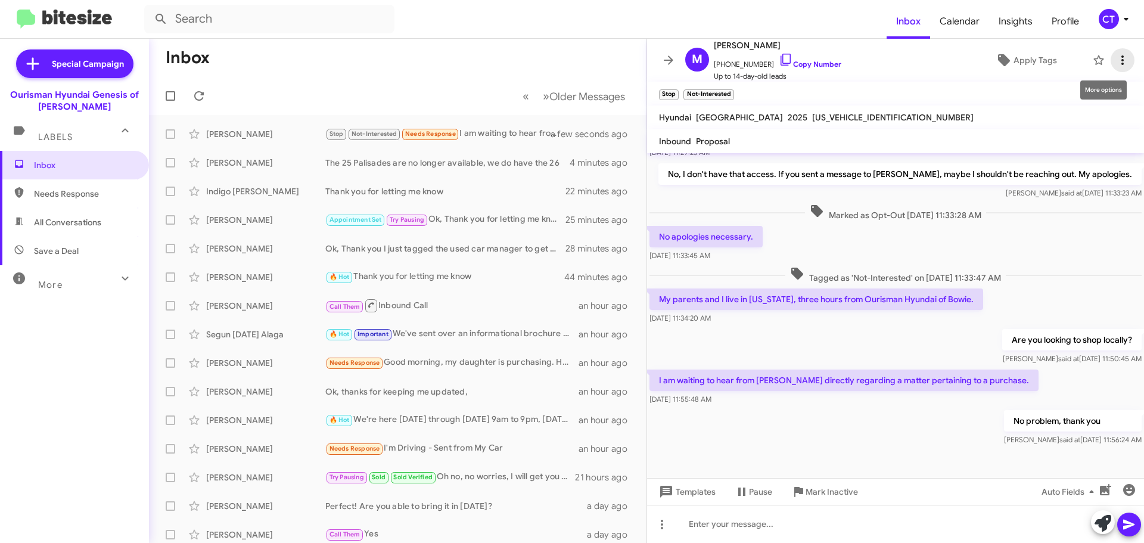
click at [1115, 58] on icon at bounding box center [1122, 60] width 14 height 14
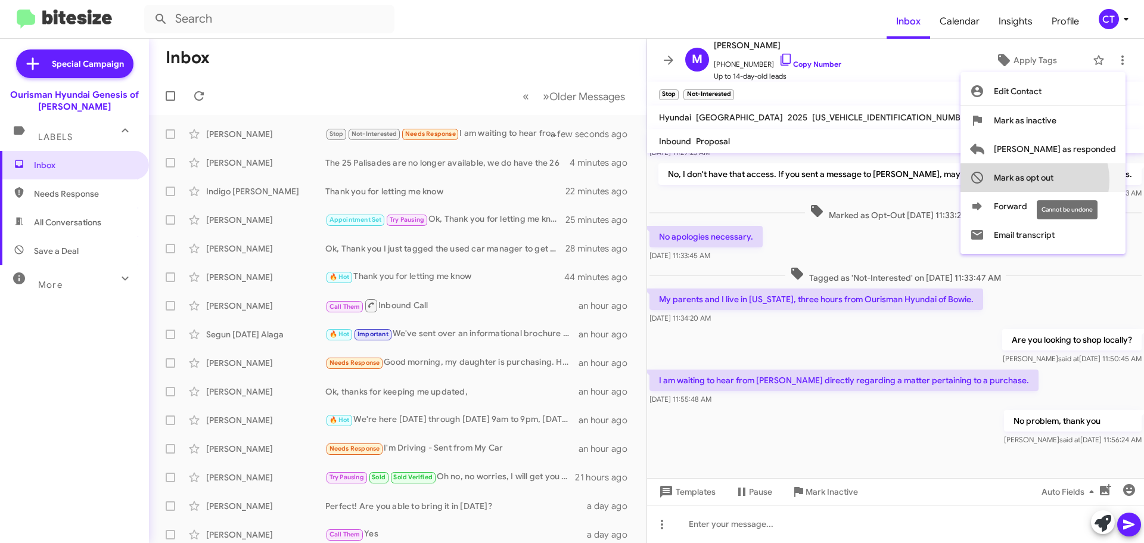
click at [1053, 180] on span "Mark as opt out" at bounding box center [1024, 177] width 60 height 29
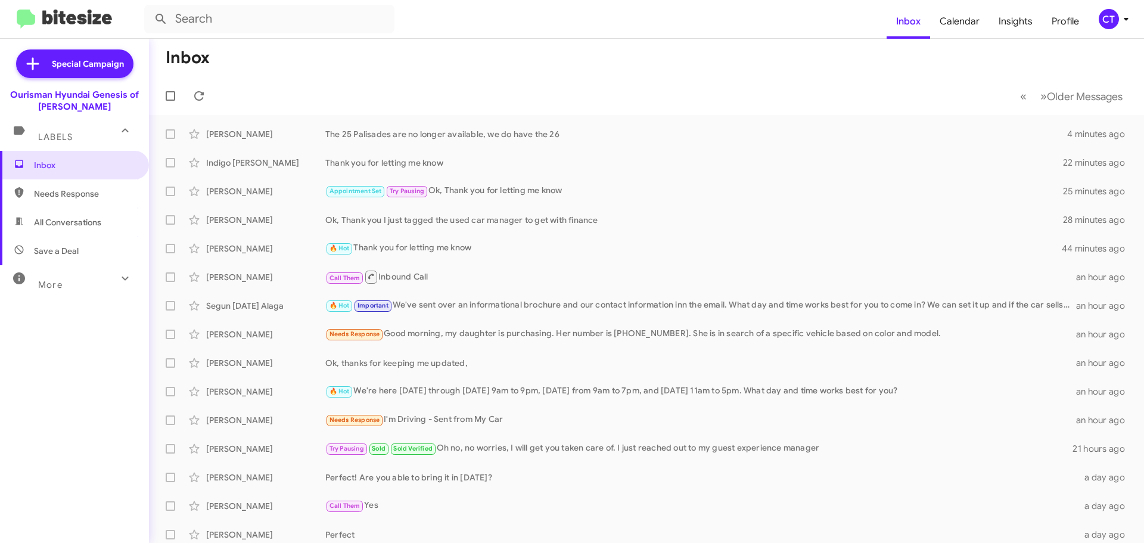
click at [1102, 18] on div "CT" at bounding box center [1109, 19] width 20 height 20
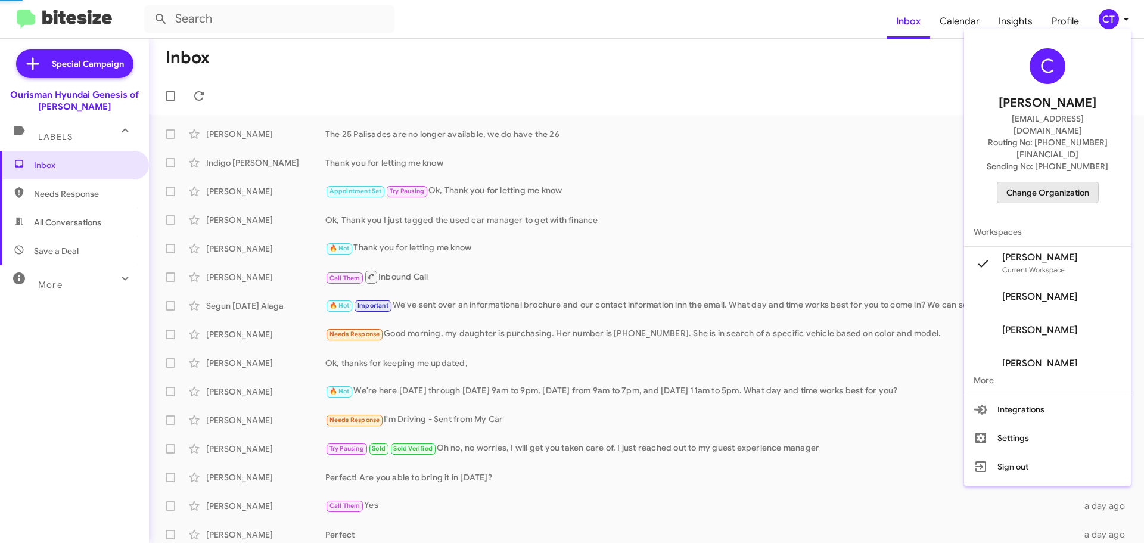
click at [1056, 182] on span "Change Organization" at bounding box center [1047, 192] width 83 height 20
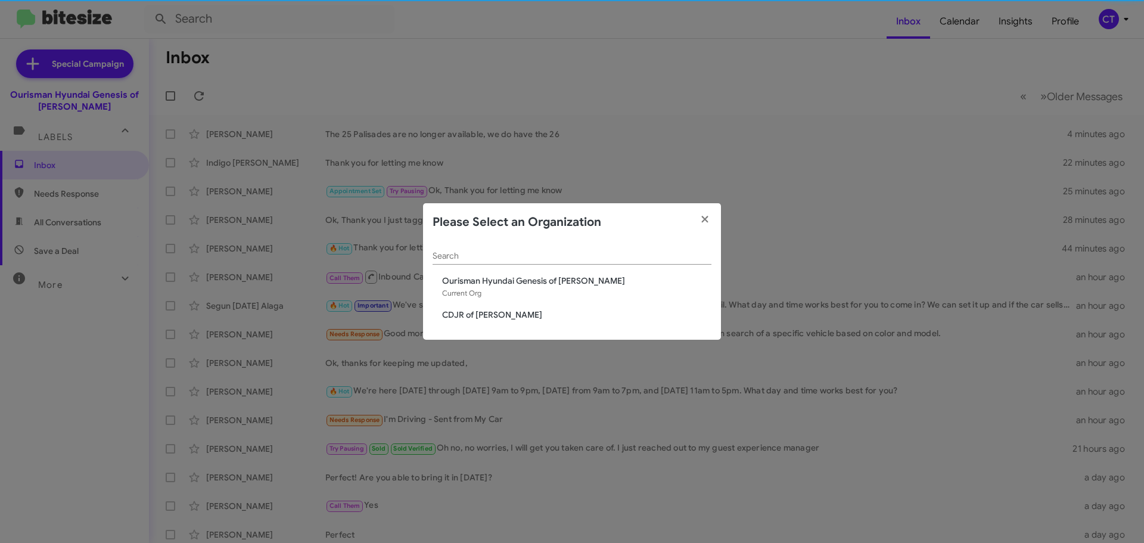
click at [460, 317] on span "CDJR of [PERSON_NAME]" at bounding box center [576, 315] width 269 height 12
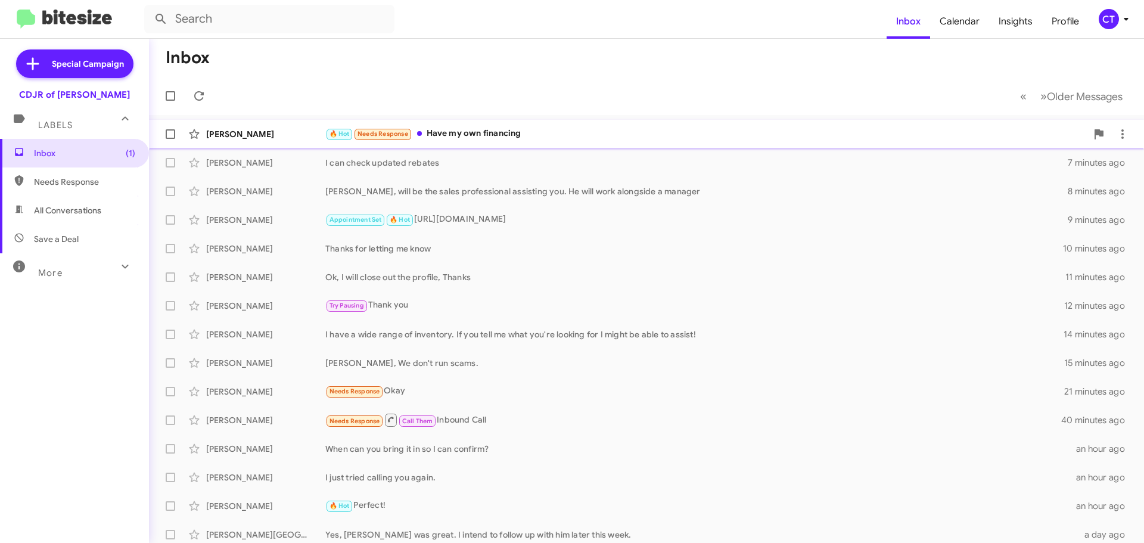
click at [478, 136] on div "🔥 Hot Needs Response Have my own financing" at bounding box center [705, 134] width 761 height 14
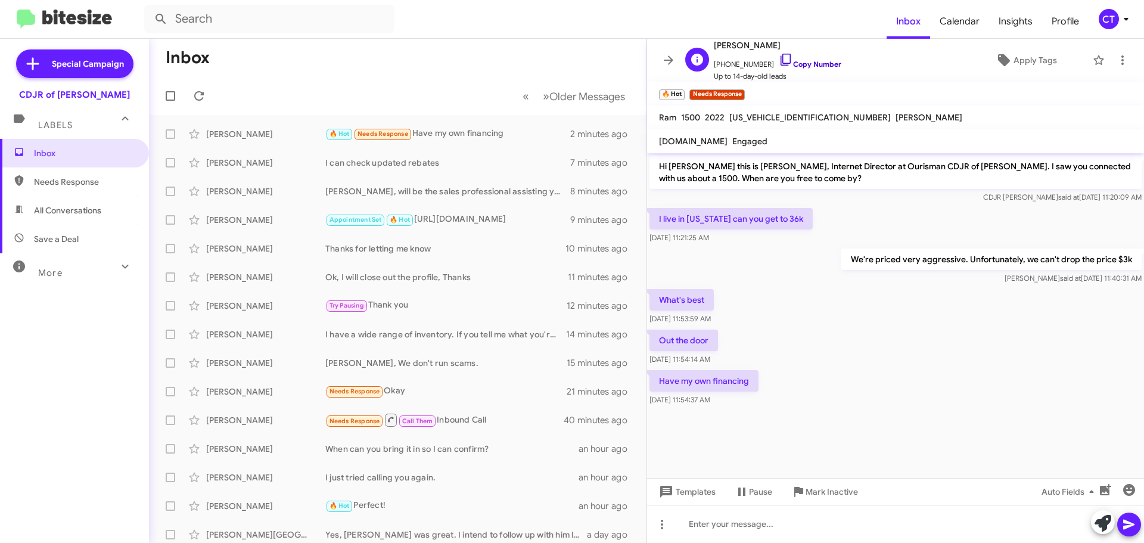
click at [779, 57] on icon at bounding box center [786, 59] width 14 height 14
drag, startPoint x: 656, startPoint y: 291, endPoint x: 758, endPoint y: 403, distance: 151.0
click at [758, 403] on div "Hi Larry this is Ciara Taylor, Internet Director at Ourisman CDJR of Bowie. I s…" at bounding box center [895, 280] width 497 height 255
copy div "What's best Sep 18, 2025, 11:53:59 AM Out the door Sep 18, 2025, 11:54:14 AM Ha…"
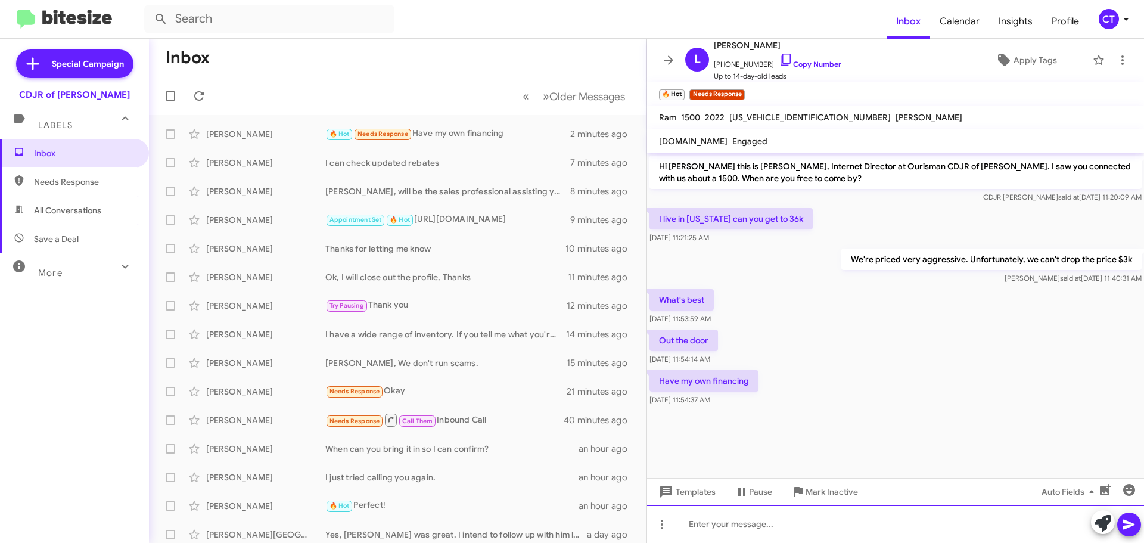
click at [783, 530] on div at bounding box center [895, 524] width 497 height 38
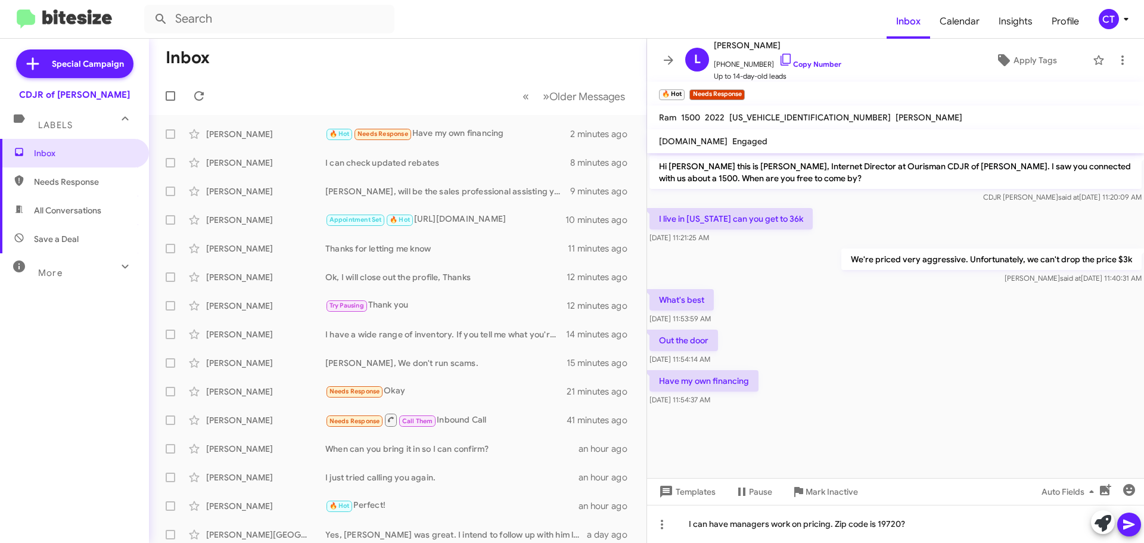
drag, startPoint x: 1125, startPoint y: 523, endPoint x: 1120, endPoint y: 526, distance: 6.1
click at [1126, 523] on icon at bounding box center [1128, 525] width 11 height 10
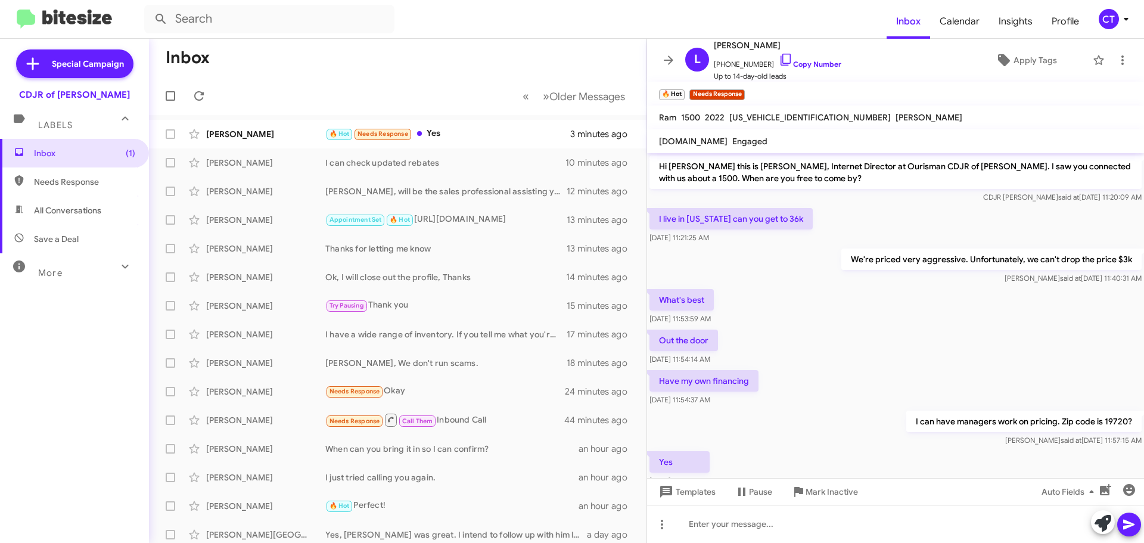
scroll to position [35, 0]
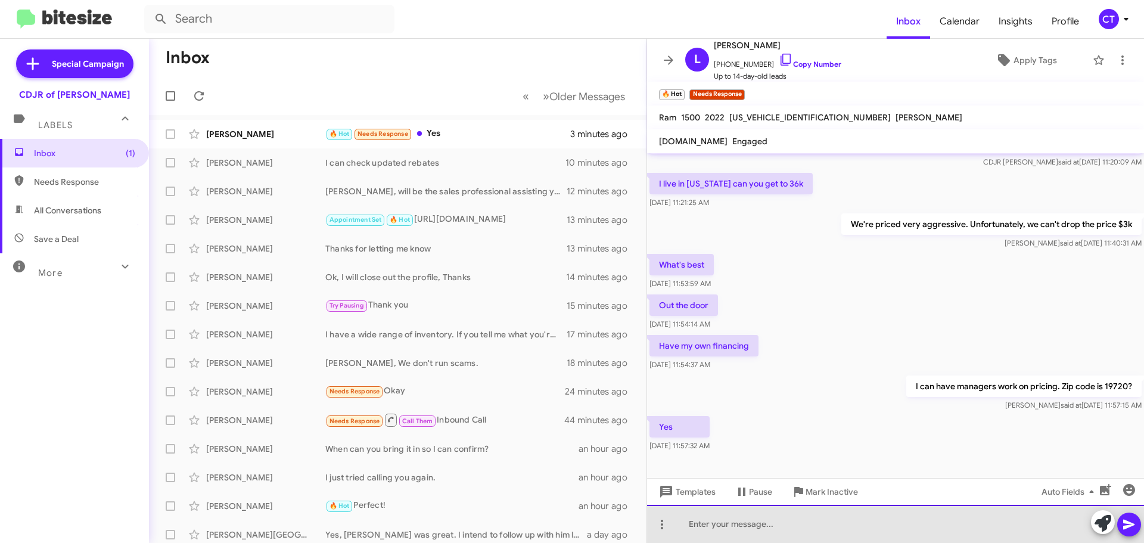
drag, startPoint x: 801, startPoint y: 535, endPoint x: 799, endPoint y: 527, distance: 8.1
click at [801, 535] on div at bounding box center [895, 524] width 497 height 38
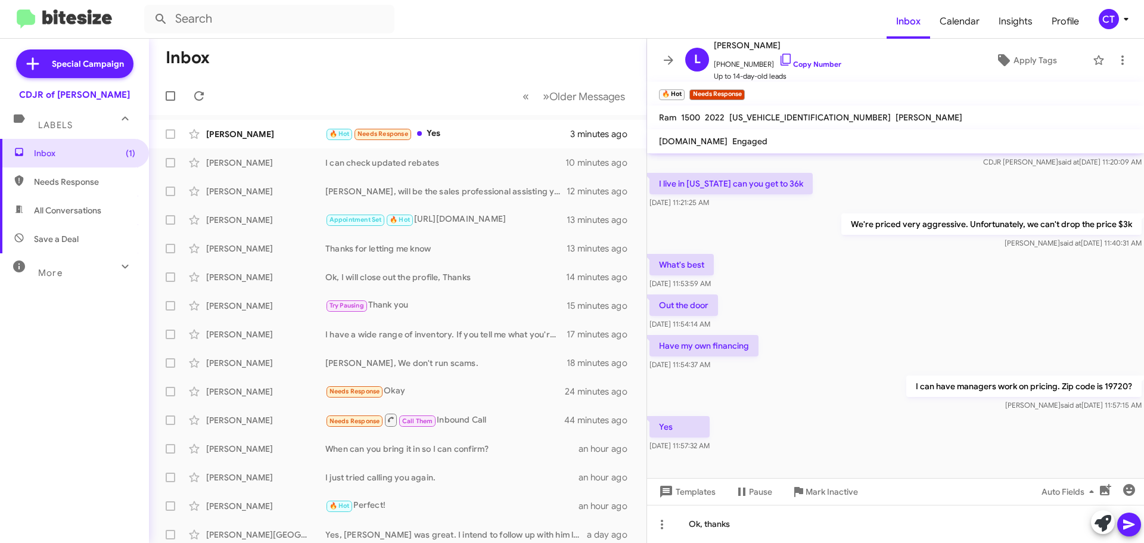
click at [1121, 533] on div at bounding box center [1116, 523] width 50 height 26
drag, startPoint x: 1127, startPoint y: 521, endPoint x: 1128, endPoint y: 530, distance: 9.0
click at [1127, 522] on icon at bounding box center [1128, 525] width 11 height 10
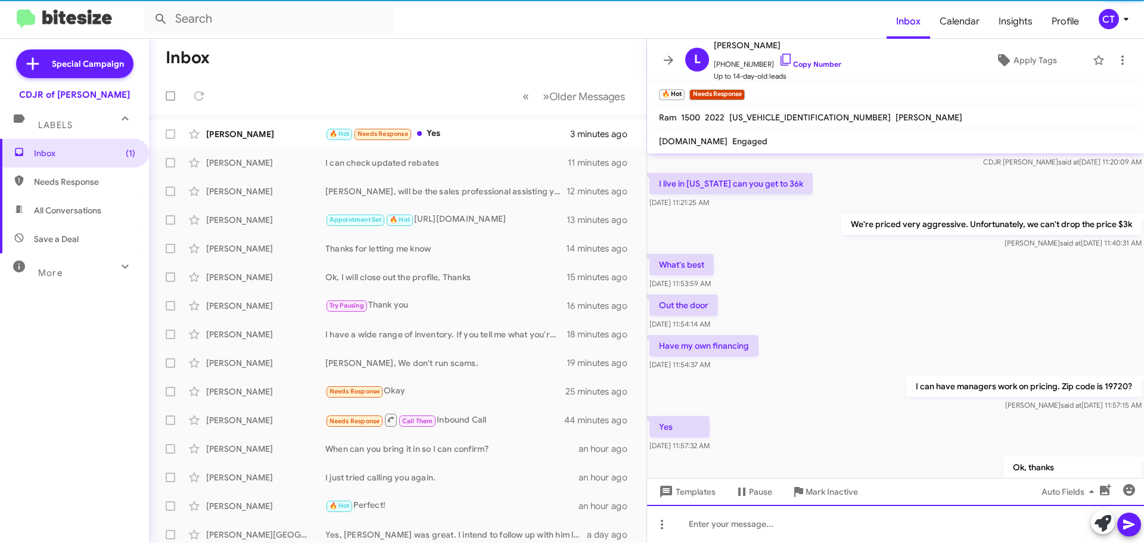
scroll to position [79, 0]
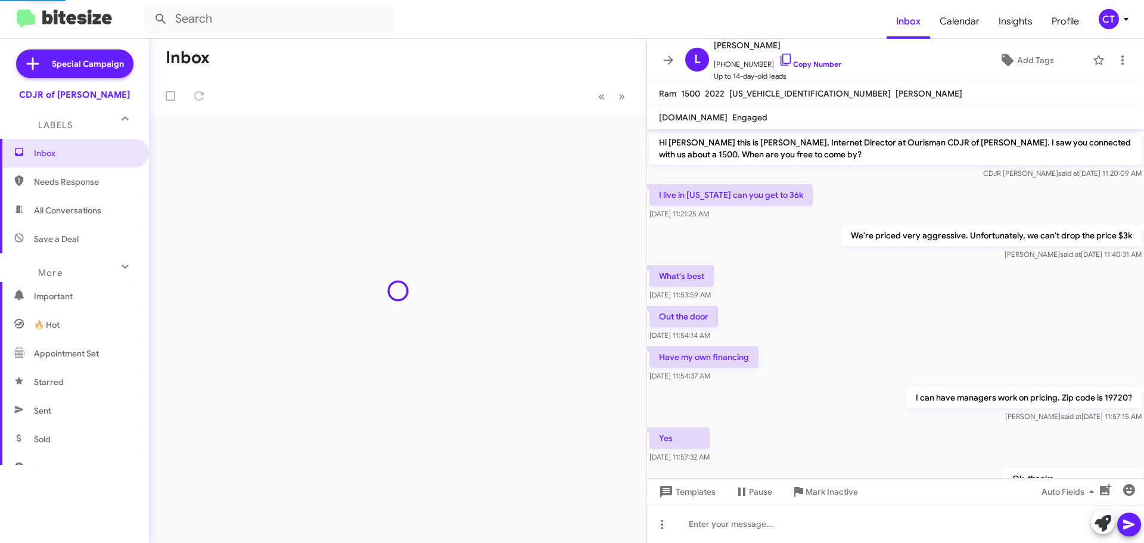
scroll to position [55, 0]
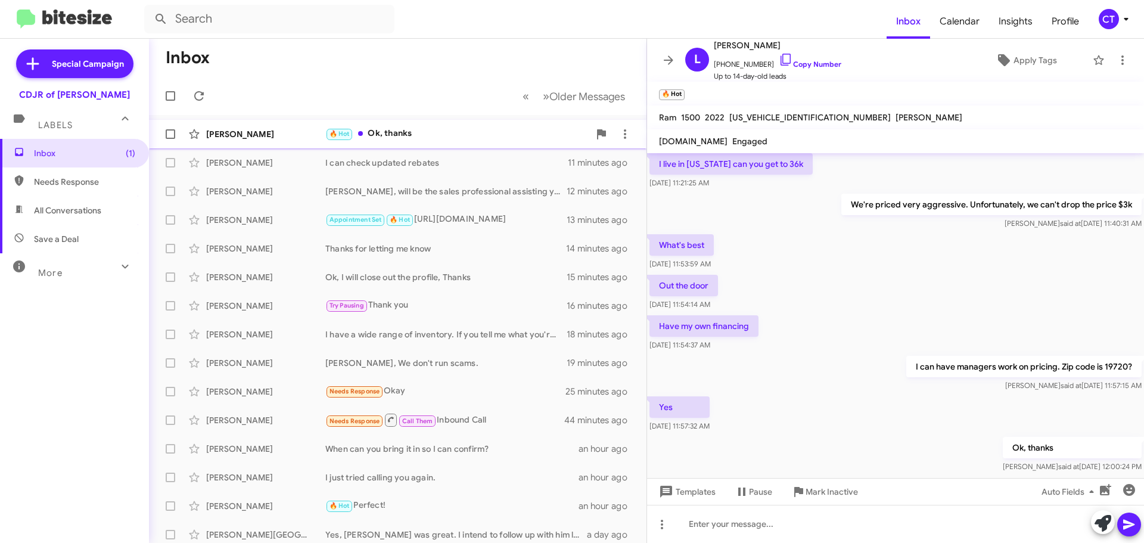
click at [412, 138] on div "🔥 Hot Ok, thanks" at bounding box center [457, 134] width 264 height 14
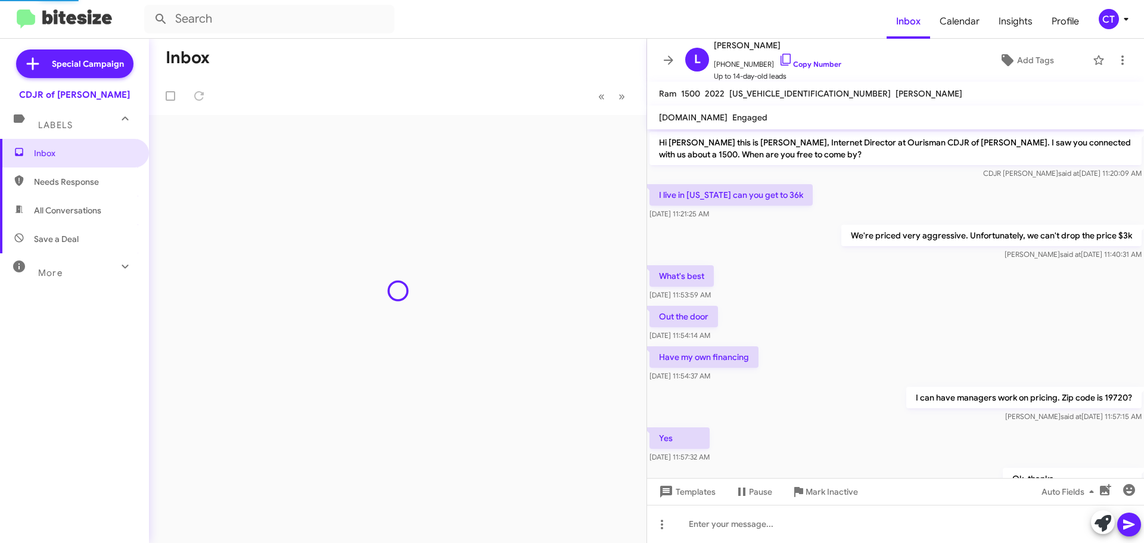
scroll to position [55, 0]
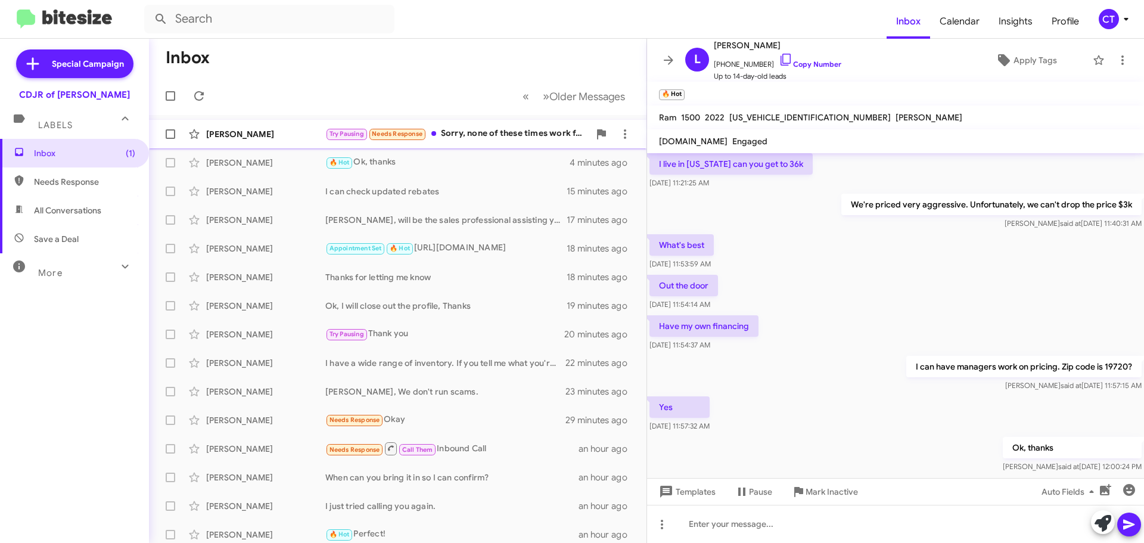
click at [490, 134] on div "Try Pausing Needs Response Sorry, none of these times work for me. I have also …" at bounding box center [457, 134] width 264 height 14
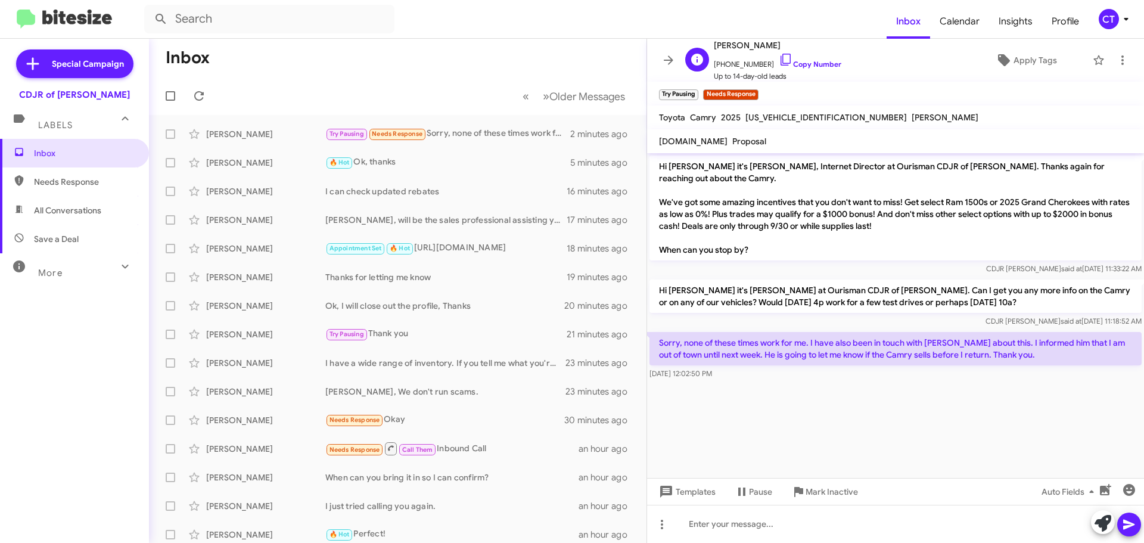
drag, startPoint x: 772, startPoint y: 57, endPoint x: 759, endPoint y: 59, distance: 13.3
click at [779, 57] on icon at bounding box center [786, 59] width 14 height 14
drag, startPoint x: 658, startPoint y: 330, endPoint x: 864, endPoint y: 355, distance: 207.1
click at [864, 355] on div "Sorry, none of these times work for me. I have also been in touch with Jeremy a…" at bounding box center [895, 356] width 492 height 48
copy div "Sorry, none of these times work for me. I have also been in touch with Jeremy a…"
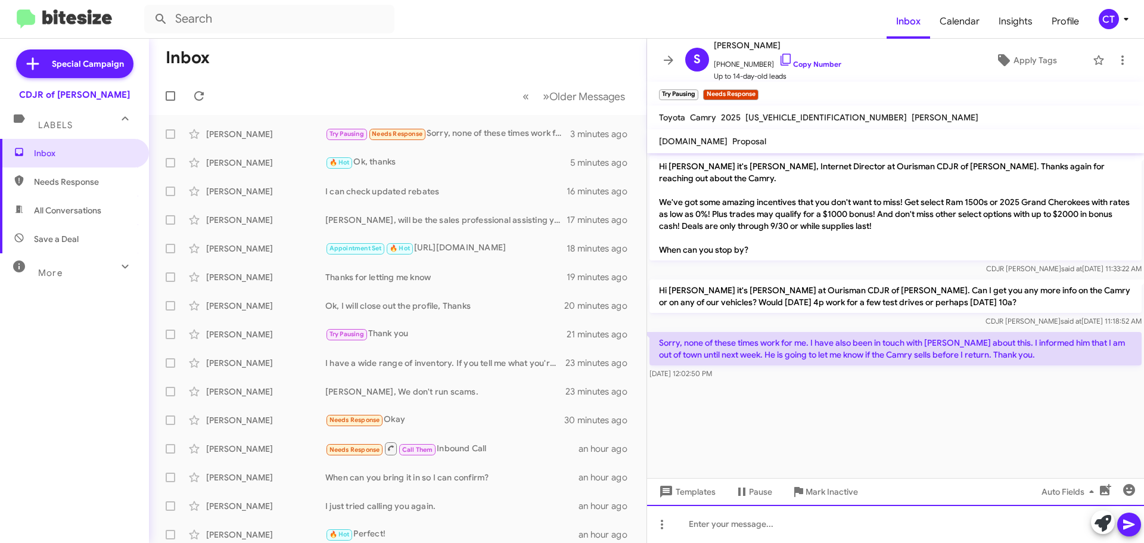
click at [803, 517] on div at bounding box center [895, 524] width 497 height 38
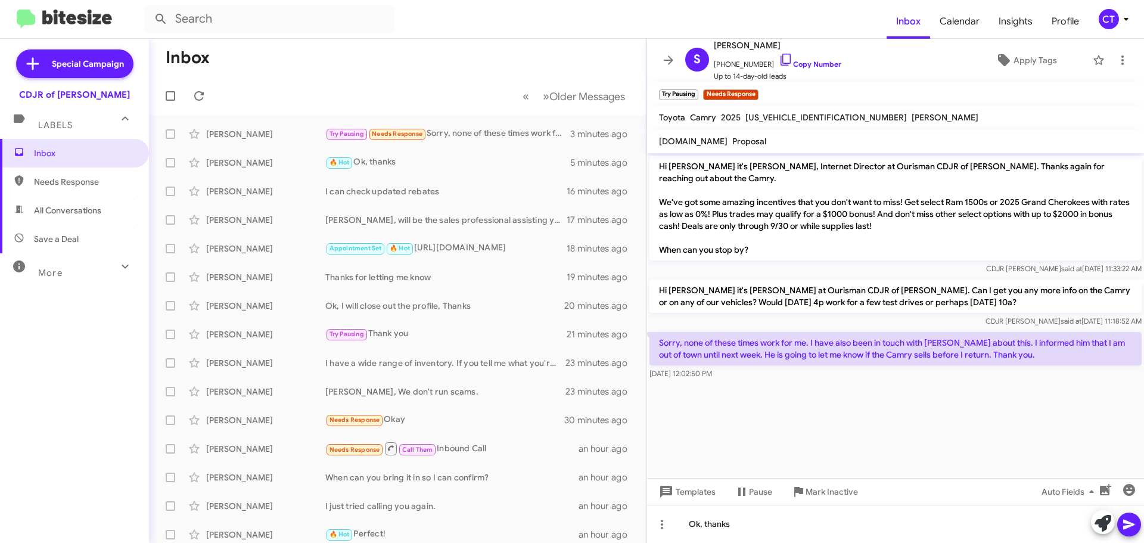
click at [1135, 525] on icon at bounding box center [1129, 524] width 14 height 14
click at [1128, 20] on icon at bounding box center [1126, 19] width 14 height 14
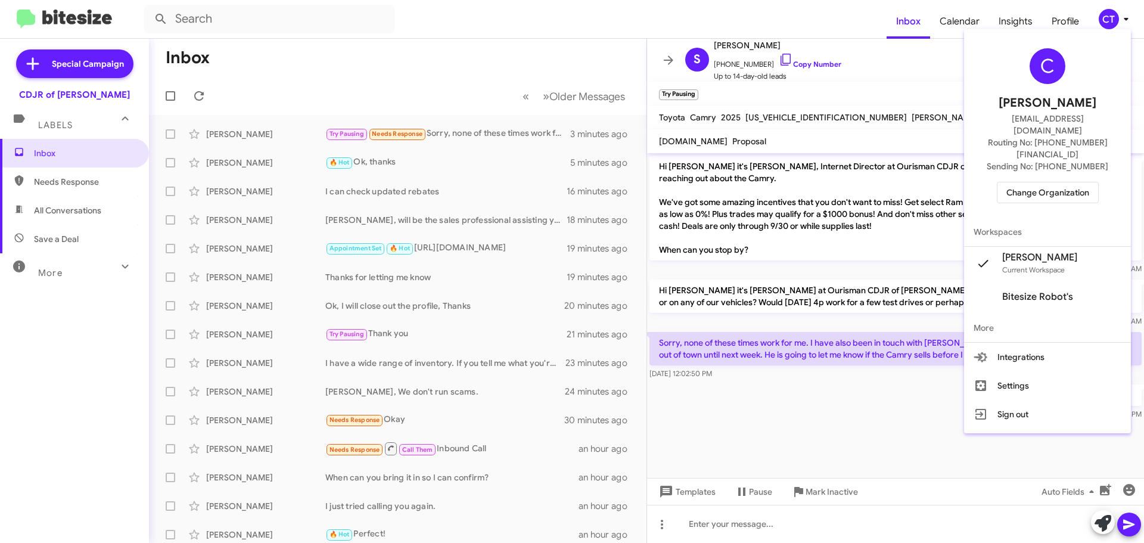
click at [1055, 157] on div "C Ciara Taylor ctaylor@ourismancars.com Routing No: +1 (240) 533-1200 Sending N…" at bounding box center [1047, 126] width 167 height 184
click at [1050, 182] on span "Change Organization" at bounding box center [1047, 192] width 83 height 20
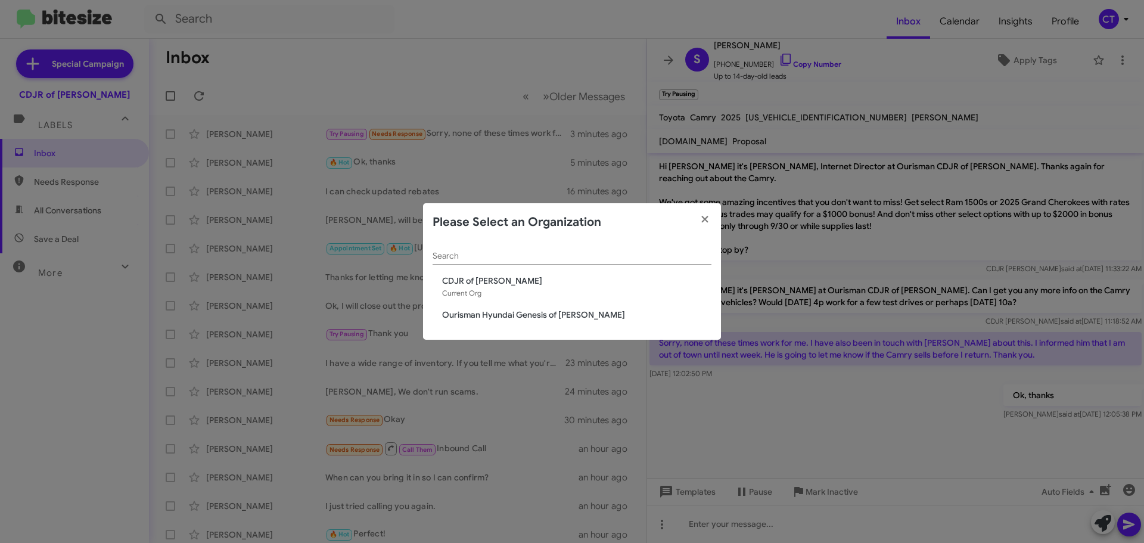
click at [564, 314] on span "Ourisman Hyundai Genesis of [PERSON_NAME]" at bounding box center [576, 315] width 269 height 12
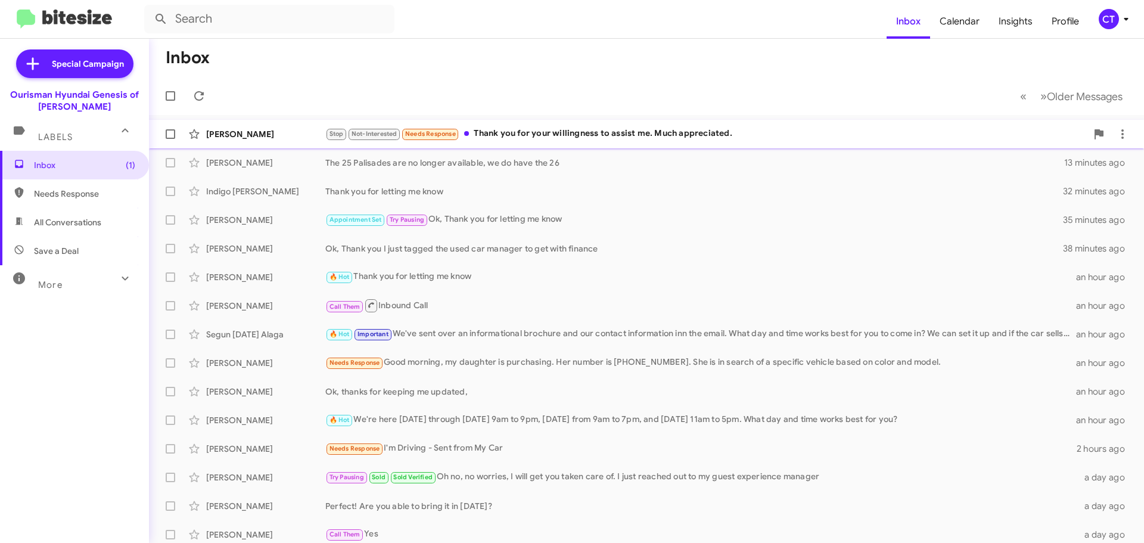
click at [618, 138] on div "Stop Not-Interested Needs Response Thank you for your willingness to assist me.…" at bounding box center [705, 134] width 761 height 14
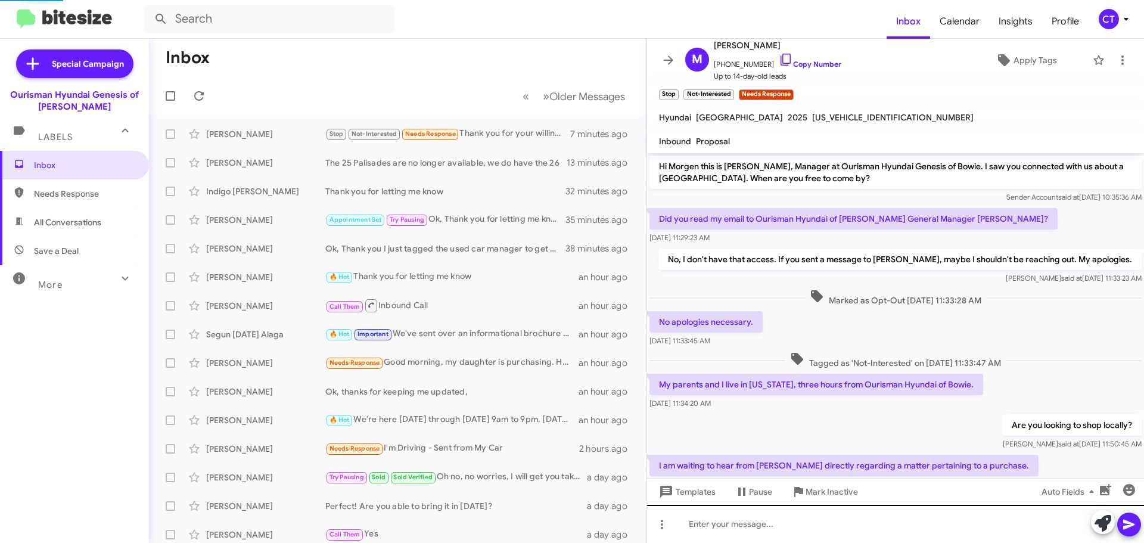
scroll to position [129, 0]
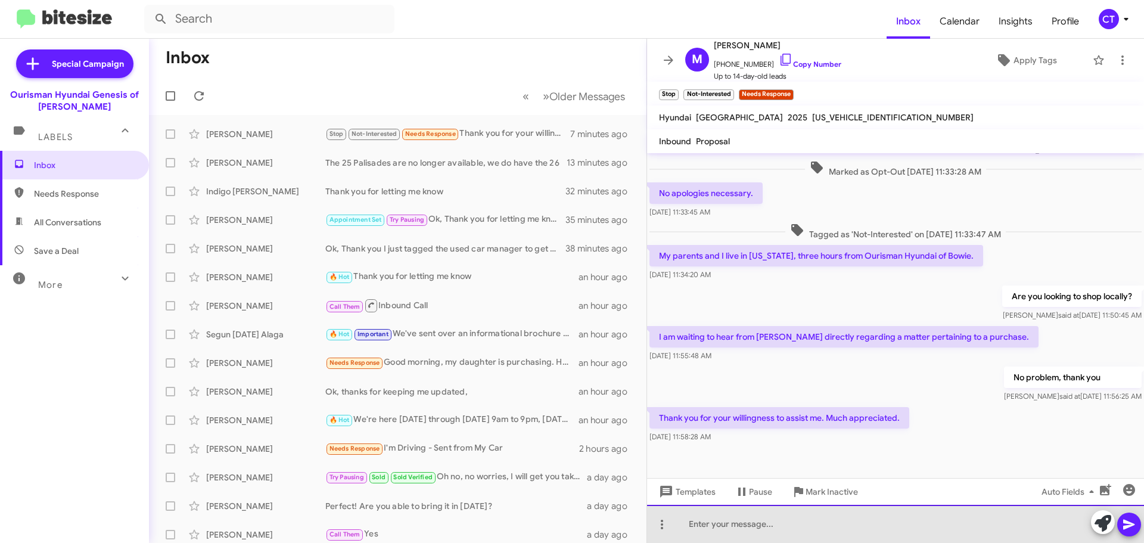
click at [840, 523] on div at bounding box center [895, 524] width 497 height 38
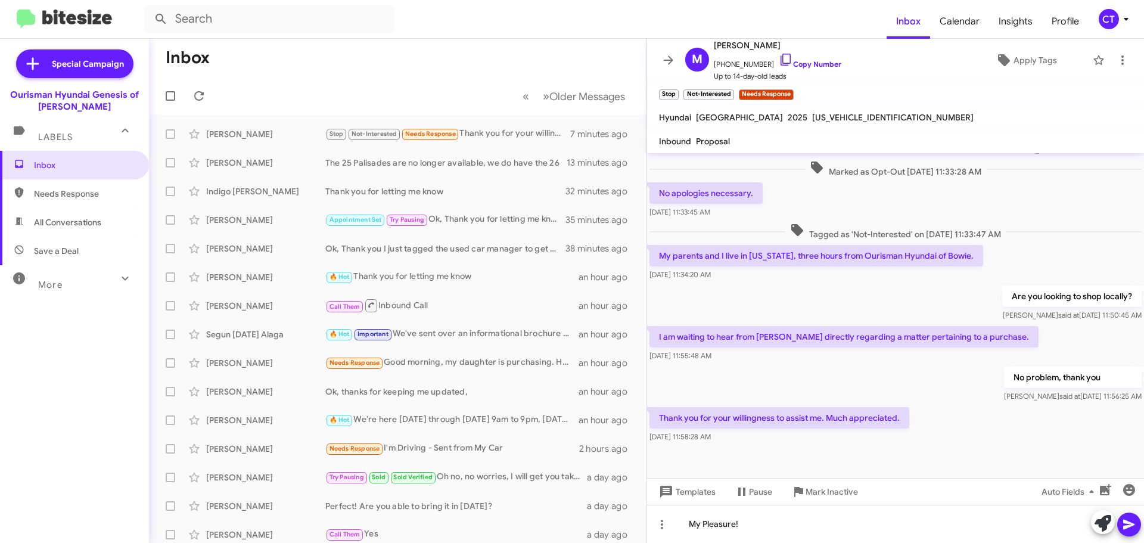
click at [1121, 525] on button at bounding box center [1129, 524] width 24 height 24
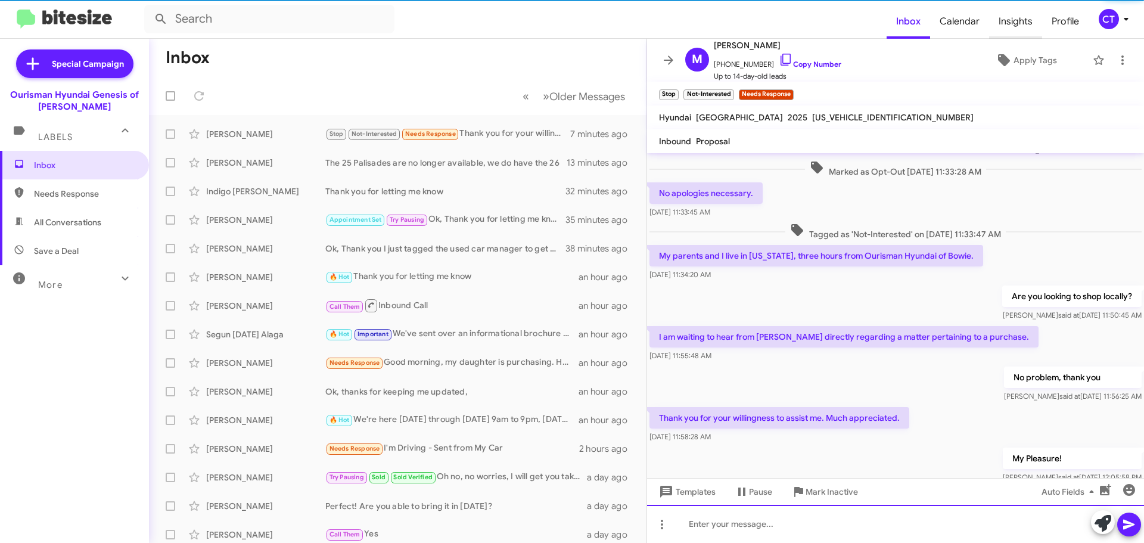
scroll to position [0, 0]
